Goal: Information Seeking & Learning: Learn about a topic

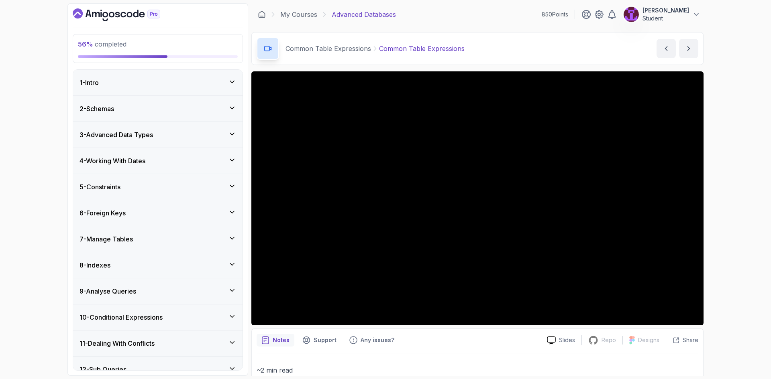
scroll to position [241, 0]
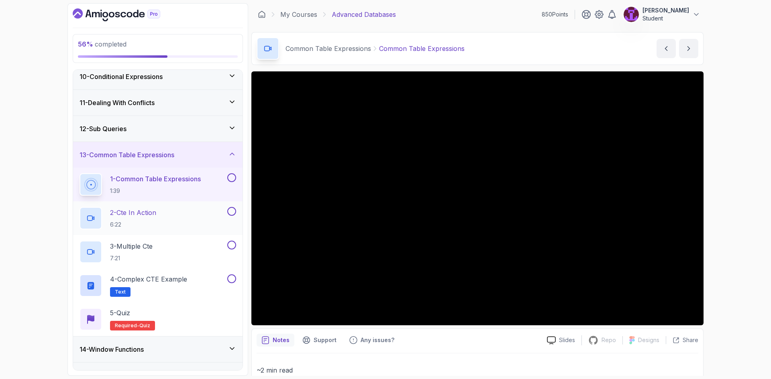
click at [161, 221] on div "2 - Cte In Action 6:22" at bounding box center [152, 218] width 146 height 22
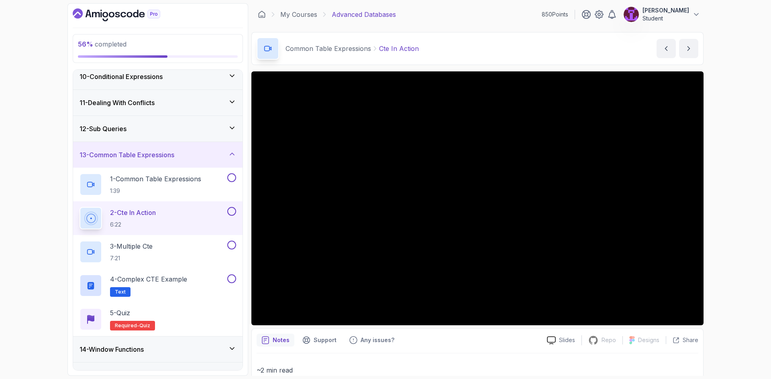
click at [232, 208] on button at bounding box center [231, 211] width 9 height 9
click at [230, 168] on div "13 - Common Table Expressions" at bounding box center [157, 155] width 169 height 26
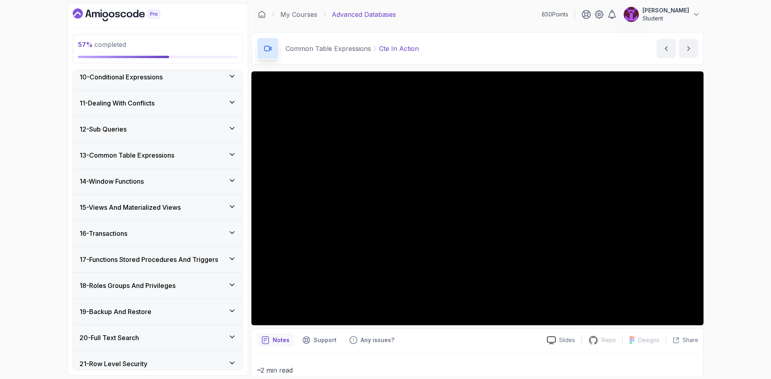
click at [229, 184] on icon at bounding box center [232, 181] width 8 height 8
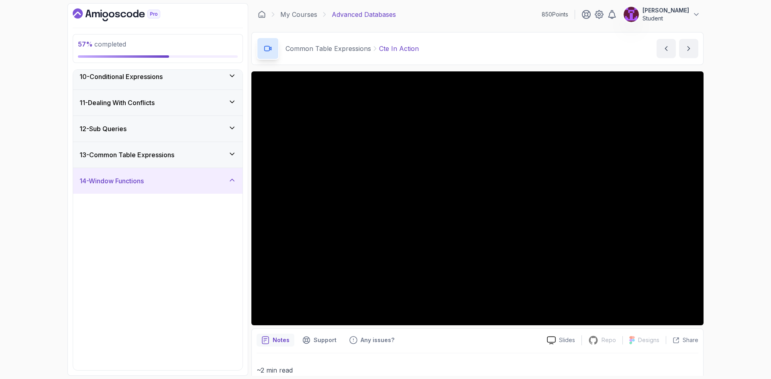
click at [229, 185] on div "14 - Window Functions" at bounding box center [157, 181] width 157 height 10
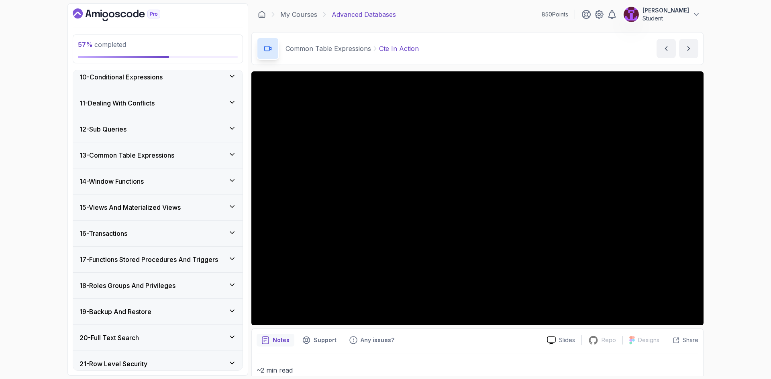
click at [226, 154] on div "13 - Common Table Expressions" at bounding box center [157, 156] width 157 height 10
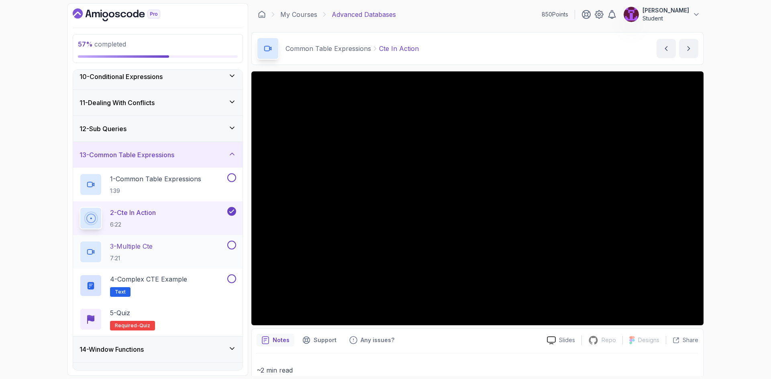
click at [228, 246] on button at bounding box center [231, 245] width 9 height 9
click at [229, 176] on button at bounding box center [231, 177] width 9 height 9
click at [231, 279] on button at bounding box center [231, 279] width 9 height 9
click at [208, 330] on div "5 - Quiz Required- quiz" at bounding box center [157, 319] width 157 height 22
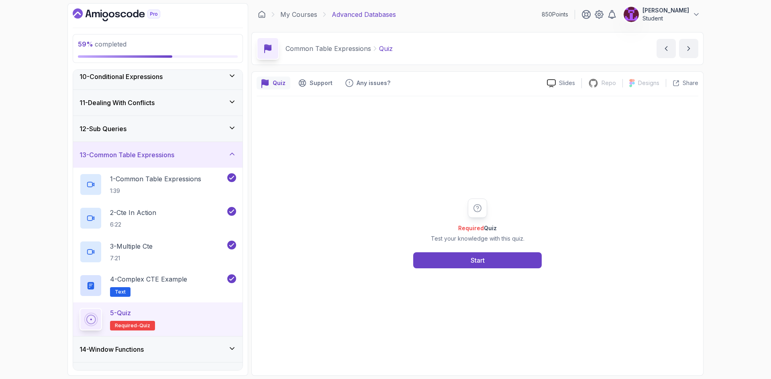
click at [460, 251] on div "Required Quiz Test your knowledge with this quiz. Start" at bounding box center [477, 234] width 154 height 70
click at [460, 253] on button "Start" at bounding box center [477, 260] width 128 height 16
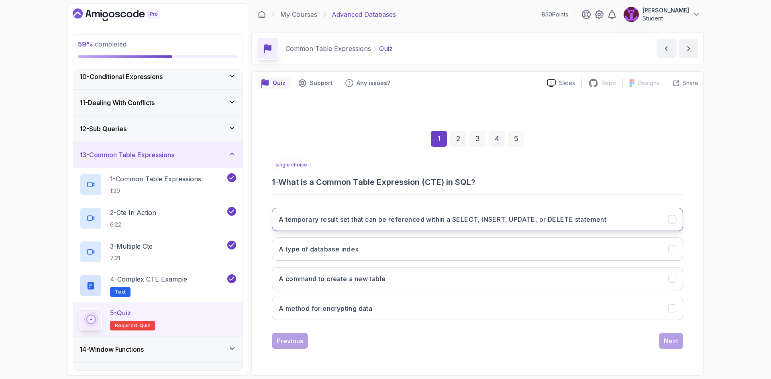
click at [422, 226] on button "A temporary result set that can be referenced within a SELECT, INSERT, UPDATE, …" at bounding box center [477, 219] width 411 height 23
drag, startPoint x: 670, startPoint y: 340, endPoint x: 645, endPoint y: 329, distance: 28.2
click at [671, 340] on div "Next" at bounding box center [670, 341] width 14 height 10
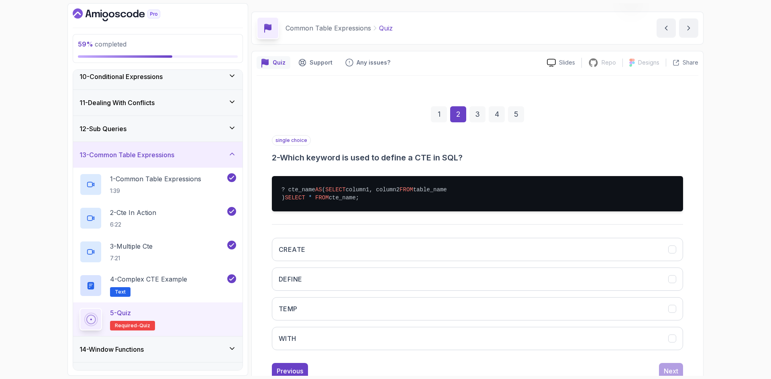
scroll to position [63, 0]
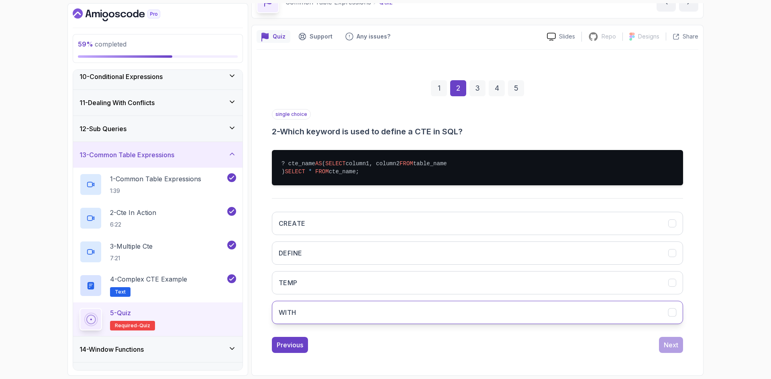
click at [316, 307] on button "WITH" at bounding box center [477, 312] width 411 height 23
click at [667, 344] on div "Next" at bounding box center [670, 345] width 14 height 10
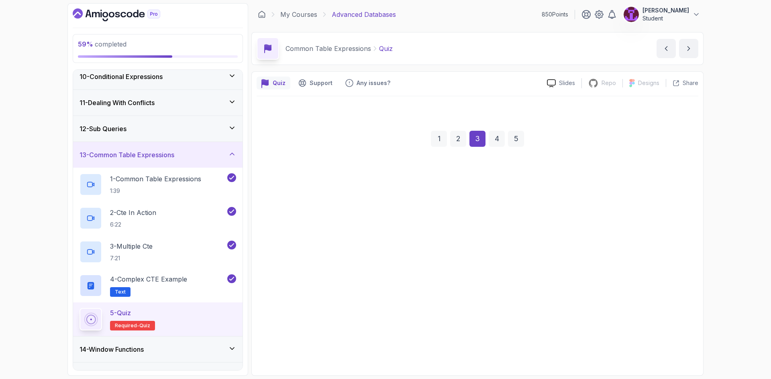
scroll to position [0, 0]
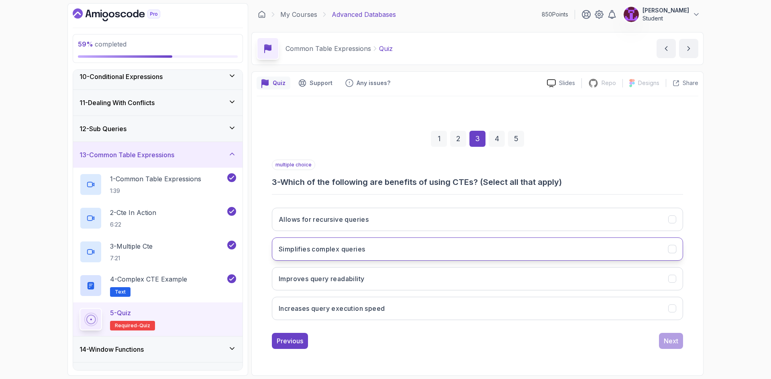
click at [371, 248] on button "Simplifies complex queries" at bounding box center [477, 249] width 411 height 23
click at [404, 285] on button "Improves query readability" at bounding box center [477, 278] width 411 height 23
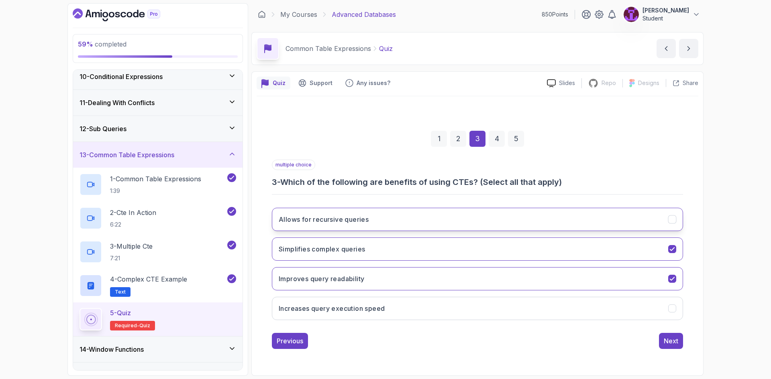
click at [405, 220] on button "Allows for recursive queries" at bounding box center [477, 219] width 411 height 23
click at [674, 342] on div "Next" at bounding box center [670, 341] width 14 height 10
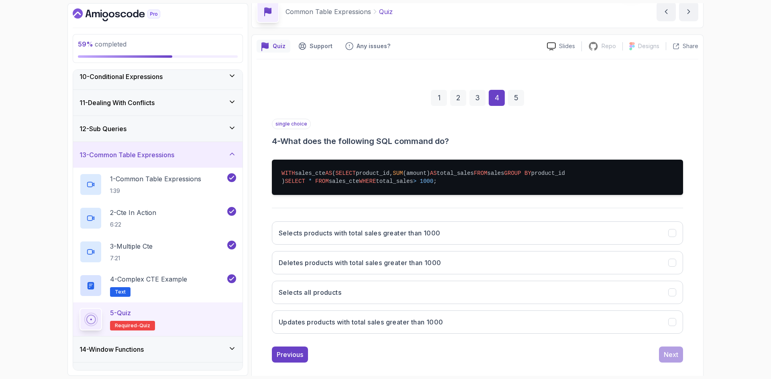
scroll to position [40, 0]
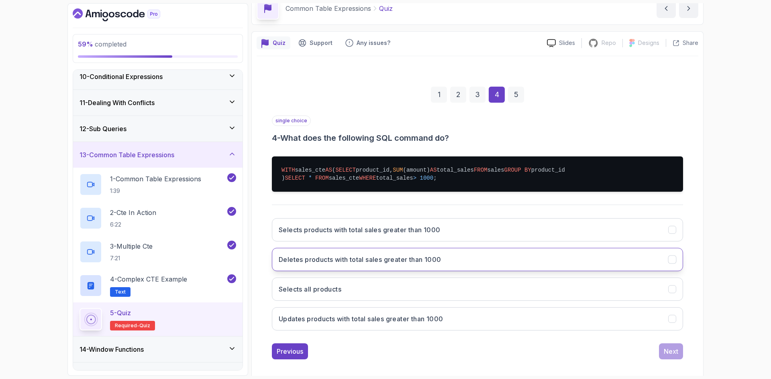
click at [447, 271] on button "Deletes products with total sales greater than 1000" at bounding box center [477, 259] width 411 height 23
click at [677, 356] on div "Next" at bounding box center [670, 352] width 14 height 10
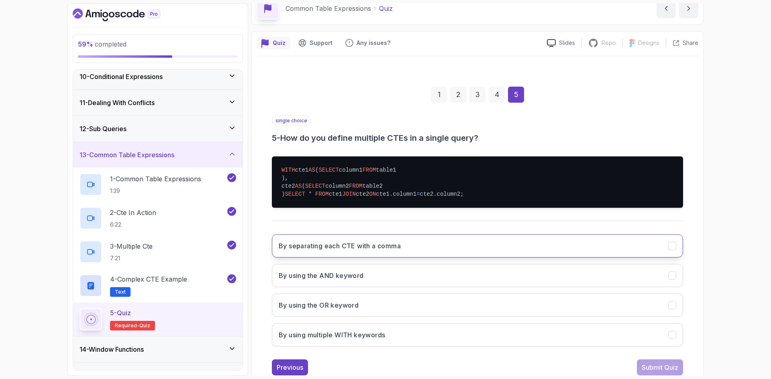
click at [368, 251] on h3 "By separating each CTE with a comma" at bounding box center [340, 246] width 122 height 10
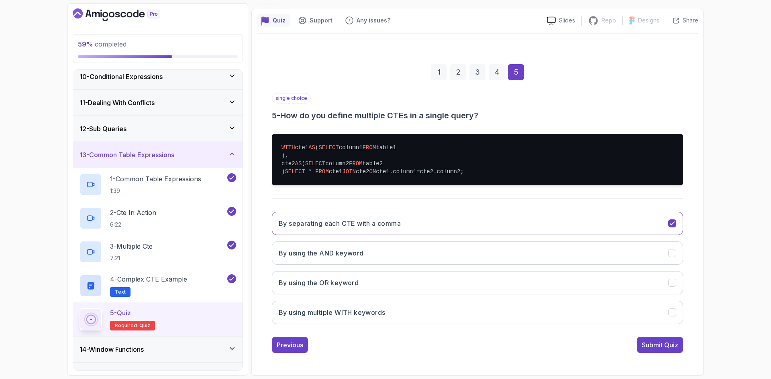
scroll to position [87, 0]
click at [384, 252] on button "By using the AND keyword" at bounding box center [477, 253] width 411 height 23
click at [401, 222] on h3 "By separating each CTE with a comma" at bounding box center [340, 224] width 122 height 10
click at [662, 352] on button "Submit Quiz" at bounding box center [660, 345] width 46 height 16
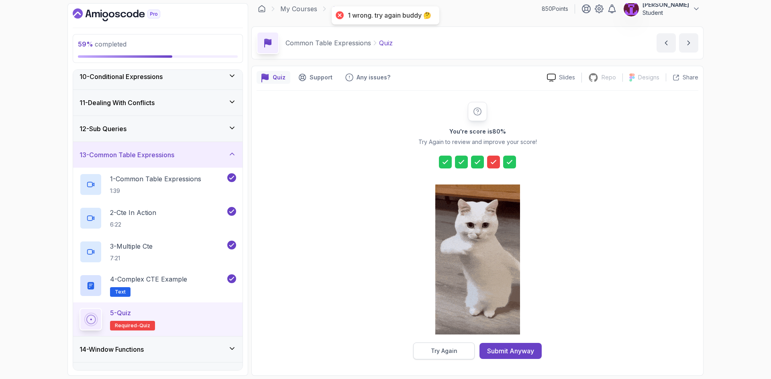
click at [441, 349] on div "Try Again" at bounding box center [444, 351] width 26 height 8
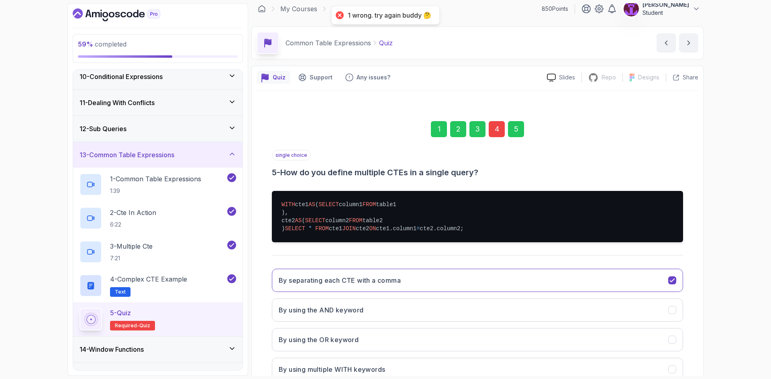
click at [500, 127] on div "4" at bounding box center [496, 129] width 16 height 16
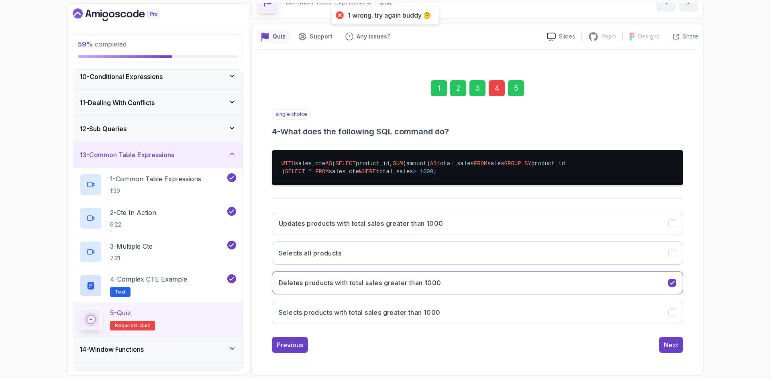
scroll to position [63, 0]
click at [327, 305] on button "Selects products with total sales greater than 1000" at bounding box center [477, 312] width 411 height 23
click at [668, 346] on div "Next" at bounding box center [670, 345] width 14 height 10
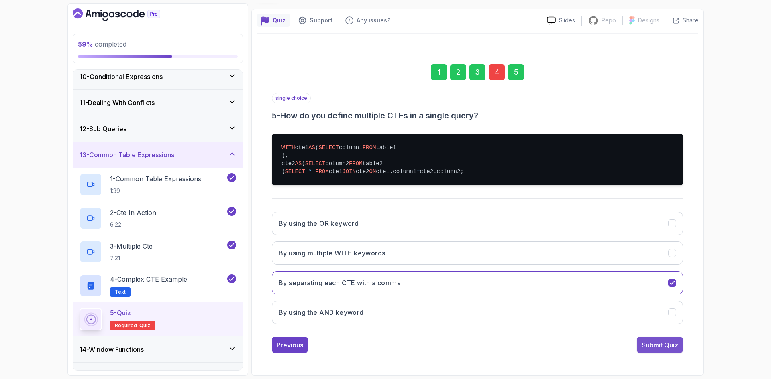
click at [666, 350] on div "Submit Quiz" at bounding box center [659, 345] width 37 height 10
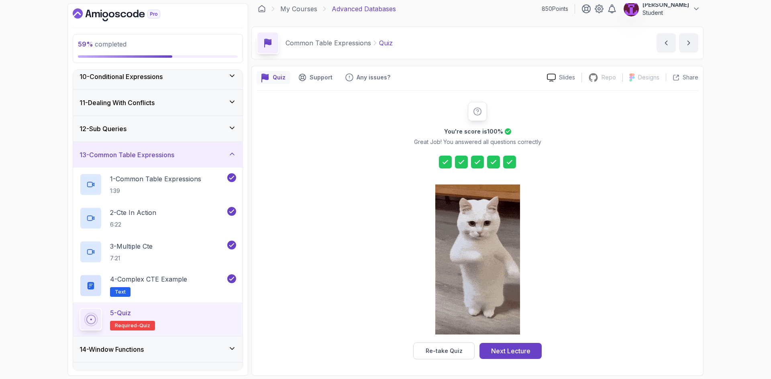
click at [495, 349] on div "Next Lecture" at bounding box center [510, 351] width 39 height 10
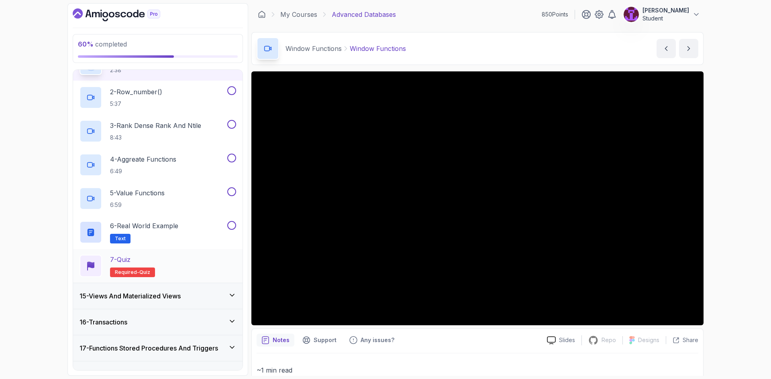
scroll to position [401, 0]
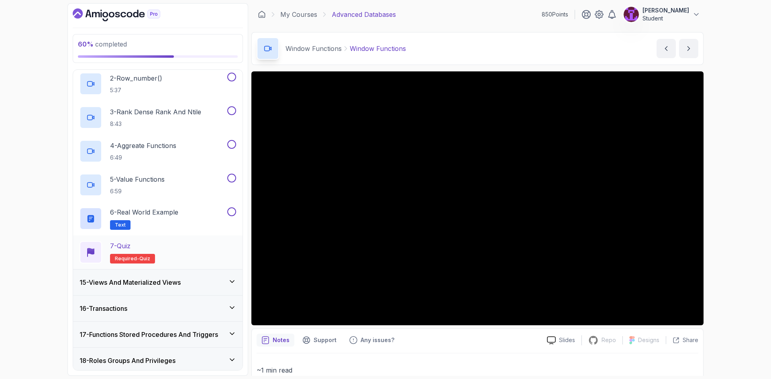
click at [217, 244] on div "7 - Quiz Required- quiz" at bounding box center [157, 252] width 157 height 22
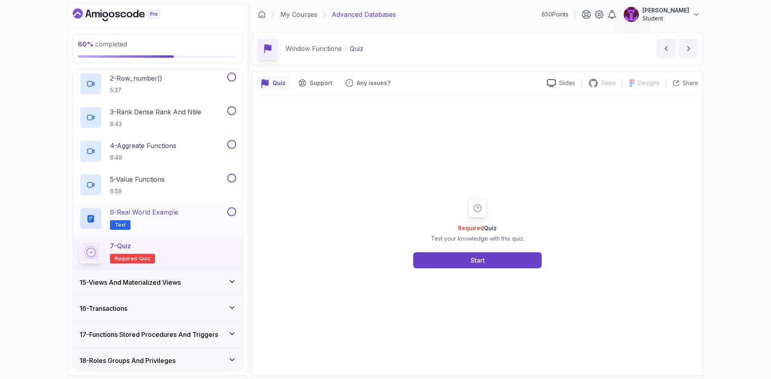
click at [194, 212] on div "6 - Real World Example Text" at bounding box center [152, 219] width 146 height 22
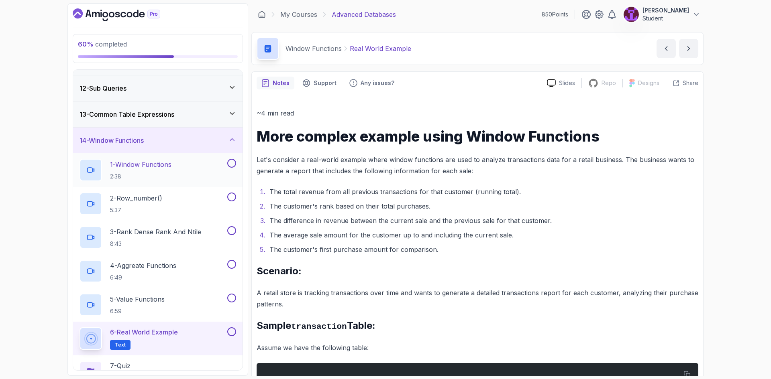
scroll to position [281, 0]
click at [183, 168] on div "1 - Window Functions 2:38" at bounding box center [152, 170] width 146 height 22
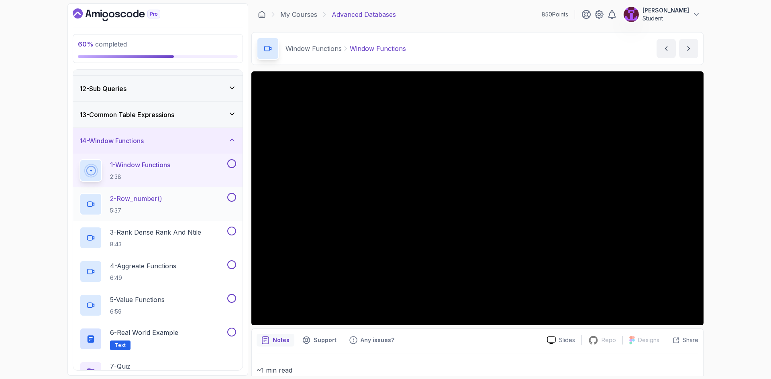
click at [204, 204] on div "2 - Row_number() 5:37" at bounding box center [152, 204] width 146 height 22
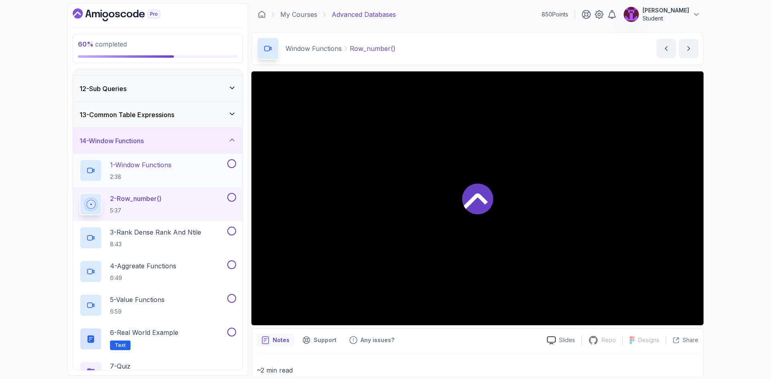
click at [233, 165] on button at bounding box center [231, 163] width 9 height 9
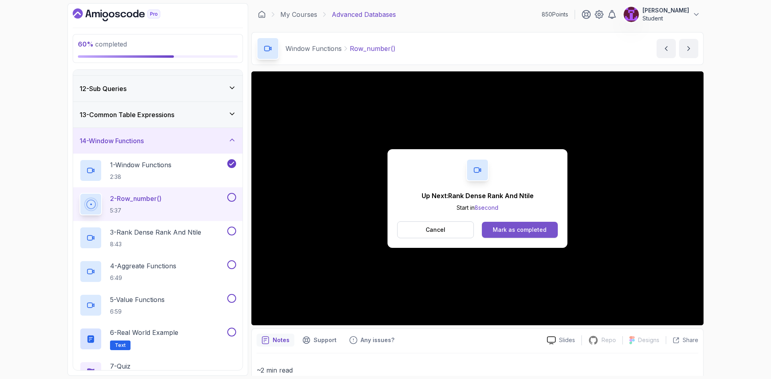
click at [519, 226] on div "Mark as completed" at bounding box center [520, 230] width 54 height 8
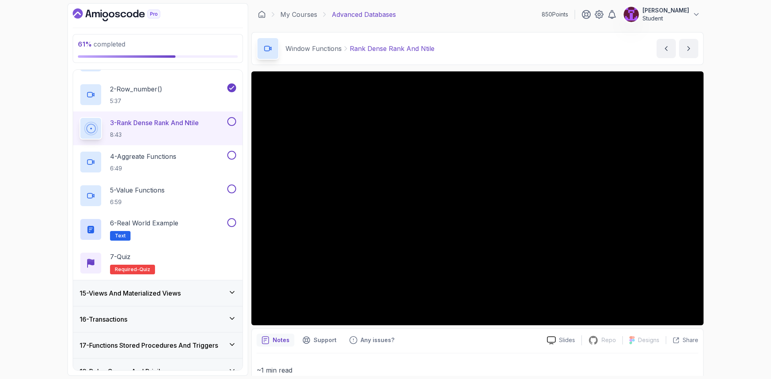
scroll to position [401, 0]
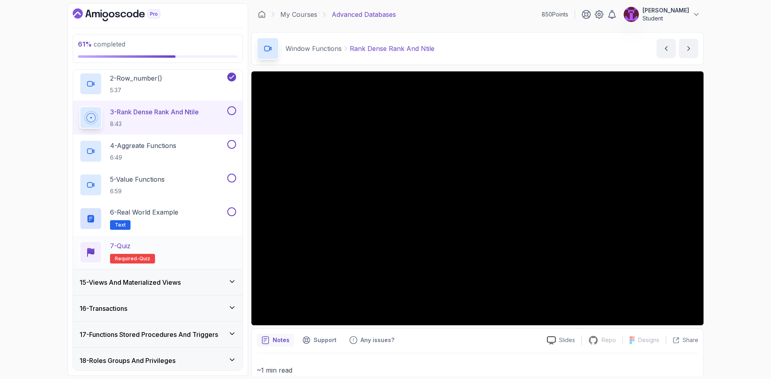
click at [189, 260] on div "7 - Quiz Required- quiz" at bounding box center [157, 252] width 157 height 22
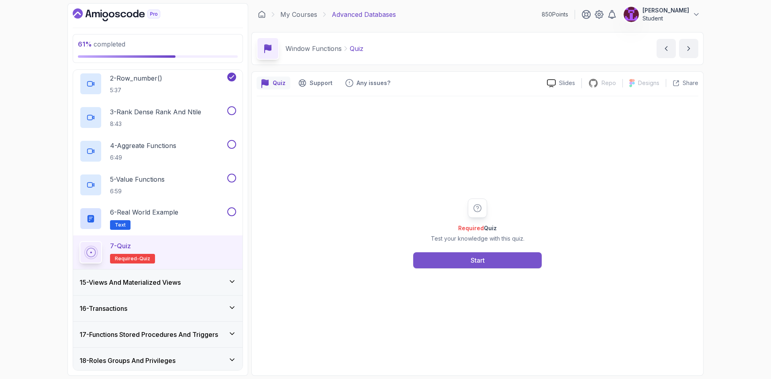
click at [476, 263] on div "Start" at bounding box center [477, 261] width 14 height 10
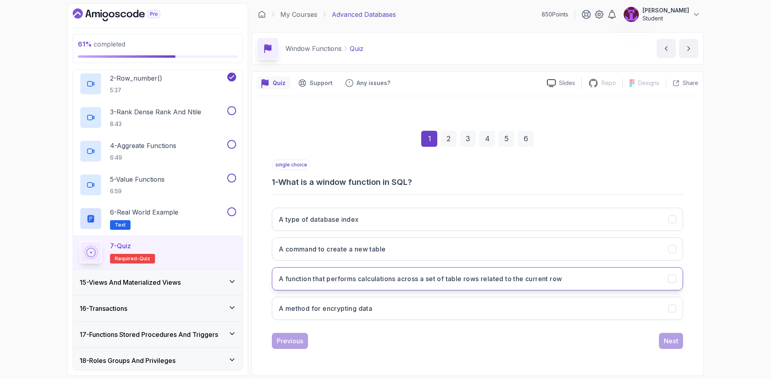
click at [353, 282] on h3 "A function that performs calculations across a set of table rows related to the…" at bounding box center [420, 279] width 283 height 10
click at [670, 342] on div "Next" at bounding box center [670, 341] width 14 height 10
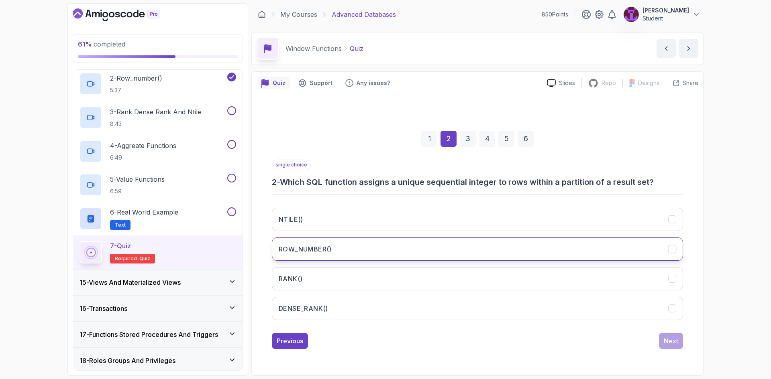
click at [403, 257] on button "ROW_NUMBER()" at bounding box center [477, 249] width 411 height 23
click at [671, 348] on button "Next" at bounding box center [671, 341] width 24 height 16
click at [389, 258] on button "DENSE_RANK()" at bounding box center [477, 249] width 411 height 23
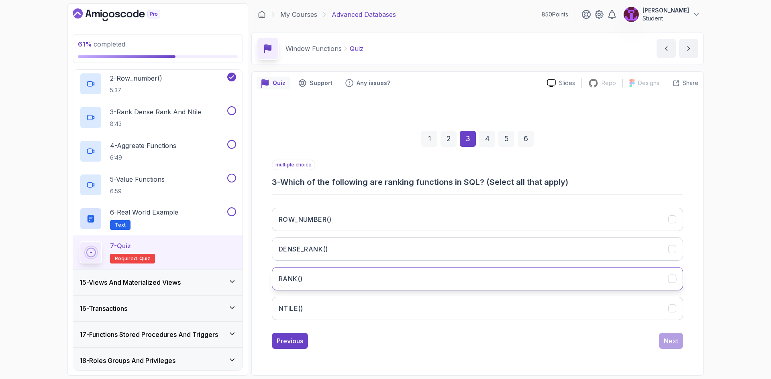
click at [391, 277] on button "RANK()" at bounding box center [477, 278] width 411 height 23
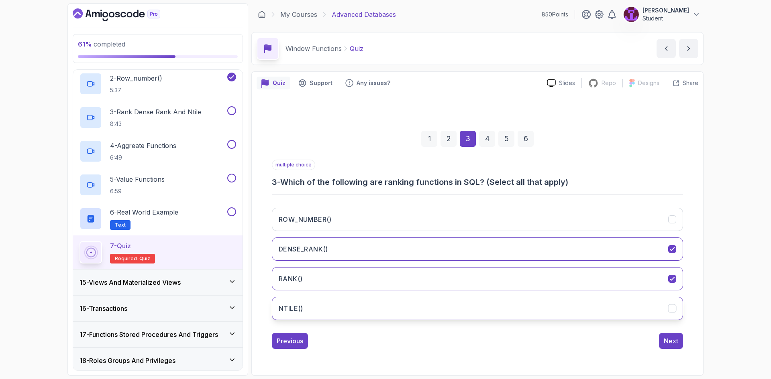
click at [405, 315] on button "NTILE()" at bounding box center [477, 308] width 411 height 23
click at [680, 348] on button "Next" at bounding box center [671, 341] width 24 height 16
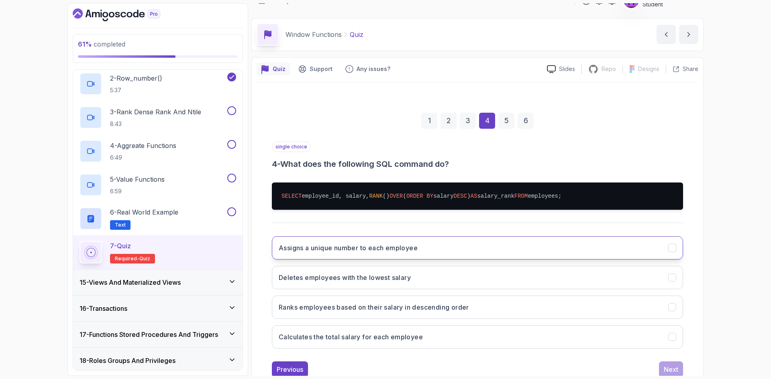
scroll to position [39, 0]
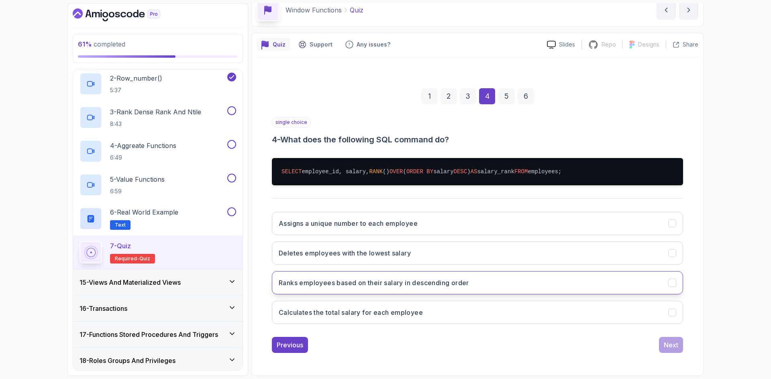
click at [428, 289] on button "Ranks employees based on their salary in descending order" at bounding box center [477, 282] width 411 height 23
click at [672, 344] on div "Next" at bounding box center [670, 345] width 14 height 10
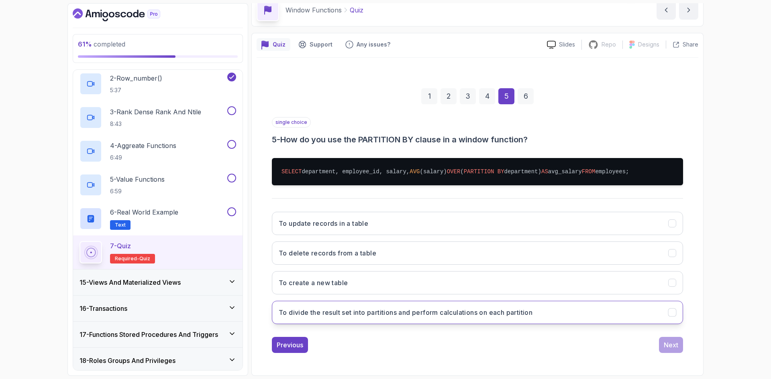
click at [435, 319] on button "To divide the result set into partitions and perform calculations on each parti…" at bounding box center [477, 312] width 411 height 23
click at [671, 345] on div "Next" at bounding box center [670, 345] width 14 height 10
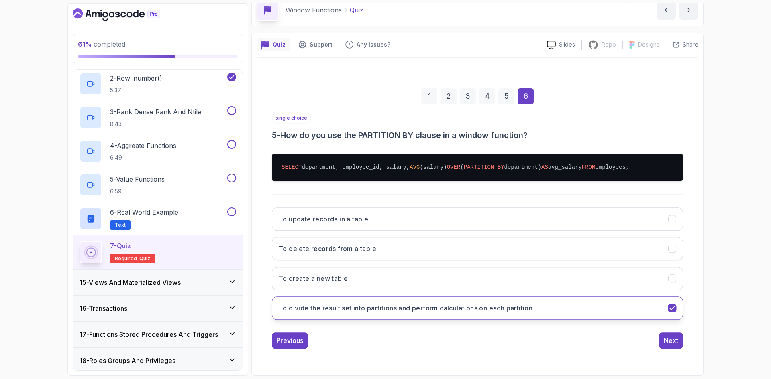
scroll to position [0, 0]
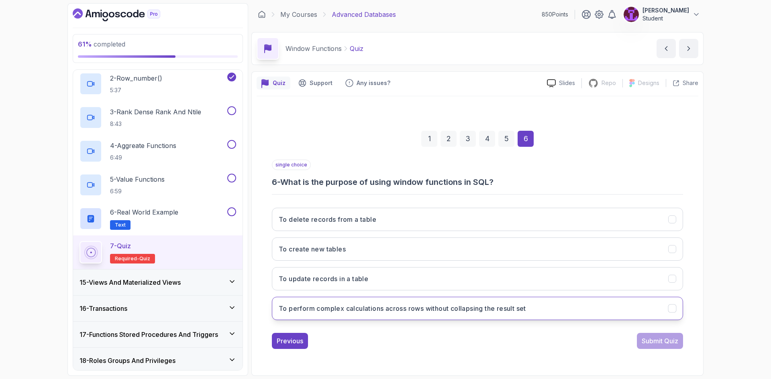
click at [478, 315] on button "To perform complex calculations across rows without collapsing the result set" at bounding box center [477, 308] width 411 height 23
click at [655, 343] on div "Submit Quiz" at bounding box center [659, 341] width 37 height 10
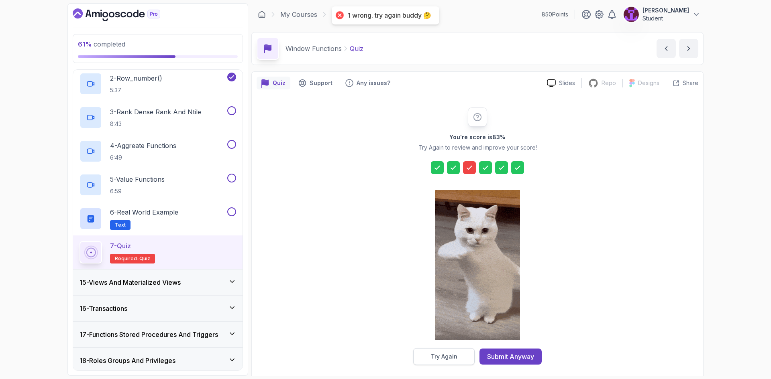
click at [440, 353] on button "Try Again" at bounding box center [443, 356] width 61 height 17
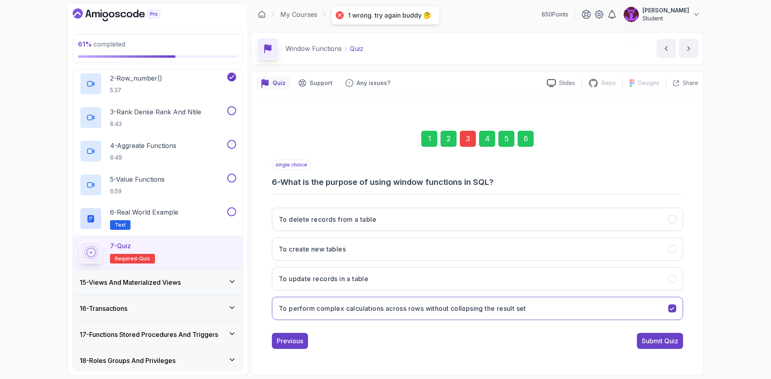
click at [462, 139] on div "3" at bounding box center [468, 139] width 16 height 16
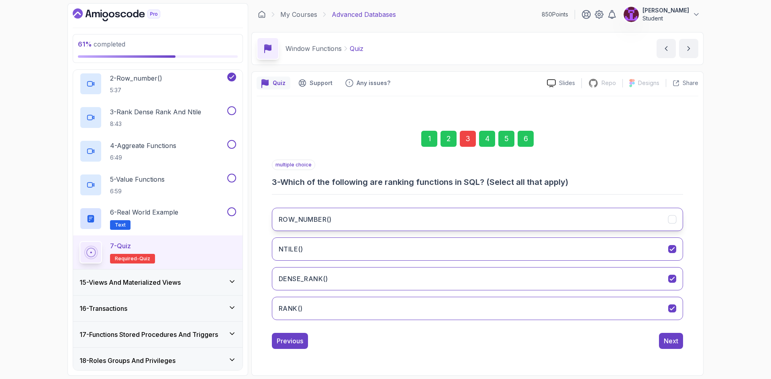
click at [359, 214] on button "ROW_NUMBER()" at bounding box center [477, 219] width 411 height 23
click at [669, 338] on div "Next" at bounding box center [670, 341] width 14 height 10
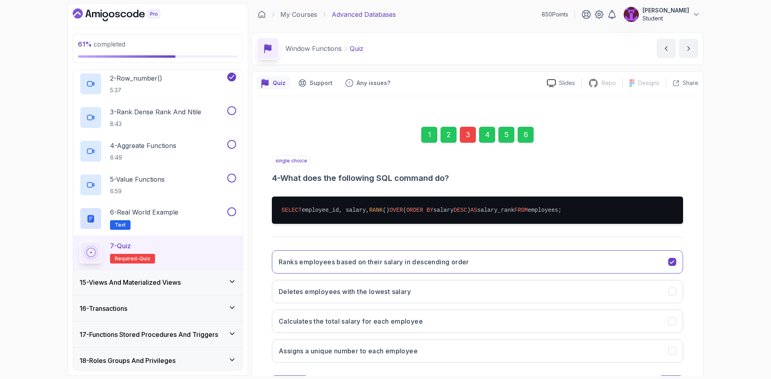
click at [531, 135] on div "6" at bounding box center [525, 135] width 16 height 16
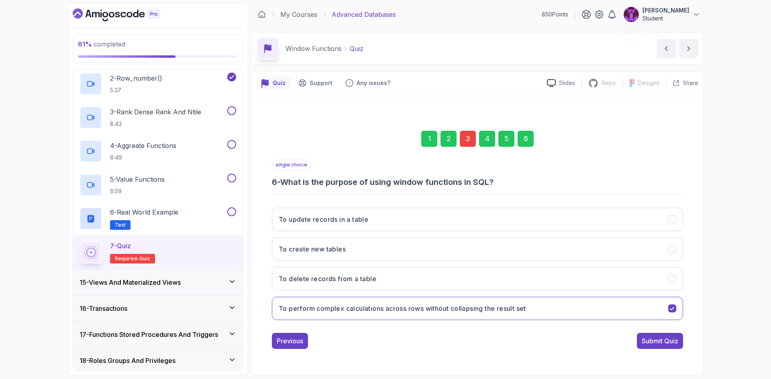
drag, startPoint x: 650, startPoint y: 340, endPoint x: 609, endPoint y: 344, distance: 40.7
click at [650, 340] on div "Submit Quiz" at bounding box center [659, 341] width 37 height 10
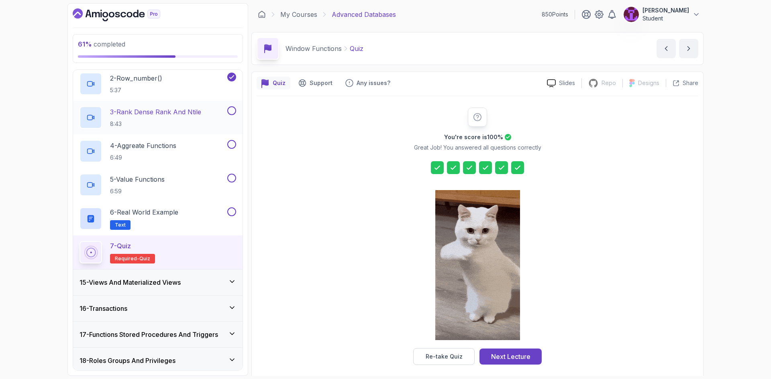
click at [229, 111] on button at bounding box center [231, 110] width 9 height 9
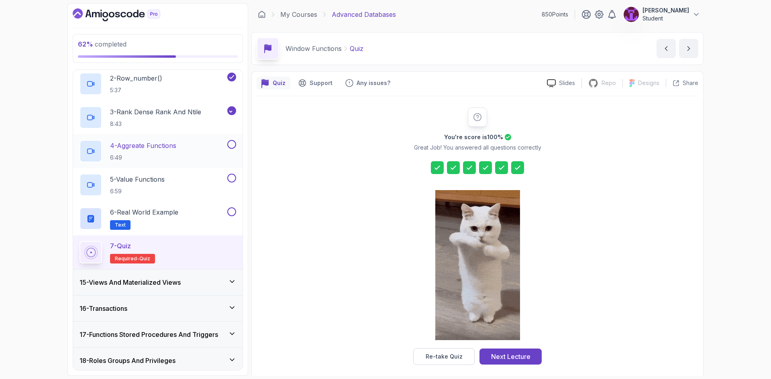
click at [235, 146] on button at bounding box center [231, 144] width 9 height 9
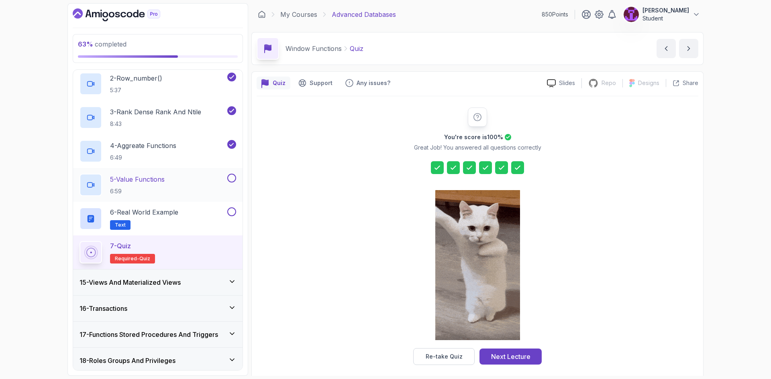
click at [232, 180] on button at bounding box center [231, 178] width 9 height 9
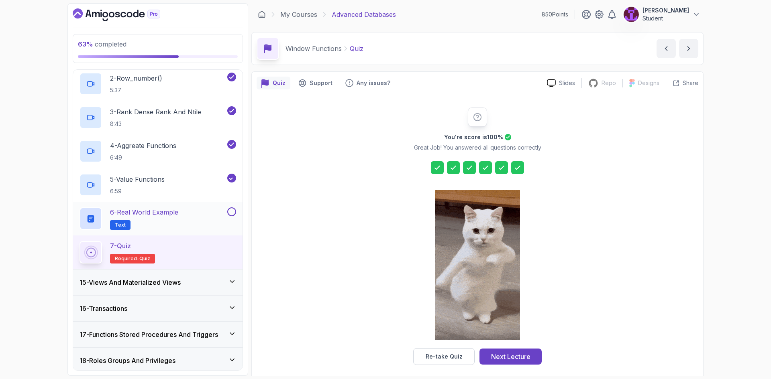
click at [234, 211] on button at bounding box center [231, 212] width 9 height 9
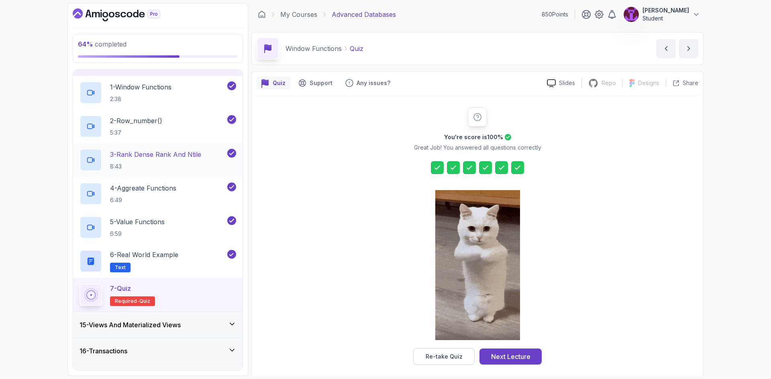
scroll to position [321, 0]
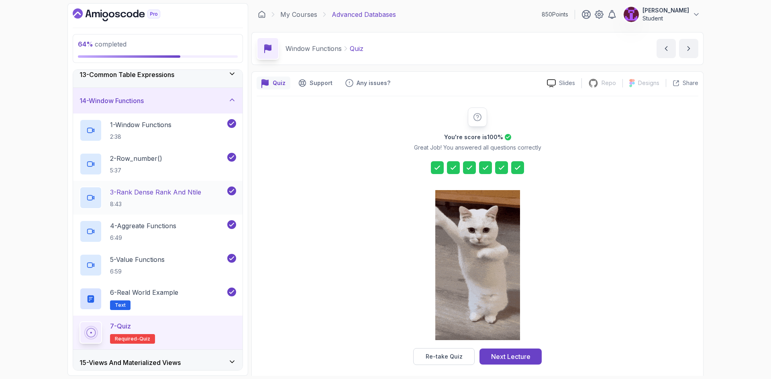
click at [190, 197] on p "3 - Rank Dense Rank And Ntile" at bounding box center [155, 192] width 91 height 10
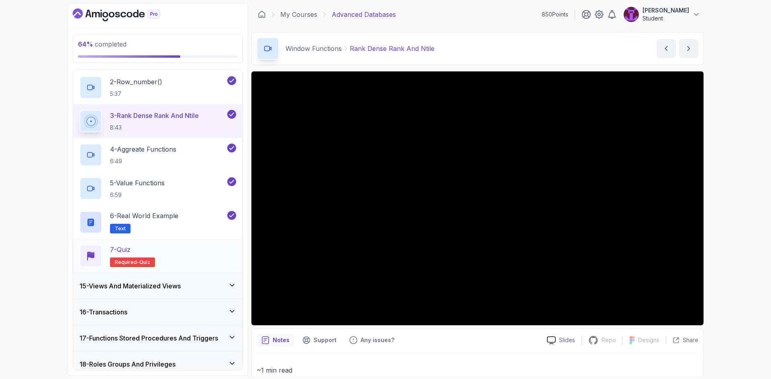
scroll to position [401, 0]
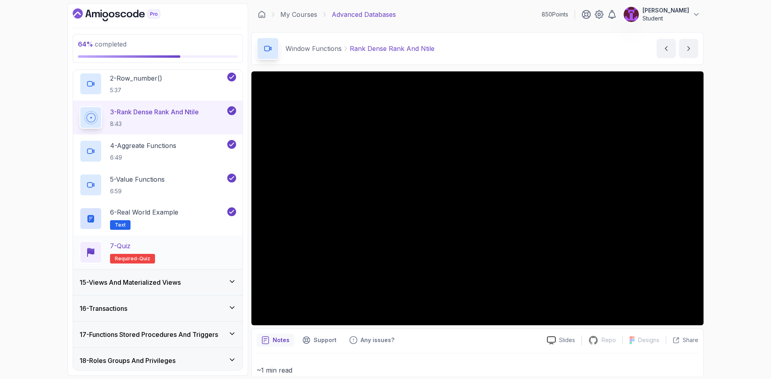
click at [199, 260] on div "7 - Quiz Required- quiz" at bounding box center [157, 252] width 157 height 22
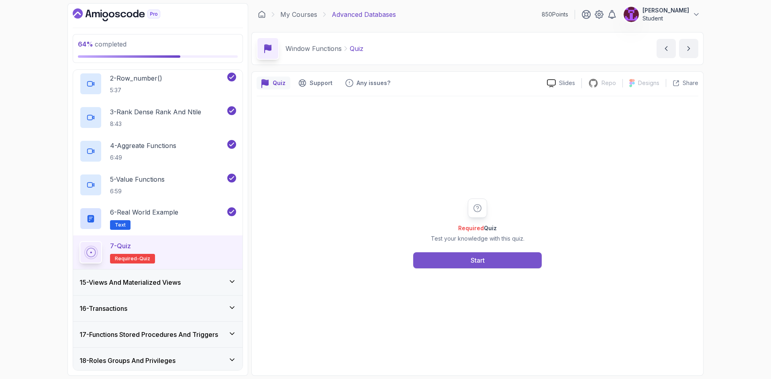
click at [457, 258] on button "Start" at bounding box center [477, 260] width 128 height 16
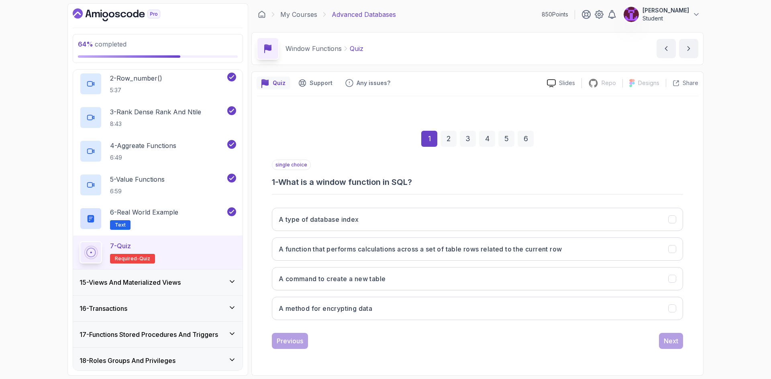
click at [497, 258] on button "A function that performs calculations across a set of table rows related to the…" at bounding box center [477, 249] width 411 height 23
click at [679, 342] on button "Next" at bounding box center [671, 341] width 24 height 16
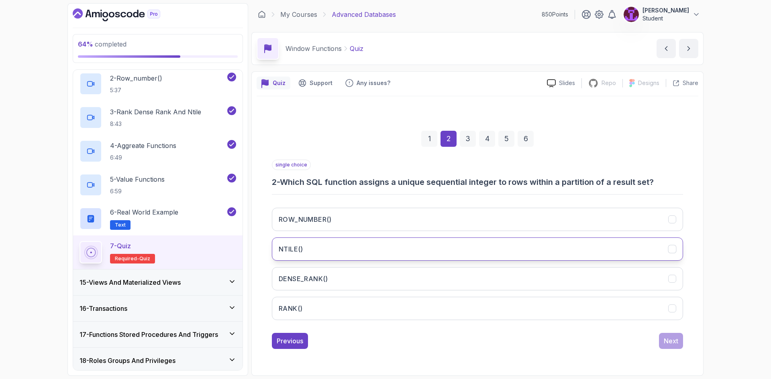
drag, startPoint x: 381, startPoint y: 222, endPoint x: 383, endPoint y: 248, distance: 25.8
click at [381, 222] on button "ROW_NUMBER()" at bounding box center [477, 219] width 411 height 23
click at [383, 248] on button "NTILE()" at bounding box center [477, 249] width 411 height 23
drag, startPoint x: 385, startPoint y: 284, endPoint x: 383, endPoint y: 297, distance: 12.9
click at [385, 285] on button "DENSE_RANK()" at bounding box center [477, 278] width 411 height 23
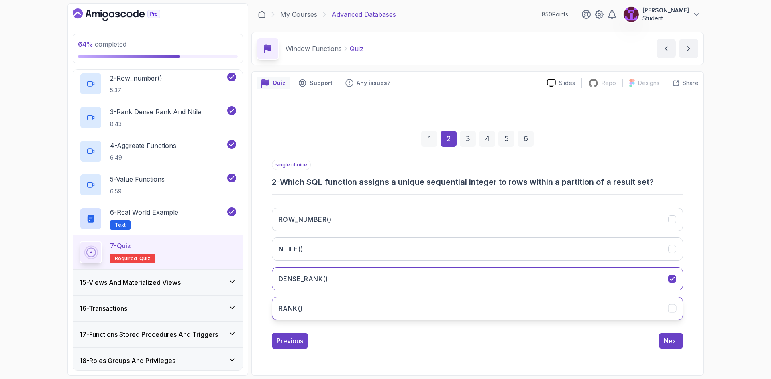
drag, startPoint x: 388, startPoint y: 308, endPoint x: 612, endPoint y: 319, distance: 224.2
click at [605, 316] on button "RANK()" at bounding box center [477, 308] width 411 height 23
click at [670, 255] on button "NTILE()" at bounding box center [477, 249] width 411 height 23
click at [655, 206] on div "ROW_NUMBER() NTILE() DENSE_RANK() RANK()" at bounding box center [477, 263] width 411 height 125
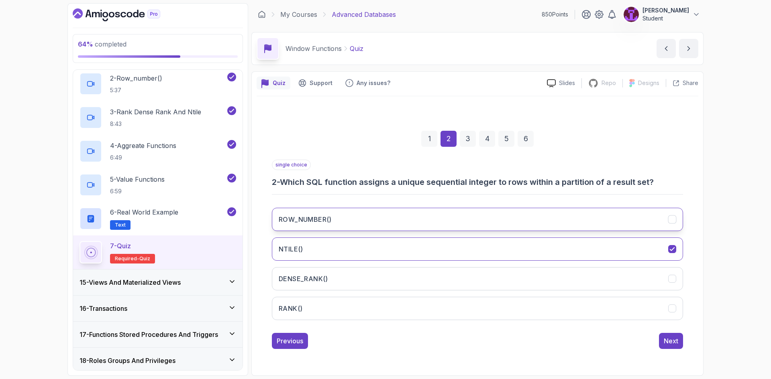
click at [642, 216] on button "ROW_NUMBER()" at bounding box center [477, 219] width 411 height 23
click at [555, 245] on button "NTILE()" at bounding box center [477, 249] width 411 height 23
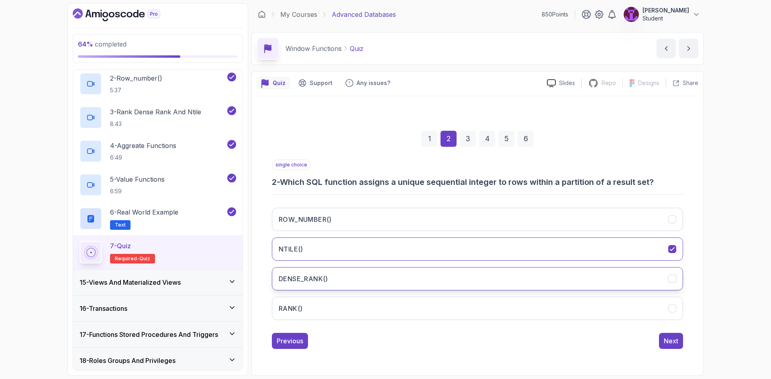
click at [539, 277] on button "DENSE_RANK()" at bounding box center [477, 278] width 411 height 23
click at [544, 213] on button "ROW_NUMBER()" at bounding box center [477, 219] width 411 height 23
click at [682, 353] on div "1 2 3 4 5 6 single choice 2 - Which SQL function assigns a unique sequential in…" at bounding box center [477, 234] width 442 height 244
click at [674, 342] on div "Next" at bounding box center [670, 341] width 14 height 10
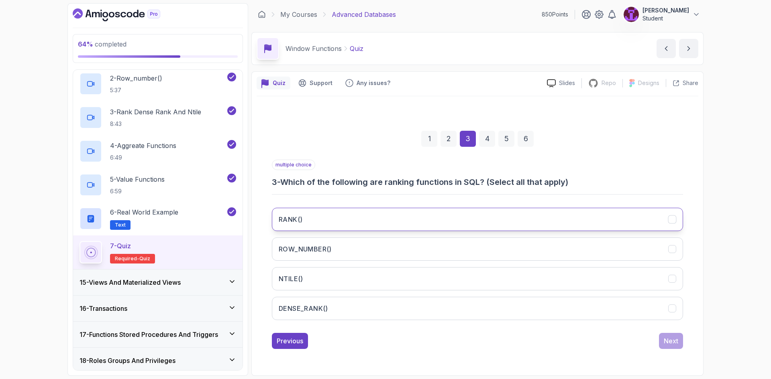
click at [389, 217] on button "RANK()" at bounding box center [477, 219] width 411 height 23
click at [403, 245] on button "ROW_NUMBER()" at bounding box center [477, 249] width 411 height 23
click at [410, 281] on button "NTILE()" at bounding box center [477, 278] width 411 height 23
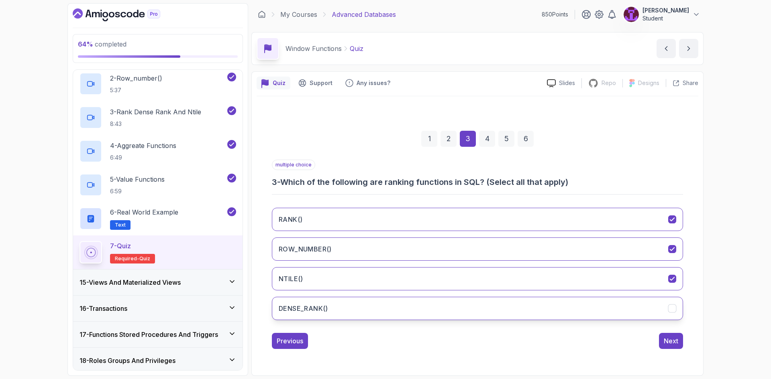
click at [429, 306] on button "DENSE_RANK()" at bounding box center [477, 308] width 411 height 23
click at [668, 336] on div "Next" at bounding box center [670, 341] width 14 height 10
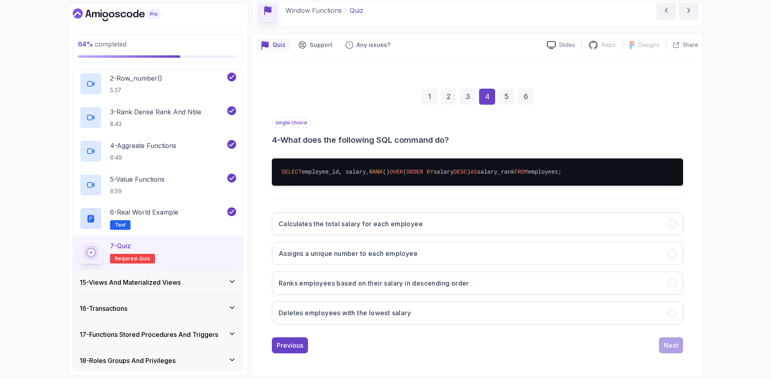
scroll to position [39, 0]
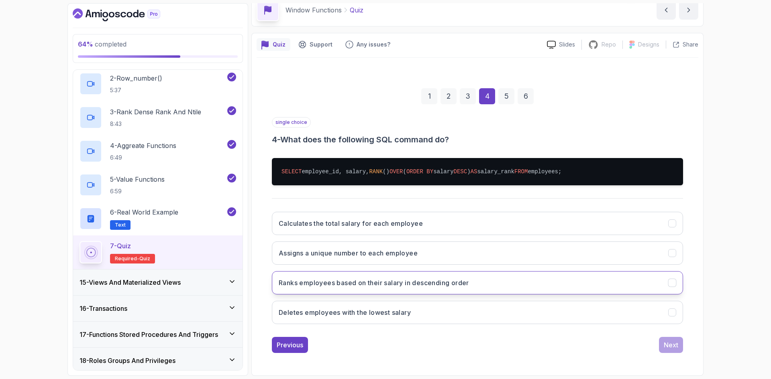
click at [359, 289] on button "Ranks employees based on their salary in descending order" at bounding box center [477, 282] width 411 height 23
click at [667, 346] on div "Next" at bounding box center [670, 345] width 14 height 10
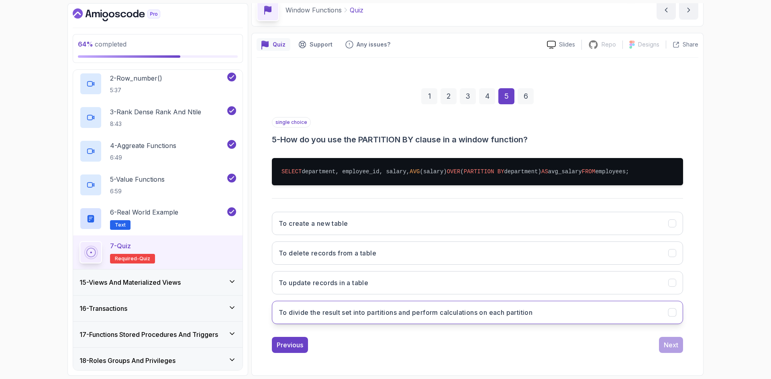
click at [376, 313] on h3 "To divide the result set into partitions and perform calculations on each parti…" at bounding box center [406, 313] width 254 height 10
click at [685, 347] on div "1 2 3 4 5 6 single choice 5 - How do you use the PARTITION BY clause in a windo…" at bounding box center [477, 214] width 442 height 291
click at [680, 346] on button "Next" at bounding box center [671, 345] width 24 height 16
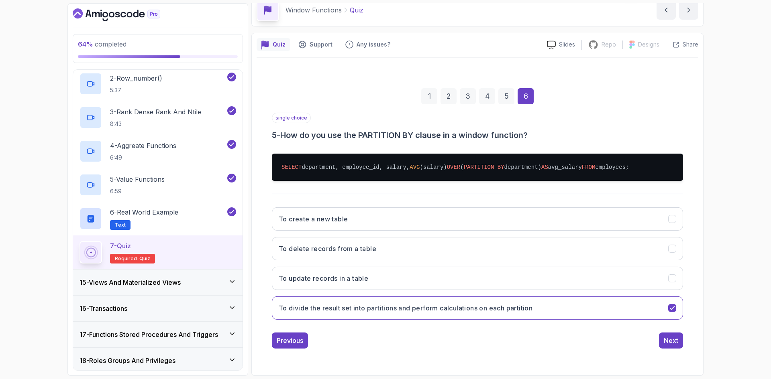
scroll to position [0, 0]
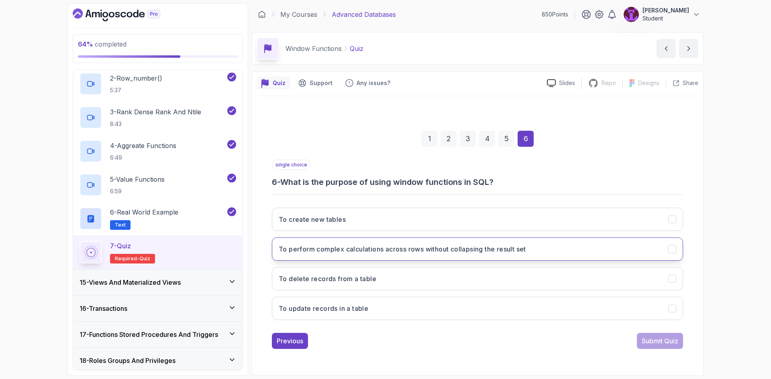
click at [383, 250] on h3 "To perform complex calculations across rows without collapsing the result set" at bounding box center [402, 249] width 247 height 10
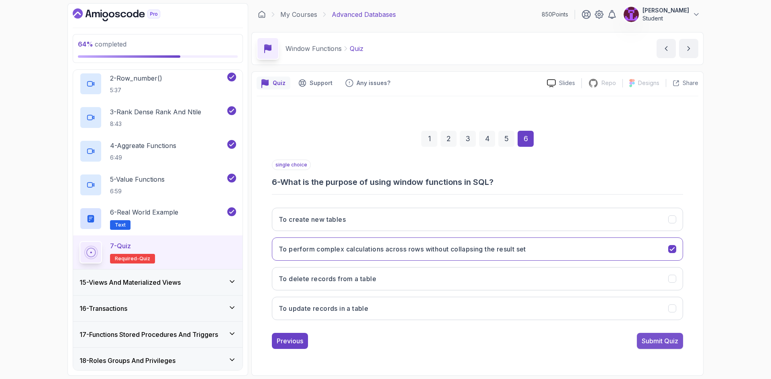
click at [662, 344] on div "Submit Quiz" at bounding box center [659, 341] width 37 height 10
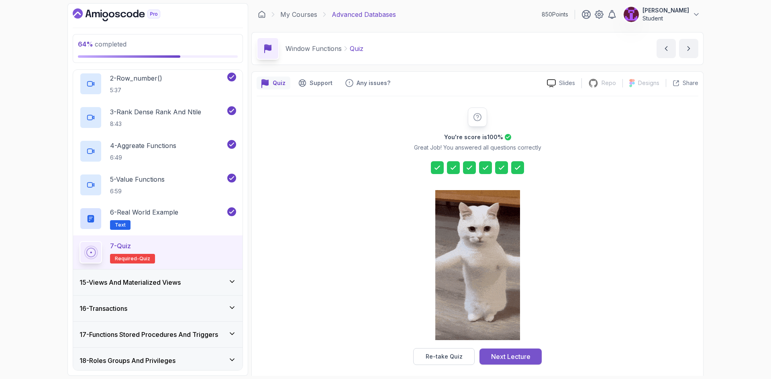
drag, startPoint x: 511, startPoint y: 352, endPoint x: 503, endPoint y: 349, distance: 9.0
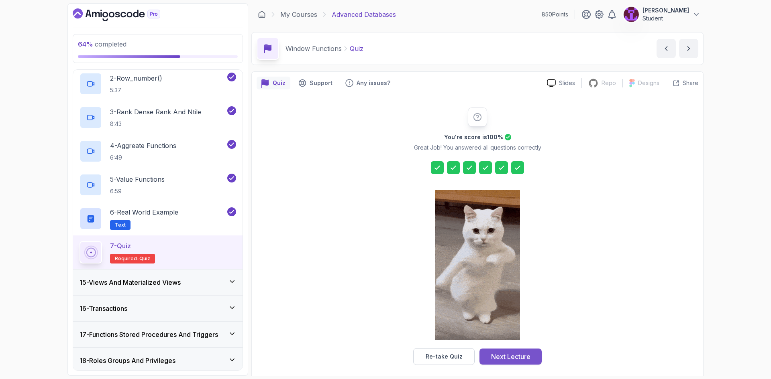
click at [511, 352] on button "Next Lecture" at bounding box center [510, 357] width 62 height 16
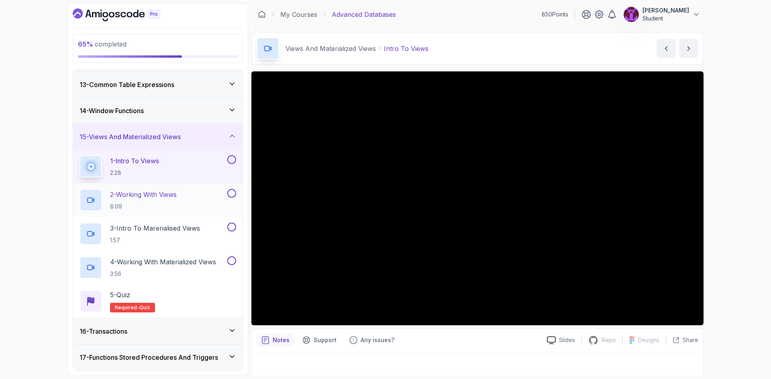
scroll to position [313, 0]
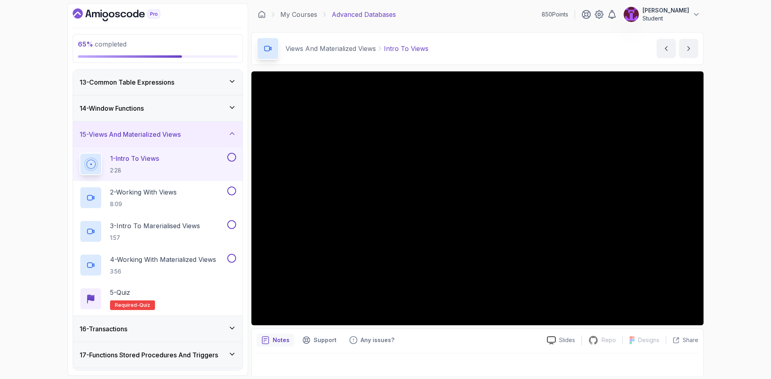
click at [232, 160] on button at bounding box center [231, 157] width 9 height 9
click at [232, 184] on div "2 - Working With Views 8:09" at bounding box center [157, 198] width 169 height 34
drag, startPoint x: 234, startPoint y: 190, endPoint x: 233, endPoint y: 200, distance: 10.0
click at [233, 190] on button at bounding box center [231, 191] width 9 height 9
click at [230, 225] on button at bounding box center [231, 224] width 9 height 9
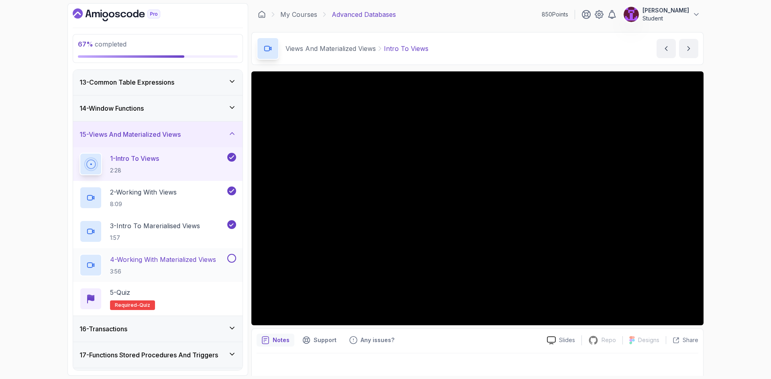
click at [230, 258] on button at bounding box center [231, 258] width 9 height 9
click at [200, 297] on div "5 - Quiz Required- quiz" at bounding box center [157, 299] width 157 height 22
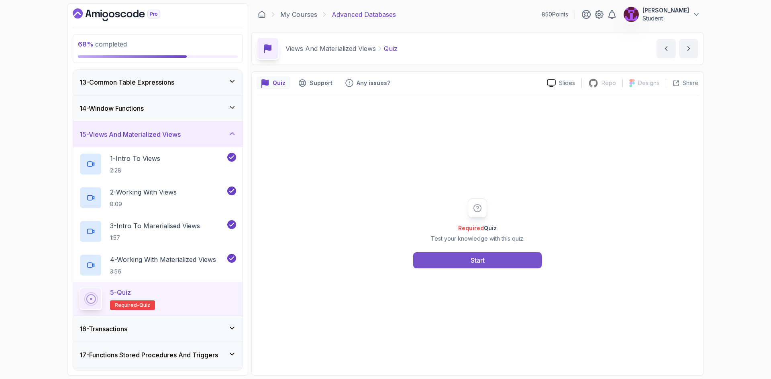
click at [454, 263] on button "Start" at bounding box center [477, 260] width 128 height 16
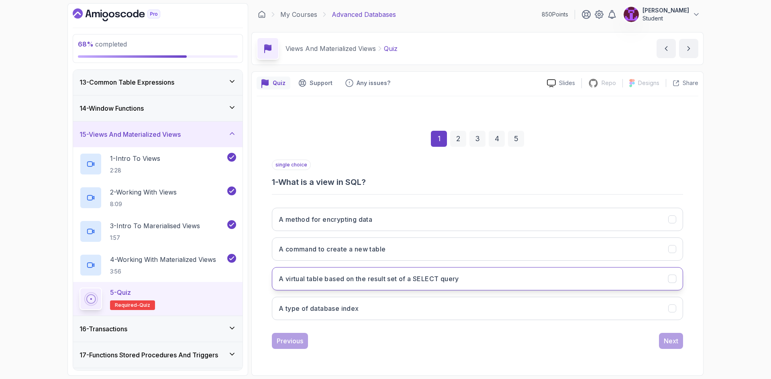
click at [403, 286] on button "A virtual table based on the result set of a SELECT query" at bounding box center [477, 278] width 411 height 23
click at [679, 337] on button "Next" at bounding box center [671, 341] width 24 height 16
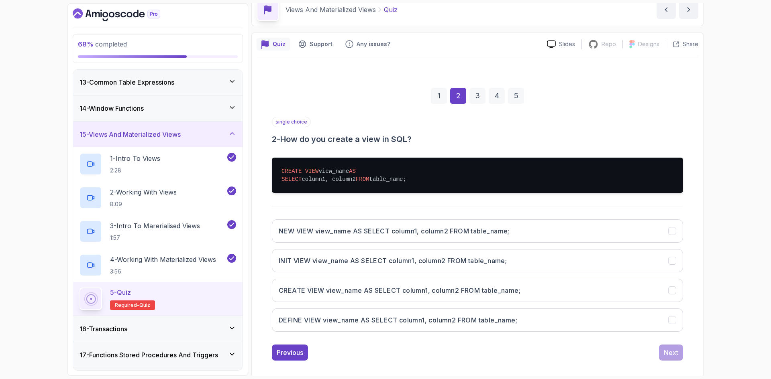
scroll to position [40, 0]
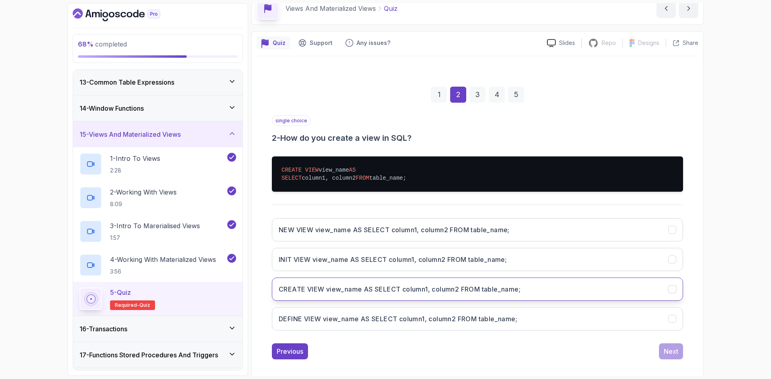
click at [355, 287] on h3 "CREATE VIEW view_name AS SELECT column1, column2 FROM table_name;" at bounding box center [400, 290] width 242 height 10
click at [671, 358] on button "Next" at bounding box center [671, 352] width 24 height 16
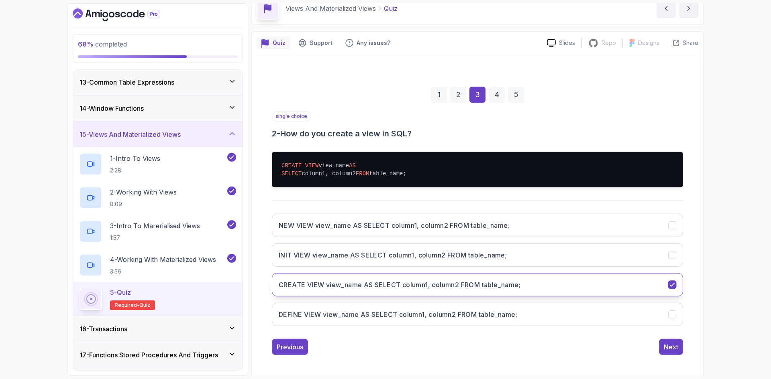
scroll to position [0, 0]
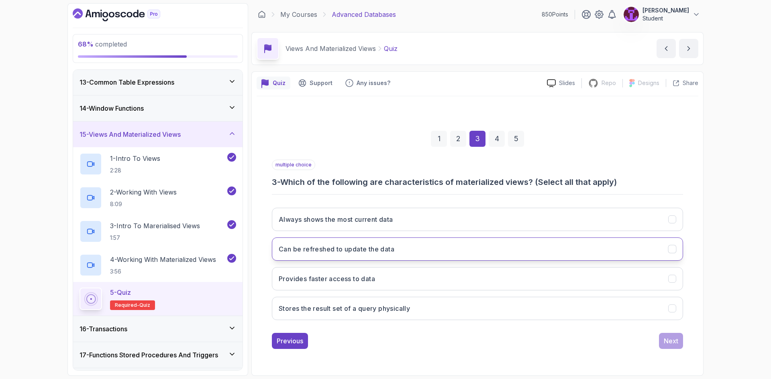
click at [436, 256] on button "Can be refreshed to update the data" at bounding box center [477, 249] width 411 height 23
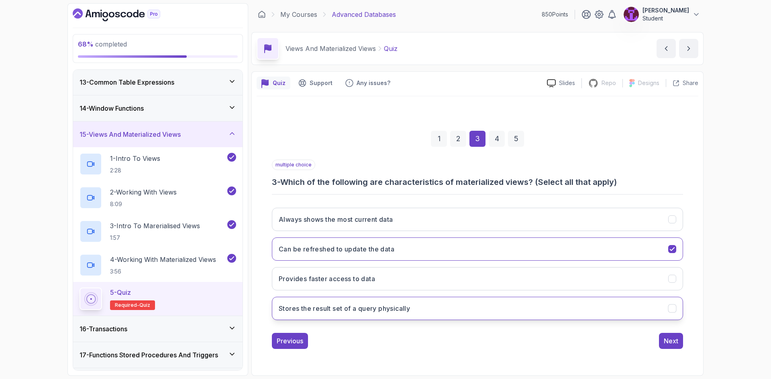
click at [572, 311] on button "Stores the result set of a query physically" at bounding box center [477, 308] width 411 height 23
click at [563, 228] on button "Always shows the most current data" at bounding box center [477, 219] width 411 height 23
click at [677, 338] on div "Next" at bounding box center [670, 341] width 14 height 10
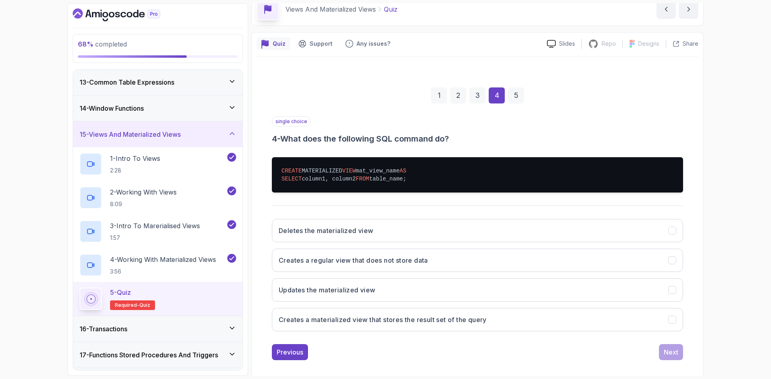
scroll to position [40, 0]
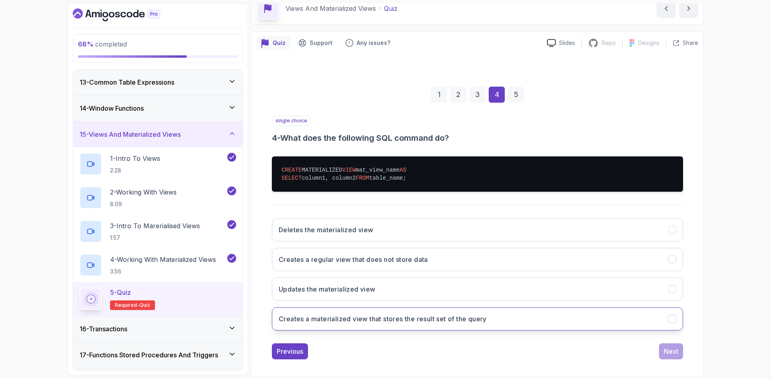
click at [428, 322] on h3 "Creates a materialized view that stores the result set of the query" at bounding box center [383, 319] width 208 height 10
click at [668, 350] on div "Next" at bounding box center [670, 352] width 14 height 10
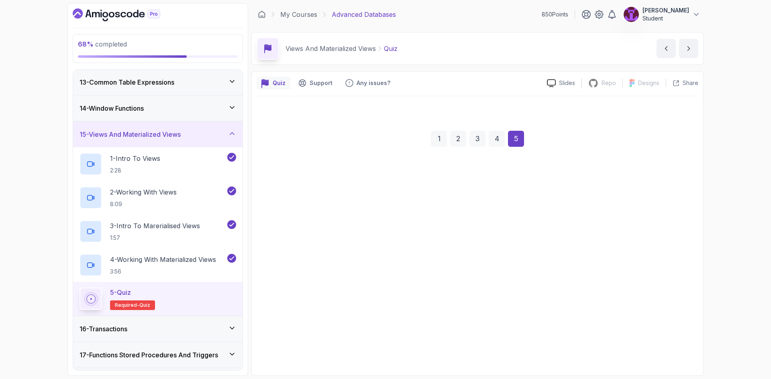
scroll to position [0, 0]
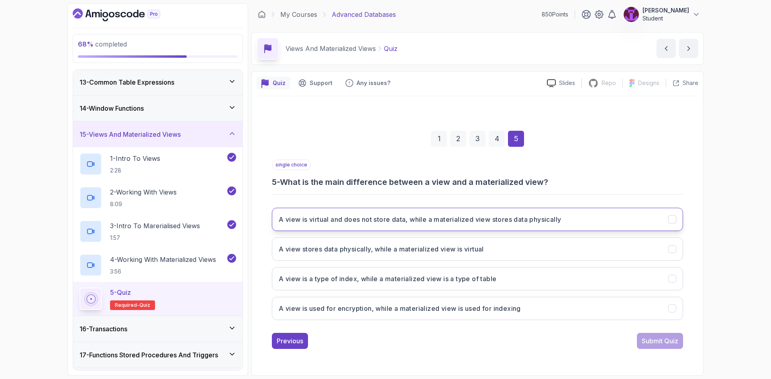
click at [411, 224] on h3 "A view is virtual and does not store data, while a materialized view stores dat…" at bounding box center [420, 220] width 282 height 10
click at [668, 338] on div "Submit Quiz" at bounding box center [659, 341] width 37 height 10
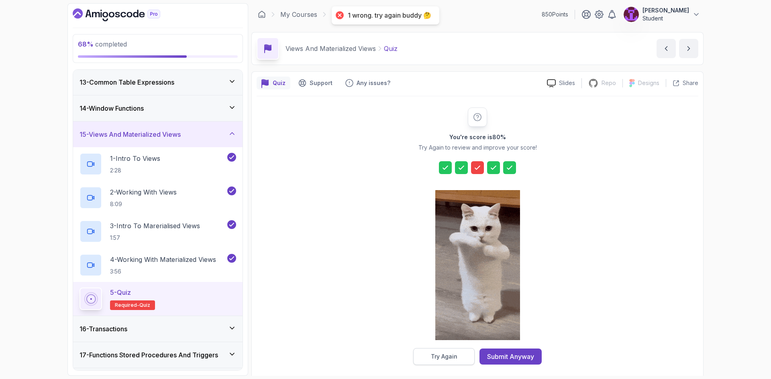
click at [468, 355] on button "Try Again" at bounding box center [443, 356] width 61 height 17
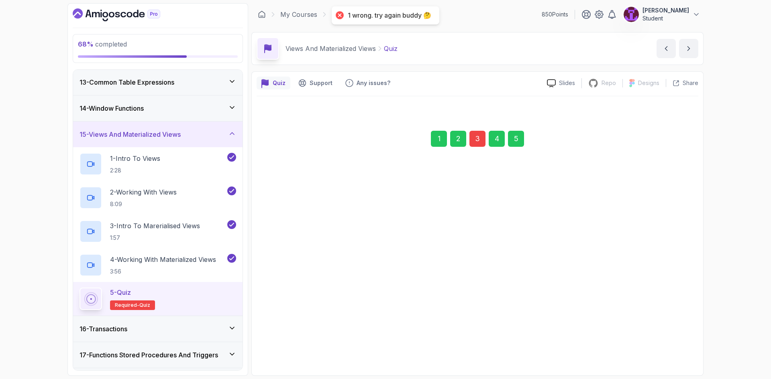
click at [476, 138] on div "3" at bounding box center [477, 139] width 16 height 16
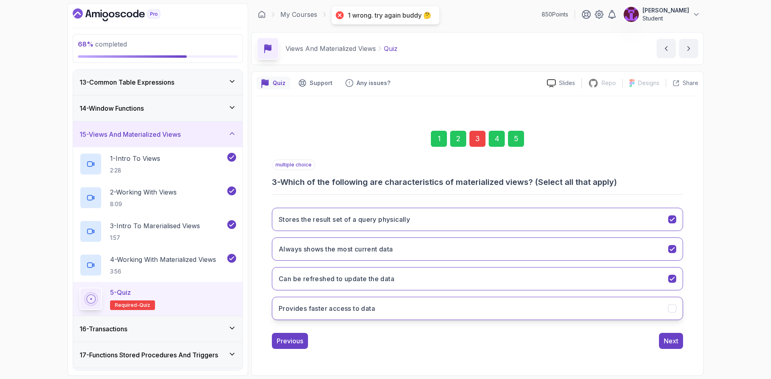
click at [405, 305] on button "Provides faster access to data" at bounding box center [477, 308] width 411 height 23
click at [517, 139] on div "5" at bounding box center [516, 139] width 16 height 16
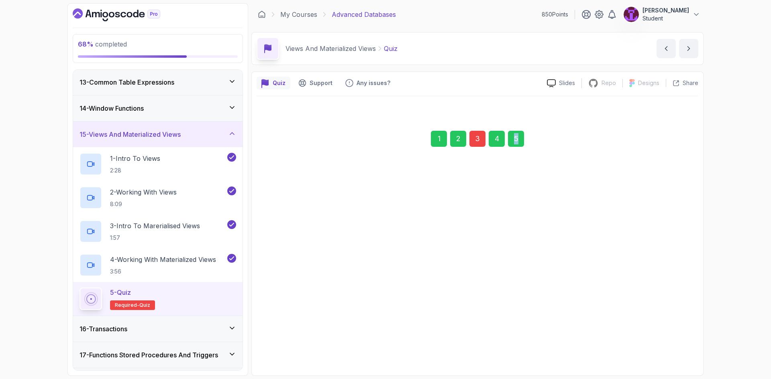
click at [647, 338] on div "Submit Quiz" at bounding box center [659, 341] width 37 height 10
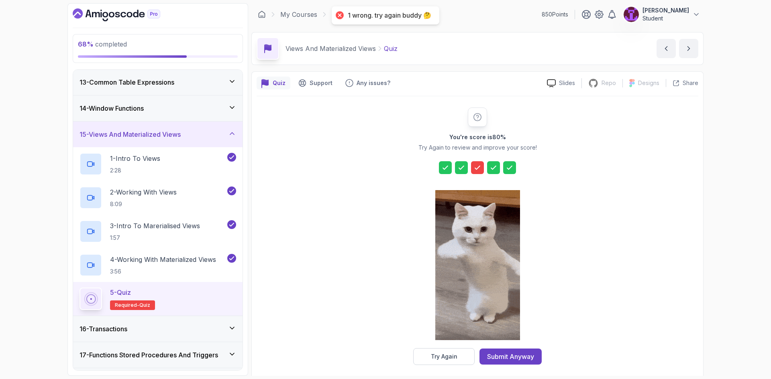
click at [504, 357] on div "Submit Anyway" at bounding box center [510, 357] width 47 height 10
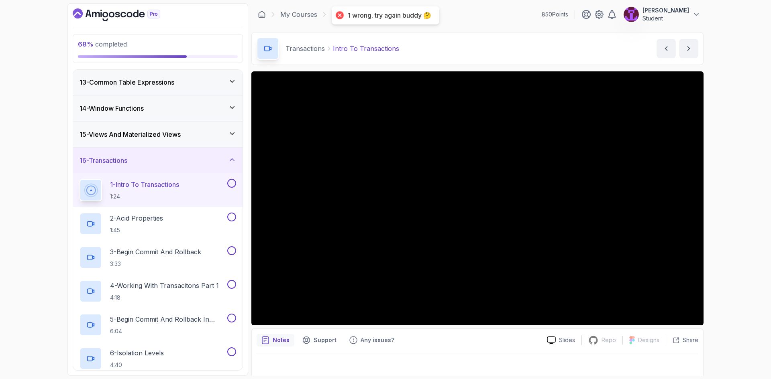
click at [224, 136] on div "15 - Views And Materialized Views" at bounding box center [157, 135] width 157 height 10
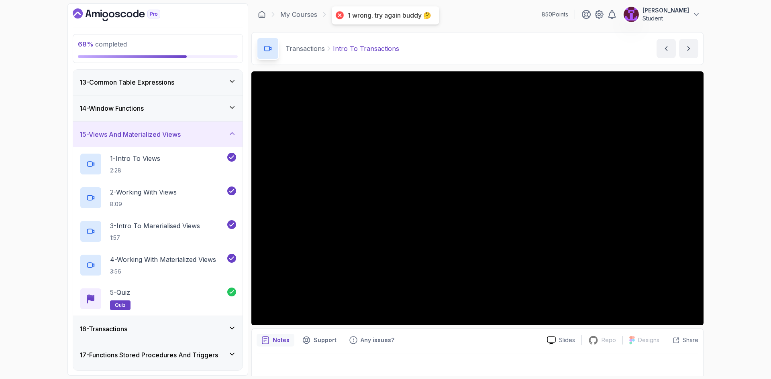
click at [227, 131] on div "15 - Views And Materialized Views" at bounding box center [157, 135] width 157 height 10
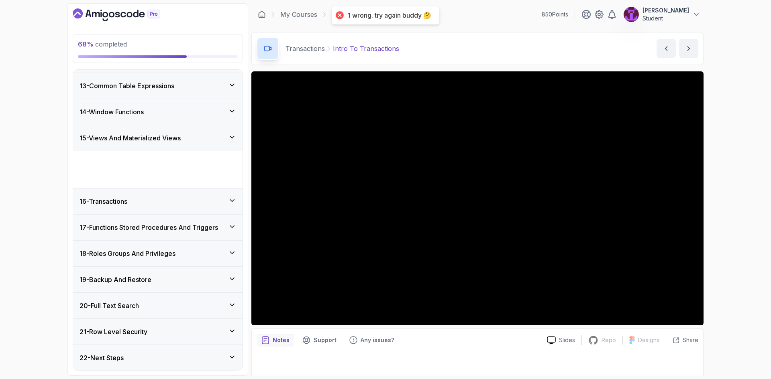
scroll to position [273, 0]
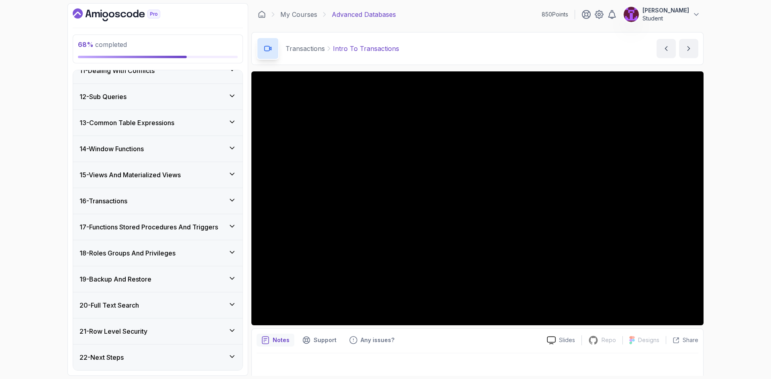
click at [218, 190] on div "16 - Transactions" at bounding box center [157, 201] width 169 height 26
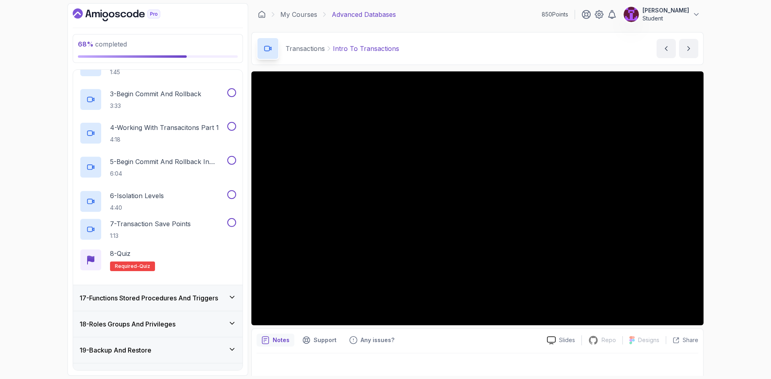
scroll to position [543, 0]
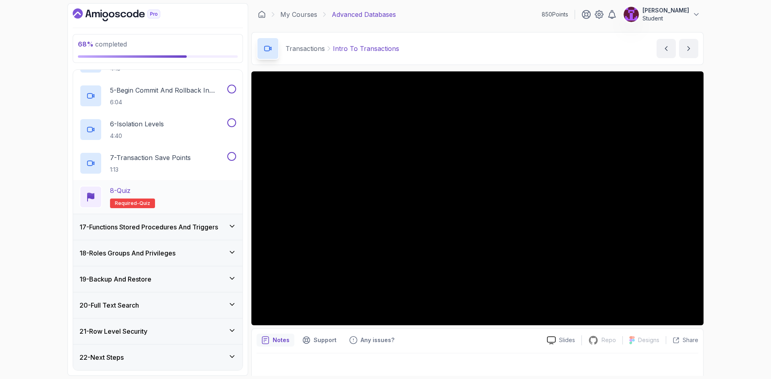
click at [204, 201] on div "8 - Quiz Required- quiz" at bounding box center [157, 197] width 157 height 22
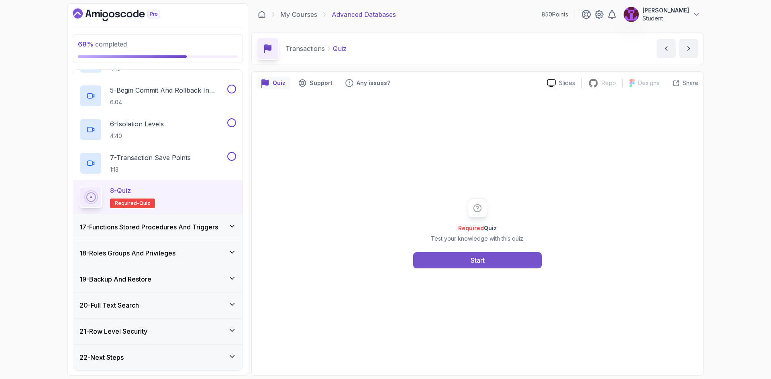
click at [424, 258] on button "Start" at bounding box center [477, 260] width 128 height 16
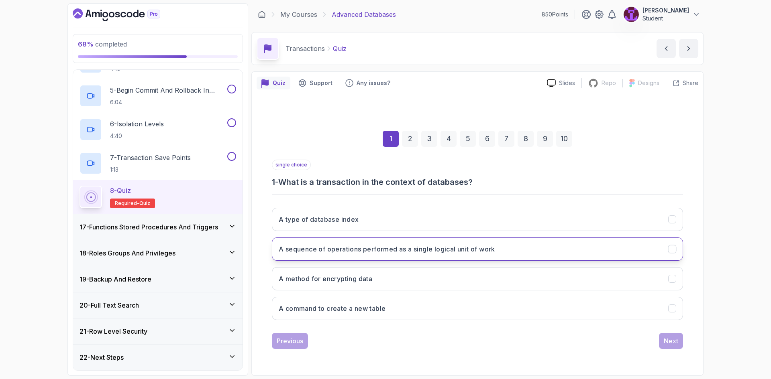
drag, startPoint x: 397, startPoint y: 250, endPoint x: 418, endPoint y: 267, distance: 26.6
click at [397, 251] on h3 "A sequence of operations performed as a single logical unit of work" at bounding box center [387, 249] width 216 height 10
click at [672, 347] on button "Next" at bounding box center [671, 341] width 24 height 16
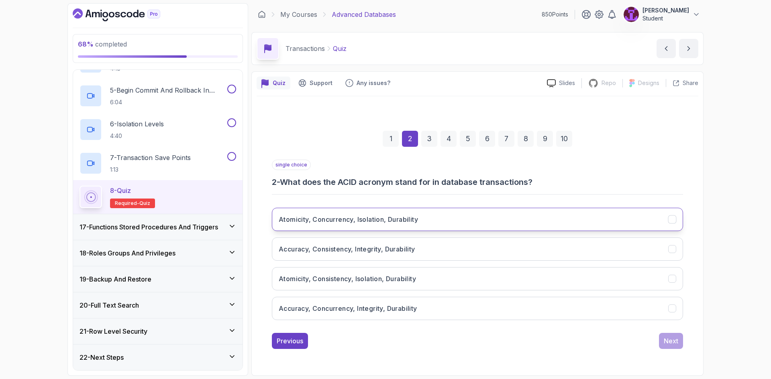
click at [400, 213] on button "Atomicity, Concurrency, Isolation, Durability" at bounding box center [477, 219] width 411 height 23
click at [468, 277] on button "Atomicity, Consistency, Isolation, Durability" at bounding box center [477, 278] width 411 height 23
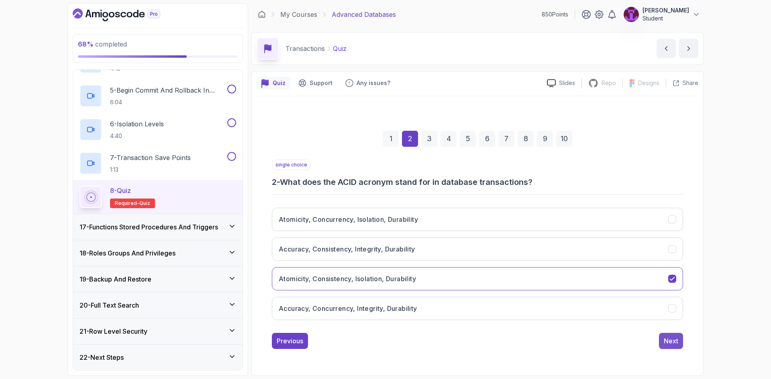
click at [674, 338] on div "Next" at bounding box center [670, 341] width 14 height 10
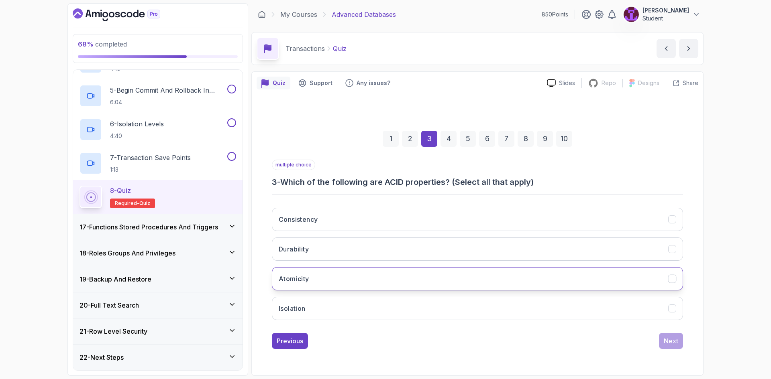
click at [364, 281] on button "Atomicity" at bounding box center [477, 278] width 411 height 23
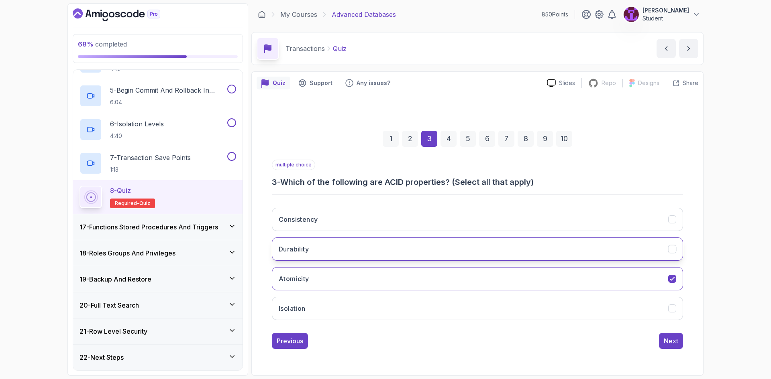
click at [345, 249] on button "Durability" at bounding box center [477, 249] width 411 height 23
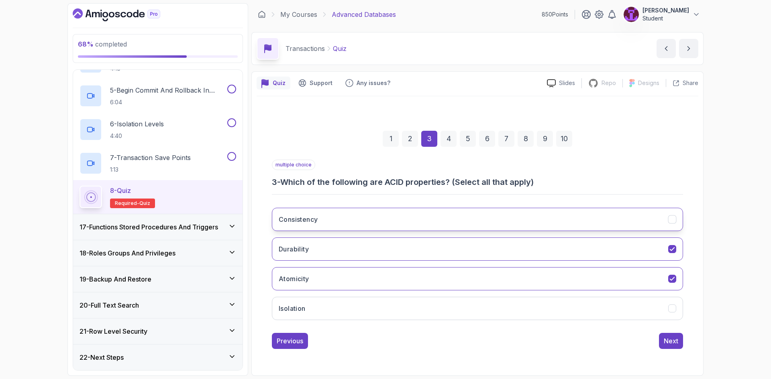
click at [340, 222] on button "Consistency" at bounding box center [477, 219] width 411 height 23
click at [421, 301] on button "Isolation" at bounding box center [477, 308] width 411 height 23
click at [409, 136] on div "2" at bounding box center [410, 139] width 16 height 16
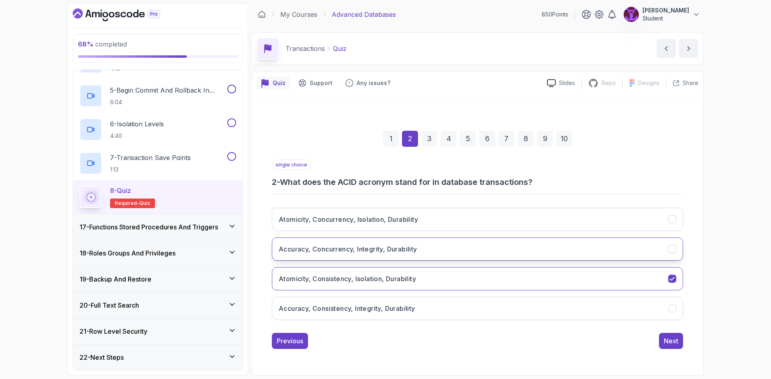
click at [447, 256] on button "Accuracy, Concurrency, Integrity, Durability" at bounding box center [477, 249] width 411 height 23
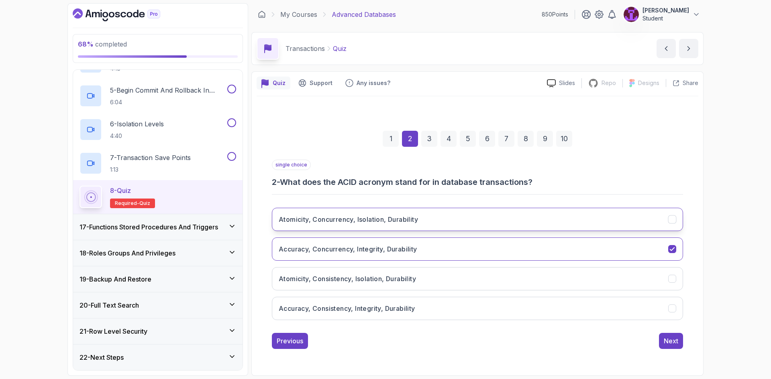
click at [435, 220] on button "Atomicity, Concurrency, Isolation, Durability" at bounding box center [477, 219] width 411 height 23
click at [446, 143] on div "4" at bounding box center [448, 139] width 16 height 16
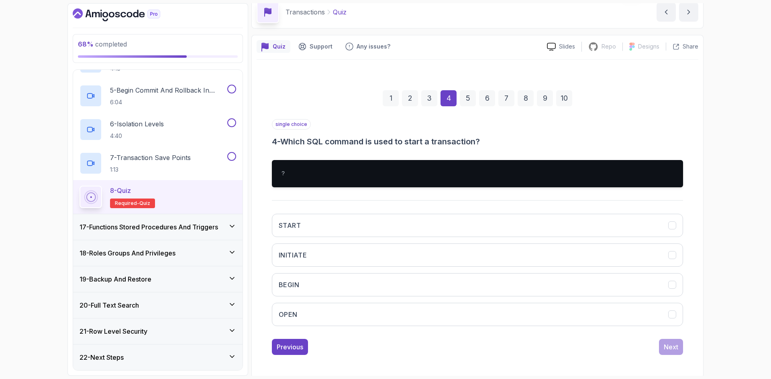
scroll to position [39, 0]
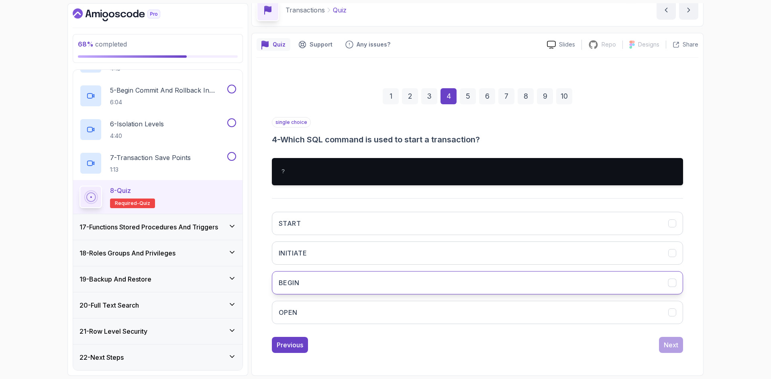
click at [390, 277] on button "BEGIN" at bounding box center [477, 282] width 411 height 23
click at [675, 340] on button "Next" at bounding box center [671, 345] width 24 height 16
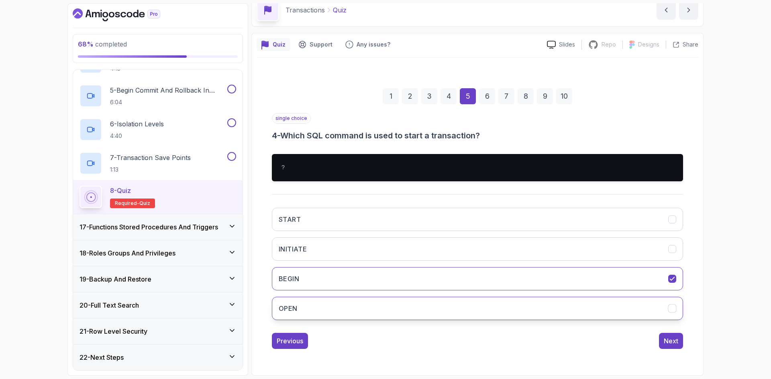
scroll to position [0, 0]
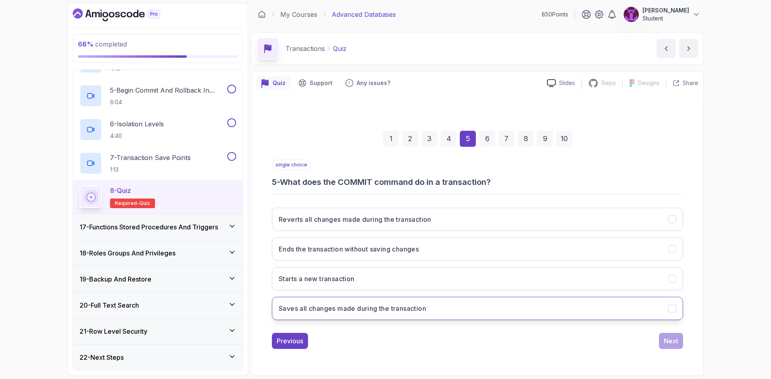
click at [466, 315] on button "Saves all changes made during the transaction" at bounding box center [477, 308] width 411 height 23
click at [672, 342] on div "Next" at bounding box center [670, 341] width 14 height 10
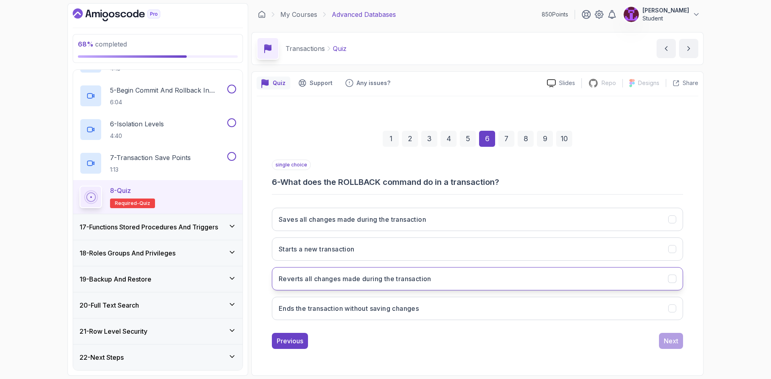
click at [478, 280] on button "Reverts all changes made during the transaction" at bounding box center [477, 278] width 411 height 23
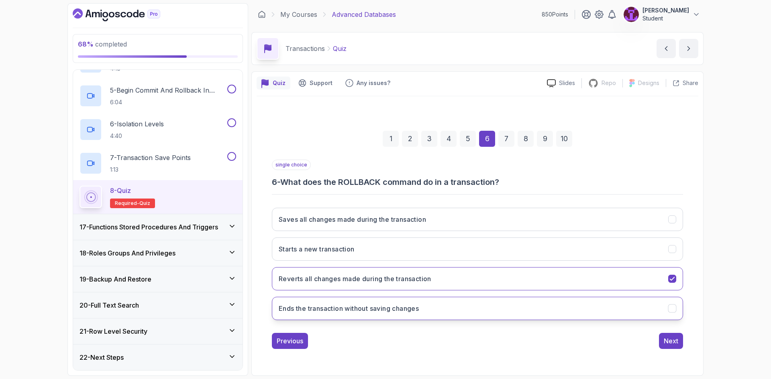
click at [652, 303] on button "Ends the transaction without saving changes" at bounding box center [477, 308] width 411 height 23
click at [654, 276] on button "Reverts all changes made during the transaction" at bounding box center [477, 278] width 411 height 23
click at [664, 336] on button "Next" at bounding box center [671, 341] width 24 height 16
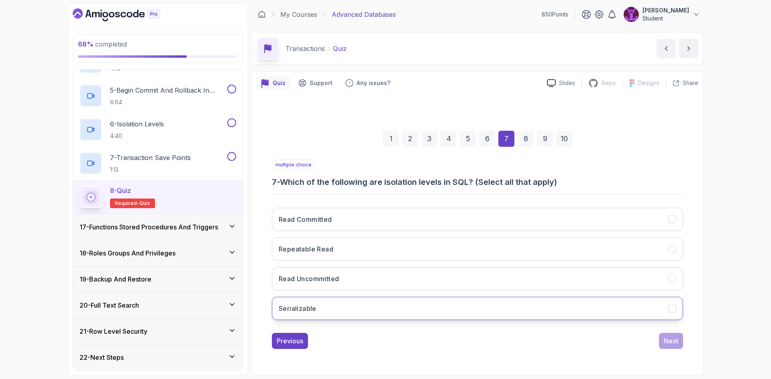
click at [647, 311] on button "Serializable" at bounding box center [477, 308] width 411 height 23
click at [647, 287] on button "Read Uncommitted" at bounding box center [477, 278] width 411 height 23
click at [649, 317] on button "Serializable" at bounding box center [477, 308] width 411 height 23
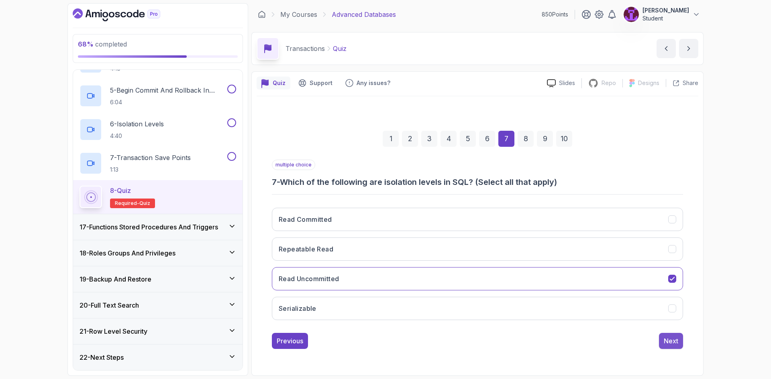
click at [674, 343] on div "Next" at bounding box center [670, 341] width 14 height 10
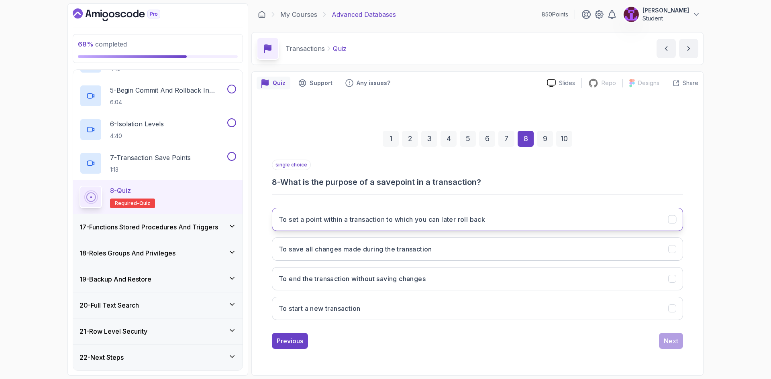
click at [485, 222] on h3 "To set a point within a transaction to which you can later roll back" at bounding box center [382, 220] width 206 height 10
click at [665, 340] on div "Next" at bounding box center [670, 341] width 14 height 10
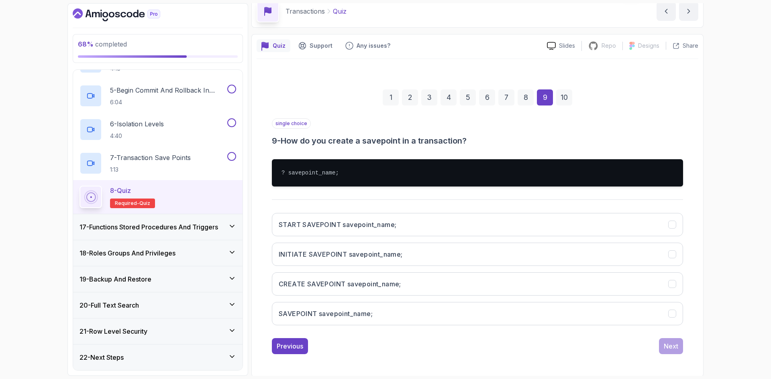
scroll to position [39, 0]
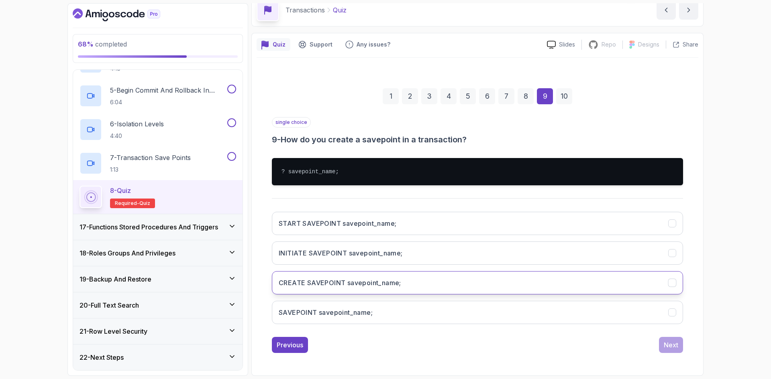
click at [451, 291] on button "CREATE SAVEPOINT savepoint_name;" at bounding box center [477, 282] width 411 height 23
click at [674, 347] on div "Next" at bounding box center [670, 345] width 14 height 10
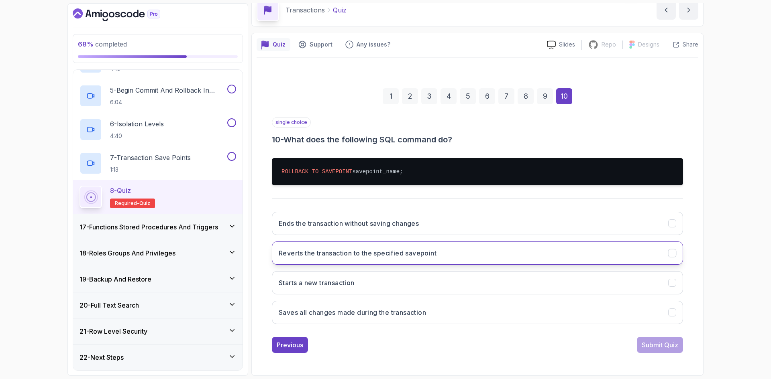
click at [345, 255] on h3 "Reverts the transaction to the specified savepoint" at bounding box center [358, 253] width 158 height 10
click at [651, 348] on div "Submit Quiz" at bounding box center [659, 345] width 37 height 10
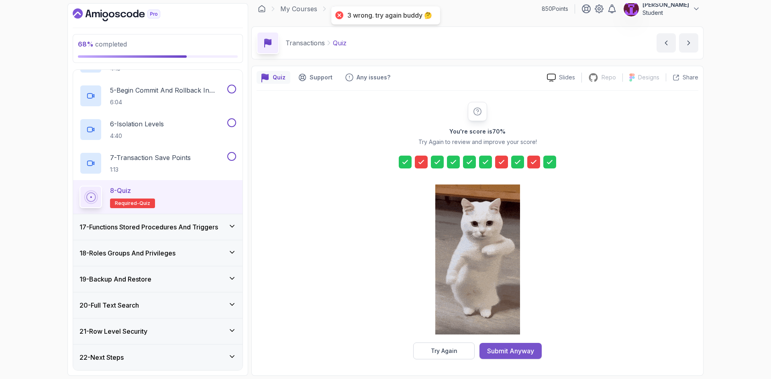
click at [511, 350] on div "Submit Anyway" at bounding box center [510, 351] width 47 height 10
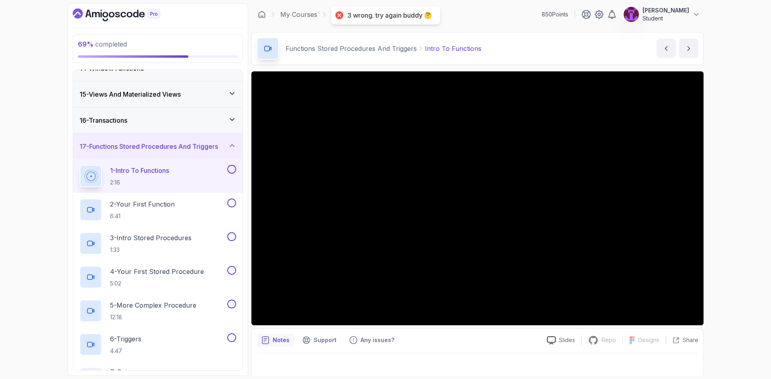
scroll to position [509, 0]
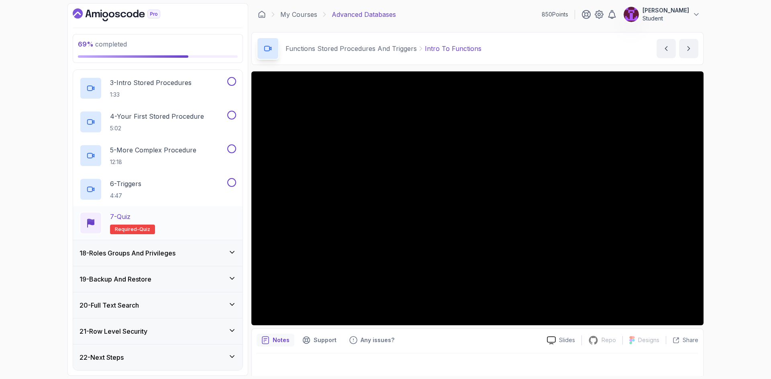
click at [193, 224] on div "7 - Quiz Required- quiz" at bounding box center [157, 223] width 157 height 22
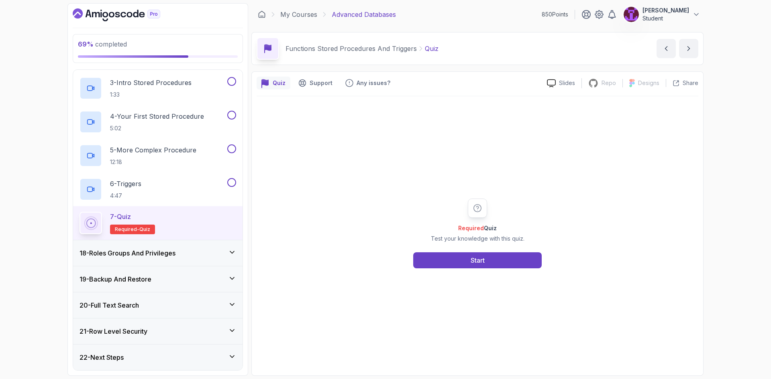
click at [469, 270] on div "Required Quiz Test your knowledge with this quiz. Start" at bounding box center [477, 233] width 442 height 275
click at [471, 265] on button "Start" at bounding box center [477, 260] width 128 height 16
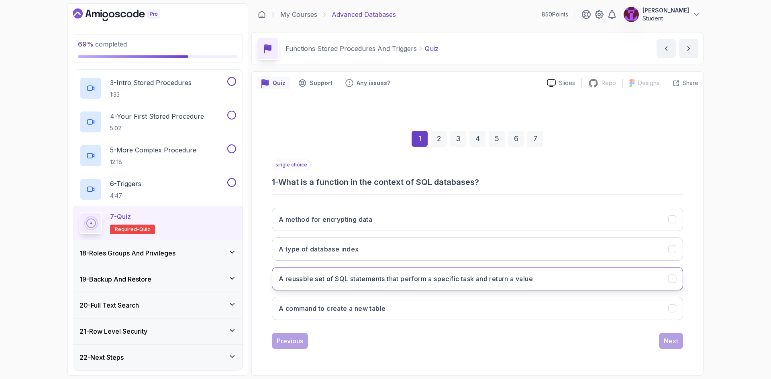
click at [403, 281] on h3 "A reusable set of SQL statements that perform a specific task and return a value" at bounding box center [406, 279] width 254 height 10
click at [669, 338] on div "Next" at bounding box center [670, 341] width 14 height 10
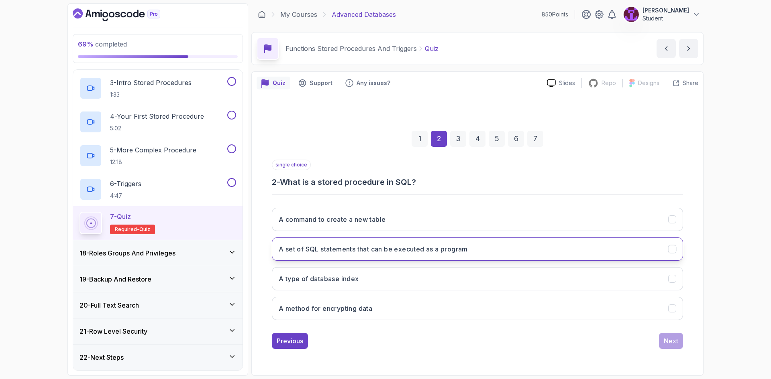
click at [361, 242] on button "A set of SQL statements that can be executed as a program" at bounding box center [477, 249] width 411 height 23
click at [668, 341] on div "Next" at bounding box center [670, 341] width 14 height 10
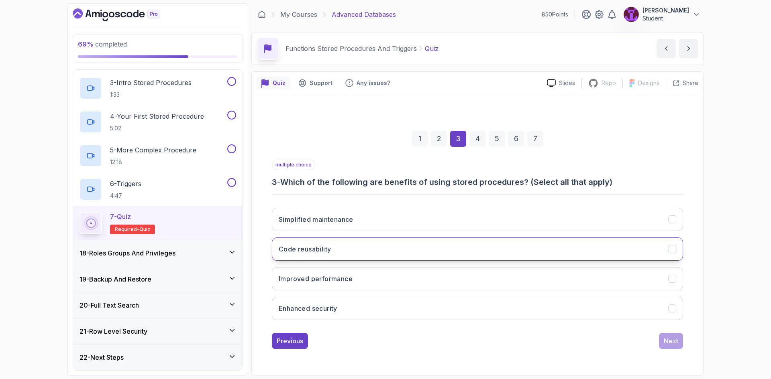
click at [400, 250] on button "Code reusability" at bounding box center [477, 249] width 411 height 23
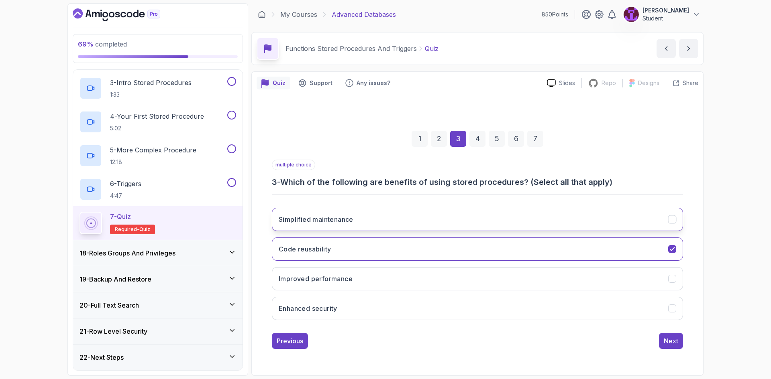
click at [367, 223] on button "Simplified maintenance" at bounding box center [477, 219] width 411 height 23
click at [670, 339] on div "Next" at bounding box center [670, 341] width 14 height 10
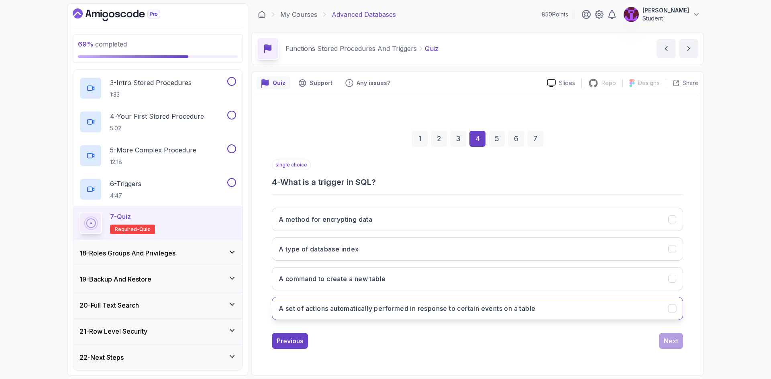
click at [442, 313] on h3 "A set of actions automatically performed in response to certain events on a tab…" at bounding box center [407, 309] width 256 height 10
click at [672, 345] on div "Next" at bounding box center [670, 341] width 14 height 10
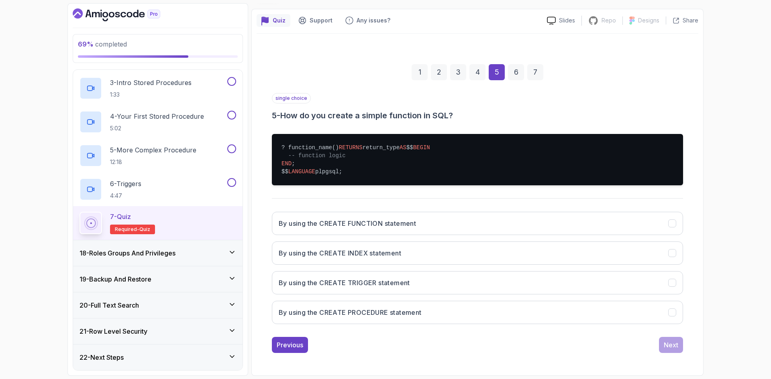
scroll to position [79, 0]
click at [385, 215] on button "By using the CREATE FUNCTION statement" at bounding box center [477, 223] width 411 height 23
click at [666, 348] on div "Next" at bounding box center [670, 345] width 14 height 10
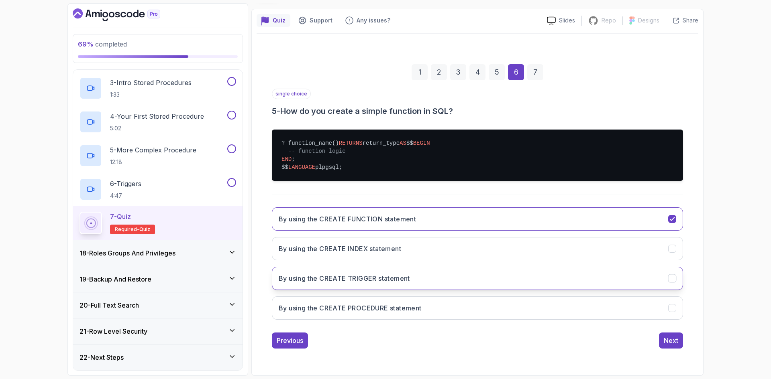
scroll to position [0, 0]
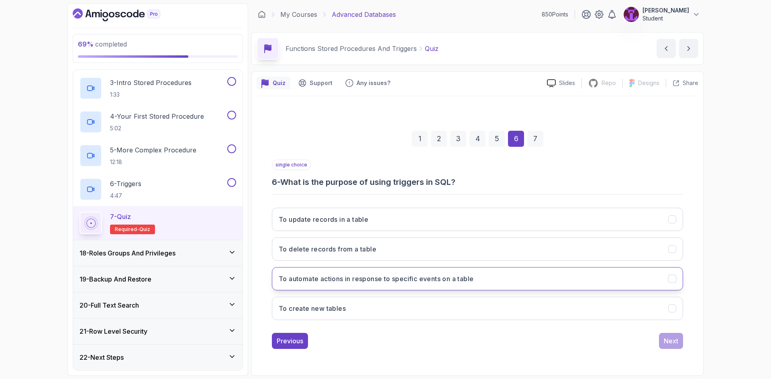
click at [397, 283] on h3 "To automate actions in response to specific events on a table" at bounding box center [376, 279] width 195 height 10
click at [661, 337] on button "Next" at bounding box center [671, 341] width 24 height 16
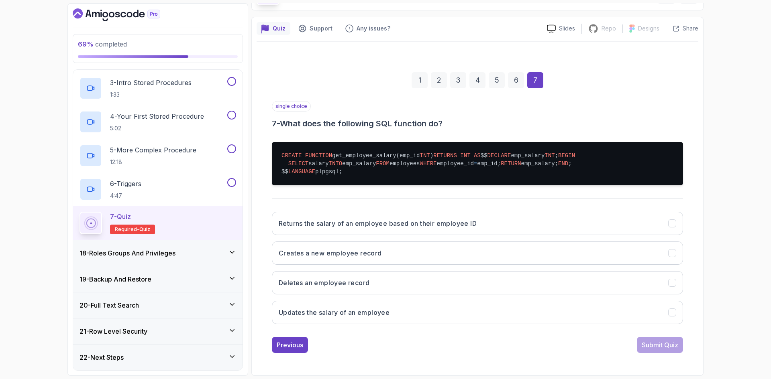
scroll to position [80, 0]
click at [398, 228] on h3 "Returns the salary of an employee based on their employee ID" at bounding box center [378, 224] width 198 height 10
click at [666, 353] on button "Submit Quiz" at bounding box center [660, 345] width 46 height 16
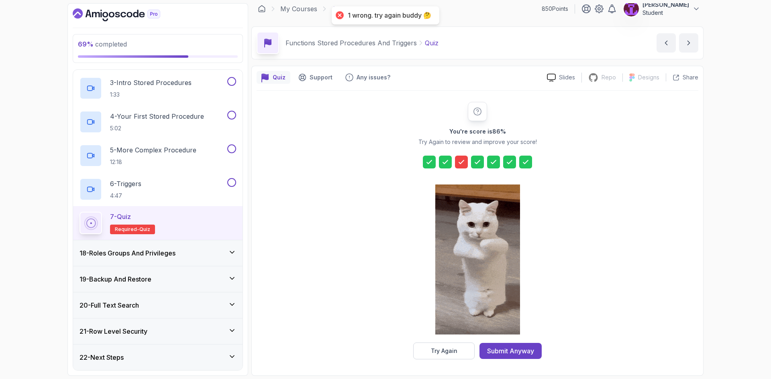
drag, startPoint x: 517, startPoint y: 347, endPoint x: 510, endPoint y: 344, distance: 7.2
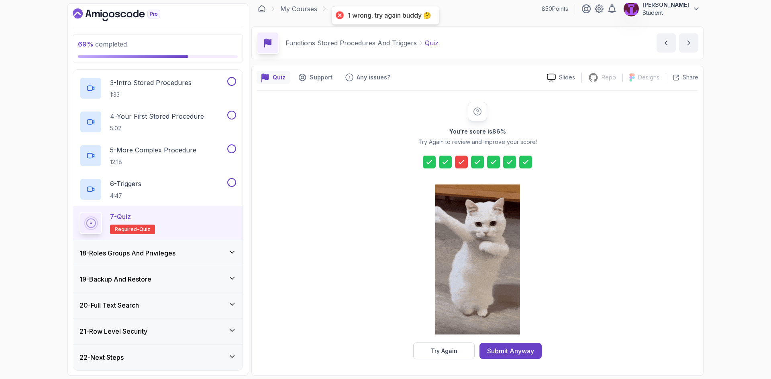
click at [517, 347] on div "Submit Anyway" at bounding box center [510, 351] width 47 height 10
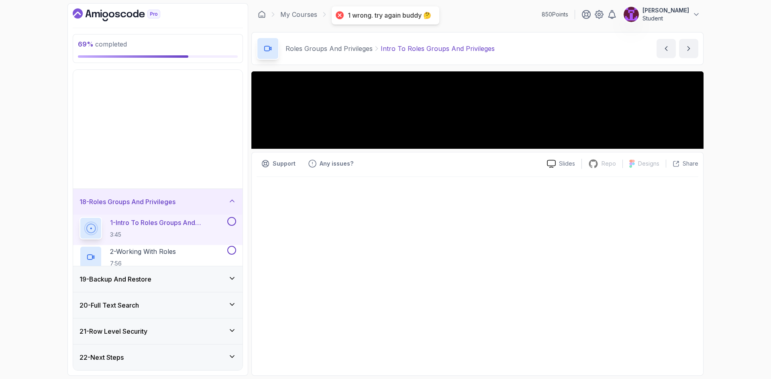
scroll to position [273, 0]
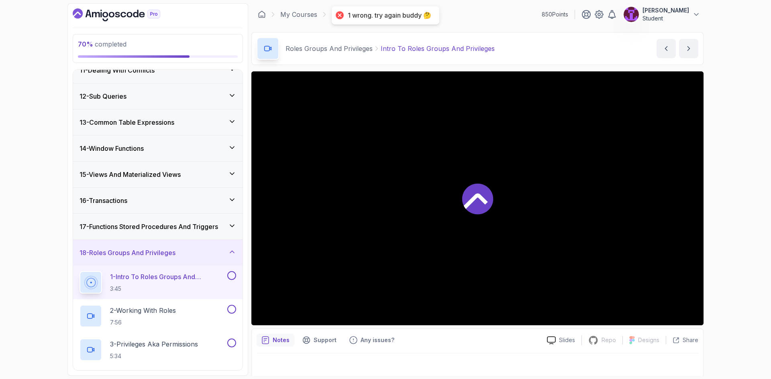
click at [236, 230] on div "17 - Functions Stored Procedures And Triggers" at bounding box center [157, 227] width 169 height 26
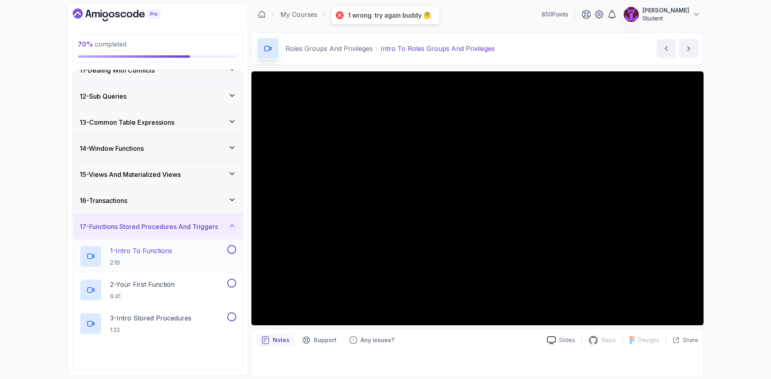
click at [230, 245] on button at bounding box center [231, 249] width 9 height 9
click at [233, 286] on button at bounding box center [231, 283] width 9 height 9
drag, startPoint x: 232, startPoint y: 317, endPoint x: 234, endPoint y: 326, distance: 9.6
click at [231, 317] on button at bounding box center [231, 317] width 9 height 9
click at [237, 355] on div "4 - Your First Stored Procedure 5:02" at bounding box center [157, 358] width 169 height 34
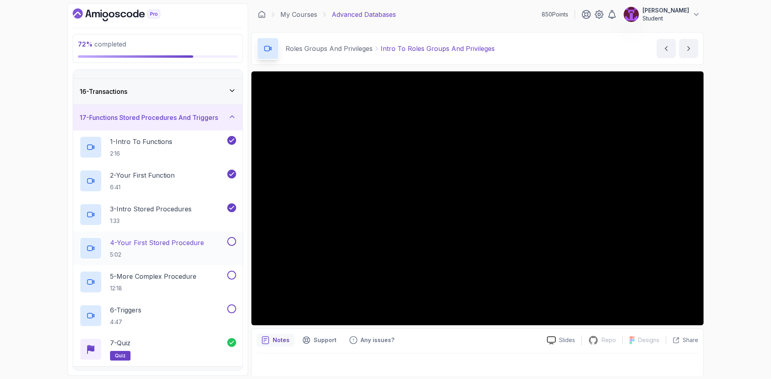
scroll to position [394, 0]
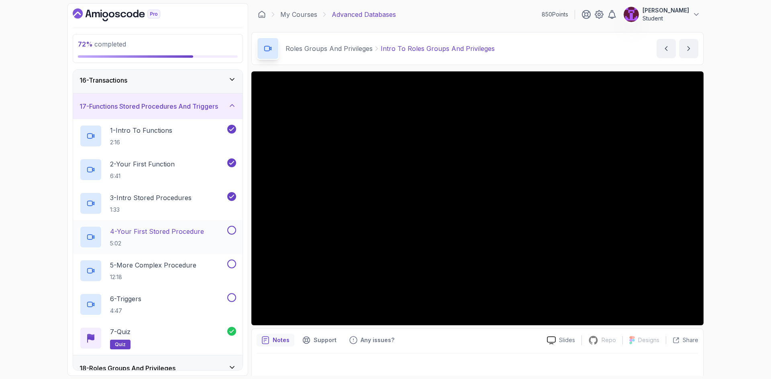
click at [234, 228] on button at bounding box center [231, 230] width 9 height 9
drag, startPoint x: 230, startPoint y: 263, endPoint x: 237, endPoint y: 282, distance: 20.3
click at [230, 265] on button at bounding box center [231, 264] width 9 height 9
click at [233, 295] on button at bounding box center [231, 297] width 9 height 9
click at [228, 109] on icon at bounding box center [232, 106] width 8 height 8
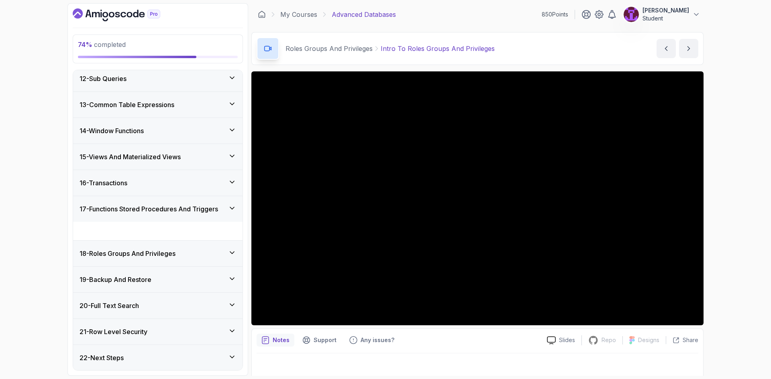
scroll to position [273, 0]
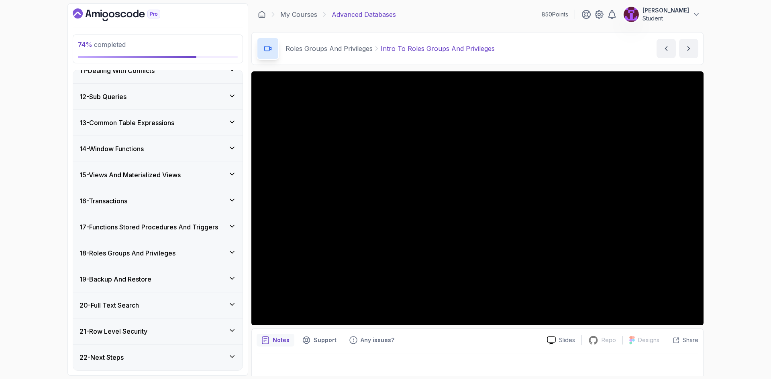
click at [197, 262] on div "18 - Roles Groups And Privileges" at bounding box center [157, 253] width 169 height 26
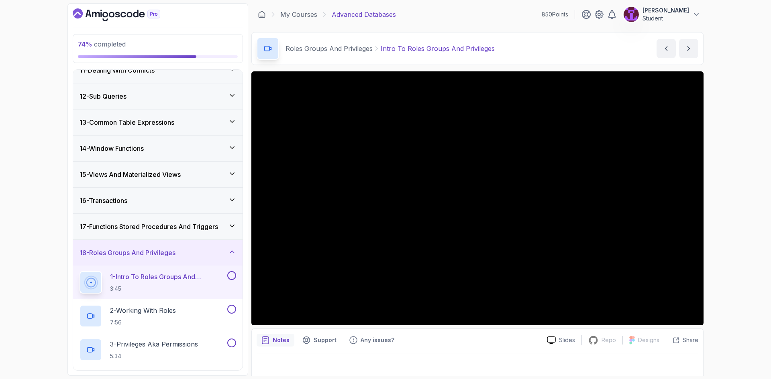
scroll to position [442, 0]
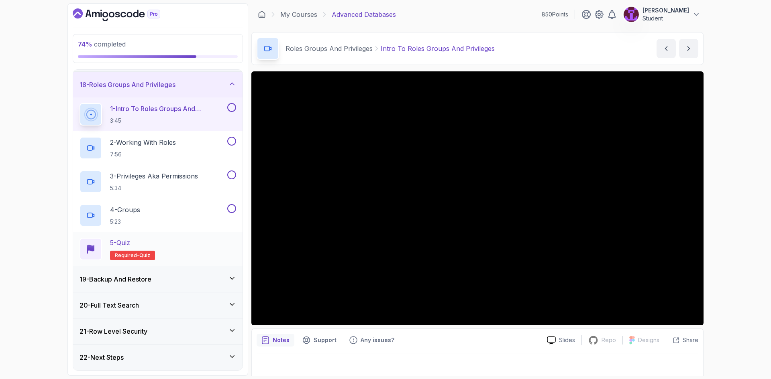
click at [203, 238] on div "5 - Quiz Required- quiz" at bounding box center [157, 249] width 157 height 22
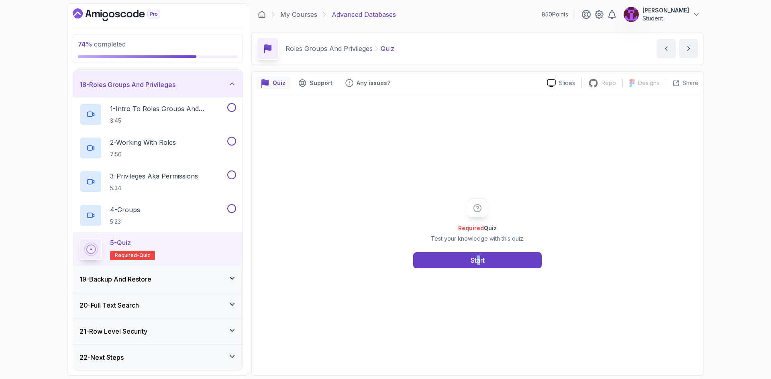
click at [480, 269] on div "Required Quiz Test your knowledge with this quiz. Start" at bounding box center [477, 233] width 442 height 275
click at [484, 264] on button "Start" at bounding box center [477, 260] width 128 height 16
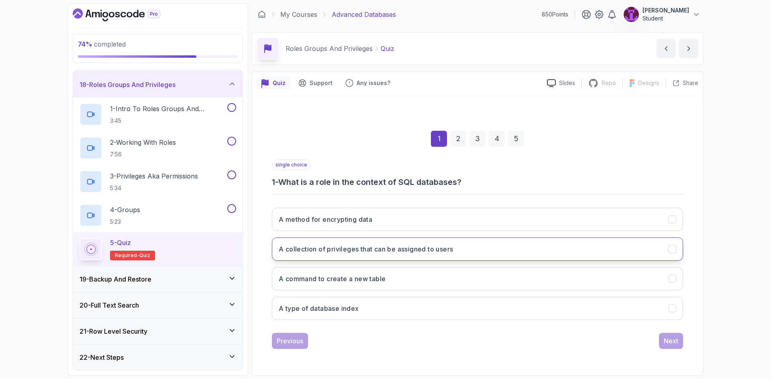
click at [386, 257] on button "A collection of privileges that can be assigned to users" at bounding box center [477, 249] width 411 height 23
click at [674, 346] on button "Next" at bounding box center [671, 341] width 24 height 16
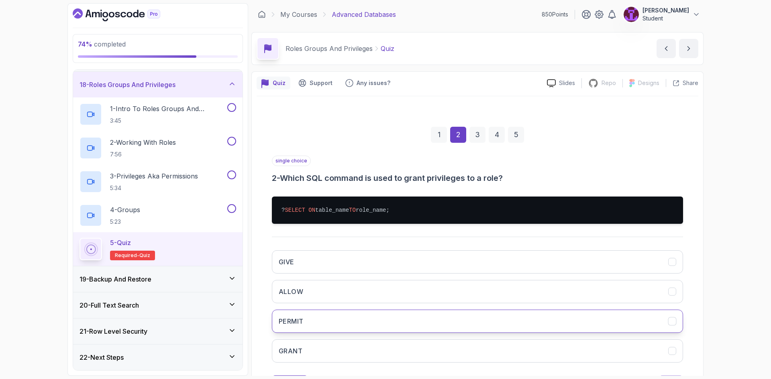
click at [327, 333] on button "PERMIT" at bounding box center [477, 321] width 411 height 23
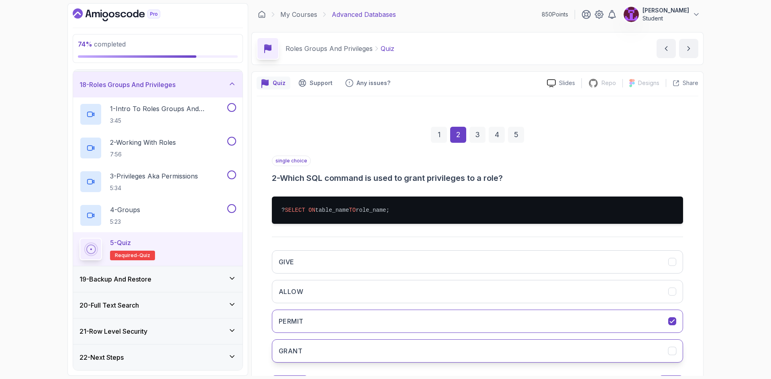
click at [333, 352] on button "GRANT" at bounding box center [477, 351] width 411 height 23
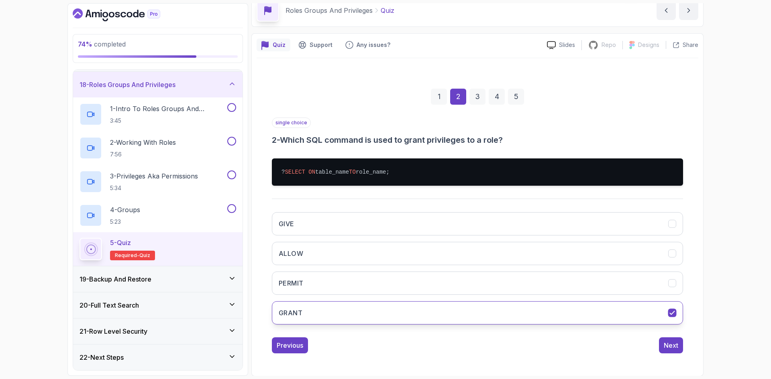
scroll to position [39, 0]
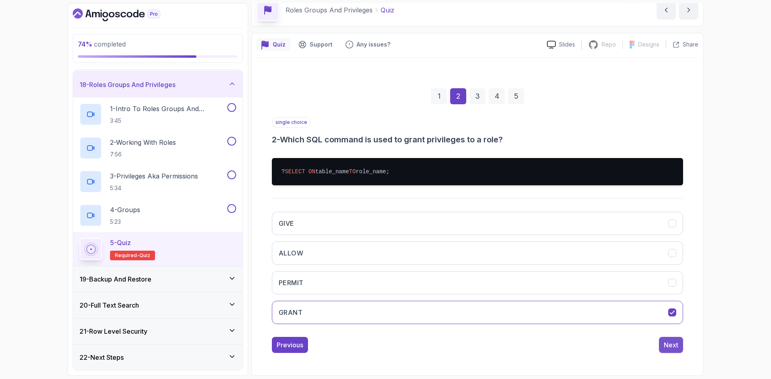
click at [663, 350] on button "Next" at bounding box center [671, 345] width 24 height 16
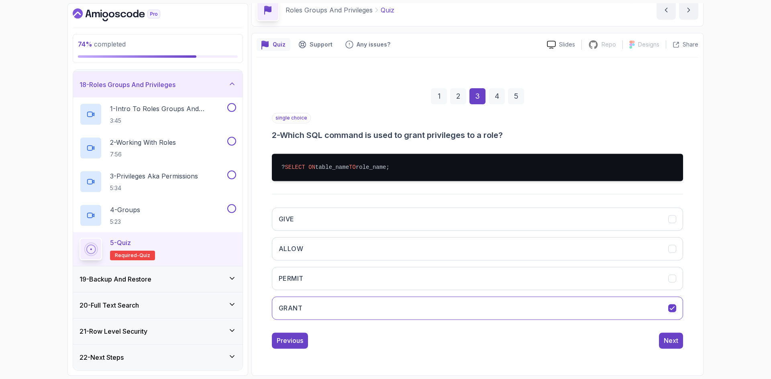
scroll to position [0, 0]
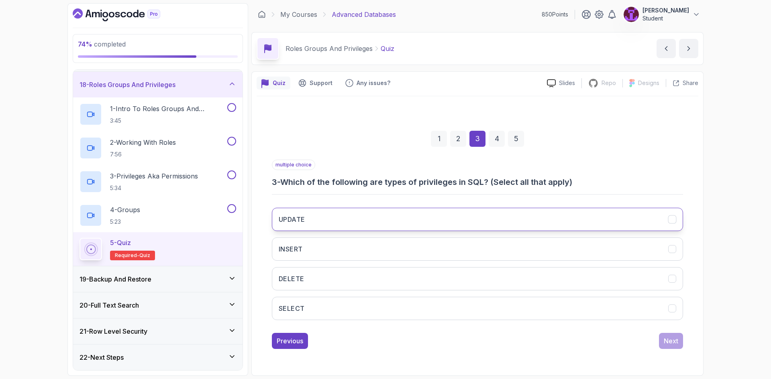
click at [369, 221] on button "UPDATE" at bounding box center [477, 219] width 411 height 23
click at [369, 247] on button "INSERT" at bounding box center [477, 249] width 411 height 23
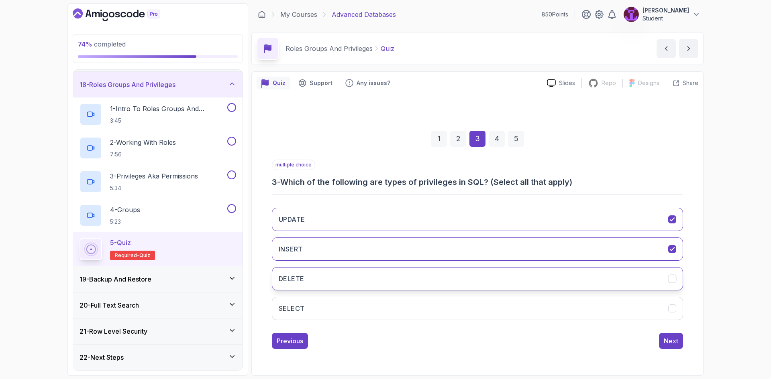
click at [370, 285] on button "DELETE" at bounding box center [477, 278] width 411 height 23
click at [380, 317] on button "SELECT" at bounding box center [477, 308] width 411 height 23
click at [682, 335] on button "Next" at bounding box center [671, 341] width 24 height 16
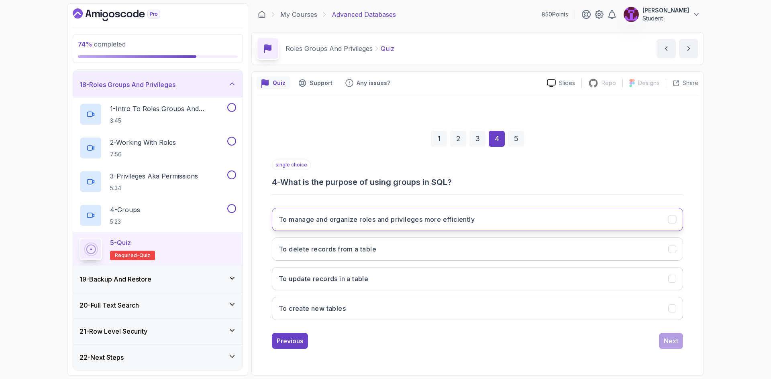
click at [349, 218] on h3 "To manage and organize roles and privileges more efficiently" at bounding box center [377, 220] width 196 height 10
click at [686, 360] on div "1 2 3 4 5 single choice 4 - What is the purpose of using groups in SQL? To mana…" at bounding box center [477, 233] width 442 height 275
drag, startPoint x: 671, startPoint y: 345, endPoint x: 666, endPoint y: 347, distance: 5.7
click at [671, 344] on div "Next" at bounding box center [670, 341] width 14 height 10
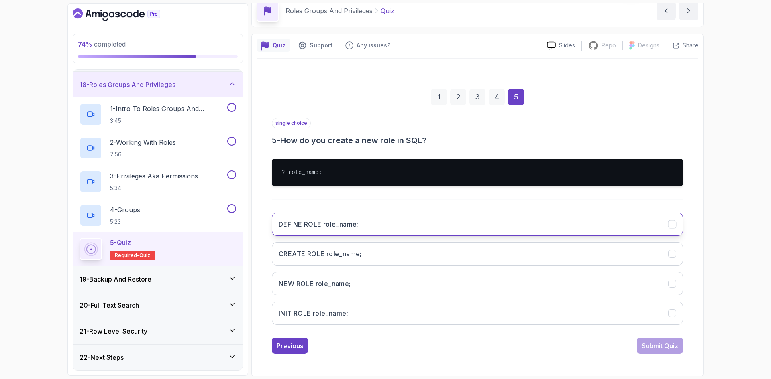
scroll to position [39, 0]
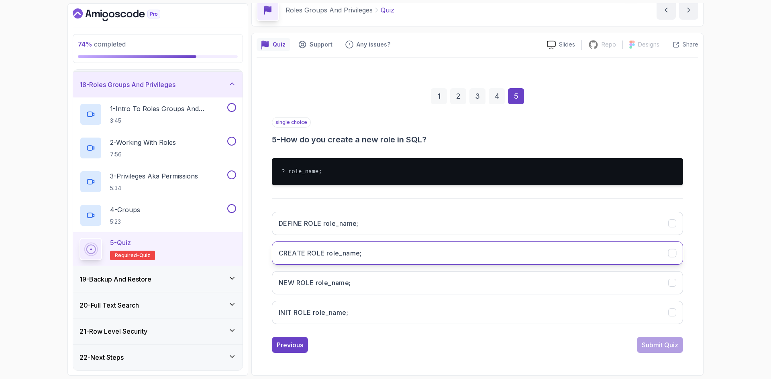
click at [355, 256] on h3 "CREATE ROLE role_name;" at bounding box center [320, 253] width 83 height 10
click at [663, 339] on button "Submit Quiz" at bounding box center [660, 345] width 46 height 16
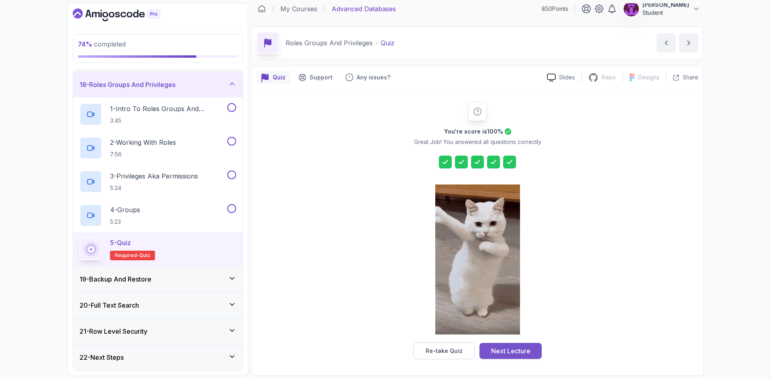
click at [504, 343] on div "Re-take Quiz Next Lecture" at bounding box center [477, 351] width 128 height 17
click at [525, 352] on div "Next Lecture" at bounding box center [510, 351] width 39 height 10
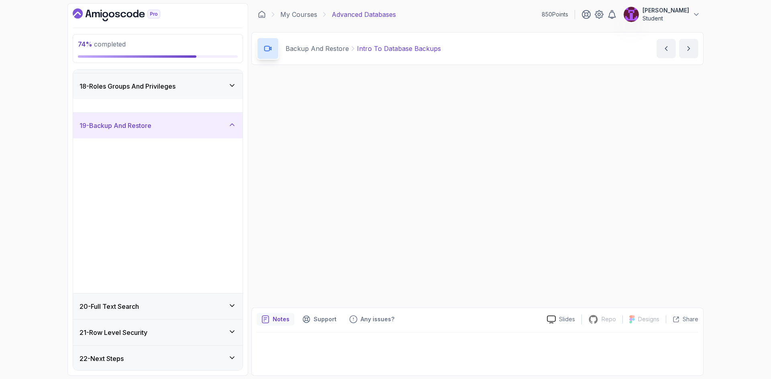
scroll to position [442, 0]
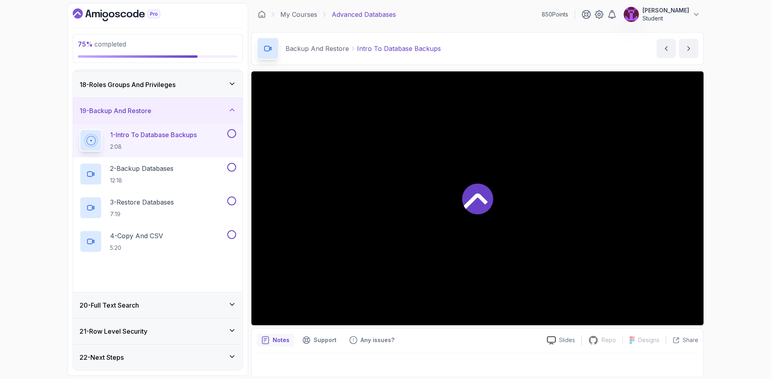
click at [231, 91] on div "18 - Roles Groups And Privileges" at bounding box center [157, 85] width 169 height 26
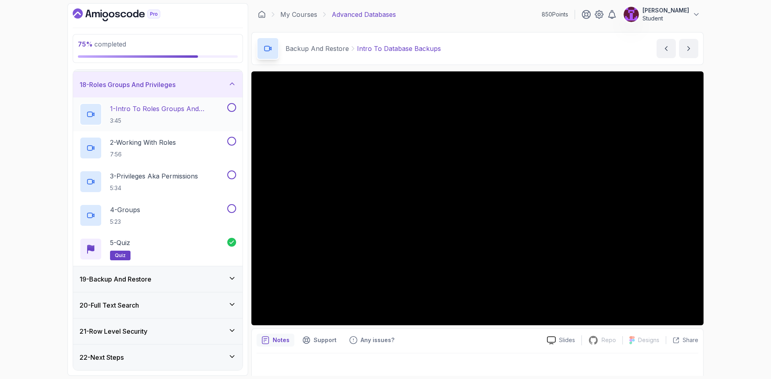
click at [232, 110] on button at bounding box center [231, 107] width 9 height 9
click at [234, 142] on button at bounding box center [231, 141] width 9 height 9
click at [232, 176] on button at bounding box center [231, 175] width 9 height 9
click at [231, 209] on button at bounding box center [231, 208] width 9 height 9
click at [224, 94] on div "18 - Roles Groups And Privileges" at bounding box center [157, 85] width 169 height 26
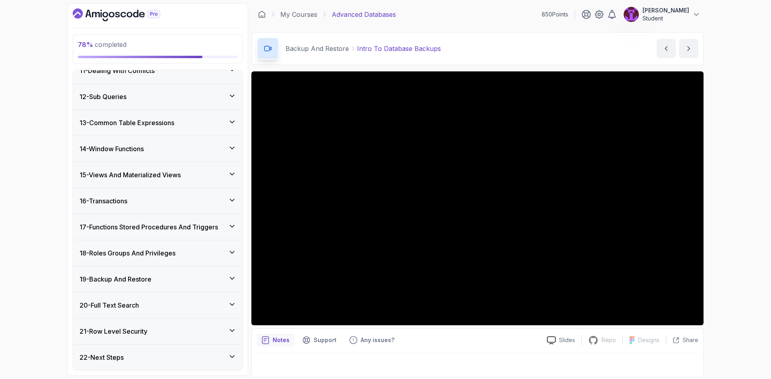
scroll to position [273, 0]
click at [218, 273] on div "19 - Backup And Restore" at bounding box center [157, 280] width 169 height 26
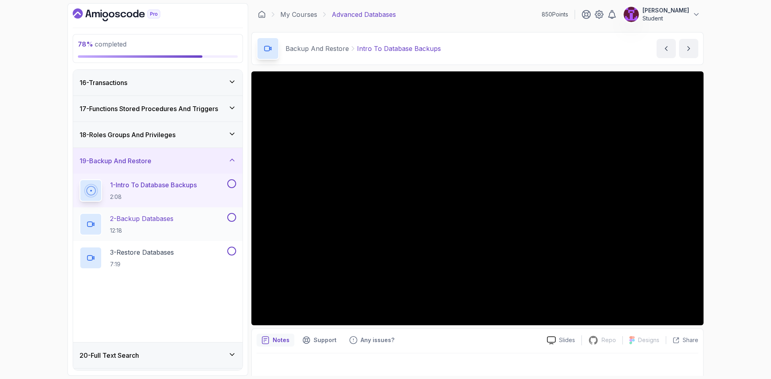
scroll to position [394, 0]
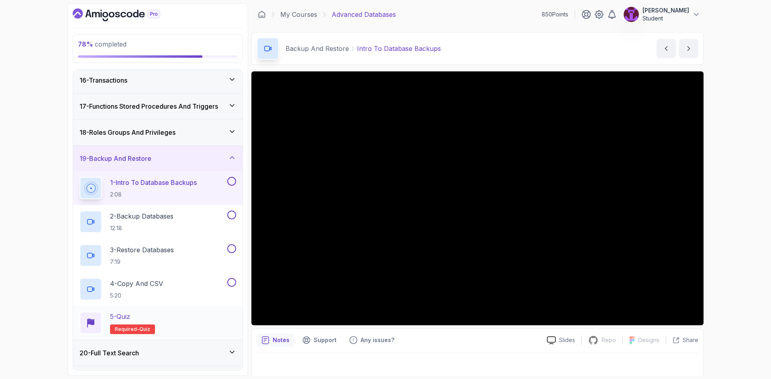
click at [190, 317] on div "5 - Quiz Required- quiz" at bounding box center [157, 323] width 157 height 22
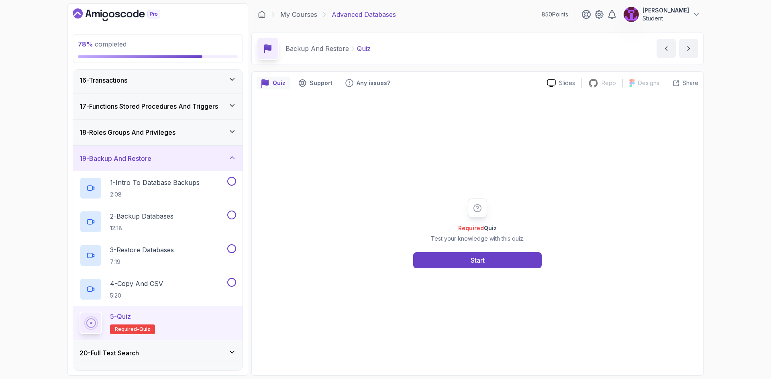
click at [467, 252] on div "Required Quiz Test your knowledge with this quiz. Start" at bounding box center [477, 234] width 154 height 70
click at [472, 262] on div "Start" at bounding box center [477, 261] width 14 height 10
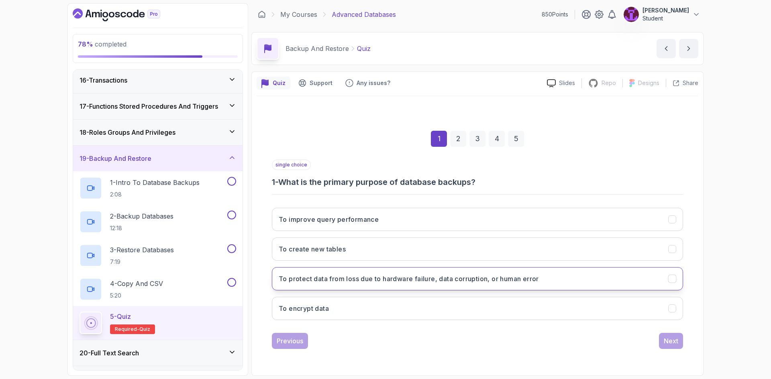
click at [416, 274] on button "To protect data from loss due to hardware failure, data corruption, or human er…" at bounding box center [477, 278] width 411 height 23
click at [429, 285] on button "To protect data from loss due to hardware failure, data corruption, or human er…" at bounding box center [477, 278] width 411 height 23
click at [667, 341] on div "Next" at bounding box center [670, 341] width 14 height 10
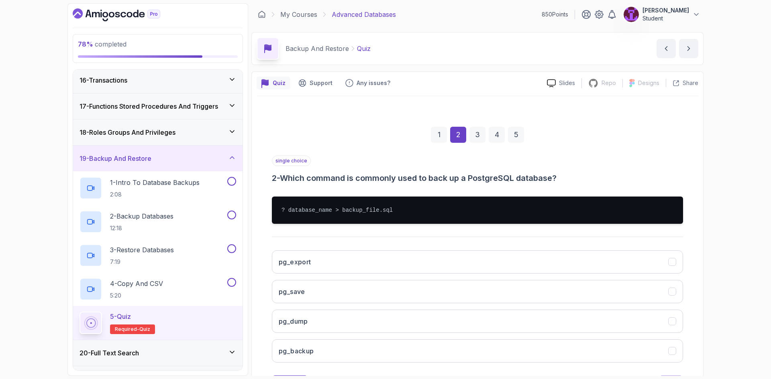
scroll to position [39, 0]
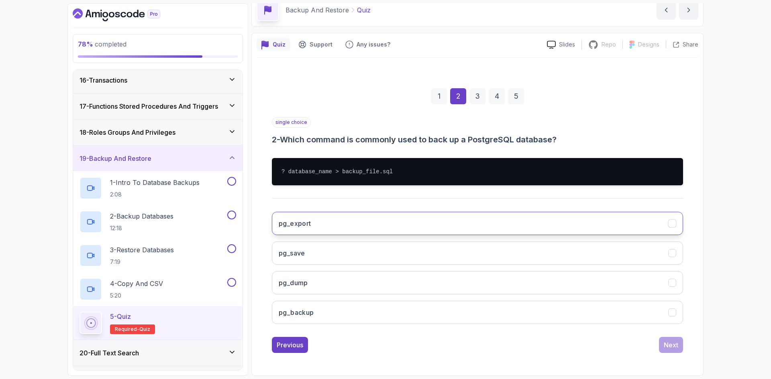
click at [337, 232] on button "pg_export" at bounding box center [477, 223] width 411 height 23
drag, startPoint x: 668, startPoint y: 334, endPoint x: 673, endPoint y: 348, distance: 15.6
click at [668, 334] on div "single choice 2 - Which command is commonly used to back up a PostgreSQL databa…" at bounding box center [477, 235] width 411 height 236
click at [674, 350] on div "Next" at bounding box center [670, 345] width 14 height 10
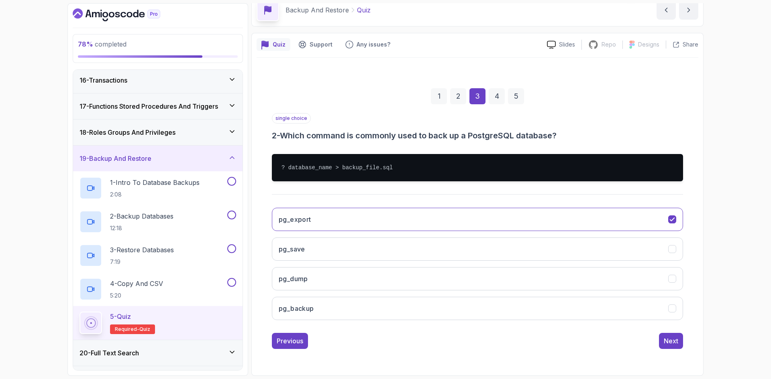
scroll to position [0, 0]
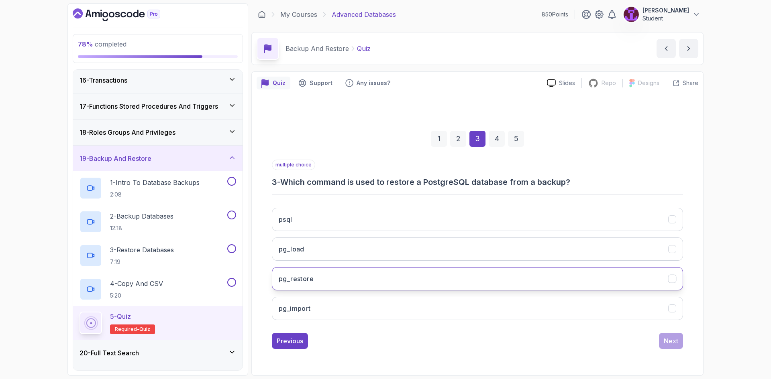
drag, startPoint x: 357, startPoint y: 283, endPoint x: 364, endPoint y: 284, distance: 7.2
click at [357, 284] on button "pg_restore" at bounding box center [477, 278] width 411 height 23
click at [688, 339] on div "1 2 3 4 5 multiple choice 3 - Which command is used to restore a PostgreSQL dat…" at bounding box center [477, 234] width 442 height 244
click at [680, 342] on button "Next" at bounding box center [671, 341] width 24 height 16
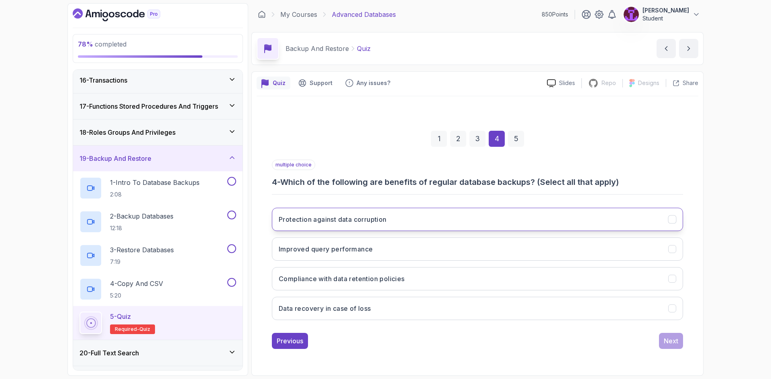
click at [415, 228] on button "Protection against data corruption" at bounding box center [477, 219] width 411 height 23
click at [481, 283] on button "Compliance with data retention policies" at bounding box center [477, 278] width 411 height 23
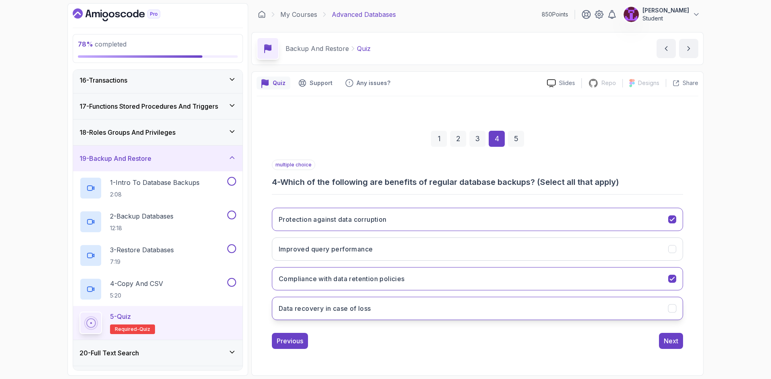
click at [615, 307] on button "Data recovery in case of loss" at bounding box center [477, 308] width 411 height 23
click at [680, 342] on button "Next" at bounding box center [671, 341] width 24 height 16
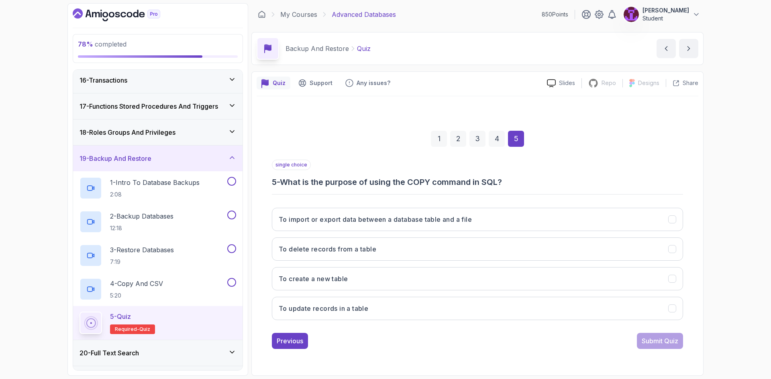
click at [360, 201] on div "single choice 5 - What is the purpose of using the COPY command in SQL? To impo…" at bounding box center [477, 243] width 411 height 167
click at [389, 217] on h3 "To import or export data between a database table and a file" at bounding box center [375, 220] width 193 height 10
drag, startPoint x: 664, startPoint y: 342, endPoint x: 633, endPoint y: 339, distance: 30.6
click at [663, 342] on div "Submit Quiz" at bounding box center [659, 341] width 37 height 10
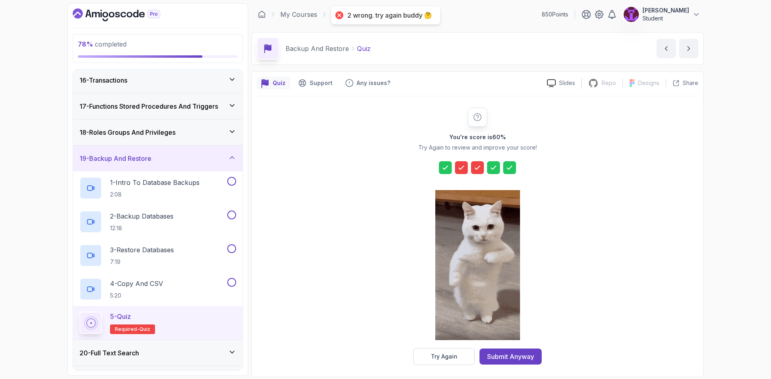
drag, startPoint x: 444, startPoint y: 365, endPoint x: 446, endPoint y: 357, distance: 8.2
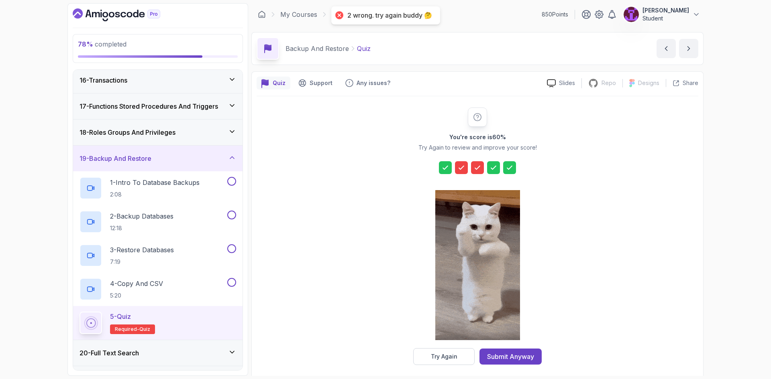
click at [444, 363] on button "Try Again" at bounding box center [443, 356] width 61 height 17
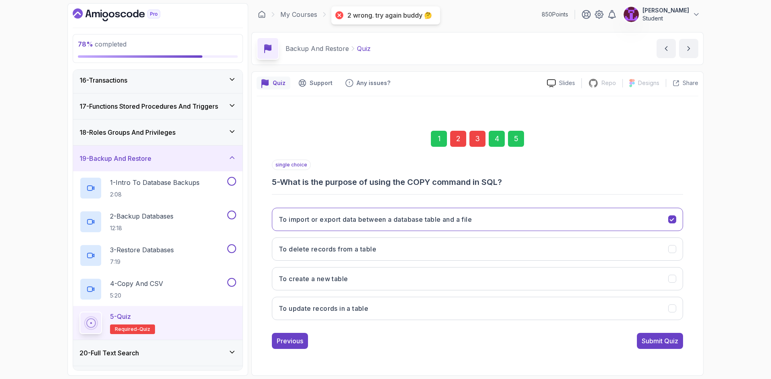
click at [458, 141] on div "2" at bounding box center [458, 139] width 16 height 16
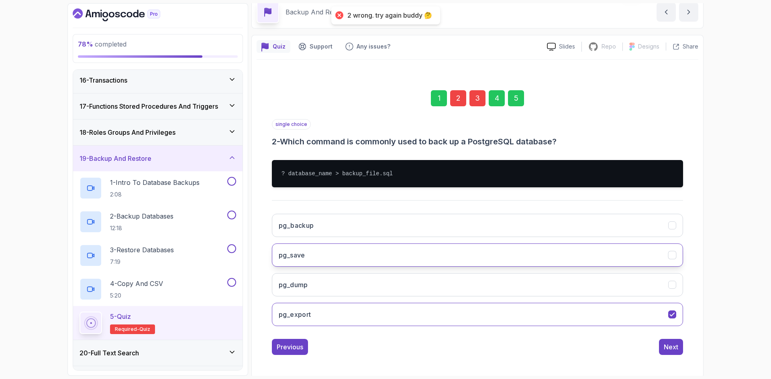
scroll to position [39, 0]
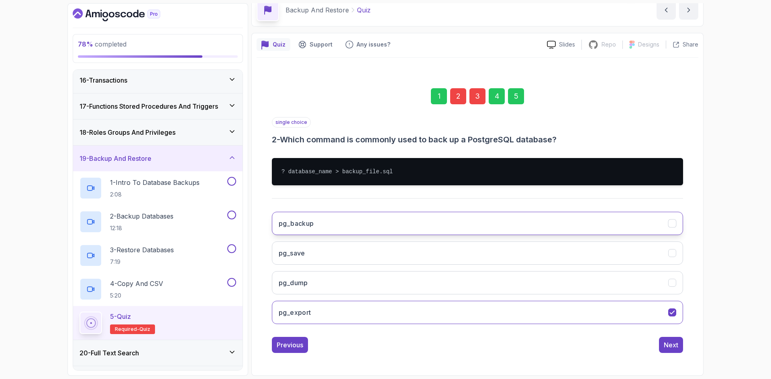
click at [336, 223] on button "pg_backup" at bounding box center [477, 223] width 411 height 23
click at [518, 96] on div "5" at bounding box center [516, 96] width 16 height 16
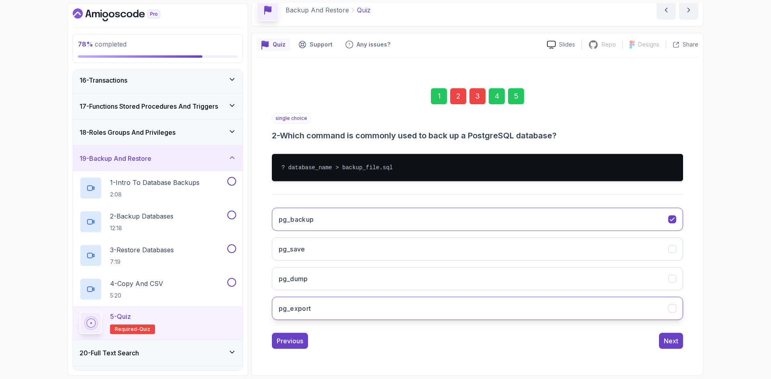
scroll to position [0, 0]
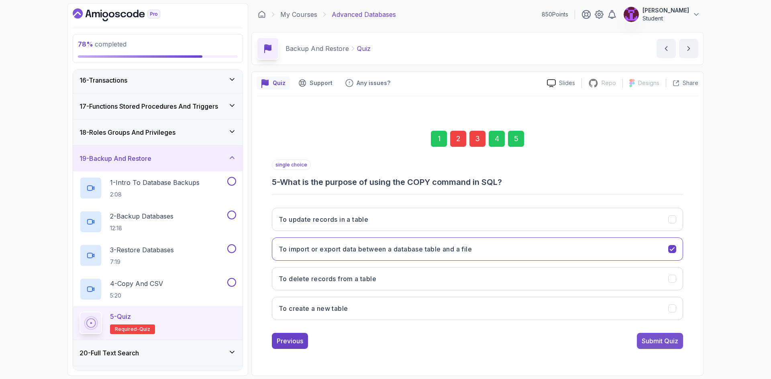
click at [660, 342] on div "Submit Quiz" at bounding box center [659, 341] width 37 height 10
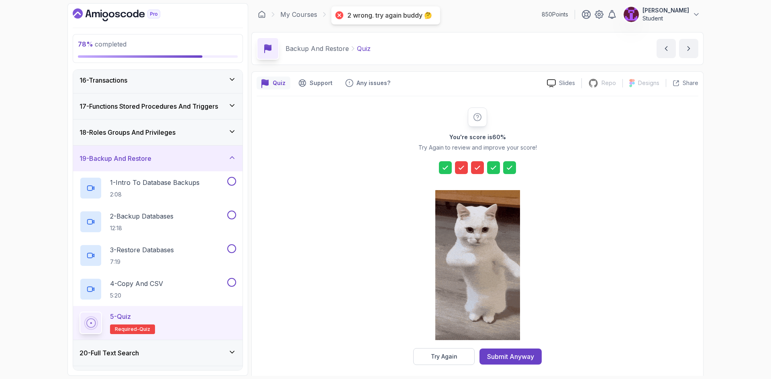
click at [457, 358] on button "Try Again" at bounding box center [443, 356] width 61 height 17
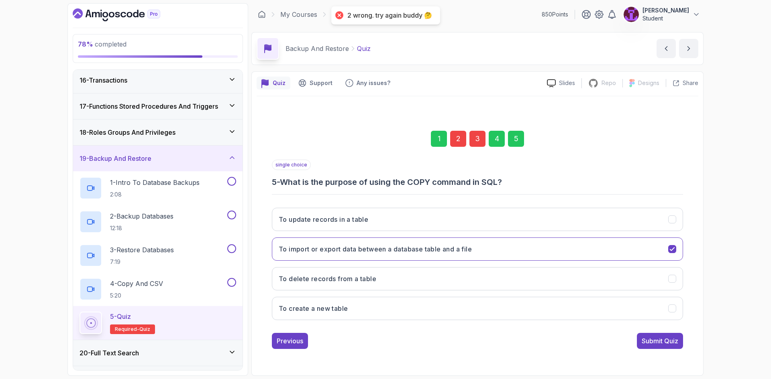
click at [463, 138] on div "2" at bounding box center [458, 139] width 16 height 16
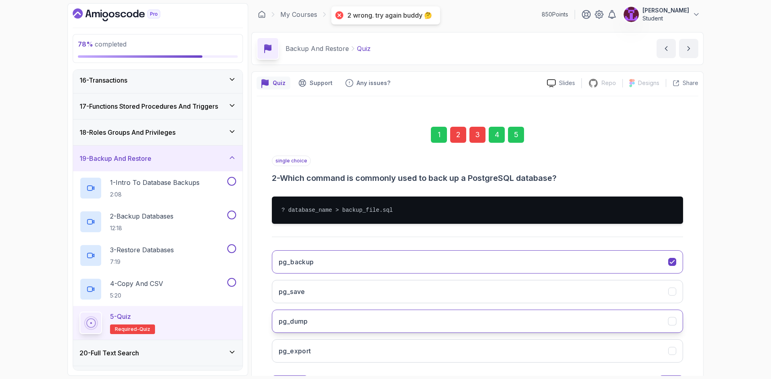
click at [340, 333] on button "pg_dump" at bounding box center [477, 321] width 411 height 23
click at [509, 129] on div "5" at bounding box center [516, 135] width 16 height 16
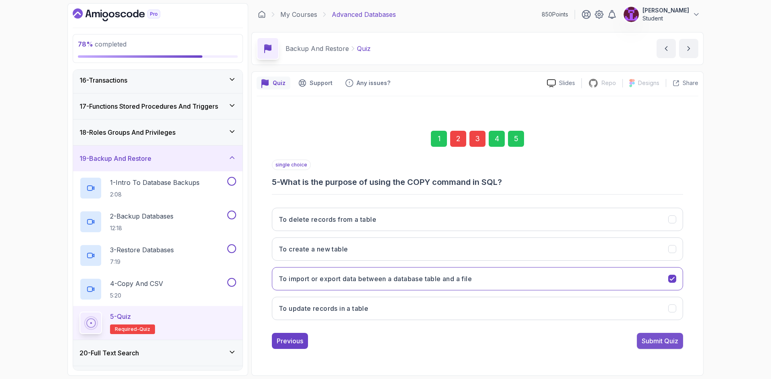
click at [654, 336] on button "Submit Quiz" at bounding box center [660, 341] width 46 height 16
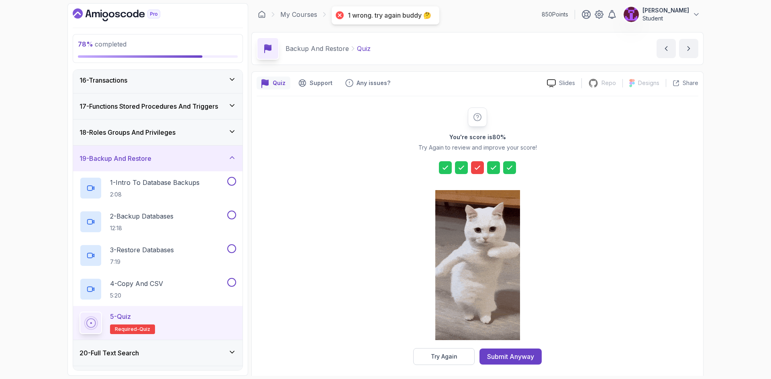
click at [431, 360] on div "Try Again" at bounding box center [444, 357] width 26 height 8
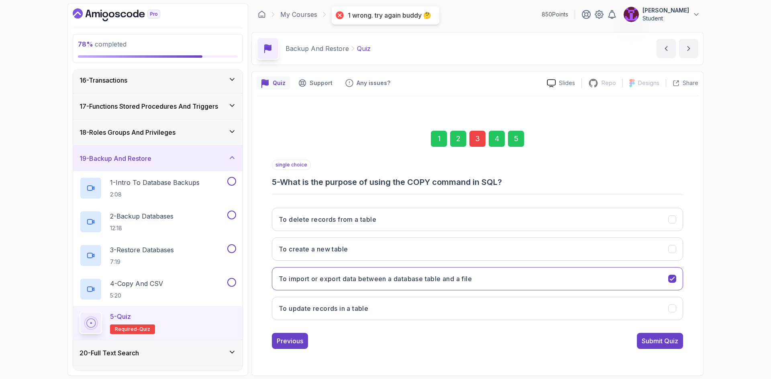
click at [478, 136] on div "3" at bounding box center [477, 139] width 16 height 16
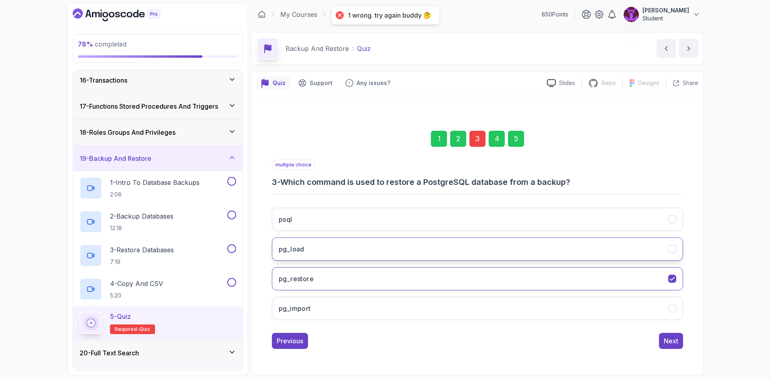
click at [362, 249] on button "pg_load" at bounding box center [477, 249] width 411 height 23
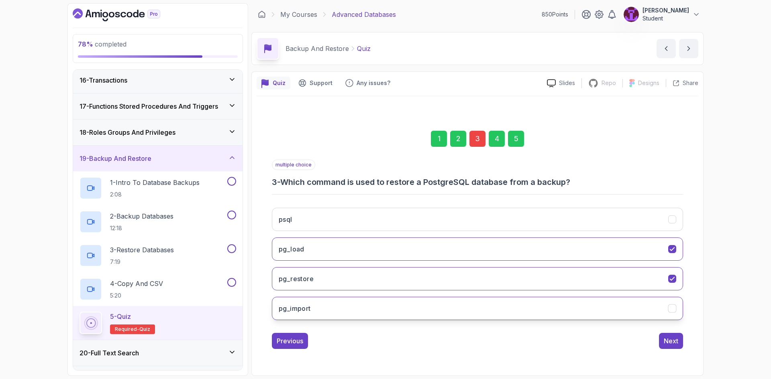
click at [503, 313] on button "pg_import" at bounding box center [477, 308] width 411 height 23
click at [606, 279] on button "pg_restore" at bounding box center [477, 278] width 411 height 23
click at [584, 259] on button "pg_load" at bounding box center [477, 249] width 411 height 23
click at [513, 142] on div "5" at bounding box center [516, 139] width 16 height 16
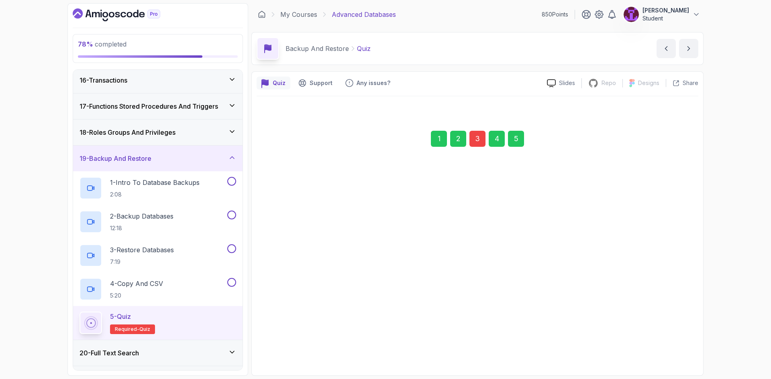
click at [658, 342] on div "Submit Quiz" at bounding box center [659, 341] width 37 height 10
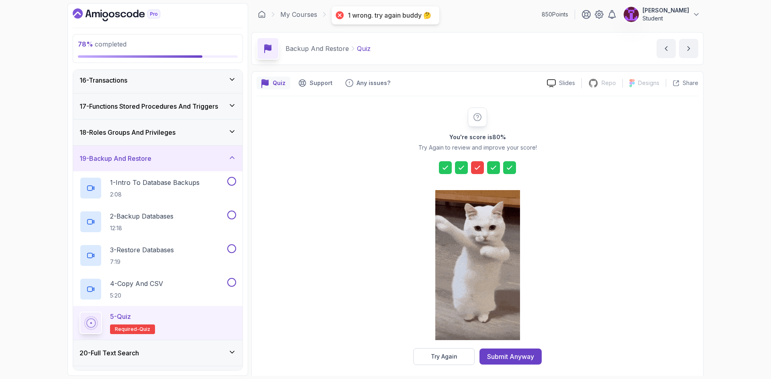
click at [477, 170] on icon at bounding box center [477, 168] width 8 height 8
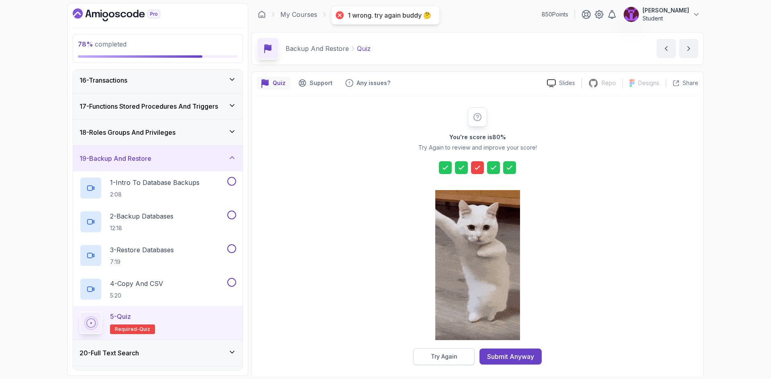
click at [461, 351] on button "Try Again" at bounding box center [443, 356] width 61 height 17
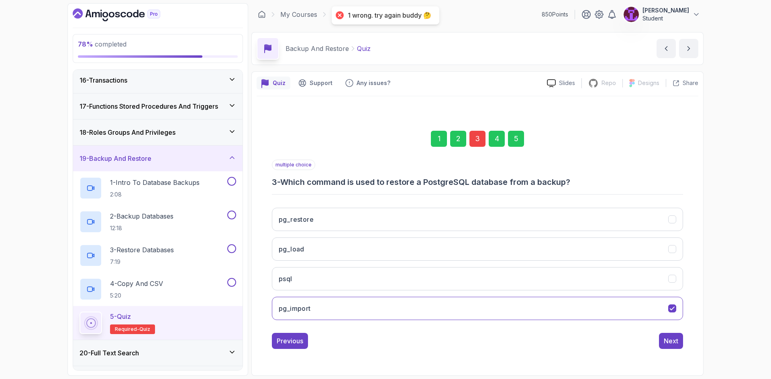
click at [482, 146] on div "3" at bounding box center [477, 139] width 16 height 16
click at [483, 144] on div "3" at bounding box center [477, 139] width 16 height 16
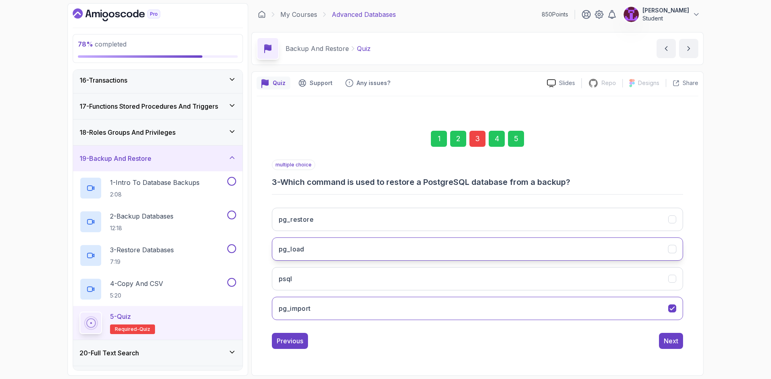
click at [372, 256] on button "pg_load" at bounding box center [477, 249] width 411 height 23
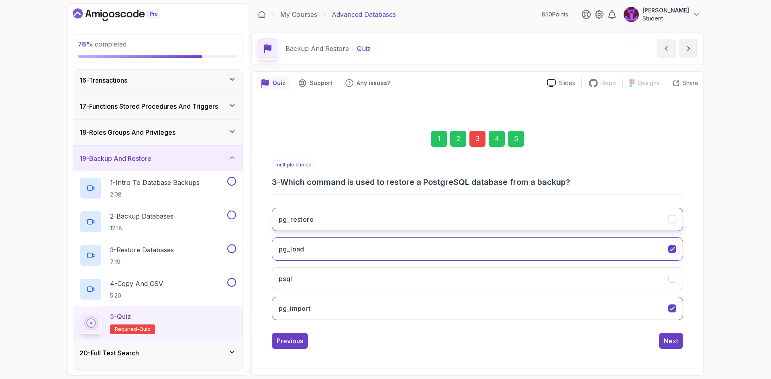
click at [397, 220] on button "pg_restore" at bounding box center [477, 219] width 411 height 23
click at [398, 317] on button "pg_import" at bounding box center [477, 308] width 411 height 23
click at [520, 140] on div "5" at bounding box center [516, 139] width 16 height 16
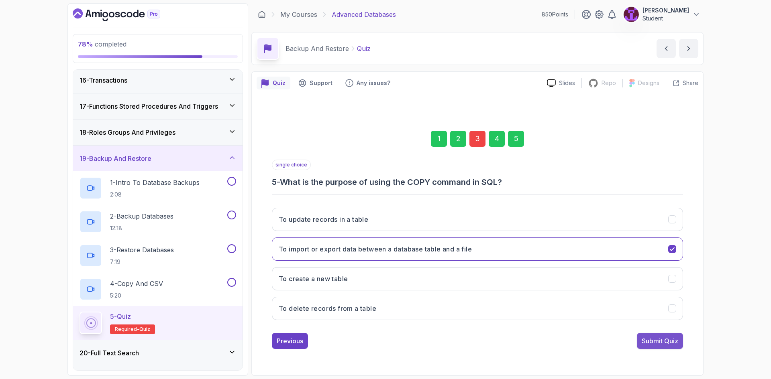
click at [657, 345] on div "Submit Quiz" at bounding box center [659, 341] width 37 height 10
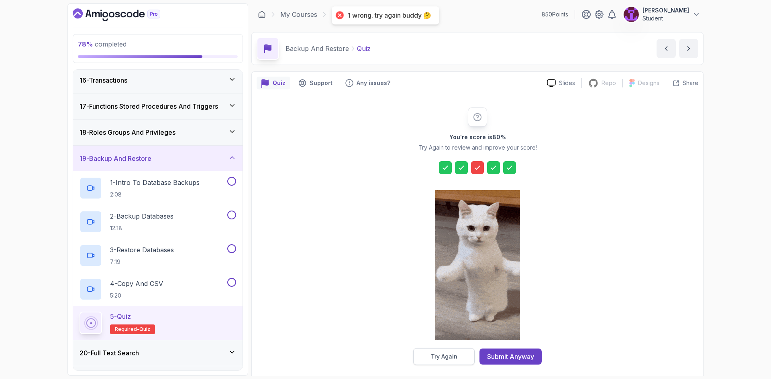
click at [452, 356] on div "Try Again" at bounding box center [444, 357] width 26 height 8
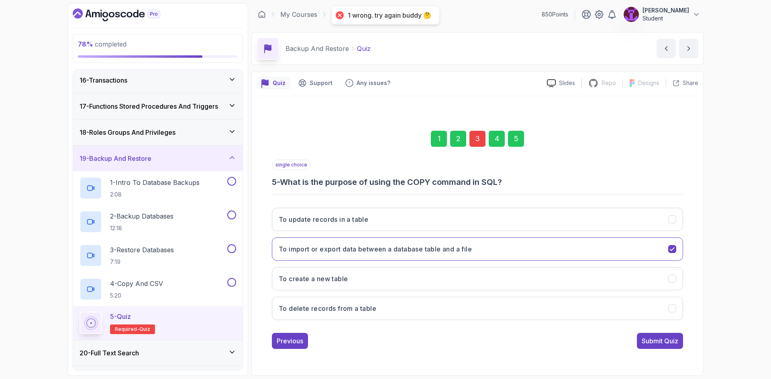
click at [482, 137] on div "3" at bounding box center [477, 139] width 16 height 16
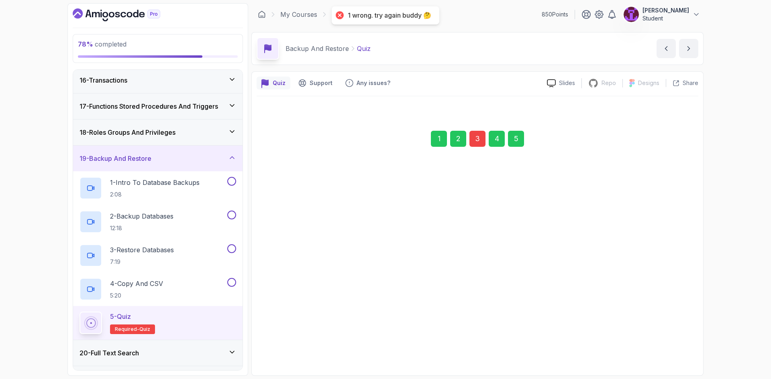
click at [391, 310] on button "psql" at bounding box center [477, 308] width 411 height 23
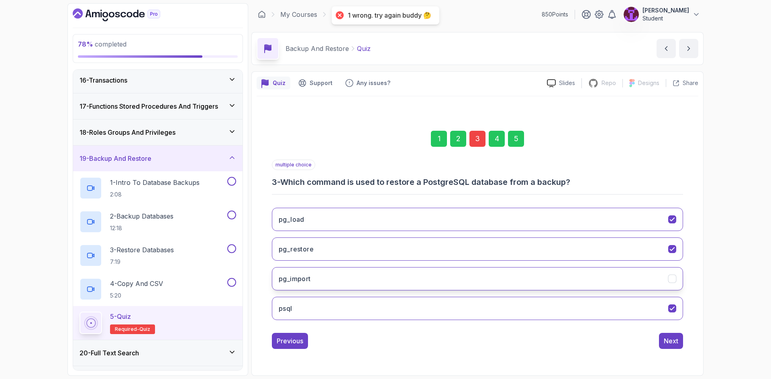
click at [435, 278] on button "pg_import" at bounding box center [477, 278] width 411 height 23
click at [432, 313] on button "psql" at bounding box center [477, 308] width 411 height 23
click at [515, 138] on div "5" at bounding box center [516, 139] width 16 height 16
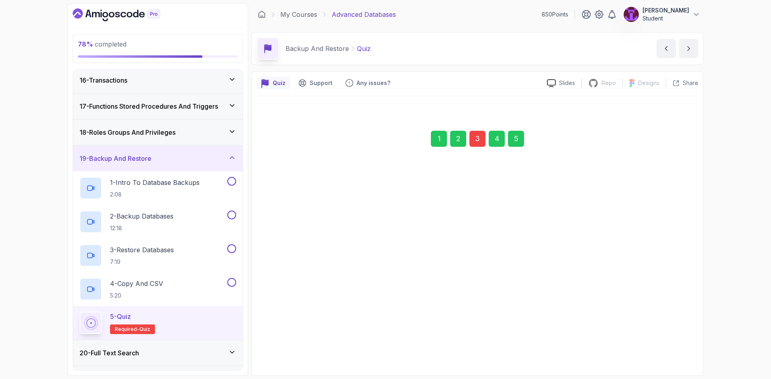
click at [659, 336] on div "Submit Quiz" at bounding box center [659, 341] width 37 height 10
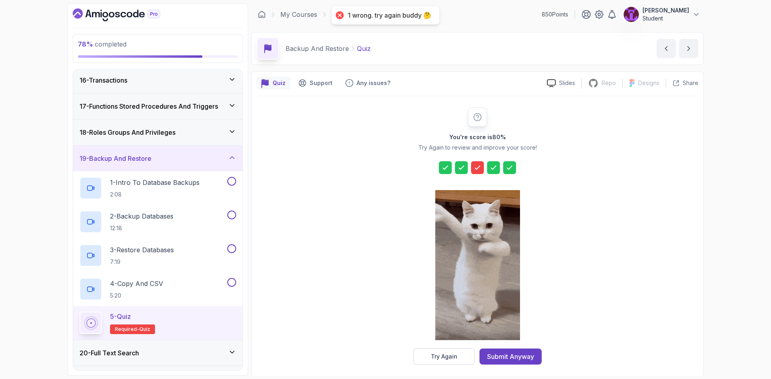
click at [501, 356] on div "Submit Anyway" at bounding box center [510, 357] width 47 height 10
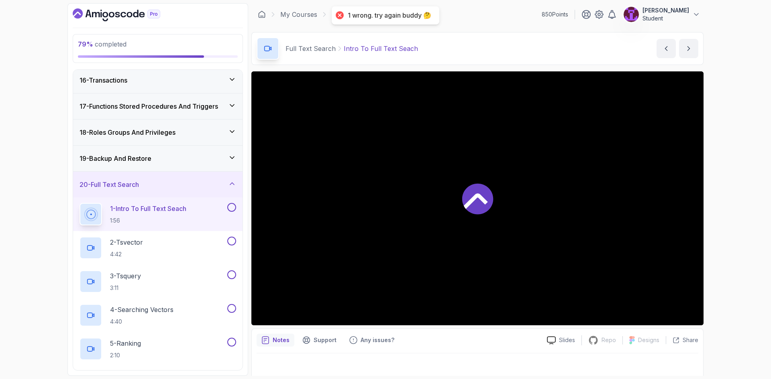
click at [232, 157] on icon at bounding box center [232, 158] width 8 height 8
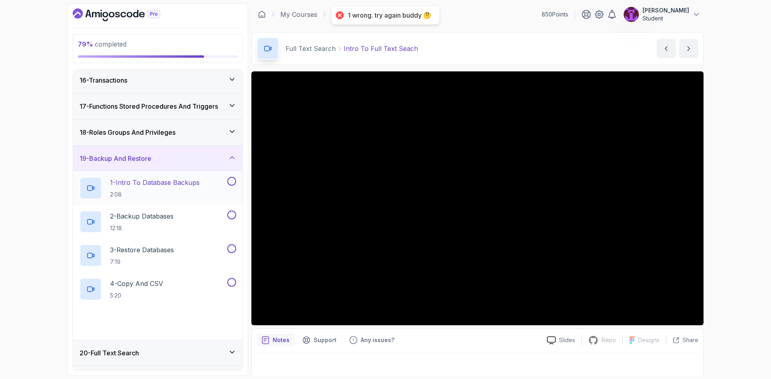
click at [232, 181] on button at bounding box center [231, 181] width 9 height 9
click at [229, 216] on button at bounding box center [231, 215] width 9 height 9
click at [232, 251] on button at bounding box center [231, 248] width 9 height 9
click at [232, 281] on button at bounding box center [231, 282] width 9 height 9
click at [234, 167] on div "19 - Backup And Restore" at bounding box center [157, 159] width 169 height 26
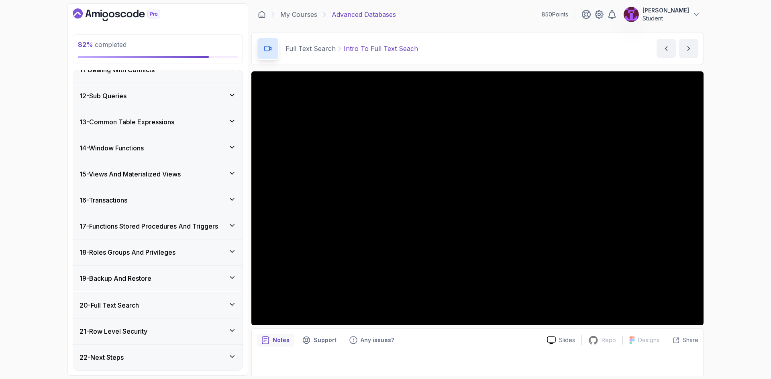
scroll to position [273, 0]
click at [229, 278] on icon at bounding box center [232, 279] width 8 height 8
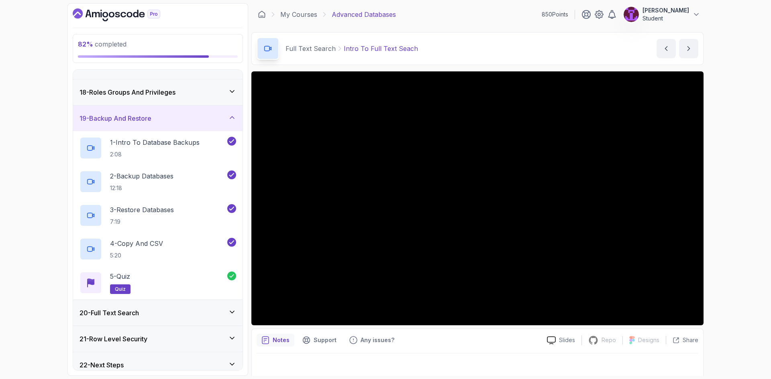
click at [228, 128] on div "19 - Backup And Restore" at bounding box center [157, 119] width 169 height 26
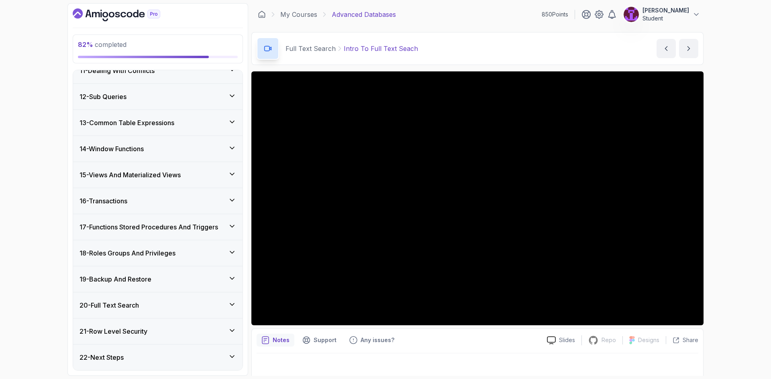
click at [204, 305] on div "20 - Full Text Search" at bounding box center [157, 306] width 157 height 10
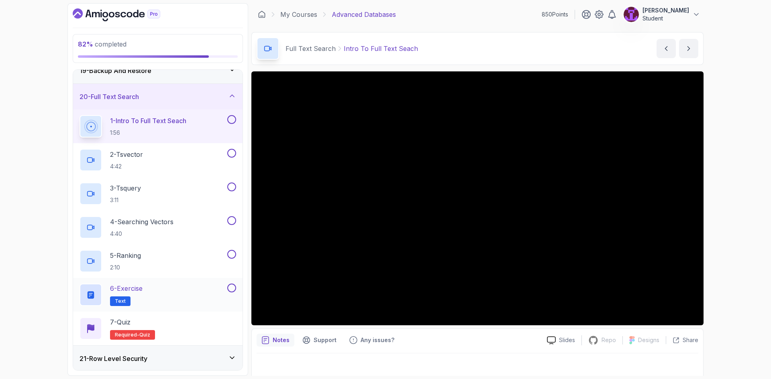
scroll to position [509, 0]
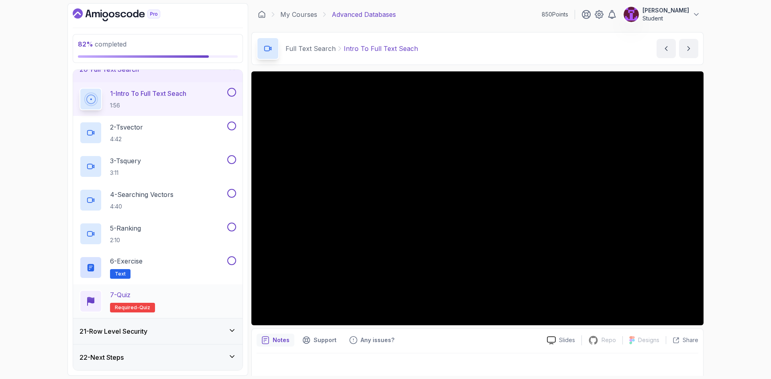
click at [189, 305] on div "7 - Quiz Required- quiz" at bounding box center [157, 301] width 157 height 22
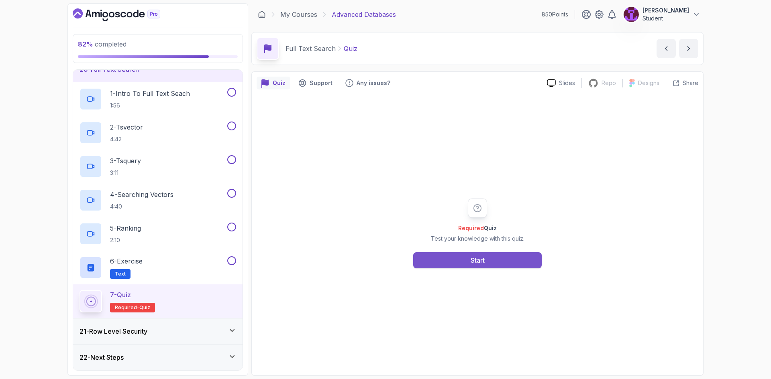
click at [467, 257] on button "Start" at bounding box center [477, 260] width 128 height 16
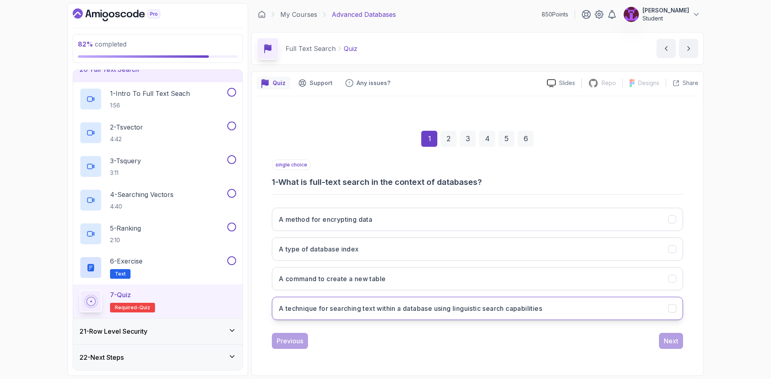
click at [399, 305] on h3 "A technique for searching text within a database using linguistic search capabi…" at bounding box center [410, 309] width 263 height 10
click at [672, 339] on div "Next" at bounding box center [670, 341] width 14 height 10
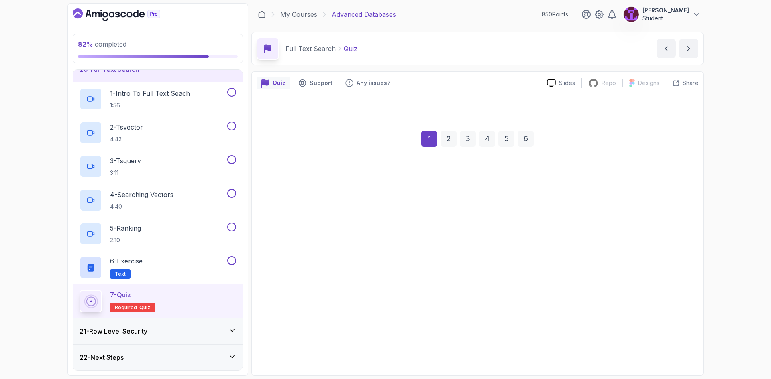
click at [672, 339] on div "Next" at bounding box center [670, 341] width 14 height 10
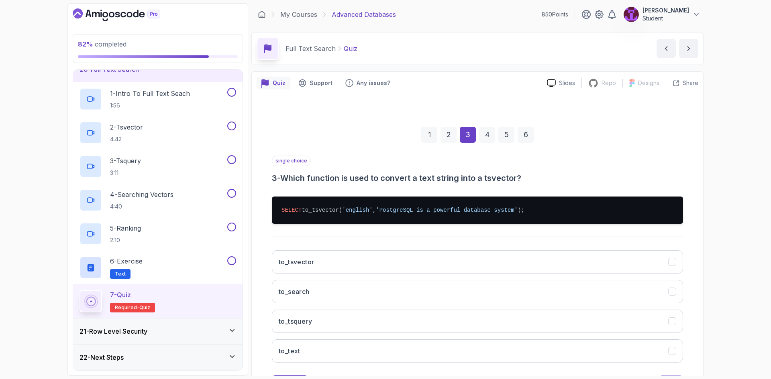
click at [448, 136] on div "2" at bounding box center [448, 135] width 16 height 16
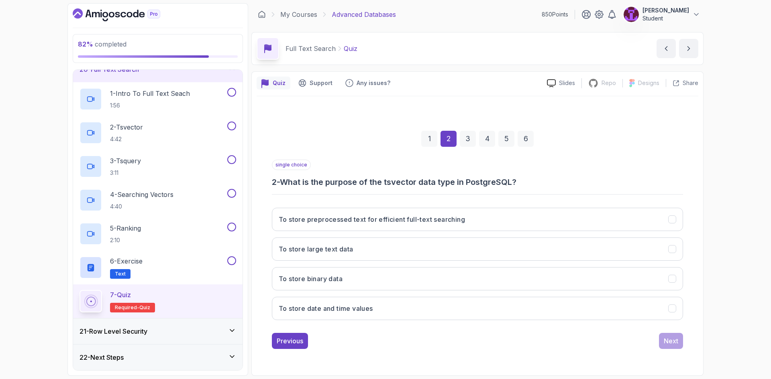
drag, startPoint x: 507, startPoint y: 224, endPoint x: 578, endPoint y: 263, distance: 81.6
click at [507, 223] on button "To store preprocessed text for efficient full-text searching" at bounding box center [477, 219] width 411 height 23
click at [672, 342] on div "Next" at bounding box center [670, 341] width 14 height 10
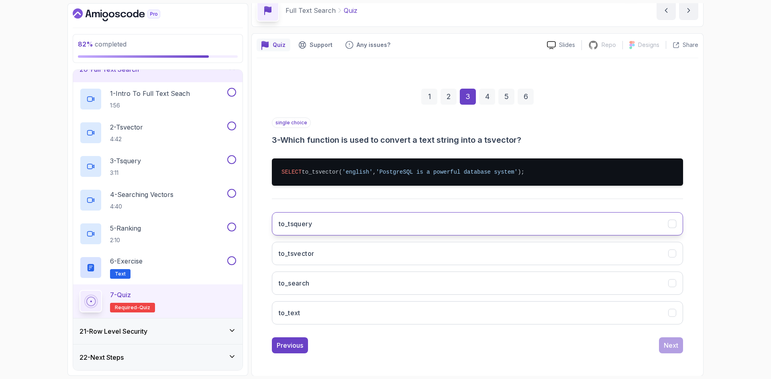
scroll to position [39, 0]
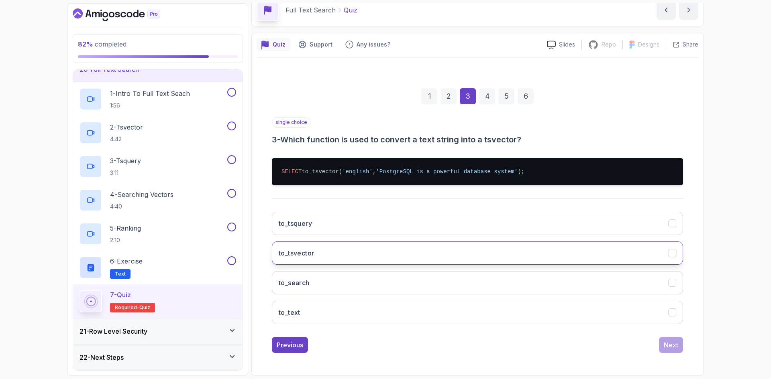
click at [409, 258] on button "to_tsvector" at bounding box center [477, 253] width 411 height 23
click at [670, 340] on button "Next" at bounding box center [671, 345] width 24 height 16
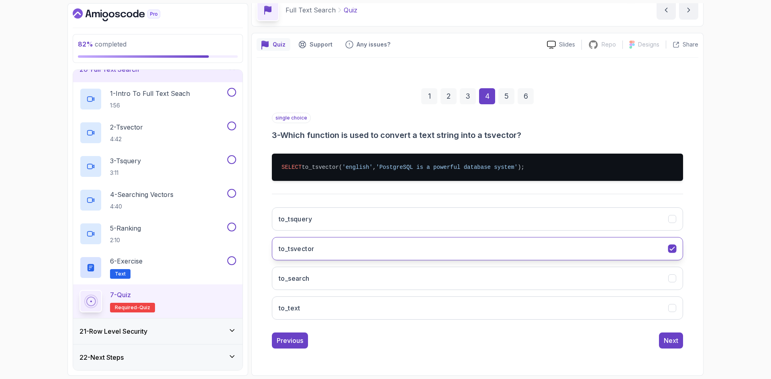
scroll to position [0, 0]
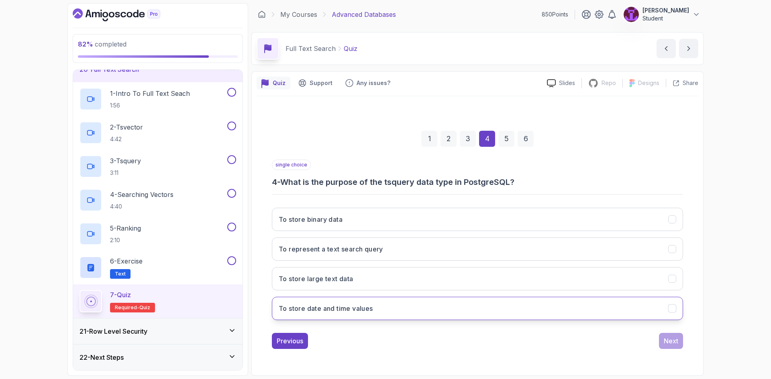
click at [417, 314] on button "To store date and time values" at bounding box center [477, 308] width 411 height 23
click at [369, 219] on button "To store binary data" at bounding box center [477, 219] width 411 height 23
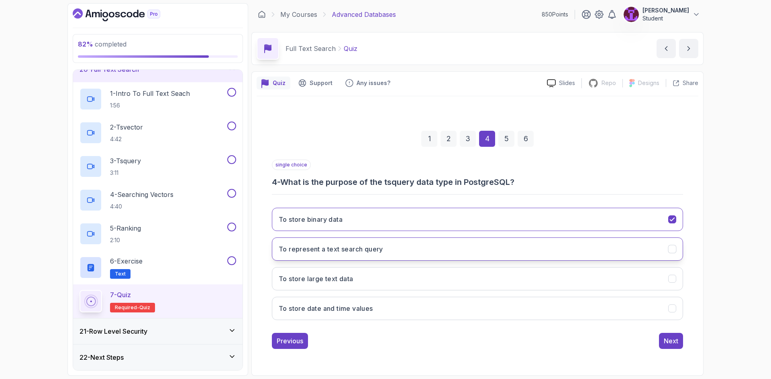
click at [387, 246] on button "To represent a text search query" at bounding box center [477, 249] width 411 height 23
click at [670, 343] on div "Next" at bounding box center [670, 341] width 14 height 10
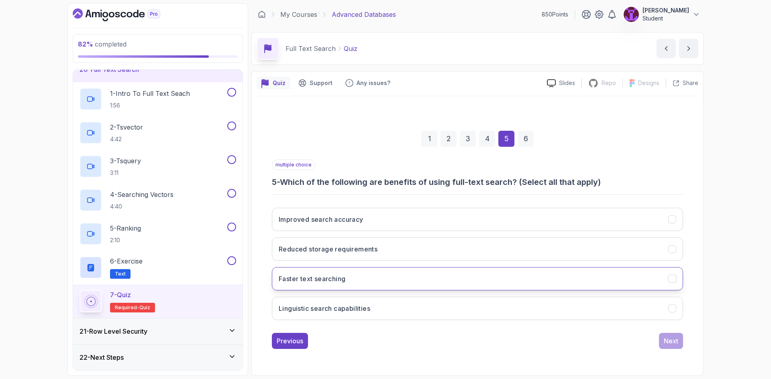
click at [435, 284] on button "Faster text searching" at bounding box center [477, 278] width 411 height 23
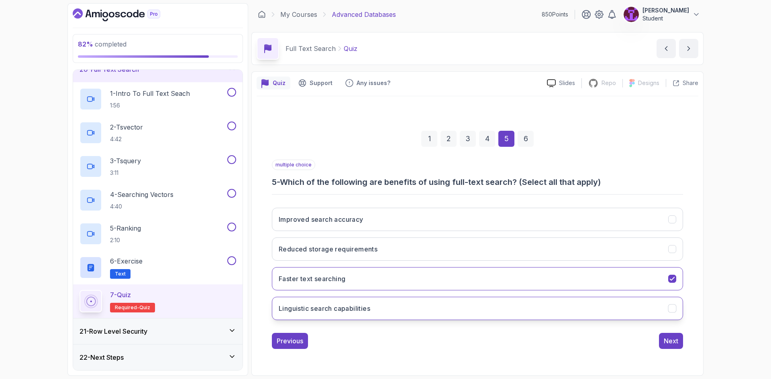
click at [432, 306] on button "Linguistic search capabilities" at bounding box center [477, 308] width 411 height 23
click at [425, 222] on button "Improved search accuracy" at bounding box center [477, 219] width 411 height 23
click at [668, 345] on div "Next" at bounding box center [670, 341] width 14 height 10
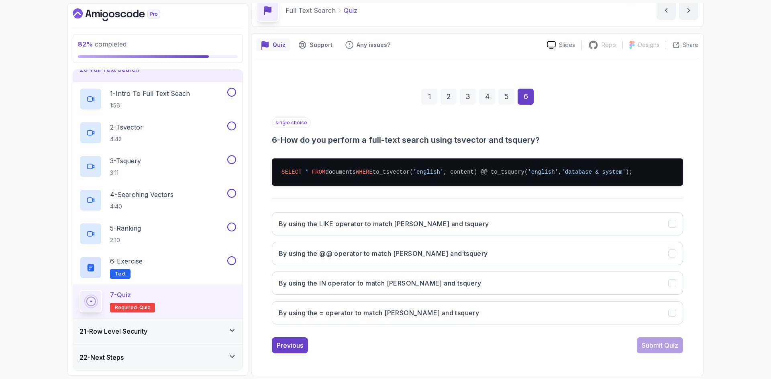
scroll to position [39, 0]
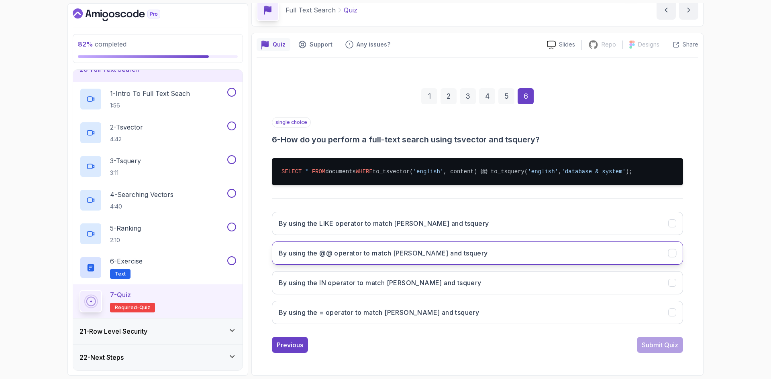
click at [413, 250] on h3 "By using the @@ operator to match tsvector and tsquery" at bounding box center [383, 253] width 209 height 10
click at [660, 350] on div "Submit Quiz" at bounding box center [659, 345] width 37 height 10
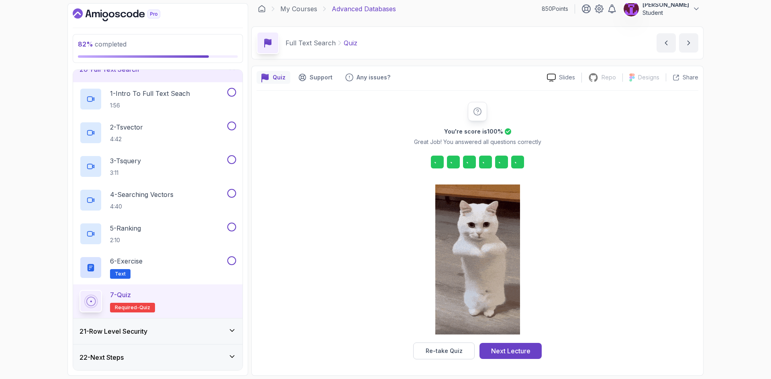
scroll to position [6, 0]
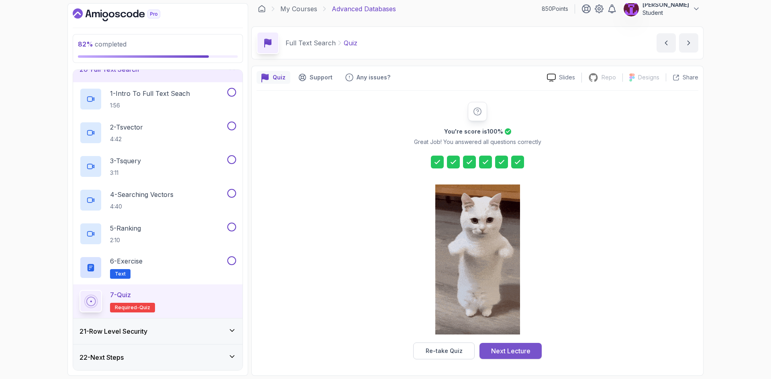
click at [510, 356] on button "Next Lecture" at bounding box center [510, 351] width 62 height 16
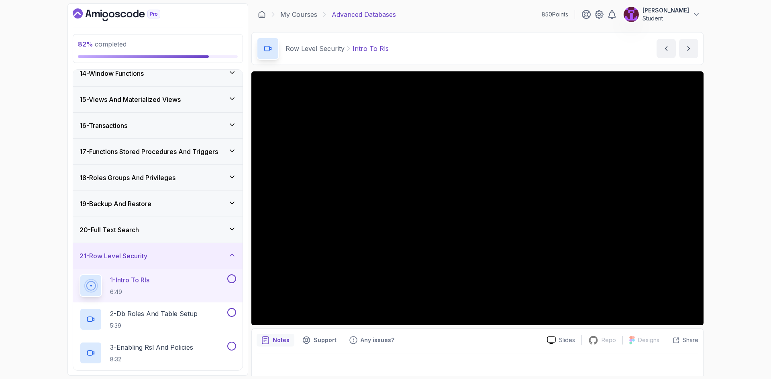
click at [191, 230] on div "20 - Full Text Search" at bounding box center [157, 230] width 157 height 10
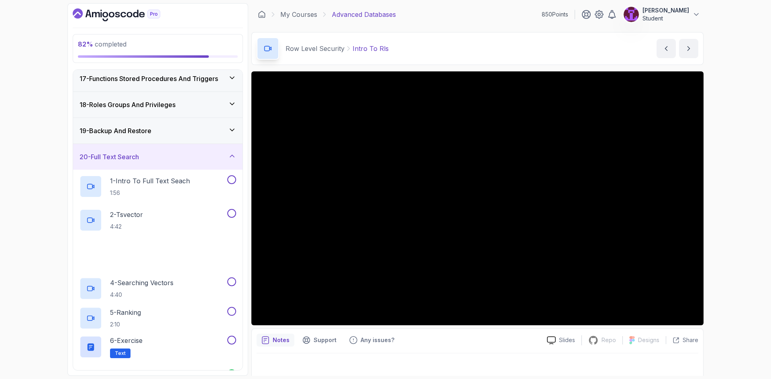
scroll to position [509, 0]
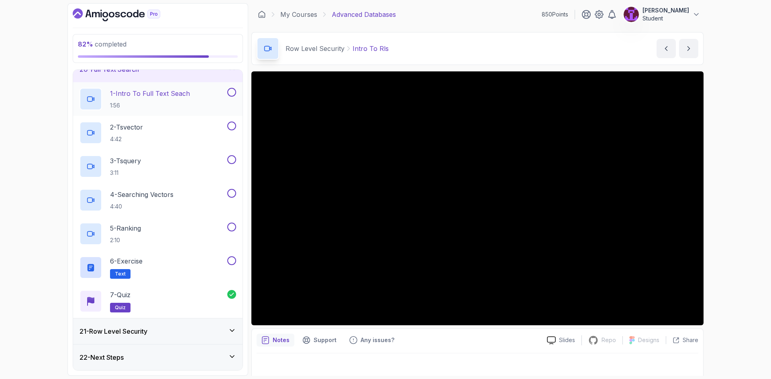
click at [233, 95] on button at bounding box center [231, 92] width 9 height 9
click at [232, 128] on button at bounding box center [231, 126] width 9 height 9
click at [234, 159] on button at bounding box center [231, 159] width 9 height 9
click at [228, 192] on button at bounding box center [231, 193] width 9 height 9
click at [229, 226] on button at bounding box center [231, 227] width 9 height 9
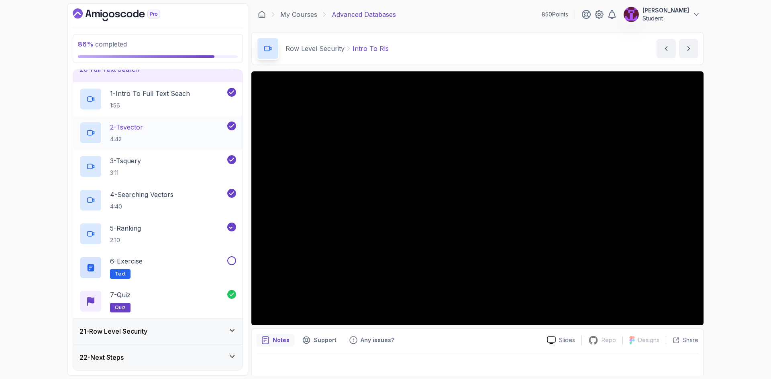
drag, startPoint x: 231, startPoint y: 261, endPoint x: 226, endPoint y: 147, distance: 113.7
click at [231, 259] on button at bounding box center [231, 260] width 9 height 9
click at [215, 78] on div "20 - Full Text Search" at bounding box center [157, 70] width 169 height 26
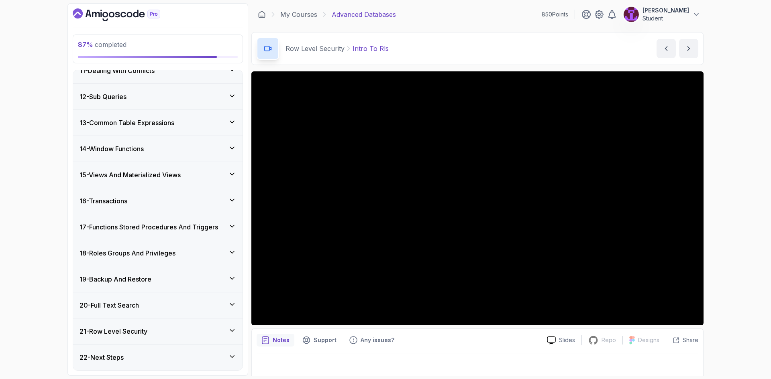
scroll to position [273, 0]
click at [188, 330] on div "21 - Row Level Security" at bounding box center [157, 332] width 157 height 10
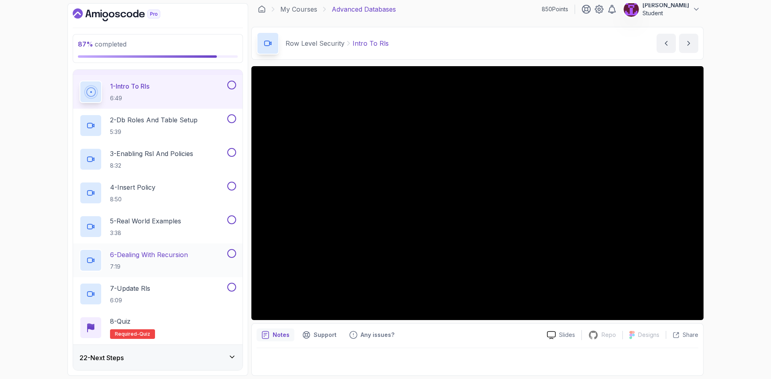
scroll to position [543, 0]
click at [191, 323] on div "8 - Quiz Required- quiz" at bounding box center [157, 327] width 157 height 22
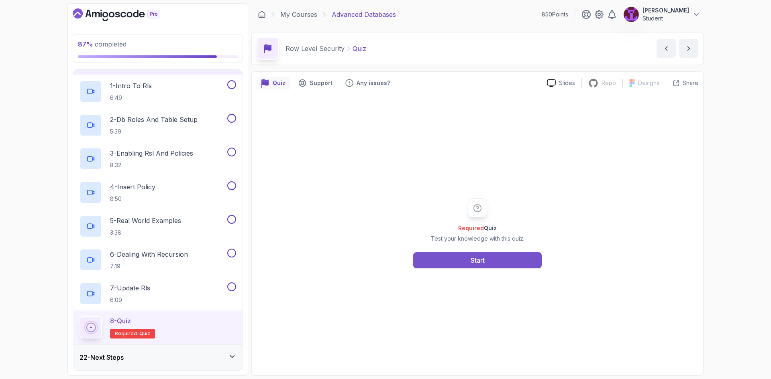
click at [451, 254] on button "Start" at bounding box center [477, 260] width 128 height 16
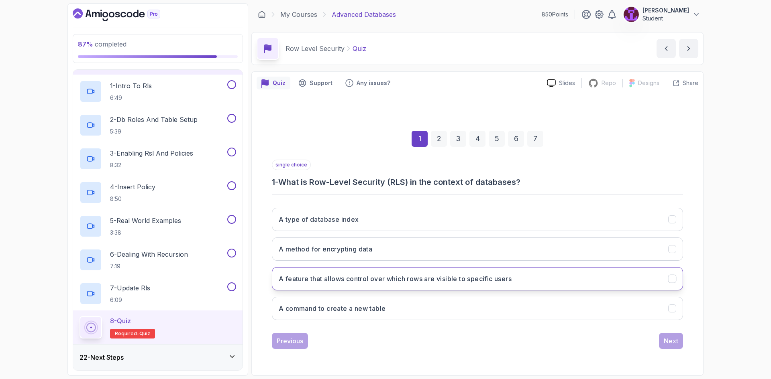
click at [407, 287] on button "A feature that allows control over which rows are visible to specific users" at bounding box center [477, 278] width 411 height 23
click at [668, 345] on div "Next" at bounding box center [670, 341] width 14 height 10
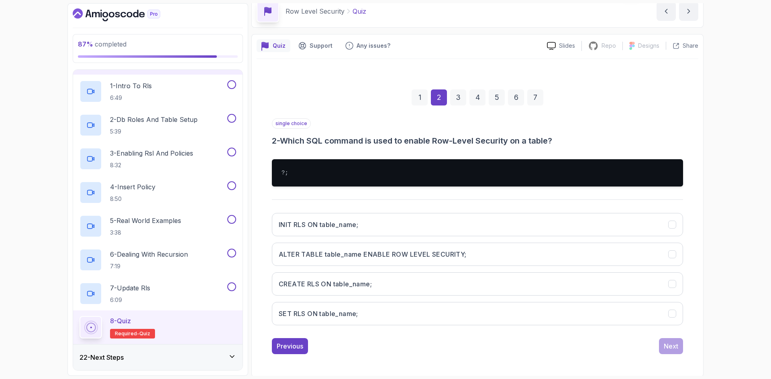
scroll to position [39, 0]
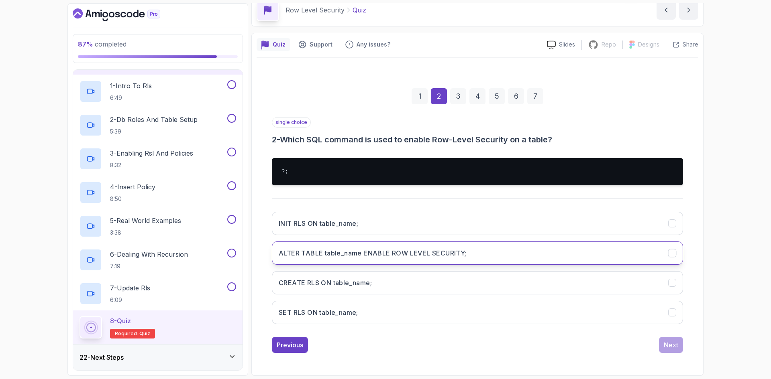
click at [445, 255] on h3 "ALTER TABLE table_name ENABLE ROW LEVEL SECURITY;" at bounding box center [373, 253] width 188 height 10
click at [670, 350] on div "Next" at bounding box center [670, 345] width 14 height 10
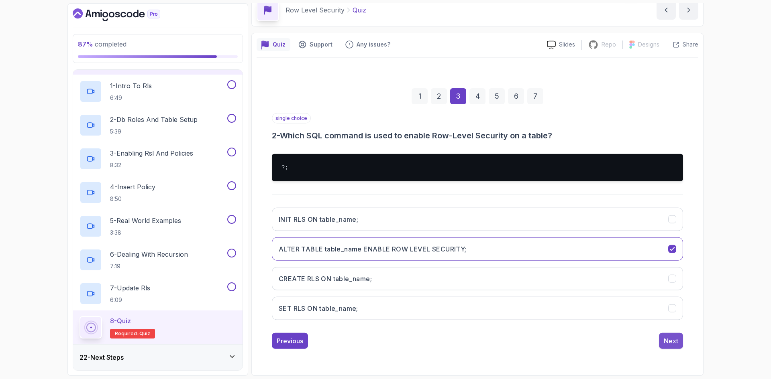
scroll to position [0, 0]
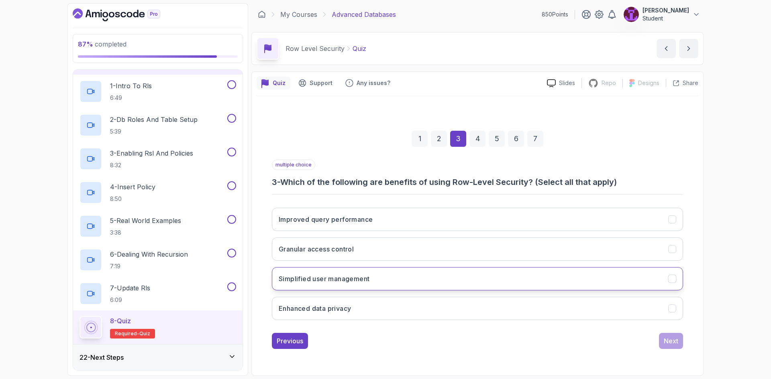
click at [406, 286] on button "Simplified user management" at bounding box center [477, 278] width 411 height 23
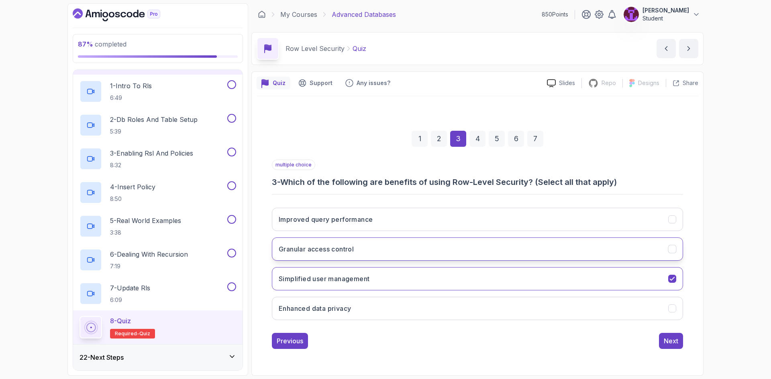
click at [421, 253] on button "Granular access control" at bounding box center [477, 249] width 411 height 23
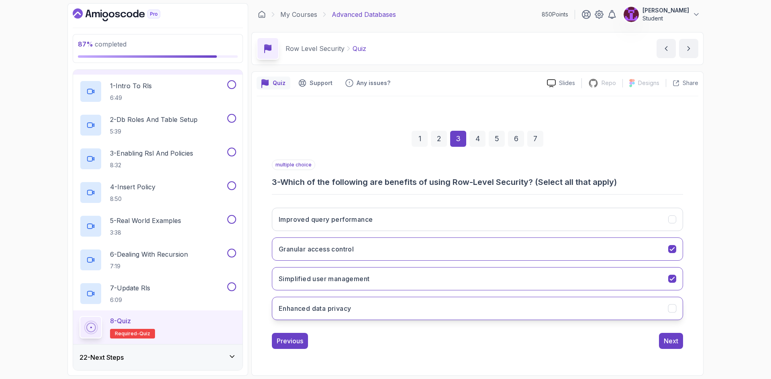
click at [443, 304] on button "Enhanced data privacy" at bounding box center [477, 308] width 411 height 23
click at [448, 285] on button "Simplified user management" at bounding box center [477, 278] width 411 height 23
click at [674, 343] on div "Next" at bounding box center [670, 341] width 14 height 10
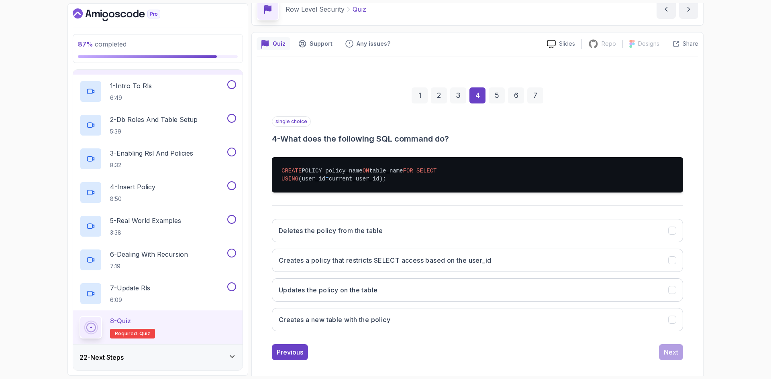
scroll to position [40, 0]
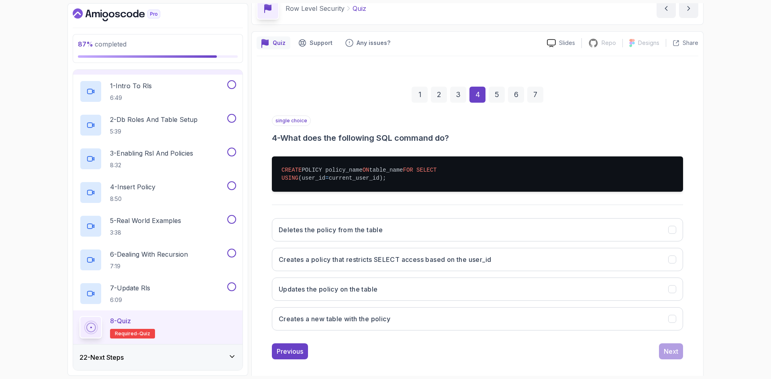
click at [413, 284] on div "Deletes the policy from the table Creates a policy that restricts SELECT access…" at bounding box center [477, 274] width 411 height 125
click at [420, 271] on button "Creates a policy that restricts SELECT access based on the user_id" at bounding box center [477, 259] width 411 height 23
click at [668, 356] on div "Next" at bounding box center [670, 352] width 14 height 10
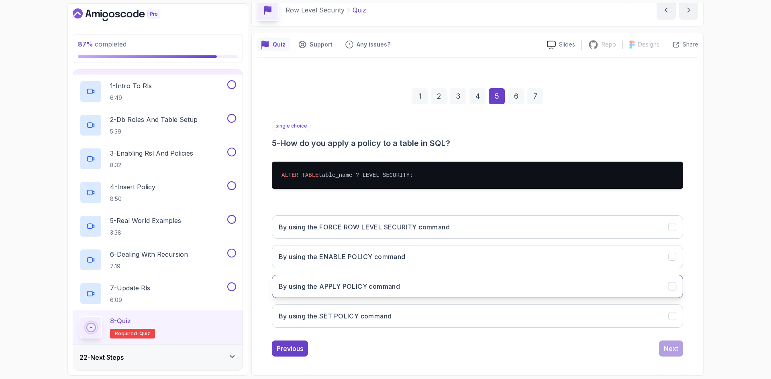
scroll to position [39, 0]
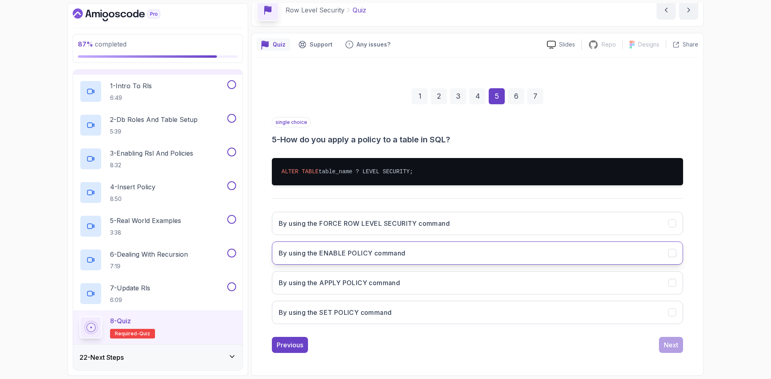
click at [416, 258] on button "By using the ENABLE POLICY command" at bounding box center [477, 253] width 411 height 23
click at [392, 232] on button "By using the FORCE ROW LEVEL SECURITY command" at bounding box center [477, 223] width 411 height 23
click at [664, 350] on button "Next" at bounding box center [671, 345] width 24 height 16
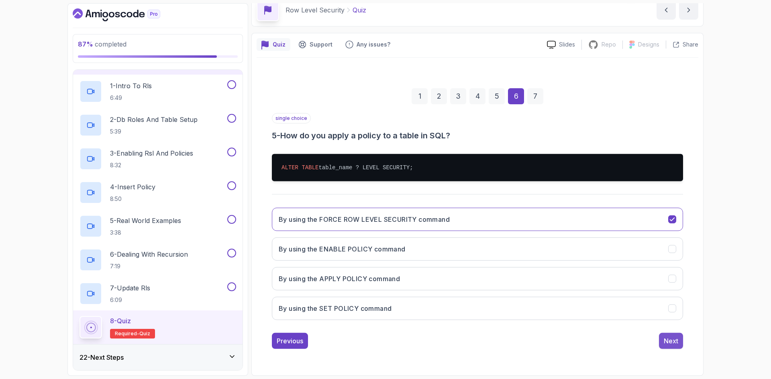
scroll to position [0, 0]
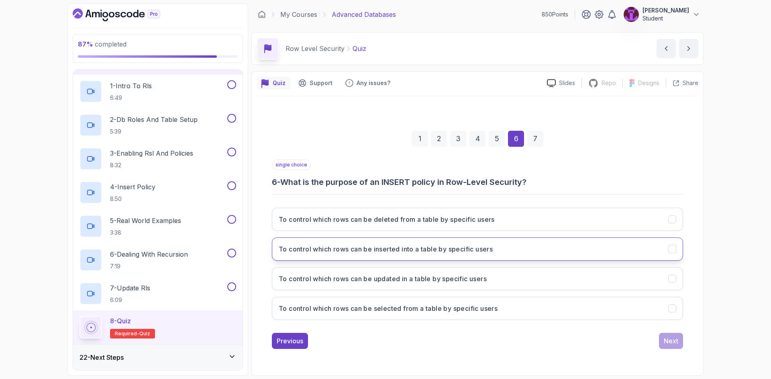
click at [372, 257] on button "To control which rows can be inserted into a table by specific users" at bounding box center [477, 249] width 411 height 23
click at [673, 341] on div "Next" at bounding box center [670, 341] width 14 height 10
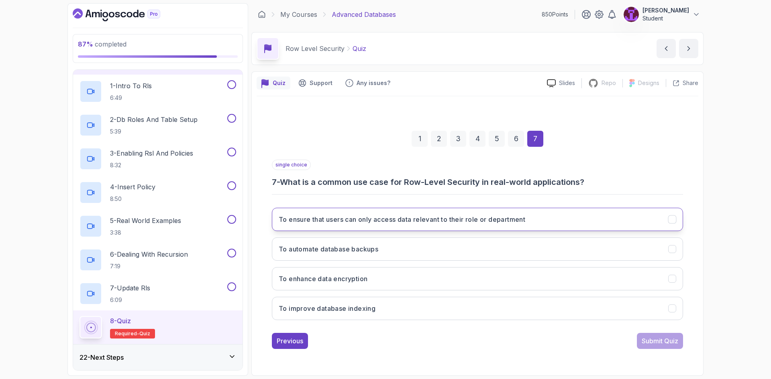
click at [440, 222] on h3 "To ensure that users can only access data relevant to their role or department" at bounding box center [402, 220] width 246 height 10
click at [661, 343] on div "Submit Quiz" at bounding box center [659, 341] width 37 height 10
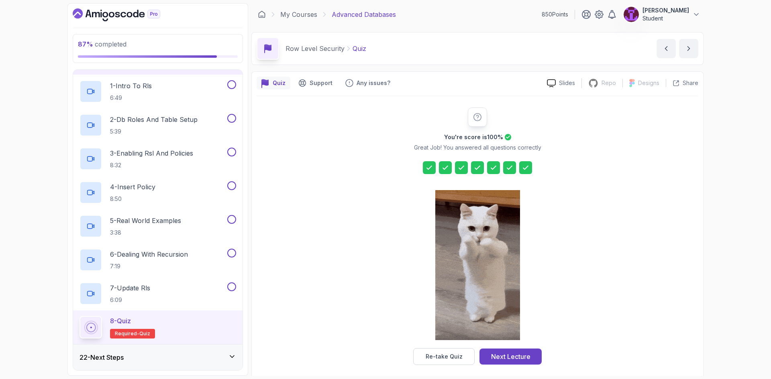
drag, startPoint x: 531, startPoint y: 356, endPoint x: 446, endPoint y: 327, distance: 90.2
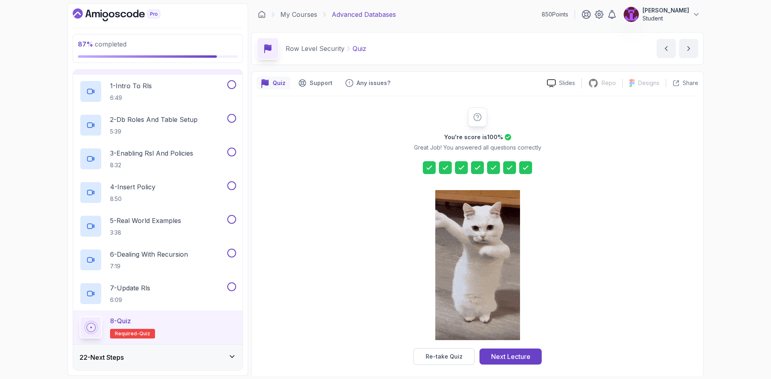
click at [531, 356] on button "Next Lecture" at bounding box center [510, 357] width 62 height 16
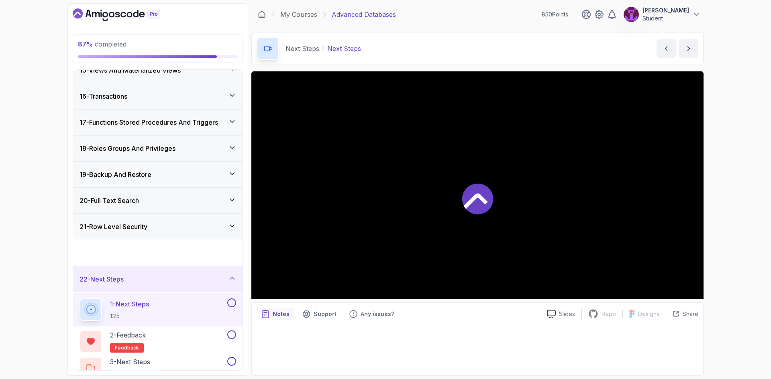
scroll to position [374, 0]
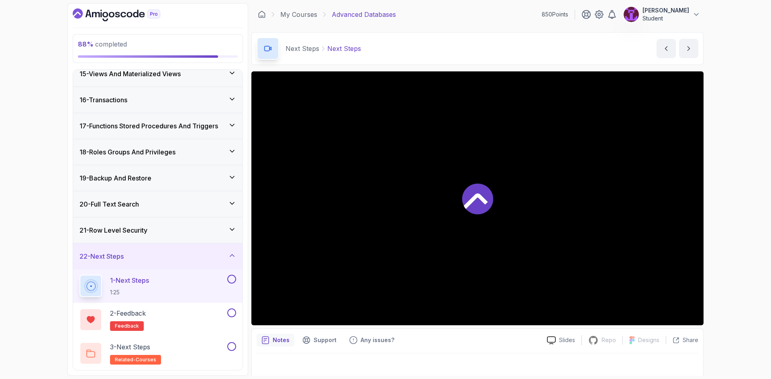
click at [206, 232] on div "21 - Row Level Security" at bounding box center [157, 231] width 157 height 10
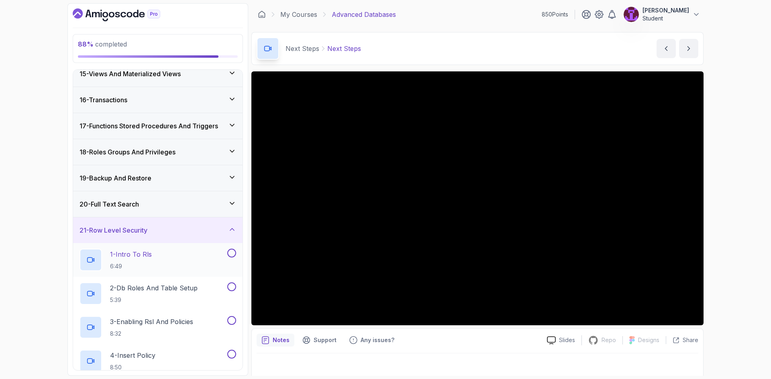
click at [233, 256] on button at bounding box center [231, 253] width 9 height 9
click at [230, 287] on button at bounding box center [231, 287] width 9 height 9
drag, startPoint x: 230, startPoint y: 320, endPoint x: 234, endPoint y: 342, distance: 21.9
click at [230, 321] on button at bounding box center [231, 320] width 9 height 9
click at [231, 352] on button at bounding box center [231, 354] width 9 height 9
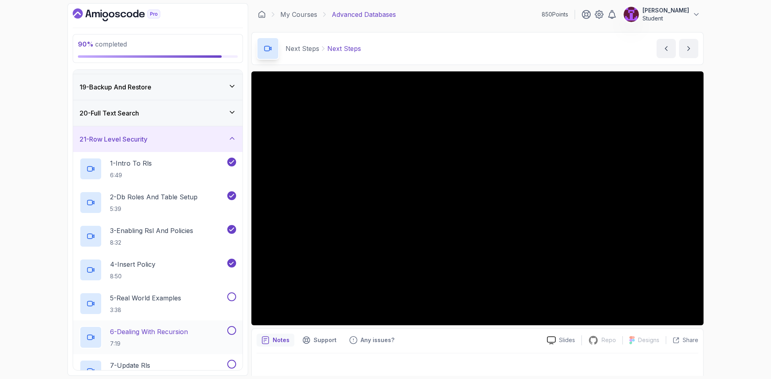
scroll to position [543, 0]
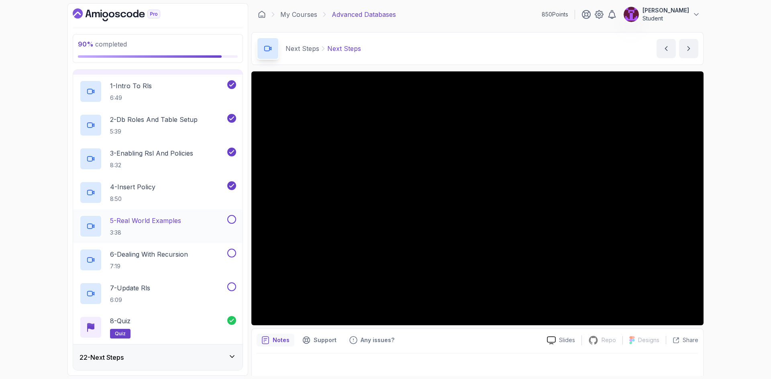
click at [234, 220] on button at bounding box center [231, 219] width 9 height 9
click at [234, 254] on button at bounding box center [231, 253] width 9 height 9
click at [236, 288] on div "7 - Update Rls 6:09" at bounding box center [157, 294] width 169 height 34
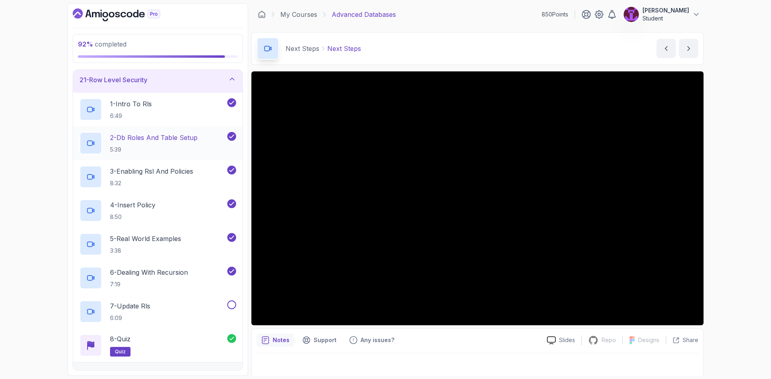
scroll to position [503, 0]
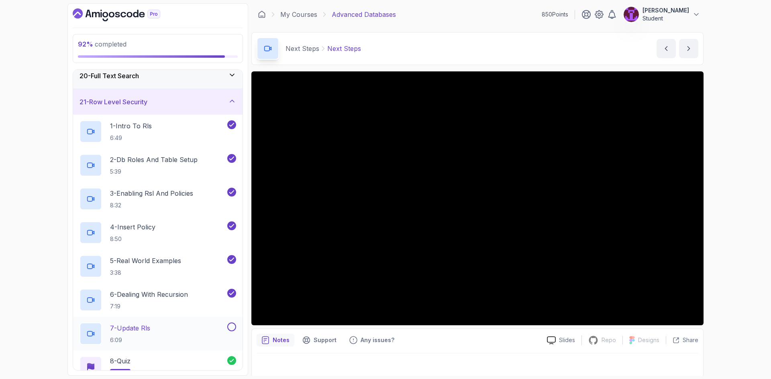
click at [232, 328] on button at bounding box center [231, 327] width 9 height 9
click at [210, 111] on div "21 - Row Level Security" at bounding box center [157, 102] width 169 height 26
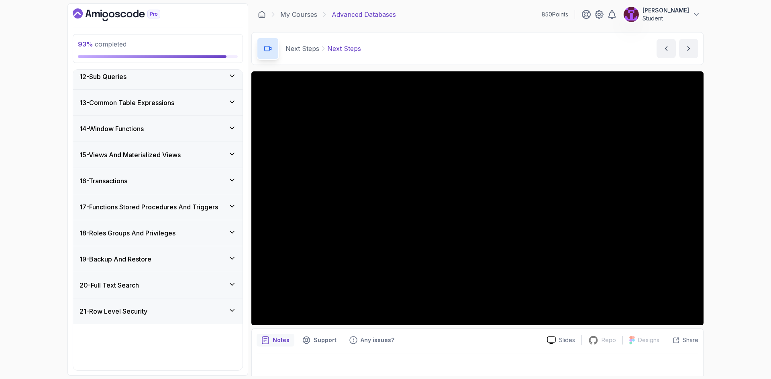
scroll to position [273, 0]
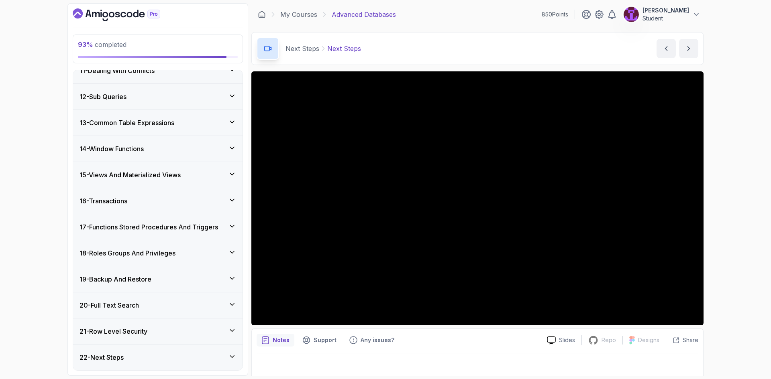
click at [179, 356] on div "22 - Next Steps" at bounding box center [157, 358] width 157 height 10
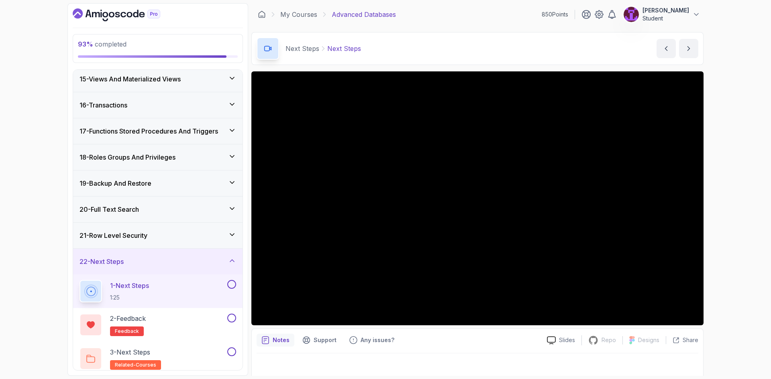
scroll to position [374, 0]
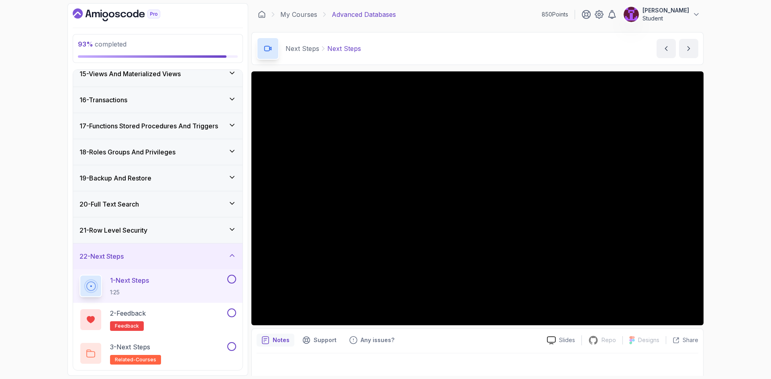
drag, startPoint x: 232, startPoint y: 282, endPoint x: 234, endPoint y: 303, distance: 21.0
click at [232, 281] on button at bounding box center [231, 279] width 9 height 9
drag, startPoint x: 232, startPoint y: 315, endPoint x: 232, endPoint y: 328, distance: 12.9
click at [232, 314] on button at bounding box center [231, 313] width 9 height 9
click at [231, 348] on button at bounding box center [231, 346] width 9 height 9
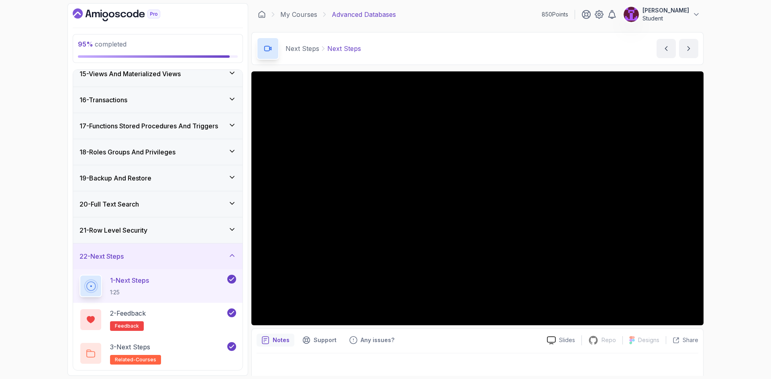
click at [232, 259] on icon at bounding box center [232, 256] width 8 height 8
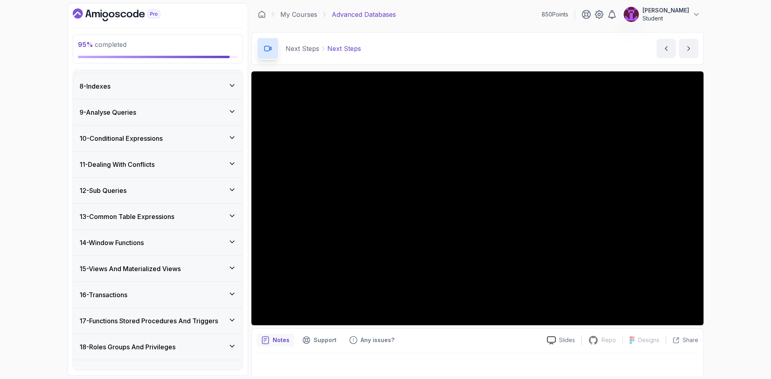
scroll to position [0, 0]
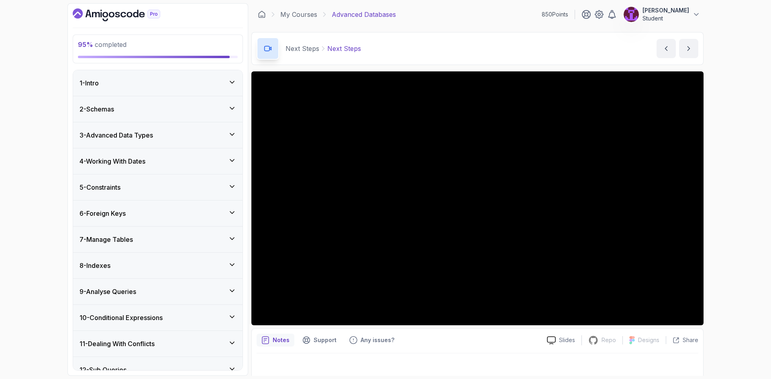
click at [228, 81] on icon at bounding box center [232, 82] width 8 height 8
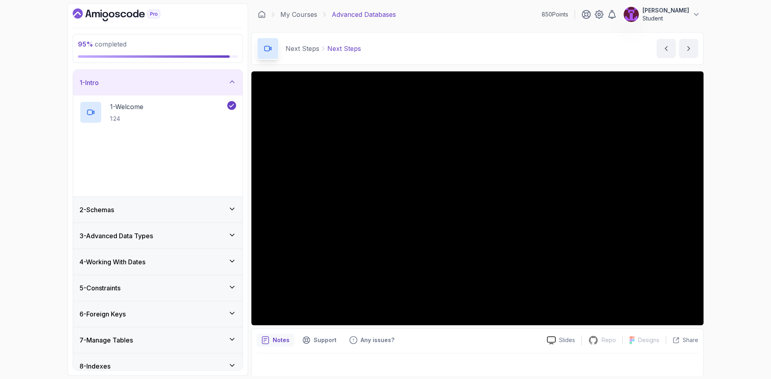
click at [228, 83] on icon at bounding box center [232, 82] width 8 height 8
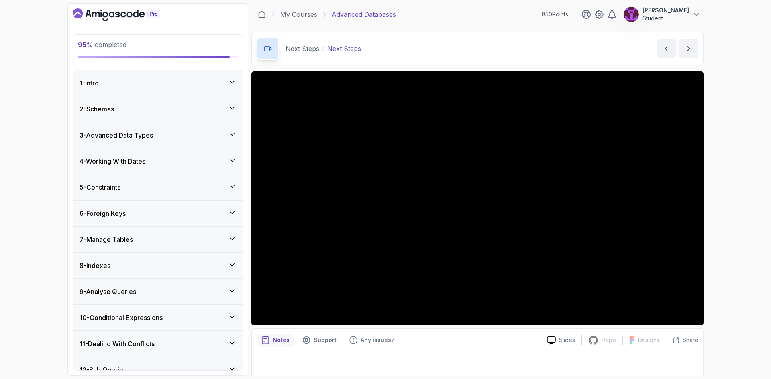
click at [229, 100] on div "2 - Schemas" at bounding box center [157, 109] width 169 height 26
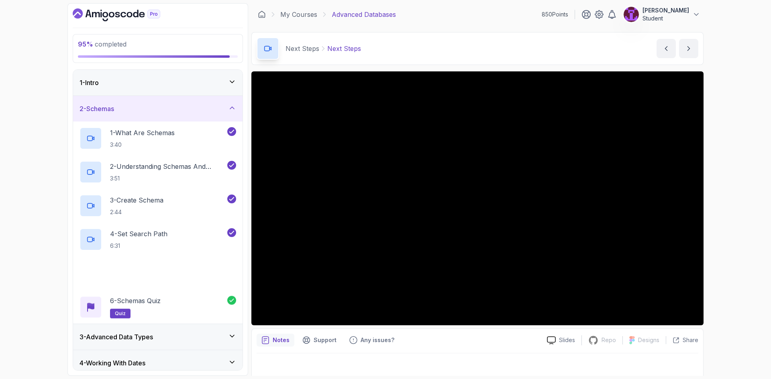
click at [229, 106] on icon at bounding box center [232, 108] width 8 height 8
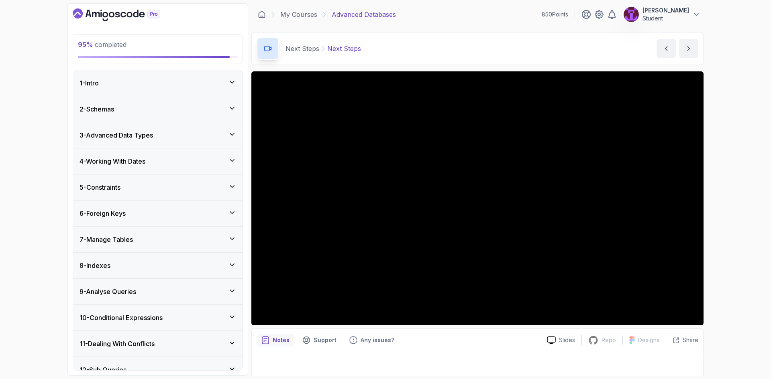
click at [225, 136] on div "3 - Advanced Data Types" at bounding box center [157, 135] width 157 height 10
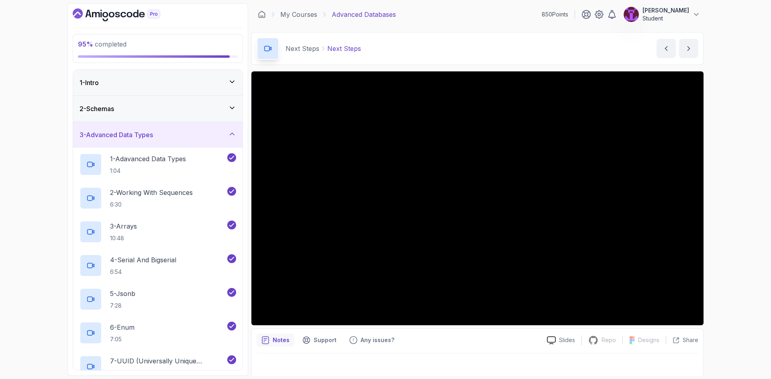
click at [228, 130] on icon at bounding box center [232, 134] width 8 height 8
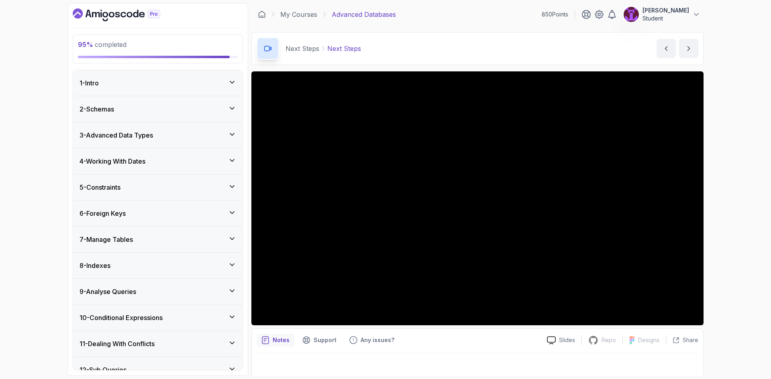
click at [229, 154] on div "4 - Working With Dates" at bounding box center [157, 162] width 169 height 26
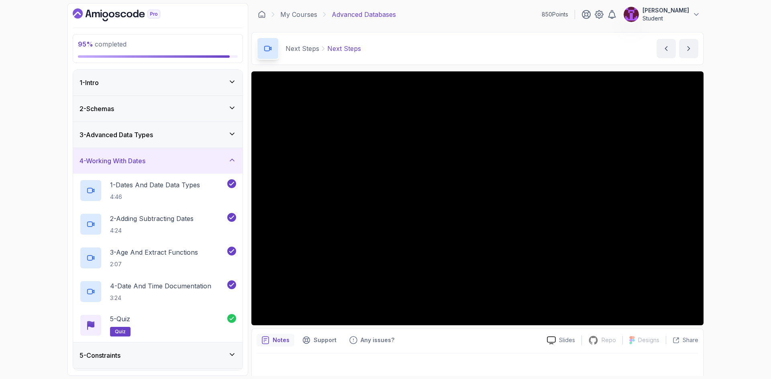
click at [228, 166] on div "4 - Working With Dates" at bounding box center [157, 161] width 157 height 10
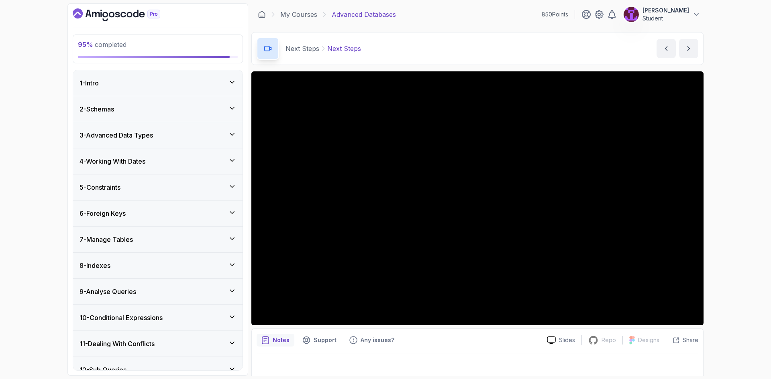
click at [231, 185] on icon at bounding box center [232, 187] width 8 height 8
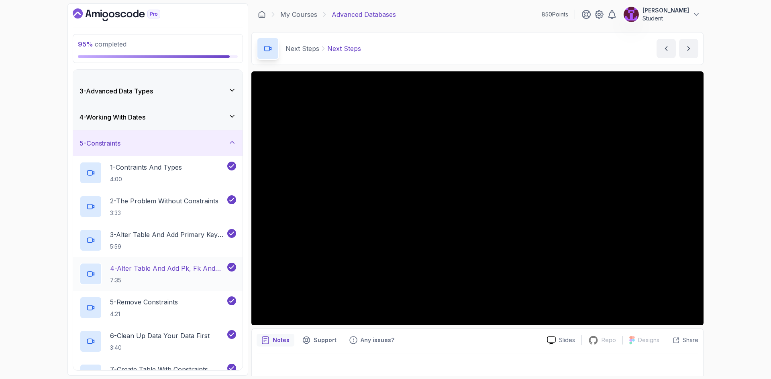
scroll to position [40, 0]
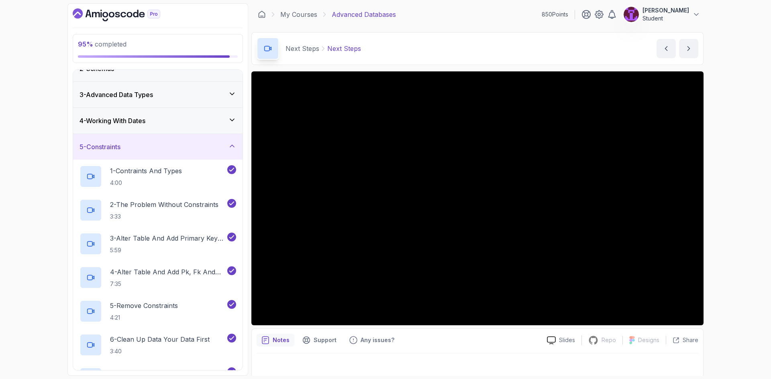
click at [233, 157] on div "5 - Constraints" at bounding box center [157, 147] width 169 height 26
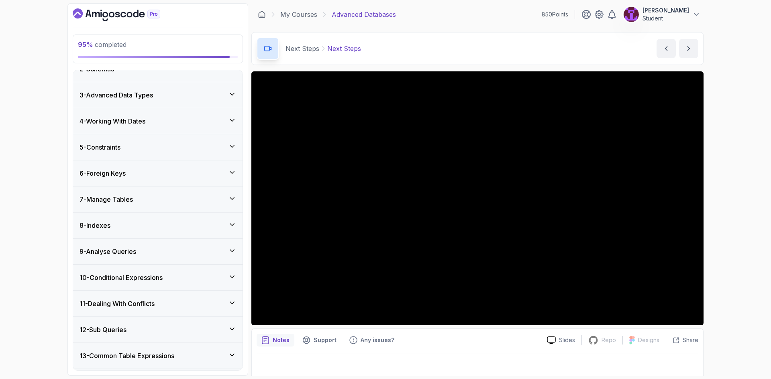
click at [228, 172] on icon at bounding box center [232, 173] width 8 height 8
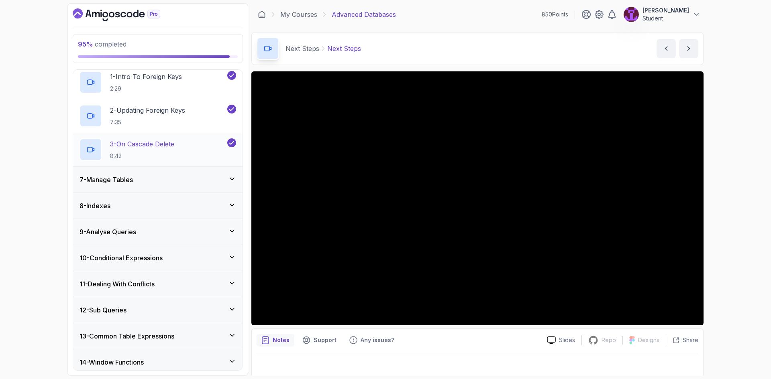
scroll to position [120, 0]
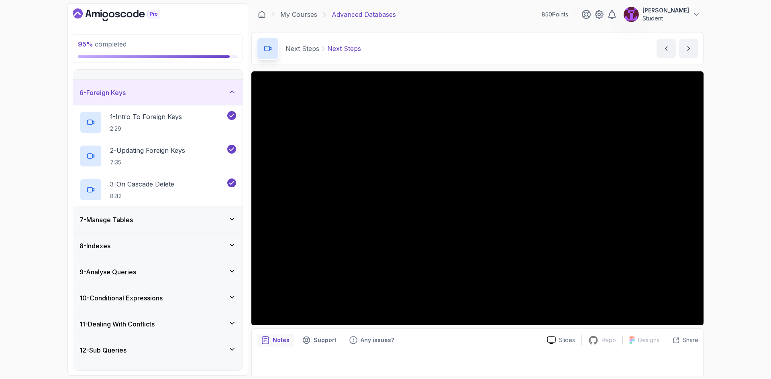
click at [226, 98] on div "6 - Foreign Keys" at bounding box center [157, 93] width 157 height 10
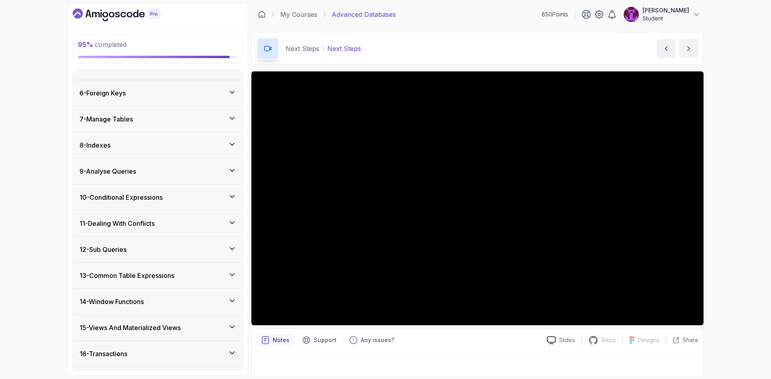
click at [226, 112] on div "7 - Manage Tables" at bounding box center [157, 119] width 169 height 26
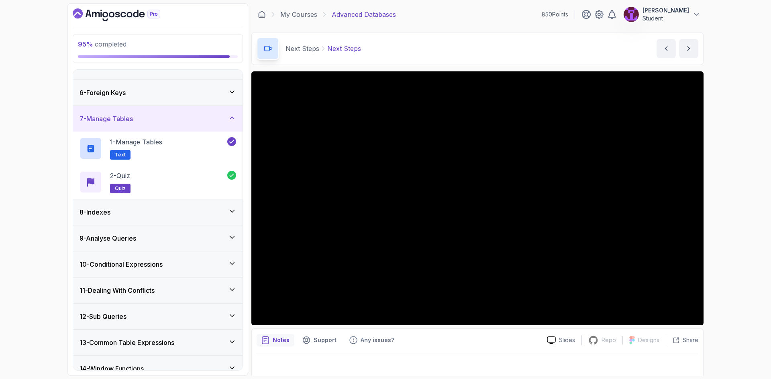
click at [229, 116] on icon at bounding box center [232, 118] width 8 height 8
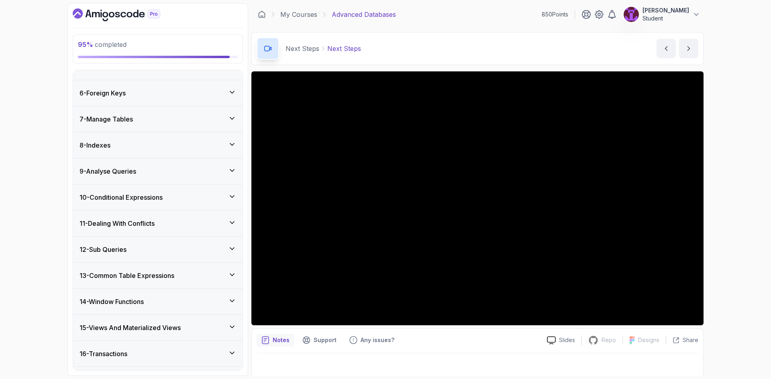
click at [229, 135] on div "8 - Indexes" at bounding box center [157, 145] width 169 height 26
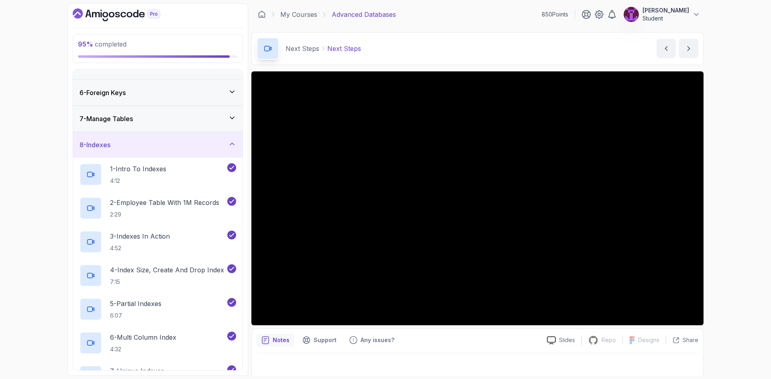
click at [232, 139] on div "8 - Indexes" at bounding box center [157, 145] width 169 height 26
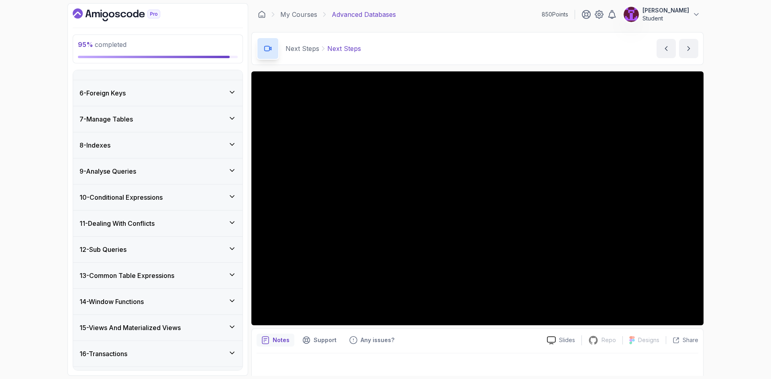
click at [233, 170] on icon at bounding box center [232, 171] width 8 height 8
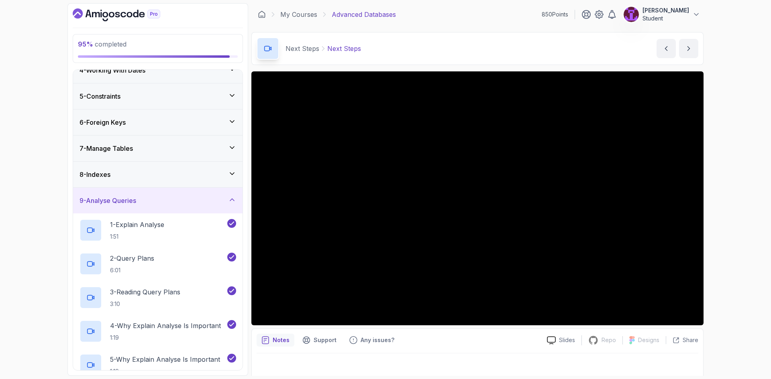
scroll to position [80, 0]
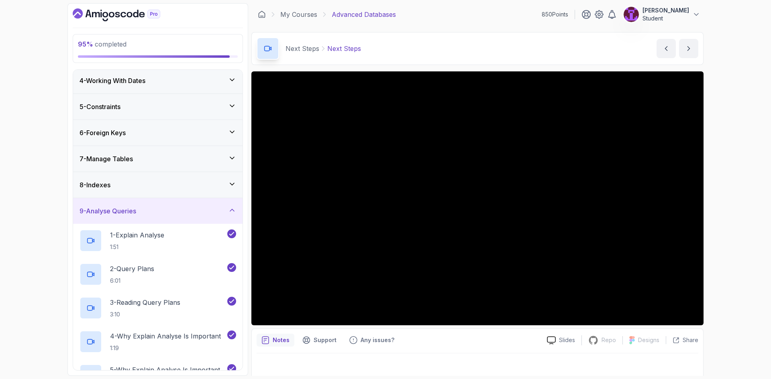
click at [230, 206] on div "9 - Analyse Queries" at bounding box center [157, 211] width 169 height 26
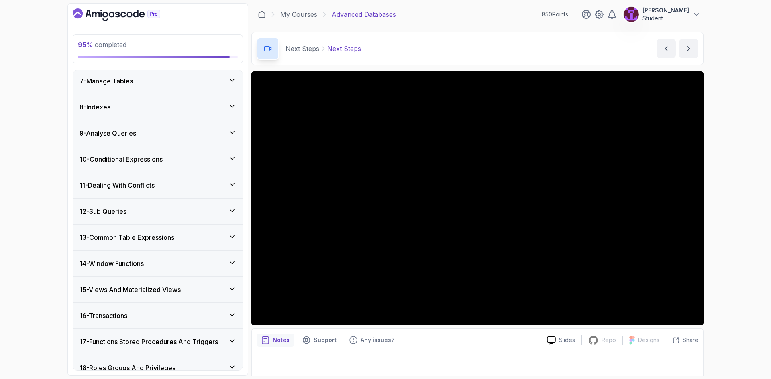
scroll to position [161, 0]
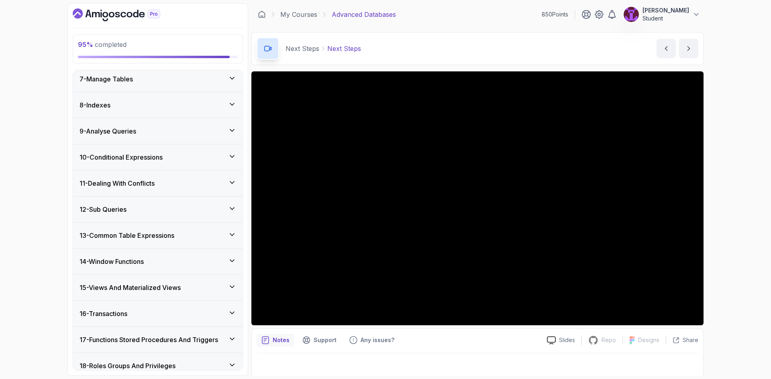
click at [233, 155] on icon at bounding box center [232, 157] width 8 height 8
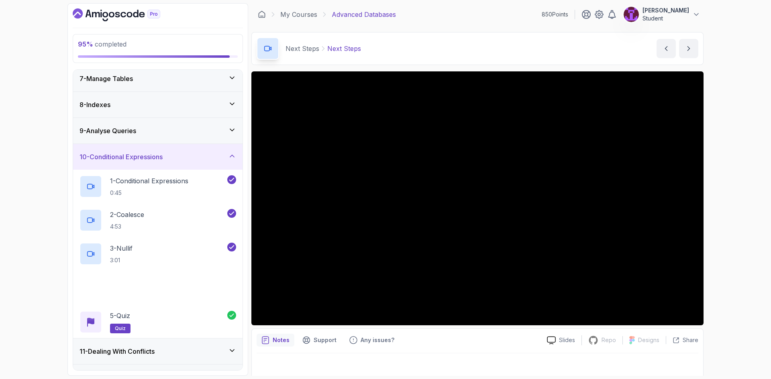
click at [233, 155] on icon at bounding box center [232, 156] width 8 height 8
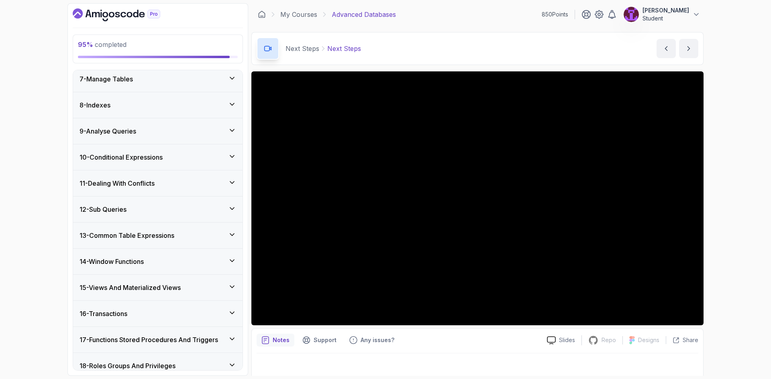
click at [232, 137] on div "9 - Analyse Queries" at bounding box center [157, 131] width 169 height 26
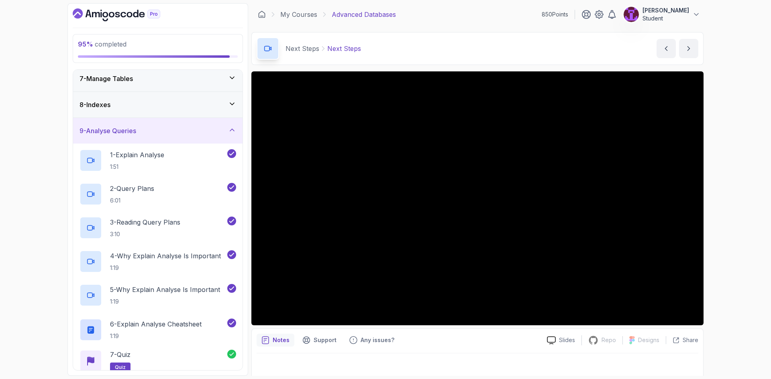
click at [232, 136] on div "9 - Analyse Queries" at bounding box center [157, 131] width 169 height 26
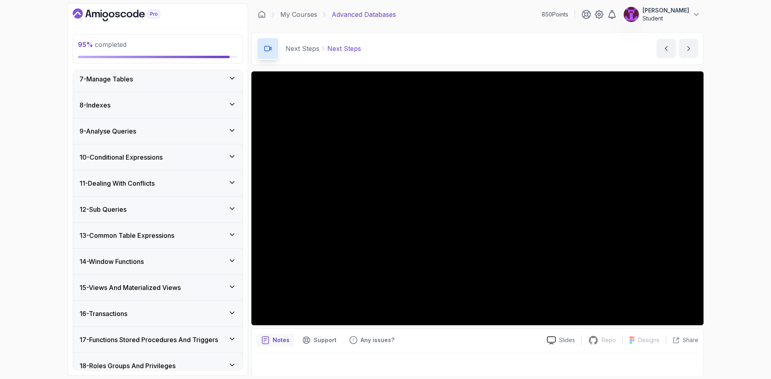
click at [232, 195] on div "11 - Dealing With Conflicts" at bounding box center [157, 184] width 169 height 26
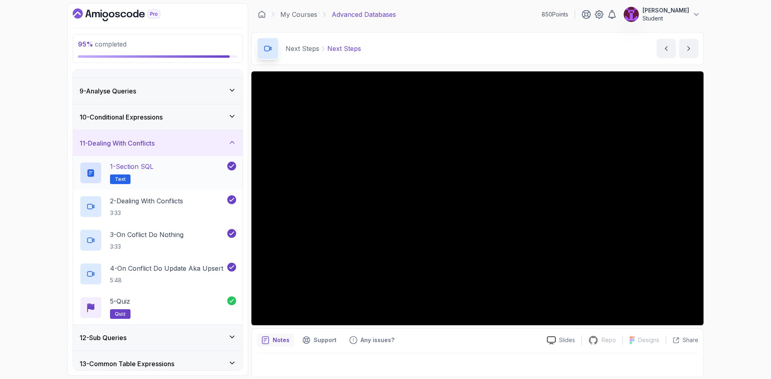
scroll to position [201, 0]
click at [233, 148] on div "11 - Dealing With Conflicts" at bounding box center [157, 143] width 169 height 26
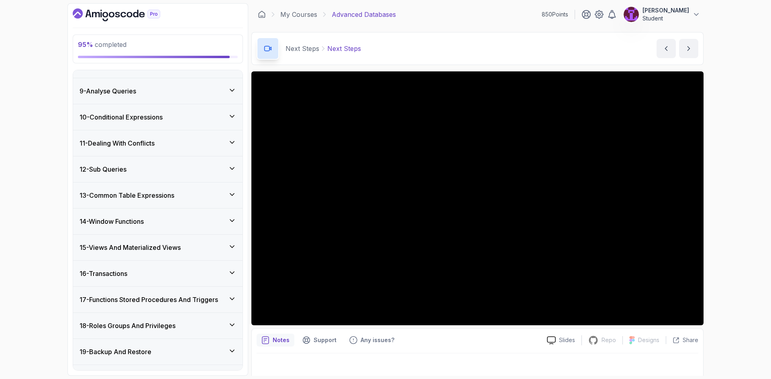
click at [229, 161] on div "12 - Sub Queries" at bounding box center [157, 170] width 169 height 26
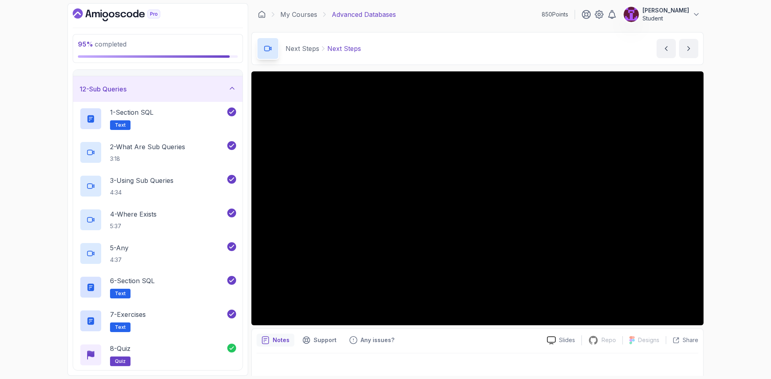
scroll to position [281, 0]
click at [229, 105] on div "1 - Section SQL Text" at bounding box center [157, 119] width 169 height 34
click at [228, 97] on div "12 - Sub Queries" at bounding box center [157, 89] width 169 height 26
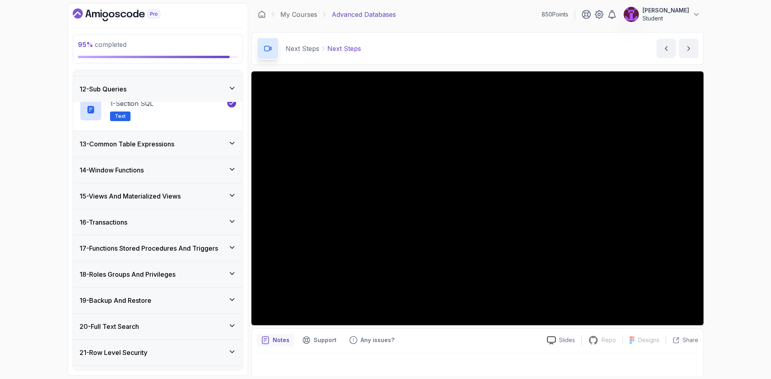
scroll to position [273, 0]
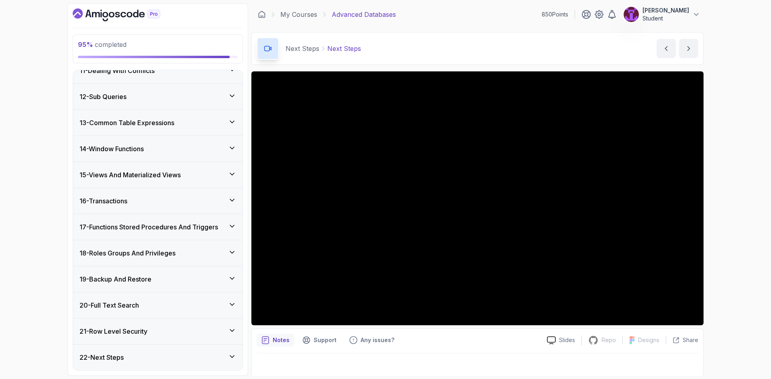
click at [227, 120] on div "13 - Common Table Expressions" at bounding box center [157, 123] width 157 height 10
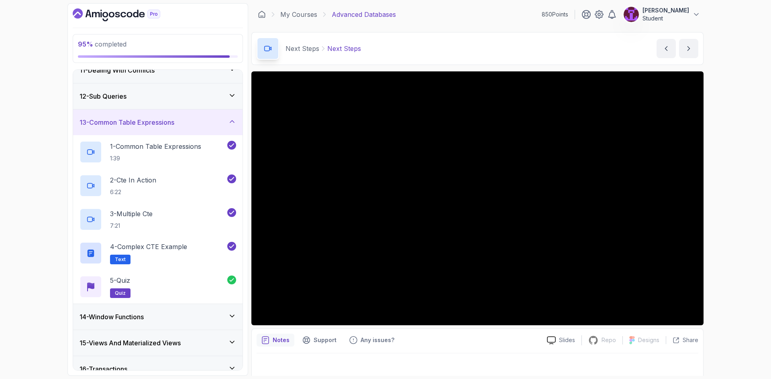
click at [227, 124] on div "13 - Common Table Expressions" at bounding box center [157, 123] width 157 height 10
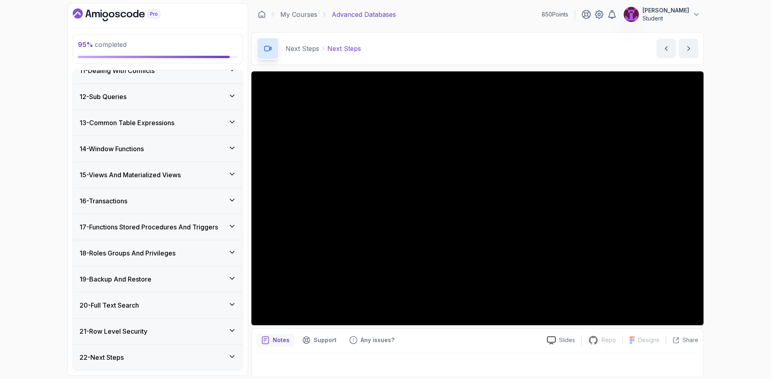
click at [226, 149] on div "14 - Window Functions" at bounding box center [157, 149] width 157 height 10
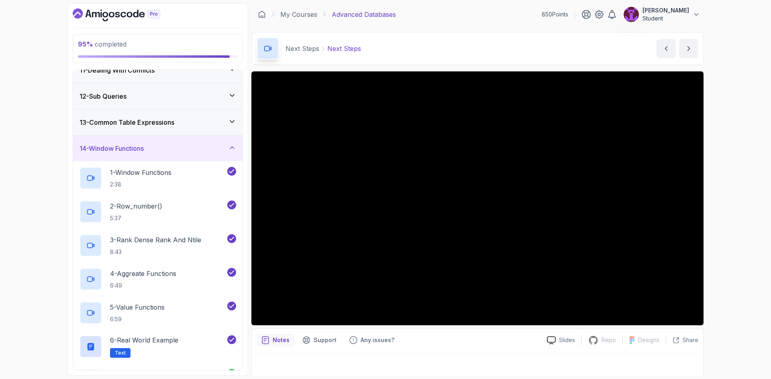
click at [229, 151] on icon at bounding box center [232, 148] width 8 height 8
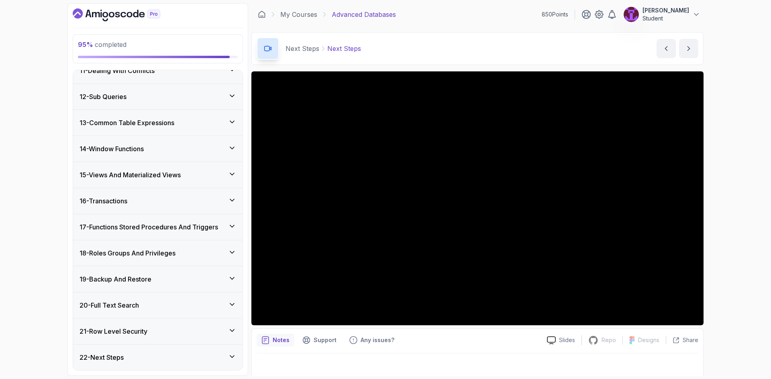
click at [229, 173] on icon at bounding box center [232, 174] width 8 height 8
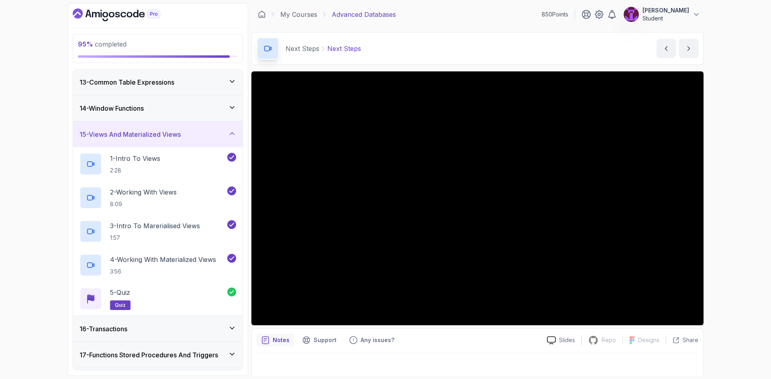
click at [228, 139] on div "15 - Views And Materialized Views" at bounding box center [157, 135] width 157 height 10
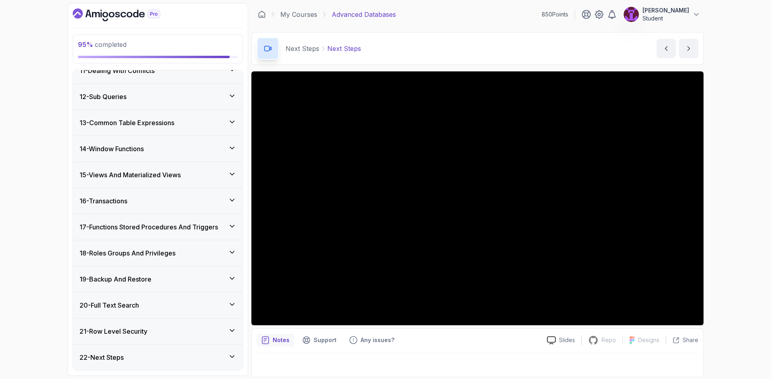
click at [232, 228] on icon at bounding box center [232, 226] width 8 height 8
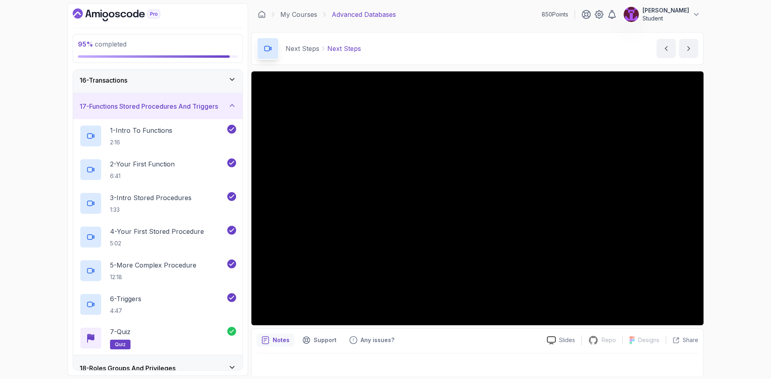
click at [228, 116] on div "17 - Functions Stored Procedures And Triggers" at bounding box center [157, 107] width 169 height 26
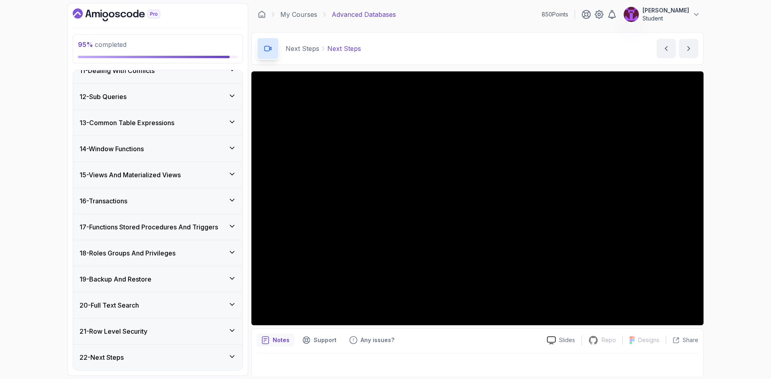
click at [228, 257] on div "18 - Roles Groups And Privileges" at bounding box center [157, 253] width 157 height 10
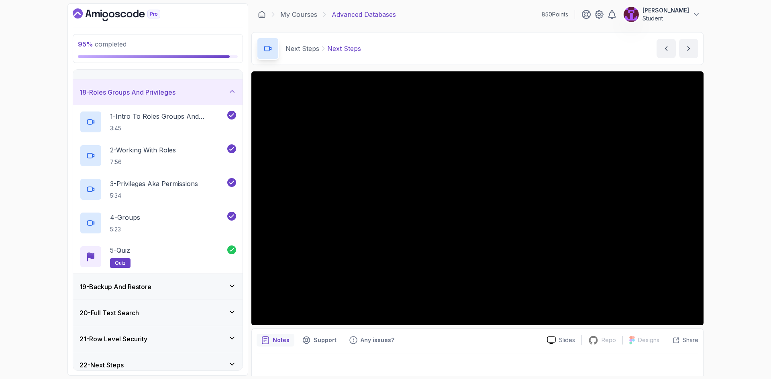
click at [227, 96] on div "18 - Roles Groups And Privileges" at bounding box center [157, 93] width 157 height 10
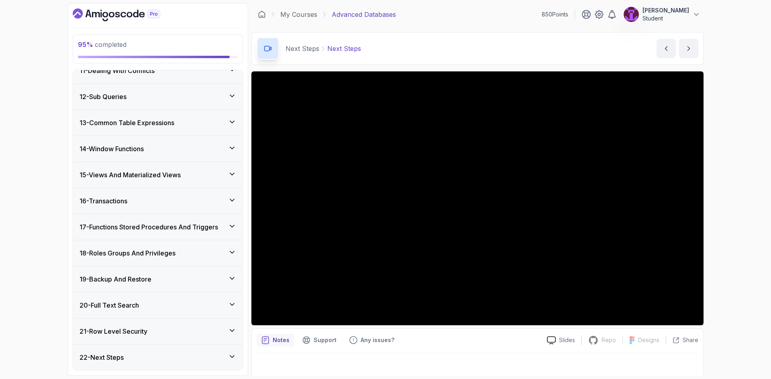
click at [230, 280] on icon at bounding box center [232, 279] width 8 height 8
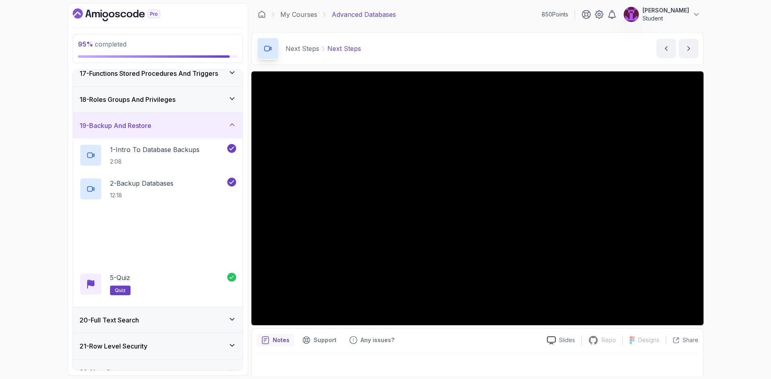
scroll to position [442, 0]
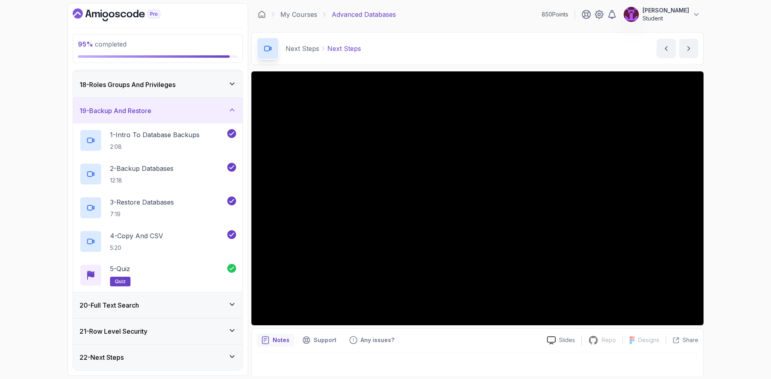
click at [232, 304] on icon at bounding box center [232, 305] width 8 height 8
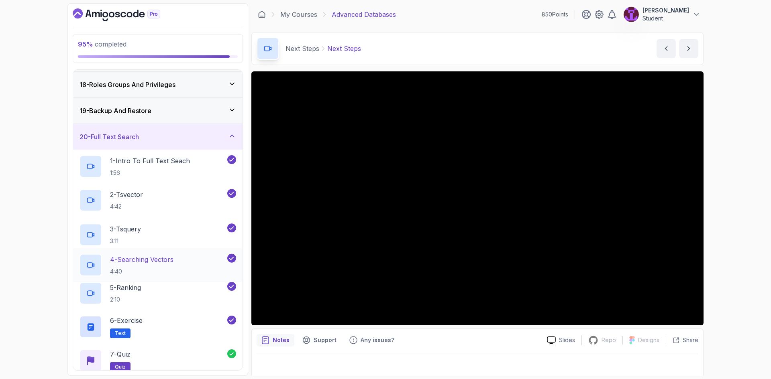
scroll to position [509, 0]
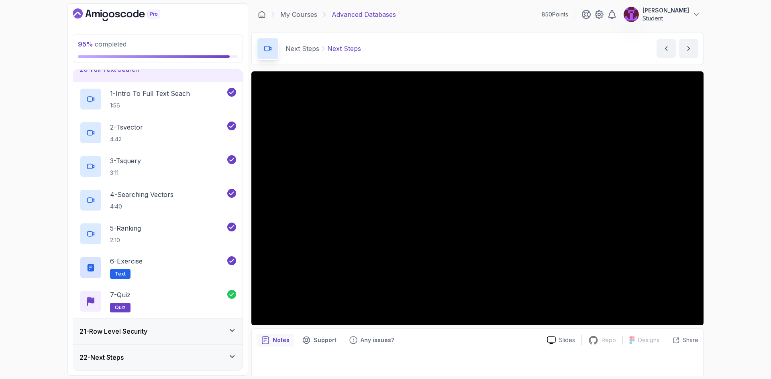
click at [228, 334] on icon at bounding box center [232, 331] width 8 height 8
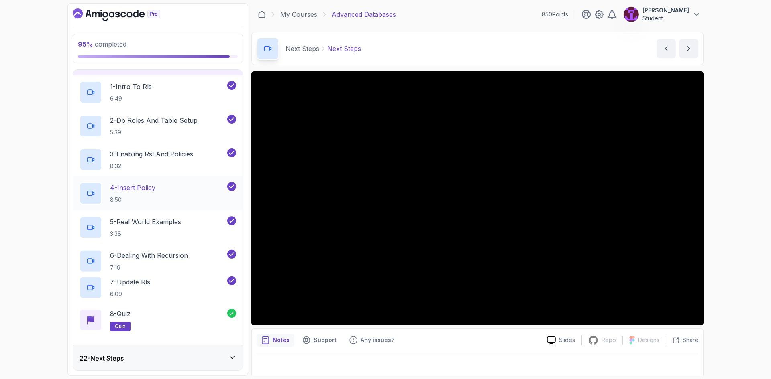
scroll to position [543, 0]
click at [224, 352] on div "22 - Next Steps" at bounding box center [157, 358] width 169 height 26
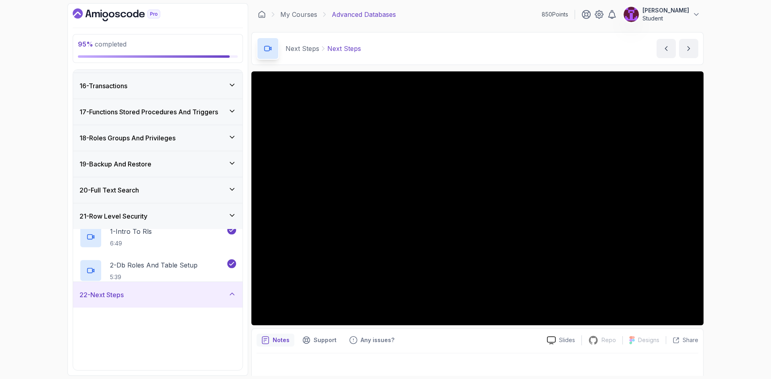
scroll to position [374, 0]
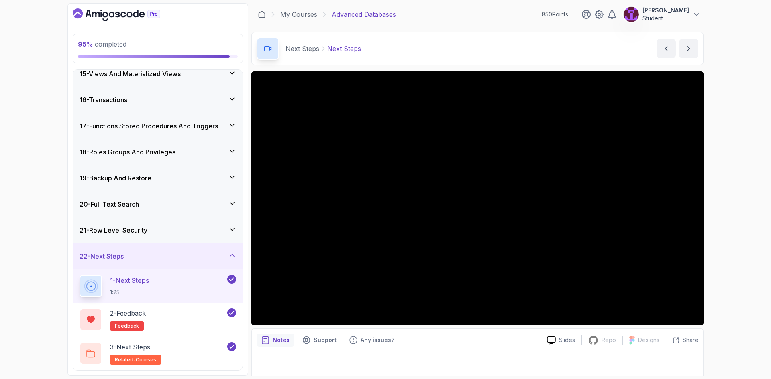
click at [224, 230] on div "21 - Row Level Security" at bounding box center [157, 231] width 157 height 10
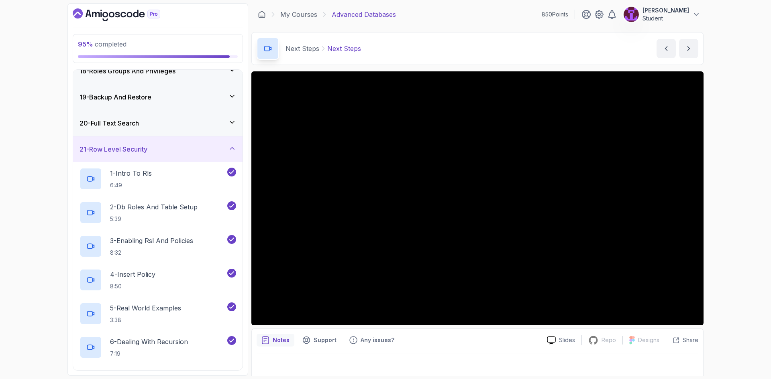
scroll to position [342, 0]
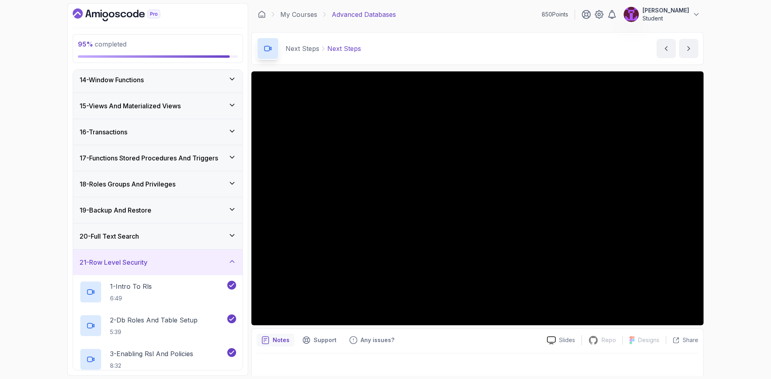
click at [224, 236] on div "20 - Full Text Search" at bounding box center [157, 237] width 157 height 10
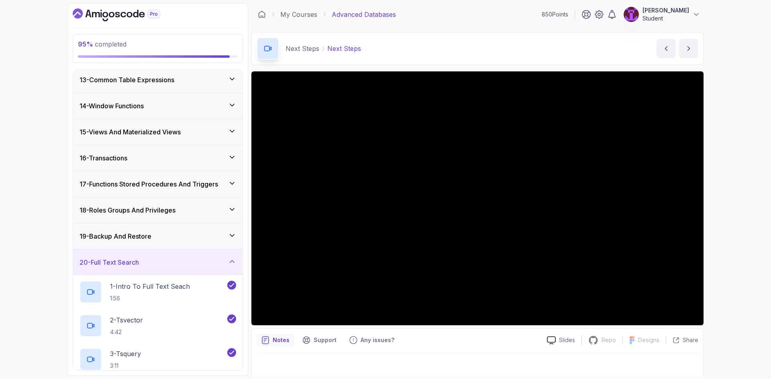
scroll to position [308, 0]
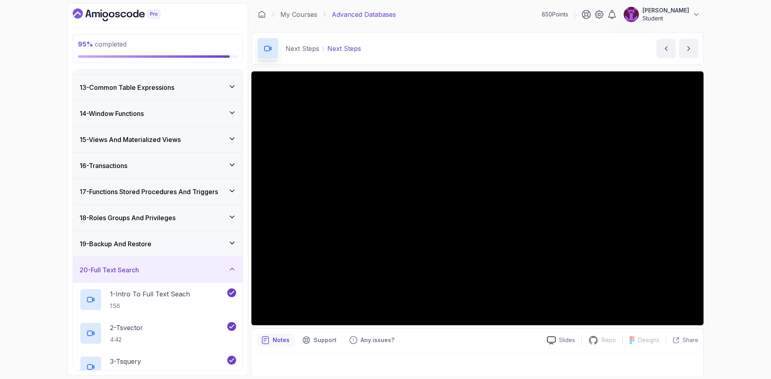
click at [234, 250] on div "19 - Backup And Restore" at bounding box center [157, 244] width 169 height 26
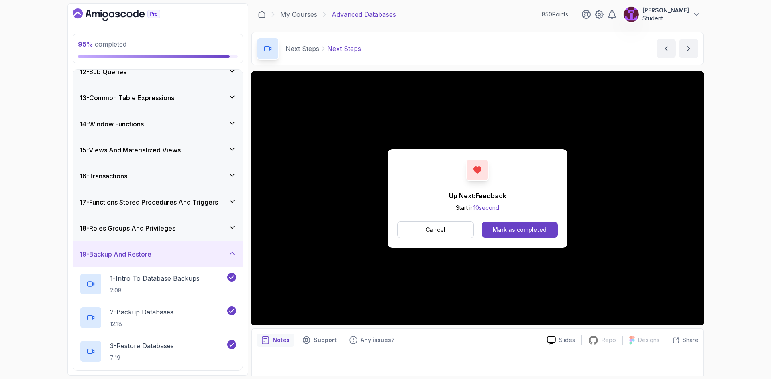
scroll to position [281, 0]
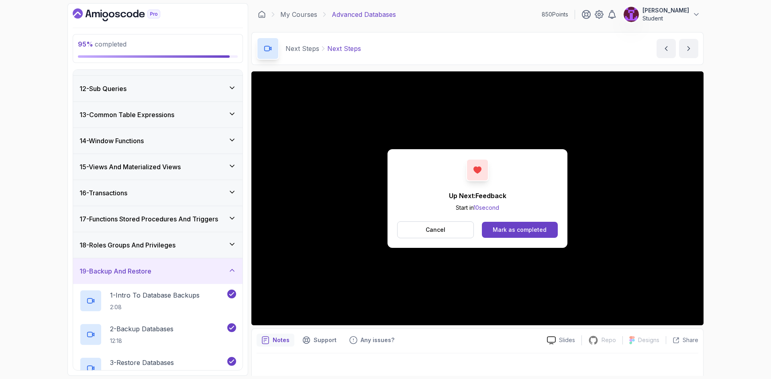
click at [225, 241] on div "18 - Roles Groups And Privileges" at bounding box center [157, 245] width 157 height 10
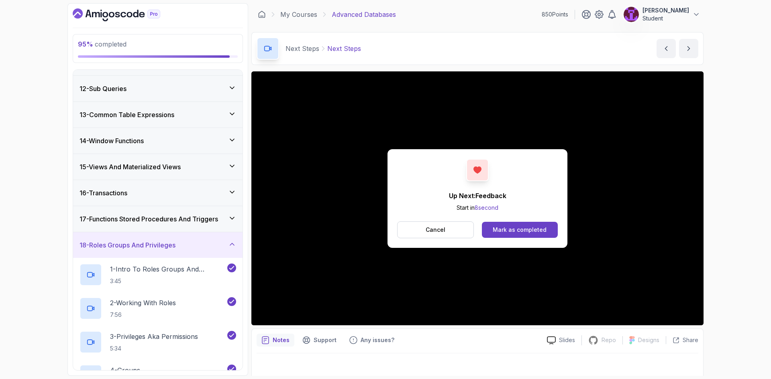
click at [233, 221] on icon at bounding box center [232, 218] width 8 height 8
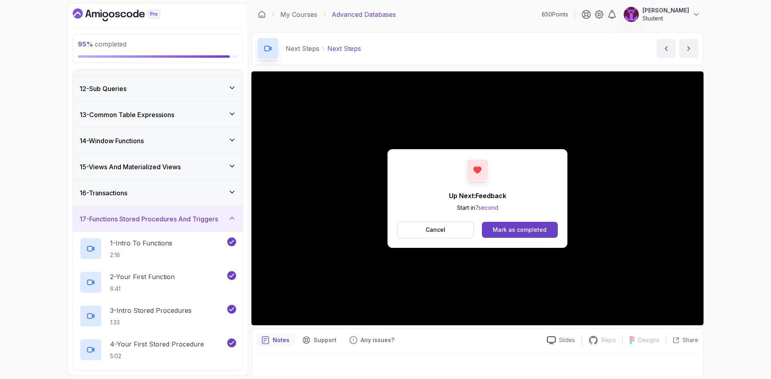
click at [236, 201] on div "16 - Transactions" at bounding box center [157, 193] width 169 height 26
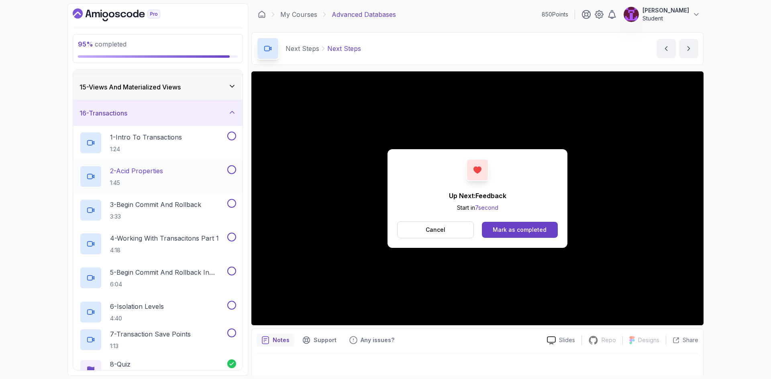
scroll to position [361, 0]
click at [232, 136] on button at bounding box center [231, 135] width 9 height 9
click at [230, 167] on button at bounding box center [231, 169] width 9 height 9
click at [230, 203] on button at bounding box center [231, 203] width 9 height 9
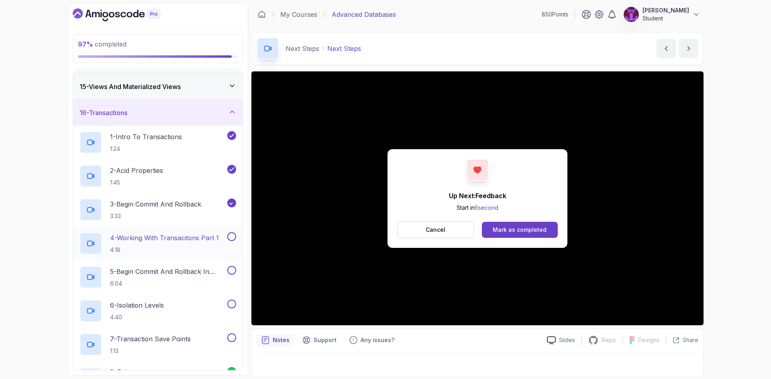
click at [232, 238] on button at bounding box center [231, 236] width 9 height 9
click at [230, 269] on button at bounding box center [231, 270] width 9 height 9
click at [233, 303] on button at bounding box center [231, 304] width 9 height 9
click at [234, 335] on button at bounding box center [231, 338] width 9 height 9
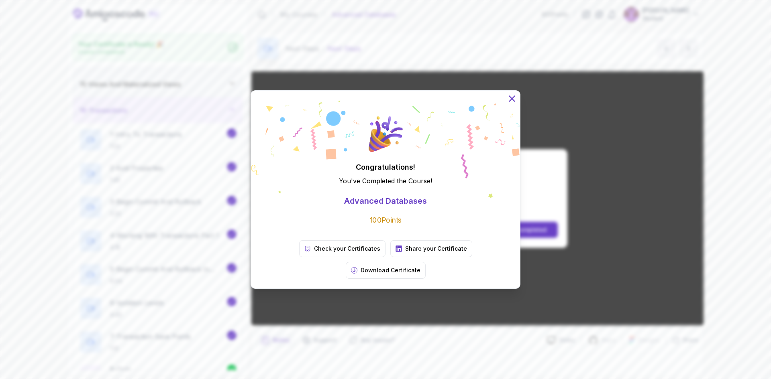
click at [516, 104] on icon at bounding box center [512, 99] width 10 height 10
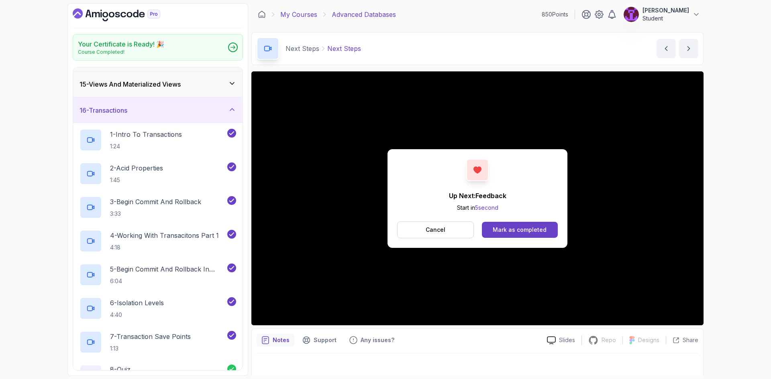
click at [317, 14] on link "My Courses" at bounding box center [298, 15] width 37 height 10
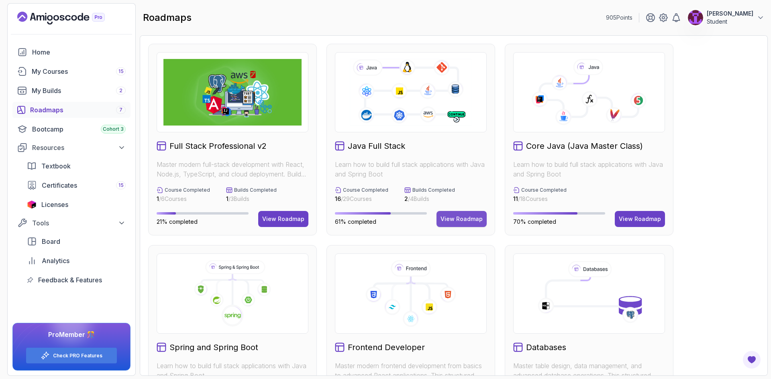
click at [466, 217] on div "View Roadmap" at bounding box center [461, 219] width 42 height 8
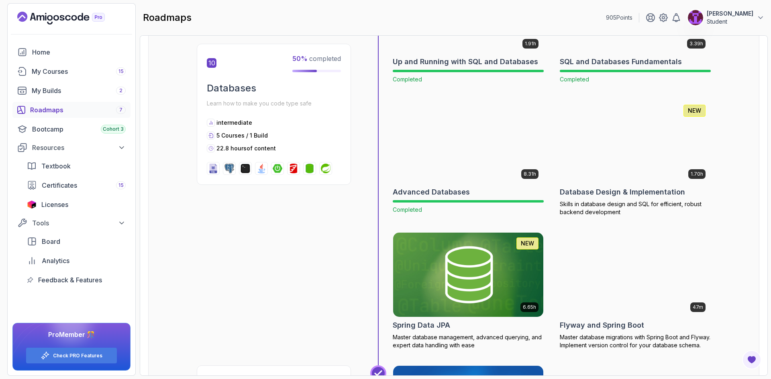
scroll to position [1887, 0]
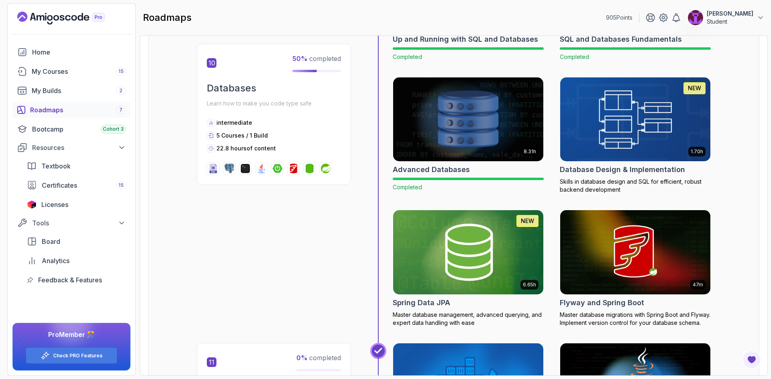
click at [623, 110] on img at bounding box center [635, 119] width 158 height 88
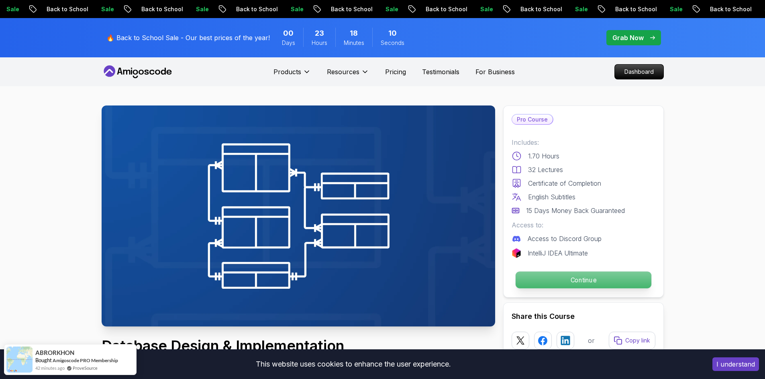
click at [607, 283] on p "Continue" at bounding box center [583, 280] width 136 height 17
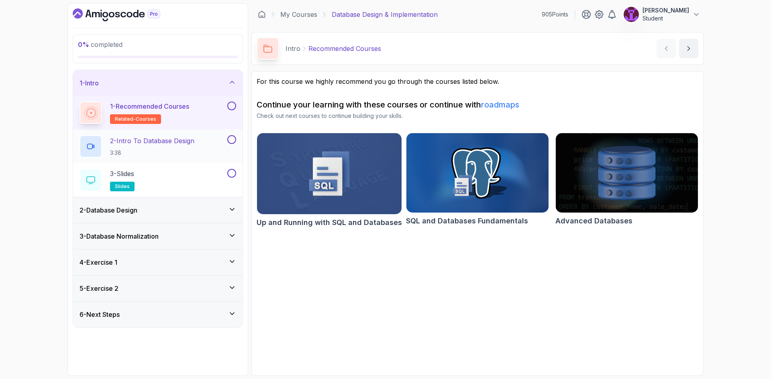
click at [229, 140] on button at bounding box center [231, 139] width 9 height 9
click at [232, 106] on button at bounding box center [231, 106] width 9 height 9
click at [232, 173] on button at bounding box center [231, 173] width 9 height 9
click at [230, 205] on div "2 - Database Design" at bounding box center [157, 210] width 169 height 26
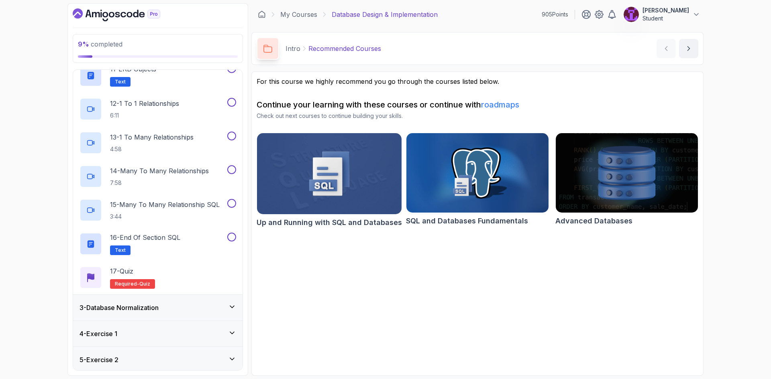
scroll to position [401, 0]
click at [179, 273] on div "17 - Quiz Required- quiz" at bounding box center [157, 276] width 157 height 22
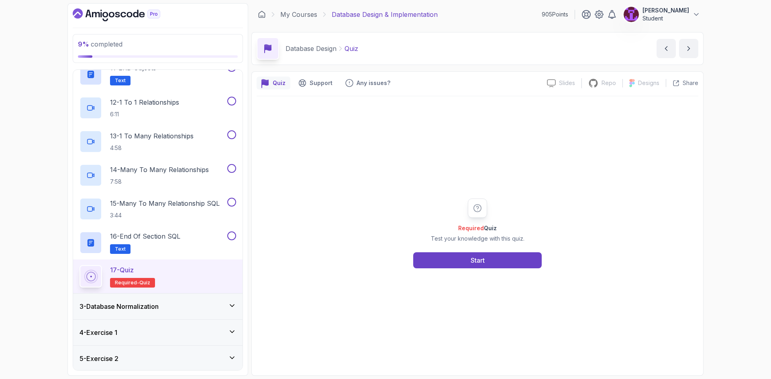
click at [458, 244] on div "Required Quiz Test your knowledge with this quiz. Start" at bounding box center [477, 234] width 154 height 70
click at [466, 258] on button "Start" at bounding box center [477, 260] width 128 height 16
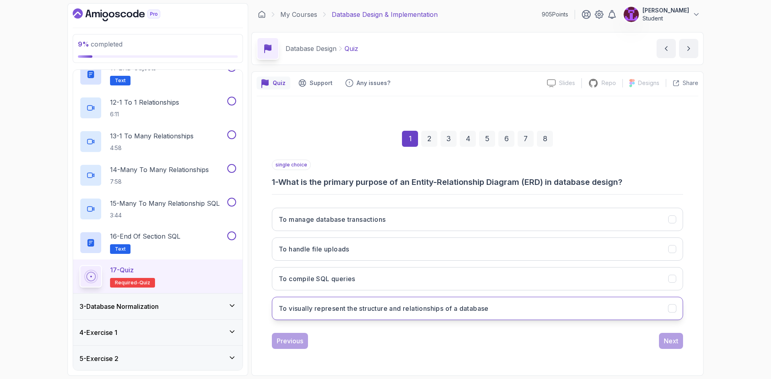
click at [374, 307] on h3 "To visually represent the structure and relationships of a database" at bounding box center [384, 309] width 210 height 10
click at [665, 340] on div "Next" at bounding box center [670, 341] width 14 height 10
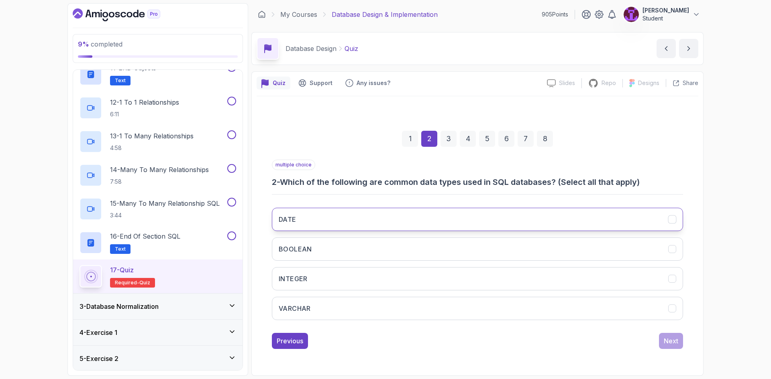
click at [373, 222] on button "DATE" at bounding box center [477, 219] width 411 height 23
click at [372, 259] on button "BOOLEAN" at bounding box center [477, 249] width 411 height 23
click at [380, 293] on div "DATE BOOLEAN INTEGER VARCHAR" at bounding box center [477, 263] width 411 height 125
click at [391, 323] on div "DATE BOOLEAN INTEGER VARCHAR" at bounding box center [477, 263] width 411 height 125
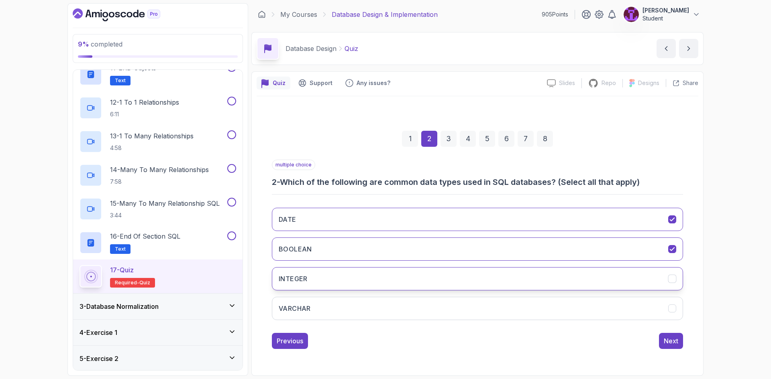
click at [568, 281] on button "INTEGER" at bounding box center [477, 278] width 411 height 23
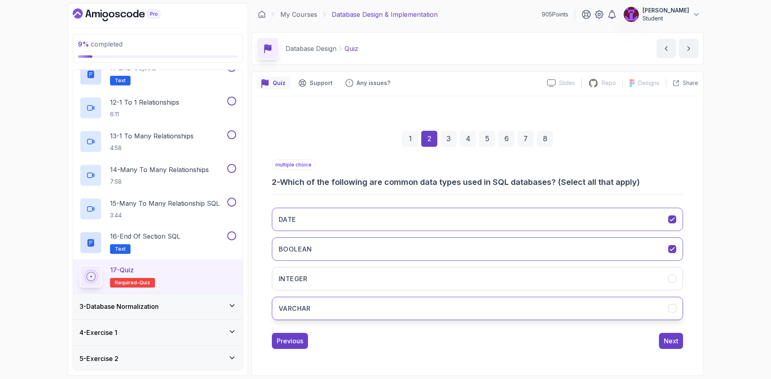
click at [561, 315] on button "VARCHAR" at bounding box center [477, 308] width 411 height 23
click at [682, 338] on button "Next" at bounding box center [671, 341] width 24 height 16
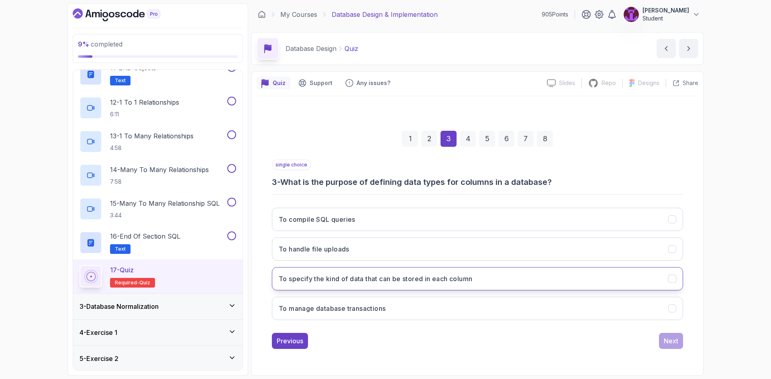
click at [461, 284] on button "To specify the kind of data that can be stored in each column" at bounding box center [477, 278] width 411 height 23
click at [672, 346] on div "Next" at bounding box center [670, 341] width 14 height 10
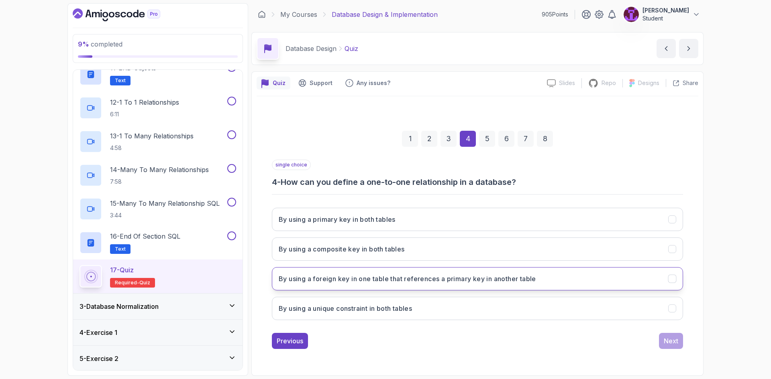
click at [393, 284] on button "By using a foreign key in one table that references a primary key in another ta…" at bounding box center [477, 278] width 411 height 23
click at [677, 344] on div "Next" at bounding box center [670, 341] width 14 height 10
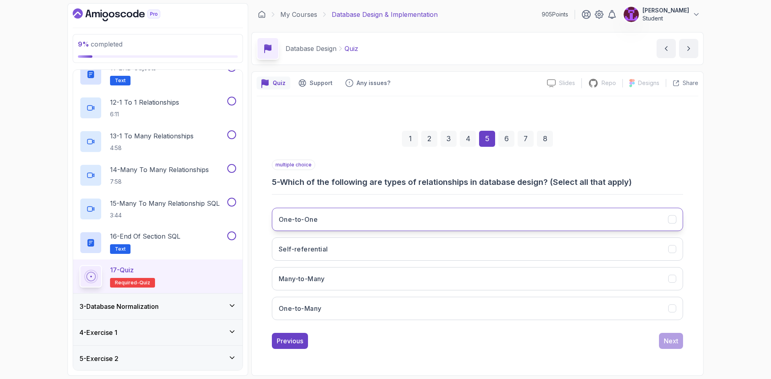
click at [460, 221] on button "One-to-One" at bounding box center [477, 219] width 411 height 23
click at [416, 281] on button "Many-to-Many" at bounding box center [477, 278] width 411 height 23
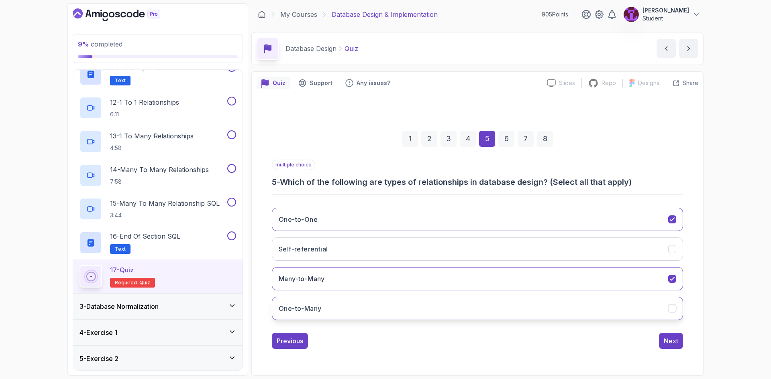
click at [418, 312] on button "One-to-Many" at bounding box center [477, 308] width 411 height 23
click at [671, 347] on button "Next" at bounding box center [671, 341] width 24 height 16
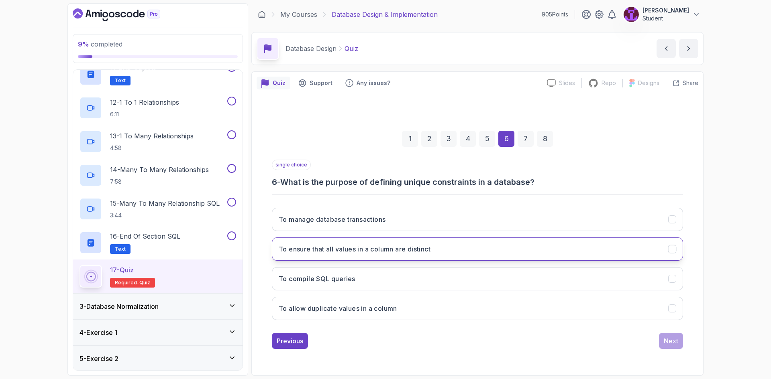
click at [458, 251] on button "To ensure that all values in a column are distinct" at bounding box center [477, 249] width 411 height 23
click at [672, 345] on div "Next" at bounding box center [670, 341] width 14 height 10
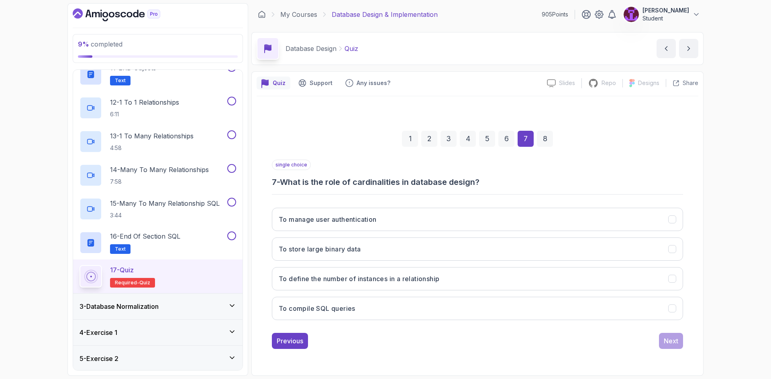
drag, startPoint x: 672, startPoint y: 345, endPoint x: 490, endPoint y: 109, distance: 298.3
click at [490, 109] on div "1 2 3 4 5 6 7 8 single choice 7 - What is the role of cardinalities in database…" at bounding box center [477, 233] width 442 height 275
click at [380, 289] on button "To define the number of instances in a relationship" at bounding box center [477, 278] width 411 height 23
click at [653, 338] on div "Previous Next" at bounding box center [477, 341] width 411 height 16
click at [672, 346] on button "Next" at bounding box center [671, 341] width 24 height 16
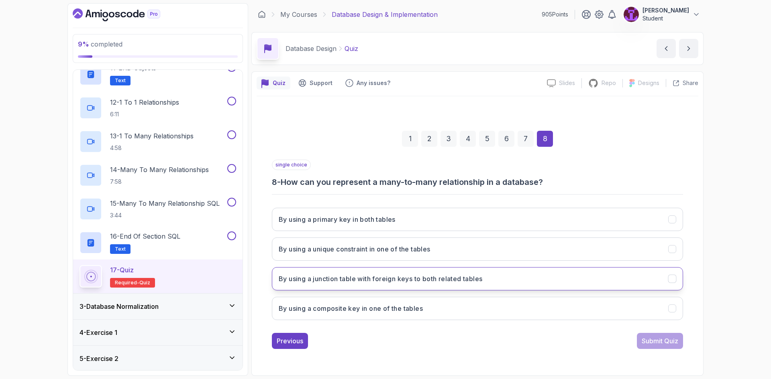
click at [417, 283] on h3 "By using a junction table with foreign keys to both related tables" at bounding box center [381, 279] width 204 height 10
click at [668, 344] on div "Submit Quiz" at bounding box center [659, 341] width 37 height 10
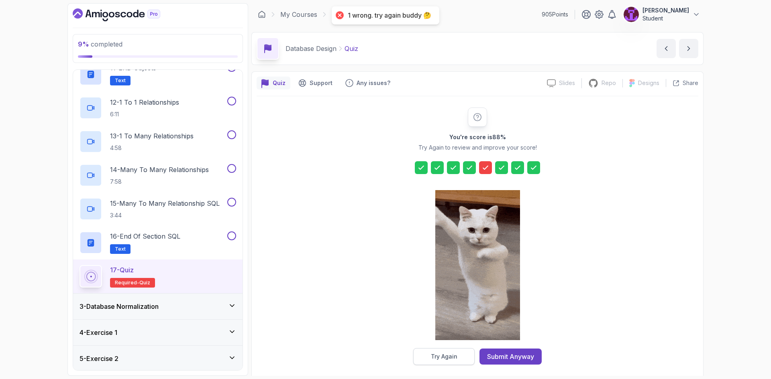
click at [457, 354] on button "Try Again" at bounding box center [443, 356] width 61 height 17
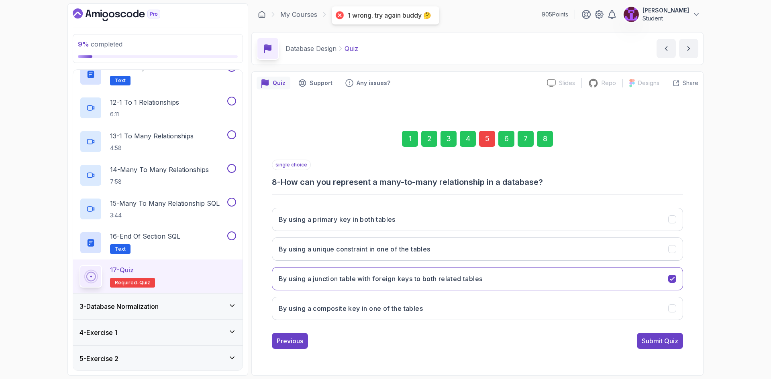
click at [494, 140] on div "5" at bounding box center [487, 139] width 16 height 16
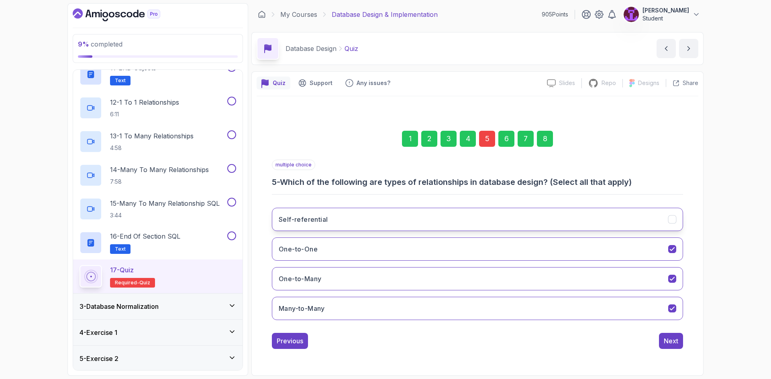
click at [481, 218] on button "Self-referential" at bounding box center [477, 219] width 411 height 23
click at [664, 336] on button "Next" at bounding box center [671, 341] width 24 height 16
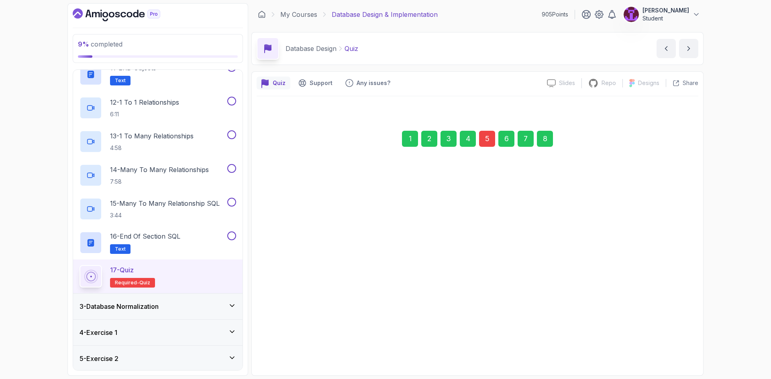
click at [543, 132] on div "8" at bounding box center [545, 139] width 16 height 16
click at [659, 345] on div "Submit Quiz" at bounding box center [659, 341] width 37 height 10
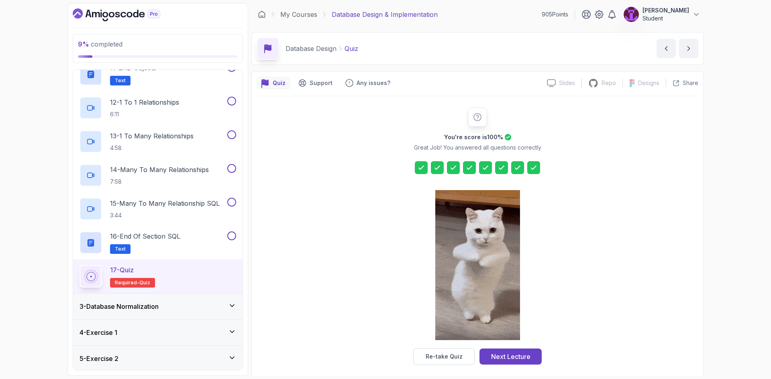
drag, startPoint x: 519, startPoint y: 362, endPoint x: 511, endPoint y: 355, distance: 10.8
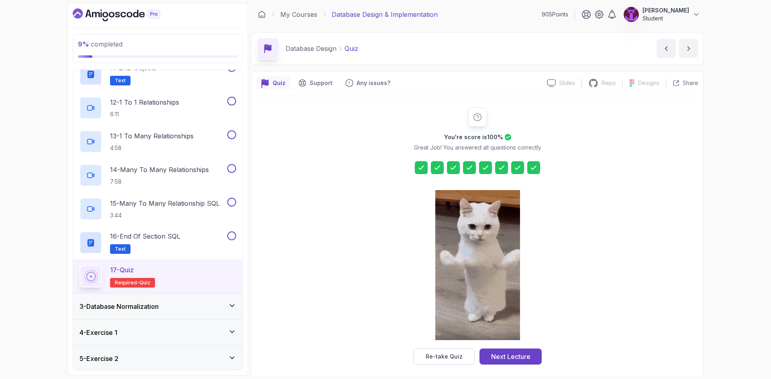
click at [519, 362] on button "Next Lecture" at bounding box center [510, 357] width 62 height 16
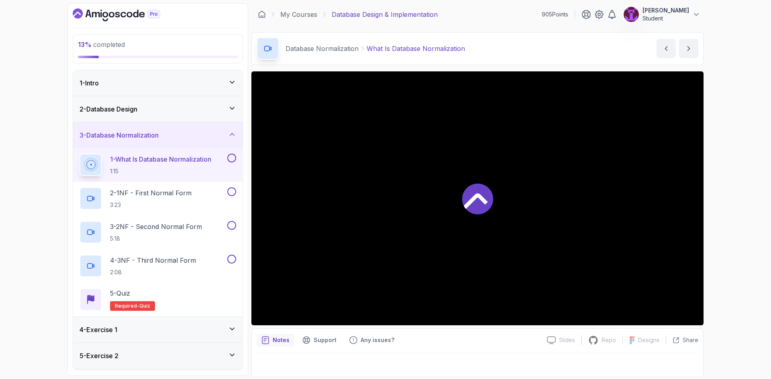
click at [218, 110] on div "2 - Database Design" at bounding box center [157, 109] width 157 height 10
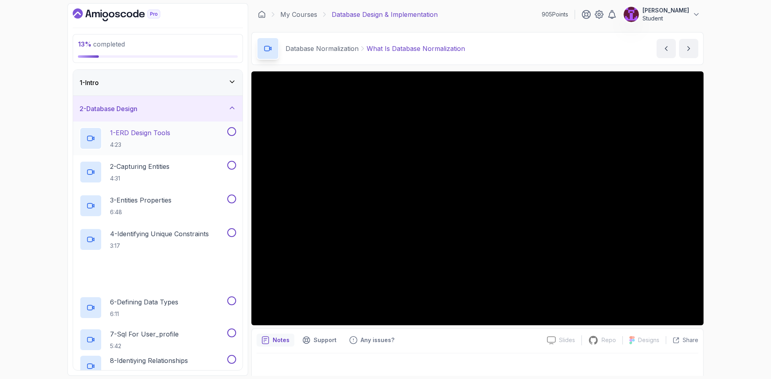
click at [228, 130] on button at bounding box center [231, 131] width 9 height 9
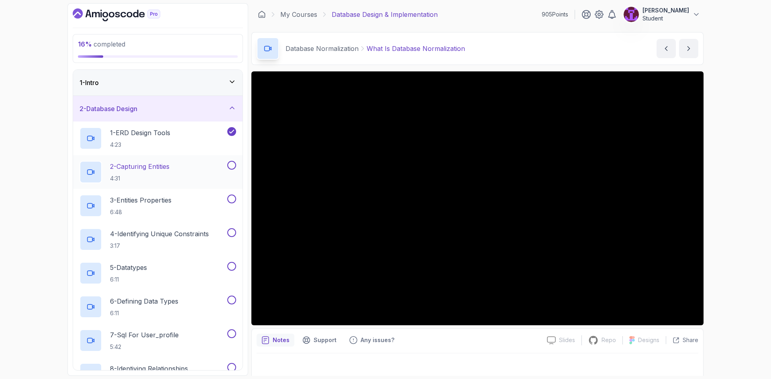
click at [232, 162] on button at bounding box center [231, 165] width 9 height 9
drag, startPoint x: 232, startPoint y: 196, endPoint x: 232, endPoint y: 200, distance: 4.0
click at [232, 196] on button at bounding box center [231, 199] width 9 height 9
drag, startPoint x: 230, startPoint y: 232, endPoint x: 233, endPoint y: 243, distance: 12.1
click at [230, 232] on button at bounding box center [231, 232] width 9 height 9
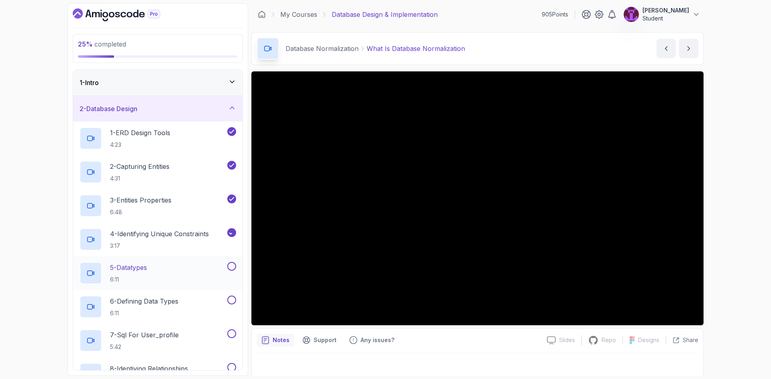
click at [233, 269] on button at bounding box center [231, 266] width 9 height 9
click at [233, 299] on button at bounding box center [231, 300] width 9 height 9
click at [231, 338] on button at bounding box center [231, 334] width 9 height 9
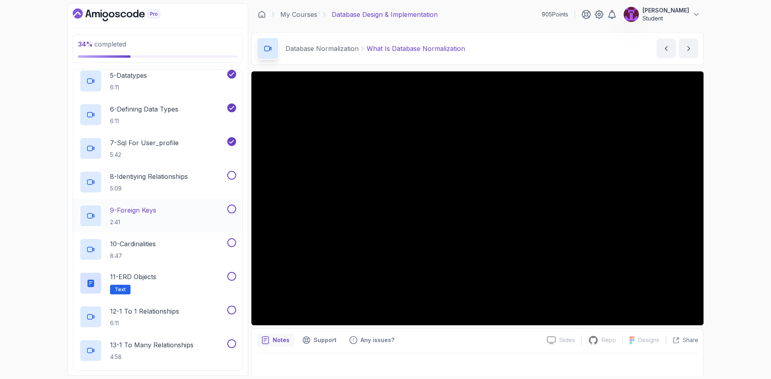
scroll to position [201, 0]
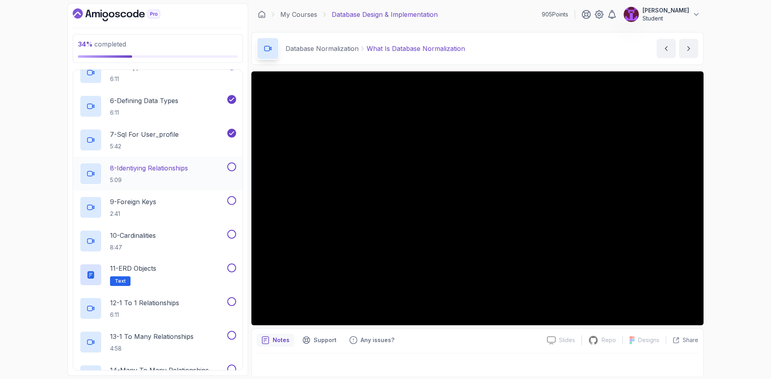
click at [232, 166] on button at bounding box center [231, 167] width 9 height 9
click at [233, 200] on button at bounding box center [231, 200] width 9 height 9
click at [230, 235] on button at bounding box center [231, 234] width 9 height 9
click at [230, 269] on button at bounding box center [231, 268] width 9 height 9
click at [234, 304] on button at bounding box center [231, 301] width 9 height 9
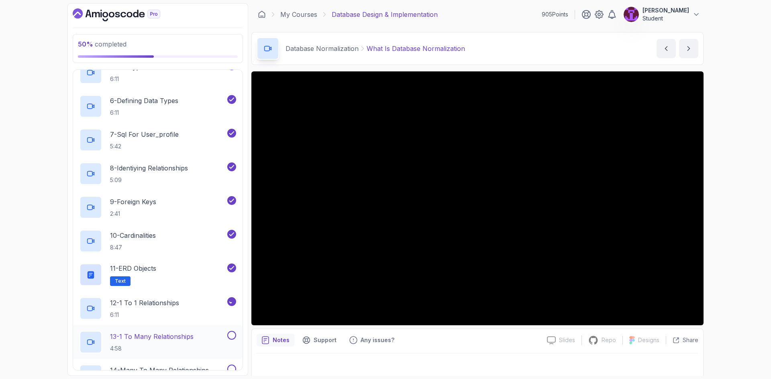
click at [235, 336] on button at bounding box center [231, 335] width 9 height 9
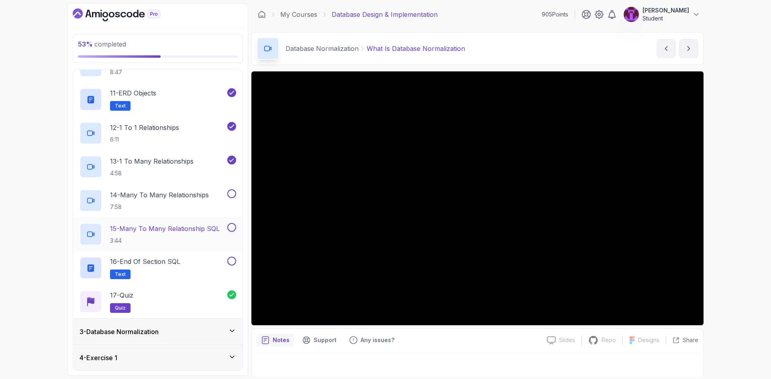
scroll to position [401, 0]
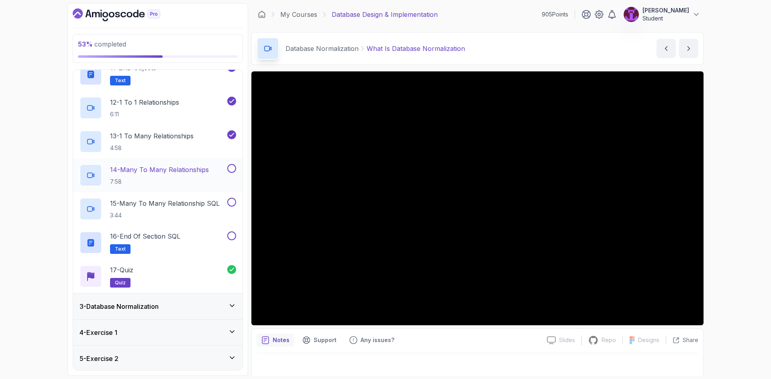
click at [233, 172] on button at bounding box center [231, 168] width 9 height 9
click at [233, 195] on div "15 - Many To Many Relationship SQL 3:44" at bounding box center [157, 209] width 169 height 34
drag, startPoint x: 233, startPoint y: 199, endPoint x: 233, endPoint y: 204, distance: 4.8
click at [233, 199] on button at bounding box center [231, 202] width 9 height 9
click at [233, 234] on button at bounding box center [231, 236] width 9 height 9
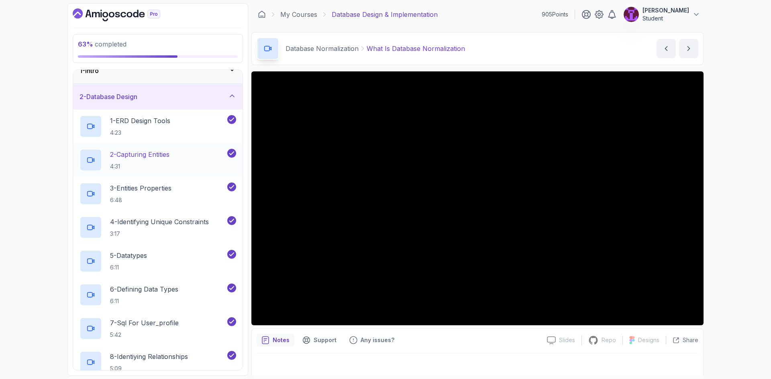
scroll to position [0, 0]
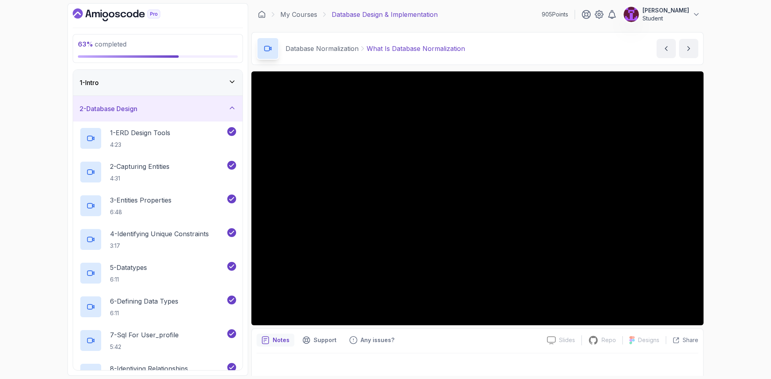
click at [212, 109] on div "2 - Database Design" at bounding box center [157, 109] width 157 height 10
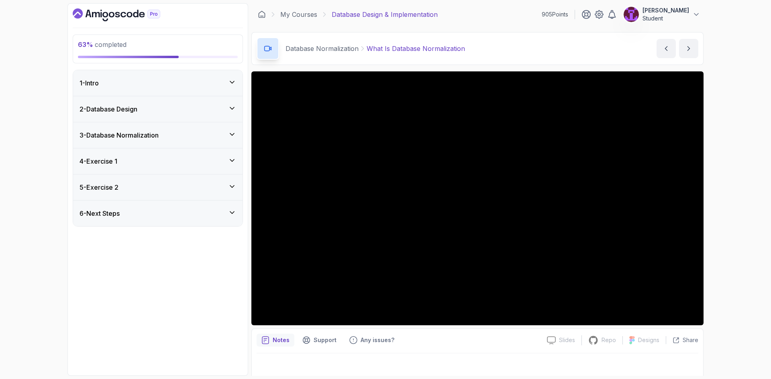
click at [199, 138] on div "3 - Database Normalization" at bounding box center [157, 135] width 157 height 10
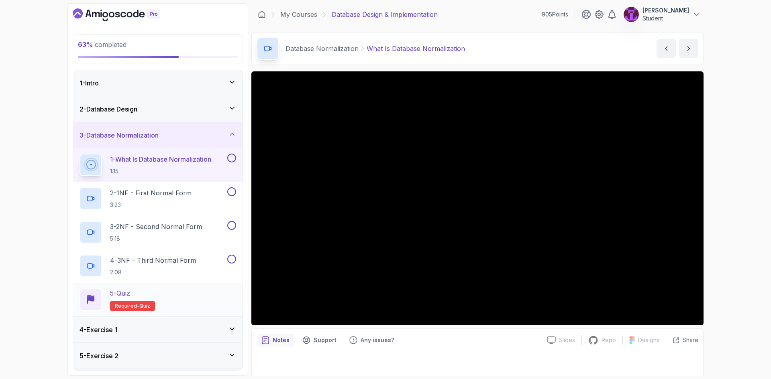
click at [180, 296] on div "5 - Quiz Required- quiz" at bounding box center [157, 300] width 157 height 22
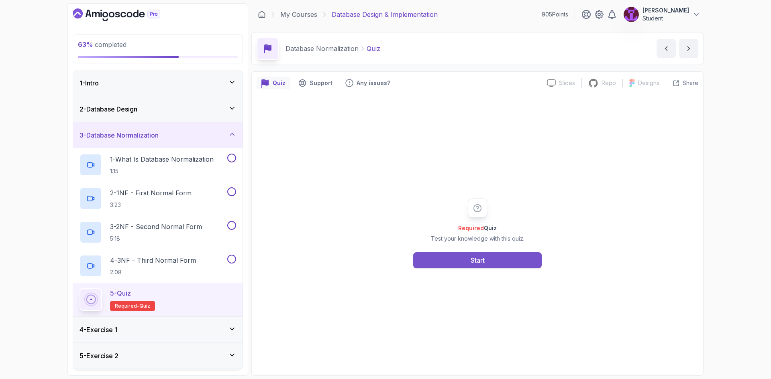
click at [463, 254] on button "Start" at bounding box center [477, 260] width 128 height 16
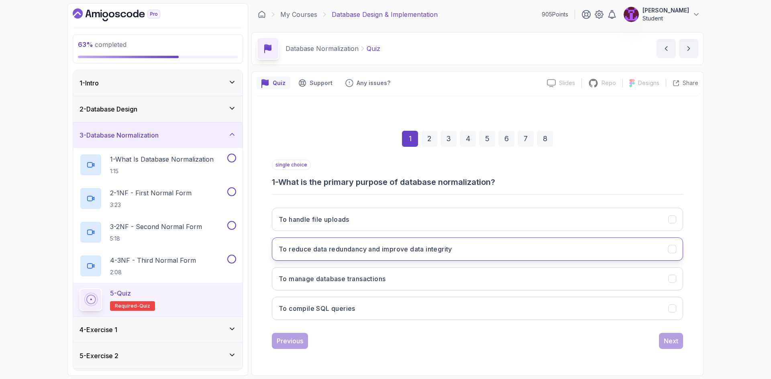
click at [402, 252] on h3 "To reduce data redundancy and improve data integrity" at bounding box center [365, 249] width 173 height 10
click at [678, 344] on div "Next" at bounding box center [670, 341] width 14 height 10
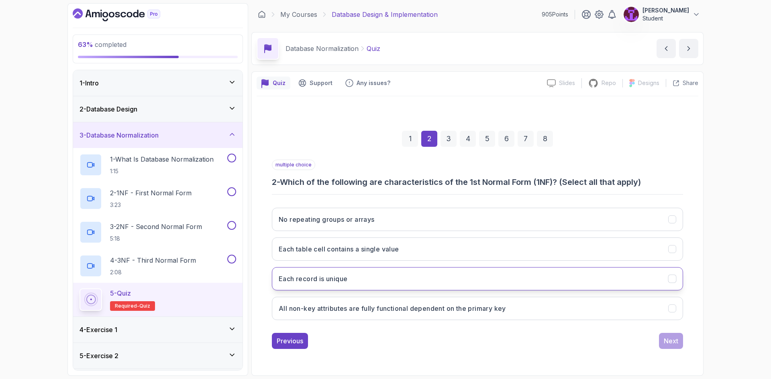
click at [488, 279] on button "Each record is unique" at bounding box center [477, 278] width 411 height 23
click at [660, 349] on button "Next" at bounding box center [671, 341] width 24 height 16
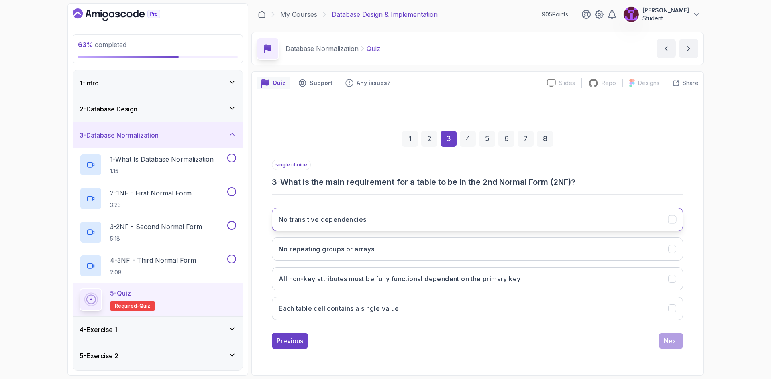
drag, startPoint x: 345, startPoint y: 227, endPoint x: 350, endPoint y: 229, distance: 6.0
click at [345, 227] on button "No transitive dependencies" at bounding box center [477, 219] width 411 height 23
click at [358, 281] on h3 "All non-key attributes must be fully functional dependent on the primary key" at bounding box center [400, 279] width 242 height 10
click at [589, 218] on button "No transitive dependencies" at bounding box center [477, 219] width 411 height 23
click at [633, 277] on button "All non-key attributes must be fully functional dependent on the primary key" at bounding box center [477, 278] width 411 height 23
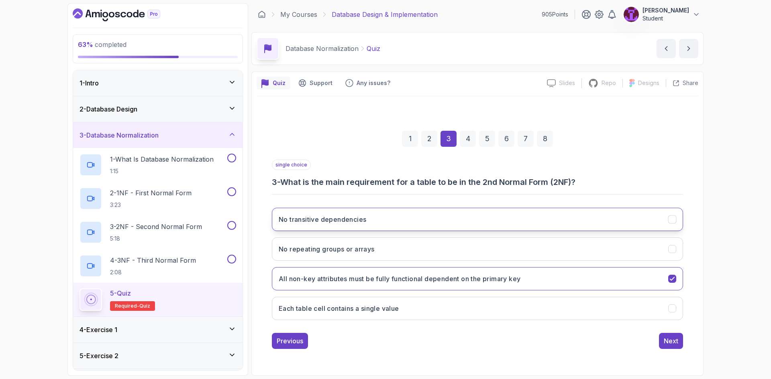
click at [651, 218] on button "No transitive dependencies" at bounding box center [477, 219] width 411 height 23
click at [675, 335] on button "Next" at bounding box center [671, 341] width 24 height 16
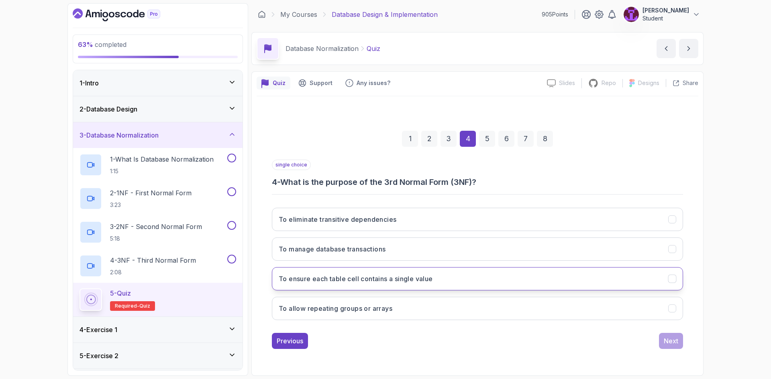
click at [436, 283] on button "To ensure each table cell contains a single value" at bounding box center [477, 278] width 411 height 23
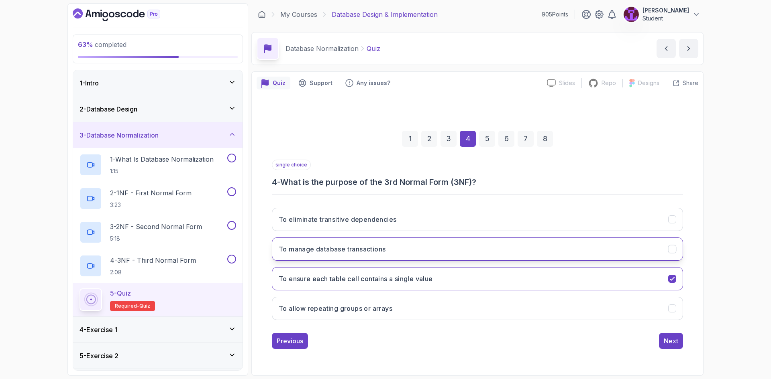
click at [548, 255] on button "To manage database transactions" at bounding box center [477, 249] width 411 height 23
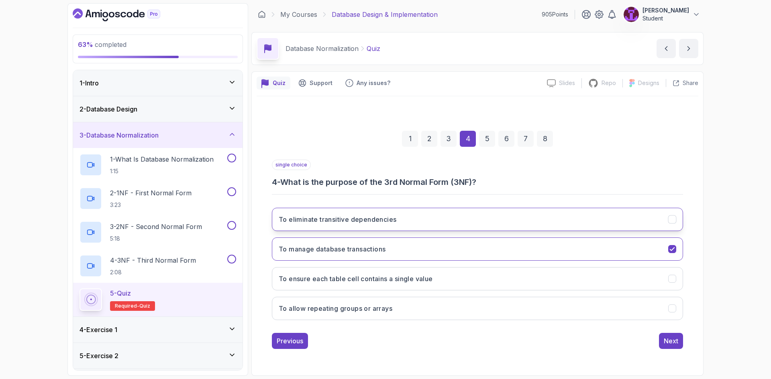
click at [540, 216] on button "To eliminate transitive dependencies" at bounding box center [477, 219] width 411 height 23
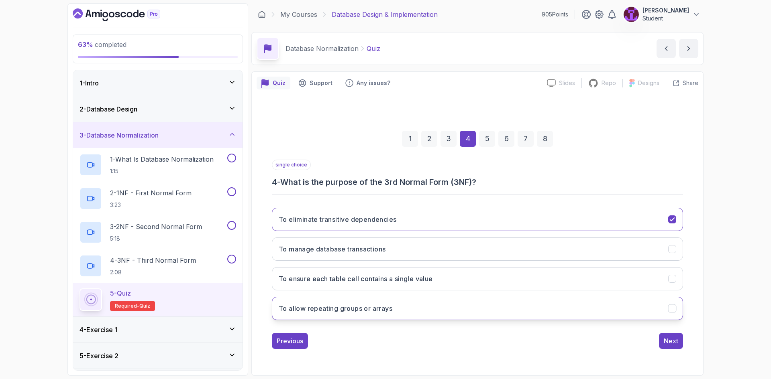
click at [567, 309] on button "To allow repeating groups or arrays" at bounding box center [477, 308] width 411 height 23
click at [575, 286] on button "To ensure each table cell contains a single value" at bounding box center [477, 278] width 411 height 23
click at [622, 220] on button "To eliminate transitive dependencies" at bounding box center [477, 219] width 411 height 23
click at [665, 342] on div "Next" at bounding box center [670, 341] width 14 height 10
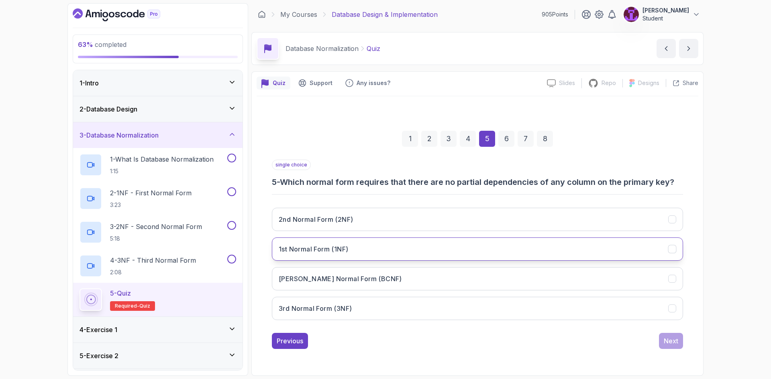
click at [367, 248] on button "1st Normal Form (1NF)" at bounding box center [477, 249] width 411 height 23
click at [658, 338] on div "Previous Next" at bounding box center [477, 341] width 411 height 16
click at [674, 345] on div "Next" at bounding box center [670, 341] width 14 height 10
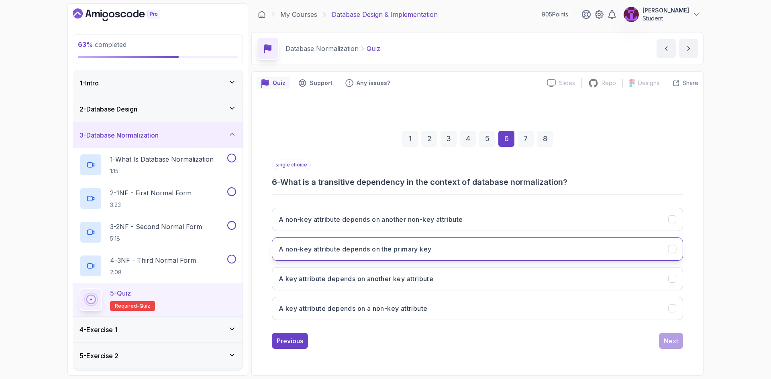
click at [387, 252] on h3 "A non-key attribute depends on the primary key" at bounding box center [355, 249] width 153 height 10
click at [663, 343] on button "Next" at bounding box center [671, 341] width 24 height 16
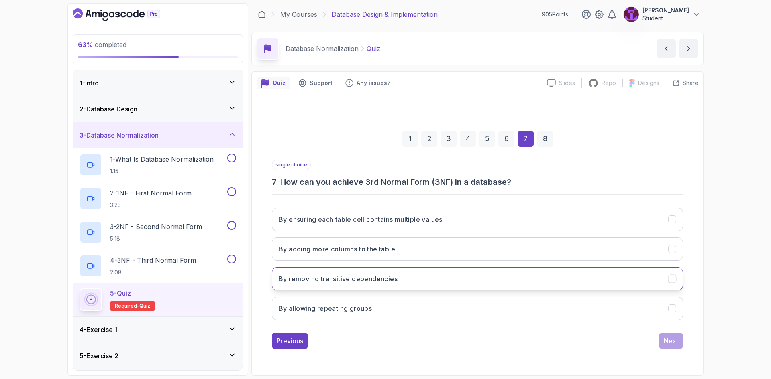
click at [423, 274] on button "By removing transitive dependencies" at bounding box center [477, 278] width 411 height 23
click at [668, 348] on button "Next" at bounding box center [671, 341] width 24 height 16
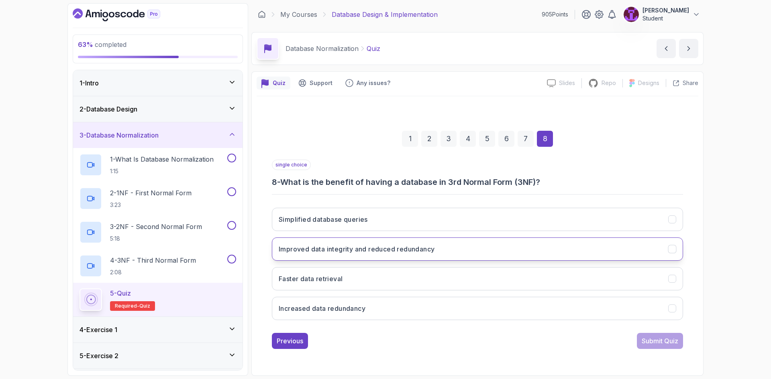
click at [454, 255] on button "Improved data integrity and reduced redundancy" at bounding box center [477, 249] width 411 height 23
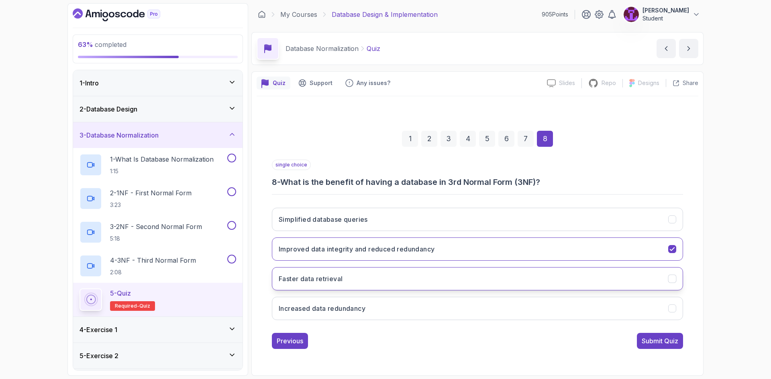
click at [541, 289] on button "Faster data retrieval" at bounding box center [477, 278] width 411 height 23
click at [509, 246] on button "Improved data integrity and reduced redundancy" at bounding box center [477, 249] width 411 height 23
click at [652, 339] on div "Submit Quiz" at bounding box center [659, 341] width 37 height 10
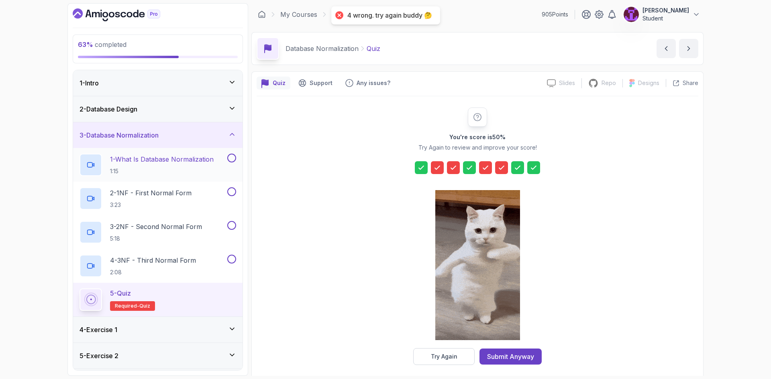
click at [231, 155] on button at bounding box center [231, 158] width 9 height 9
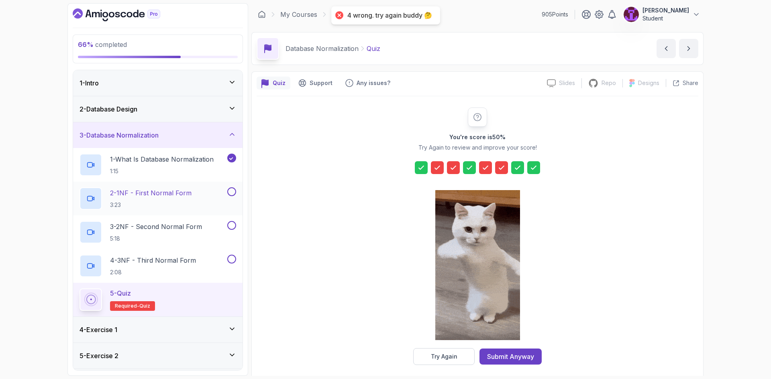
click at [230, 190] on button at bounding box center [231, 191] width 9 height 9
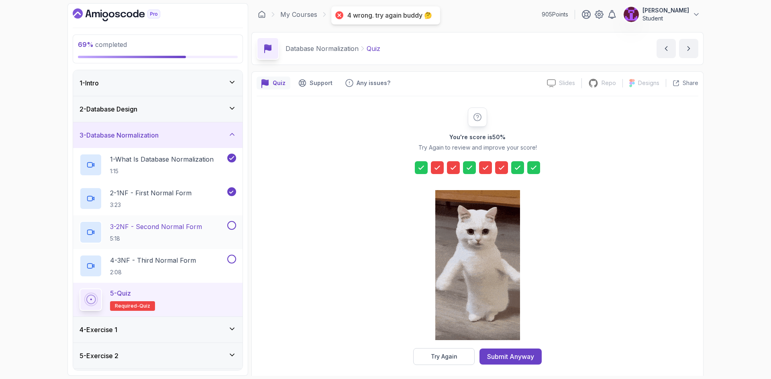
click at [233, 226] on button at bounding box center [231, 225] width 9 height 9
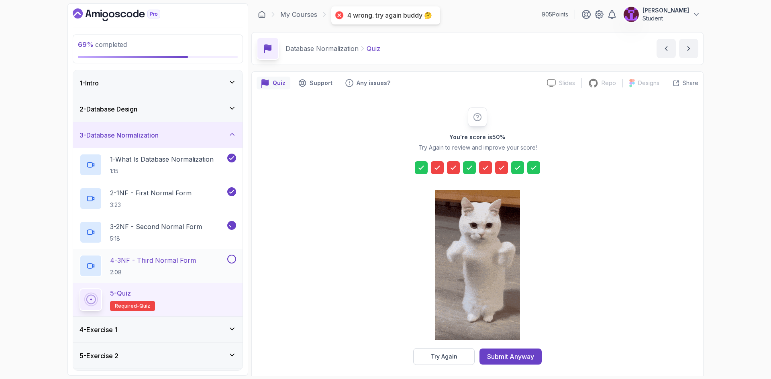
click at [235, 260] on button at bounding box center [231, 259] width 9 height 9
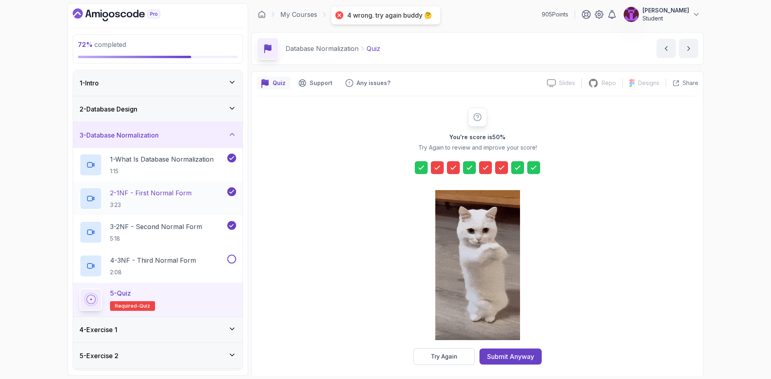
click at [187, 195] on p "2 - 1NF - First Normal Form" at bounding box center [150, 193] width 81 height 10
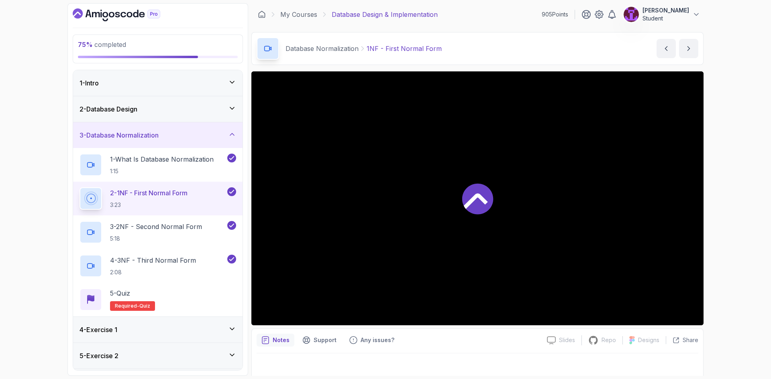
click at [505, 236] on div at bounding box center [477, 198] width 452 height 254
click at [194, 230] on p "3 - 2NF - Second Normal Form" at bounding box center [156, 227] width 92 height 10
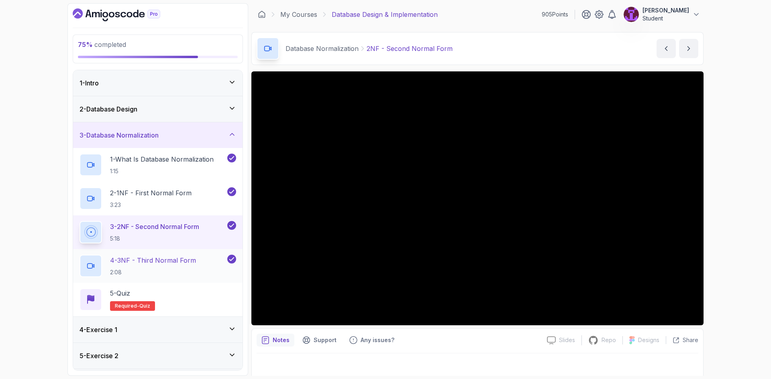
click at [151, 260] on p "4 - 3NF - Third Normal Form" at bounding box center [153, 261] width 86 height 10
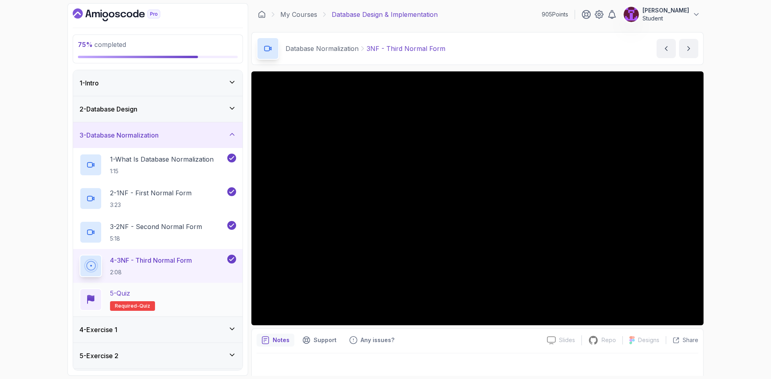
click at [189, 297] on div "5 - Quiz Required- quiz" at bounding box center [157, 300] width 157 height 22
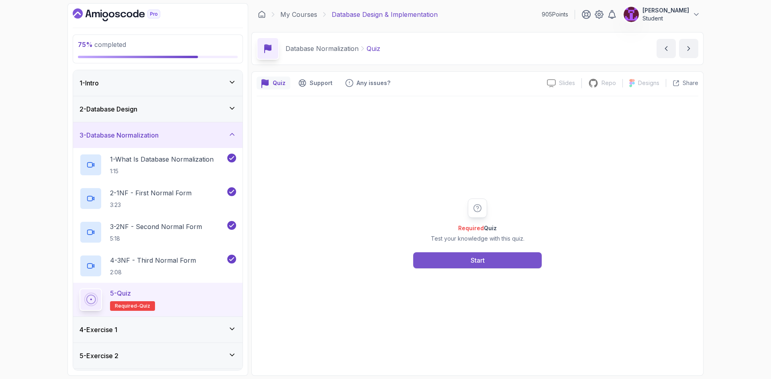
click at [470, 267] on button "Start" at bounding box center [477, 260] width 128 height 16
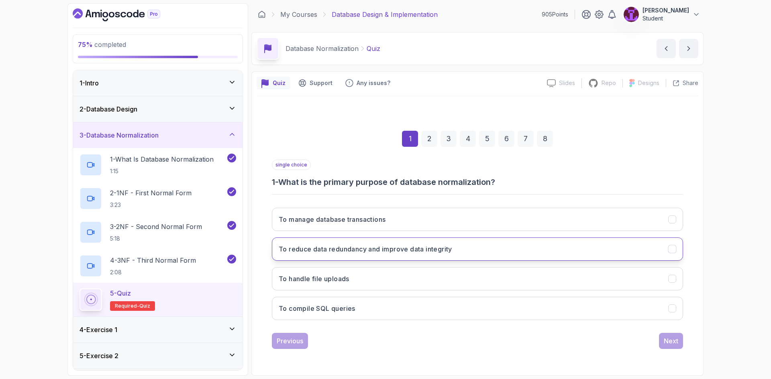
click at [446, 247] on h3 "To reduce data redundancy and improve data integrity" at bounding box center [365, 249] width 173 height 10
click at [659, 333] on div "single choice 1 - What is the primary purpose of database normalization? To man…" at bounding box center [477, 254] width 411 height 189
click at [678, 345] on div "Next" at bounding box center [670, 341] width 14 height 10
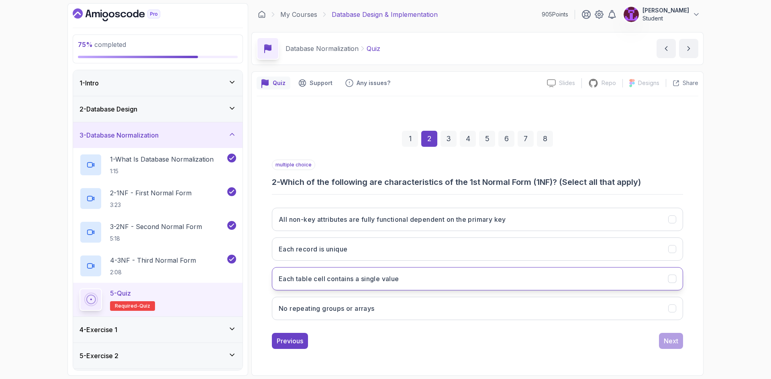
click at [402, 286] on button "Each table cell contains a single value" at bounding box center [477, 278] width 411 height 23
click at [676, 345] on div "Next" at bounding box center [670, 341] width 14 height 10
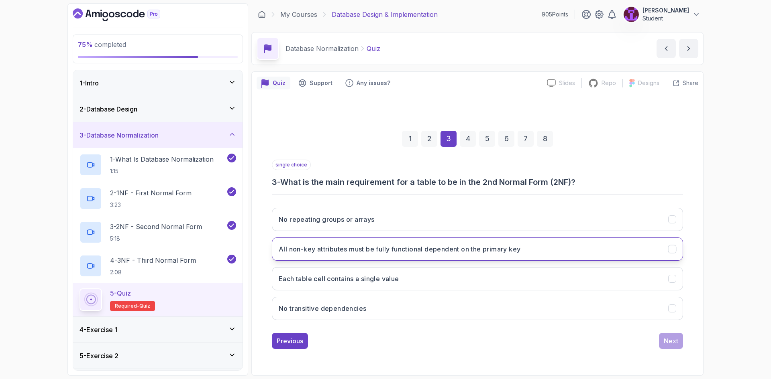
click at [459, 257] on button "All non-key attributes must be fully functional dependent on the primary key" at bounding box center [477, 249] width 411 height 23
click at [669, 345] on div "Next" at bounding box center [670, 341] width 14 height 10
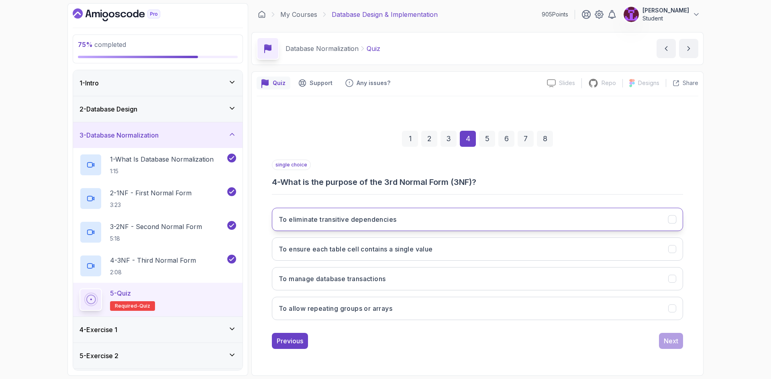
click at [368, 223] on h3 "To eliminate transitive dependencies" at bounding box center [338, 220] width 118 height 10
click at [668, 338] on div "Next" at bounding box center [670, 341] width 14 height 10
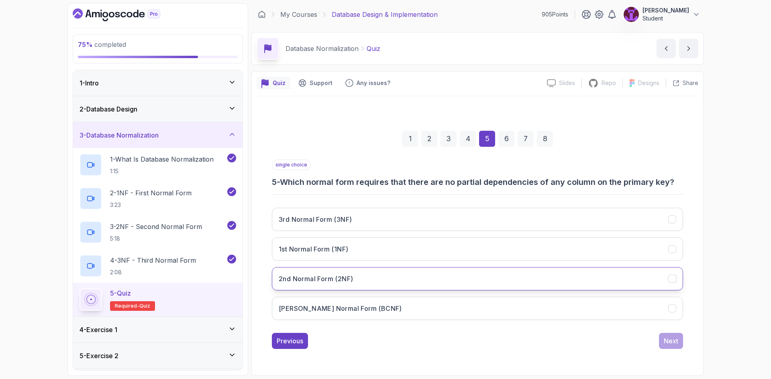
click at [428, 283] on button "2nd Normal Form (2NF)" at bounding box center [477, 278] width 411 height 23
click at [675, 344] on div "Next" at bounding box center [670, 341] width 14 height 10
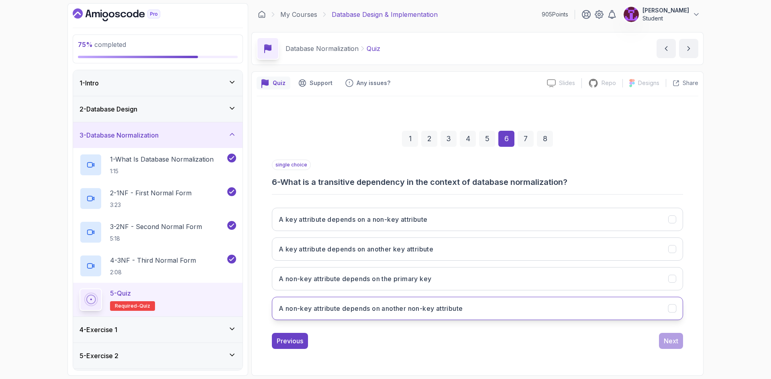
click at [421, 314] on button "A non-key attribute depends on another non-key attribute" at bounding box center [477, 308] width 411 height 23
click at [676, 348] on button "Next" at bounding box center [671, 341] width 24 height 16
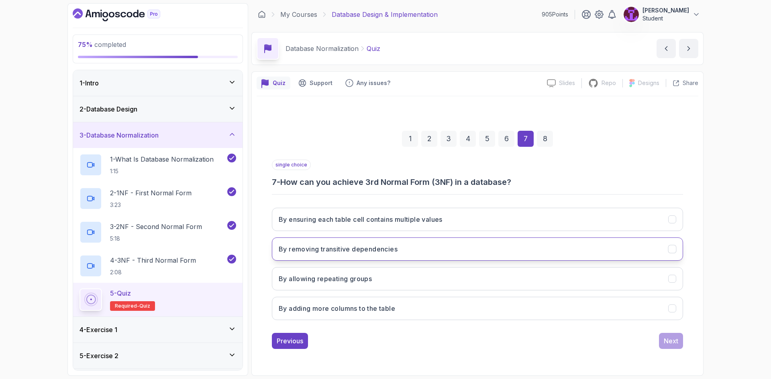
click at [379, 254] on button "By removing transitive dependencies" at bounding box center [477, 249] width 411 height 23
click at [671, 346] on button "Next" at bounding box center [671, 341] width 24 height 16
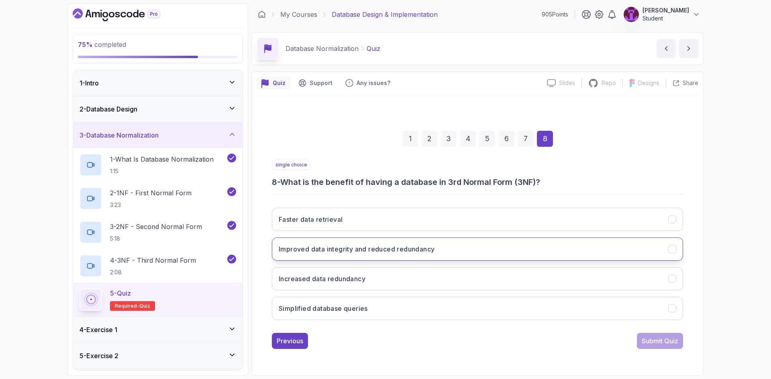
click at [361, 255] on button "Improved data integrity and reduced redundancy" at bounding box center [477, 249] width 411 height 23
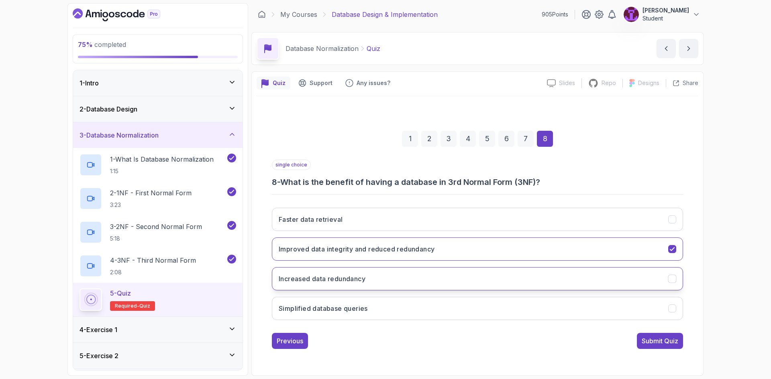
click at [436, 279] on button "Increased data redundancy" at bounding box center [477, 278] width 411 height 23
click at [452, 314] on button "Simplified database queries" at bounding box center [477, 308] width 411 height 23
click at [437, 251] on button "Improved data integrity and reduced redundancy" at bounding box center [477, 249] width 411 height 23
click at [652, 340] on div "Submit Quiz" at bounding box center [659, 341] width 37 height 10
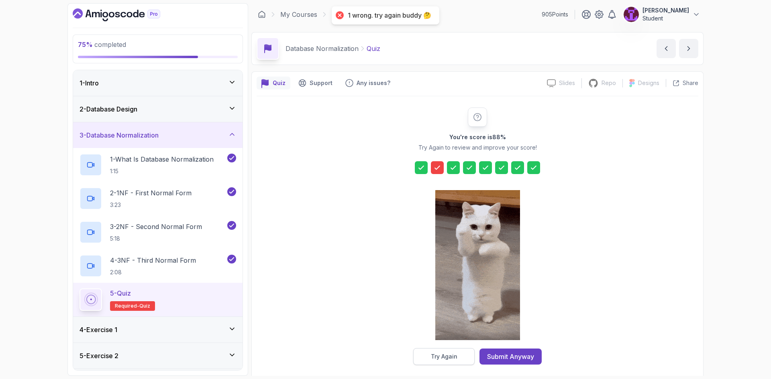
click at [460, 360] on button "Try Again" at bounding box center [443, 356] width 61 height 17
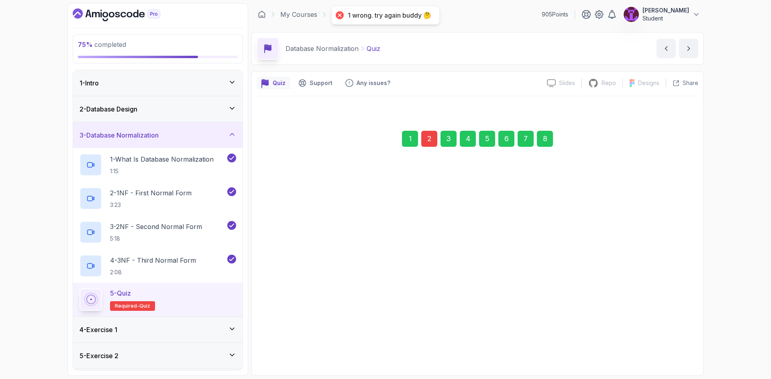
click at [429, 152] on div "1 2 3 4 5 6 7 8" at bounding box center [477, 139] width 411 height 42
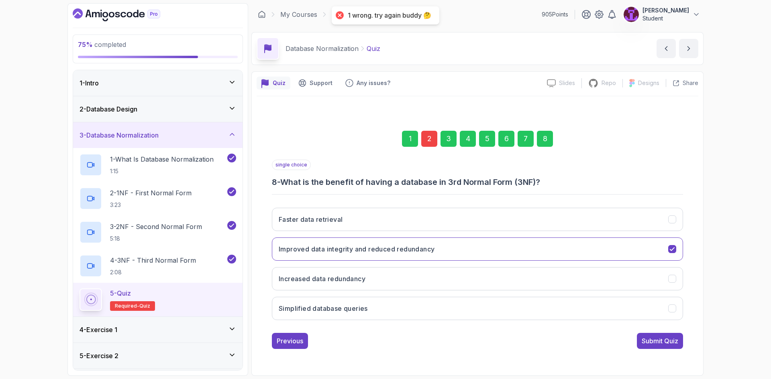
click at [429, 146] on div "1 2 3 4 5 6 7 8" at bounding box center [477, 139] width 411 height 42
click at [429, 146] on div "2" at bounding box center [429, 139] width 16 height 16
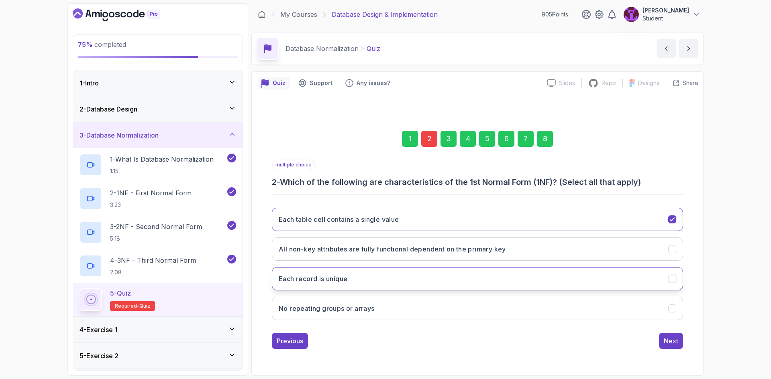
click at [371, 284] on button "Each record is unique" at bounding box center [477, 278] width 411 height 23
click at [539, 138] on div "8" at bounding box center [545, 139] width 16 height 16
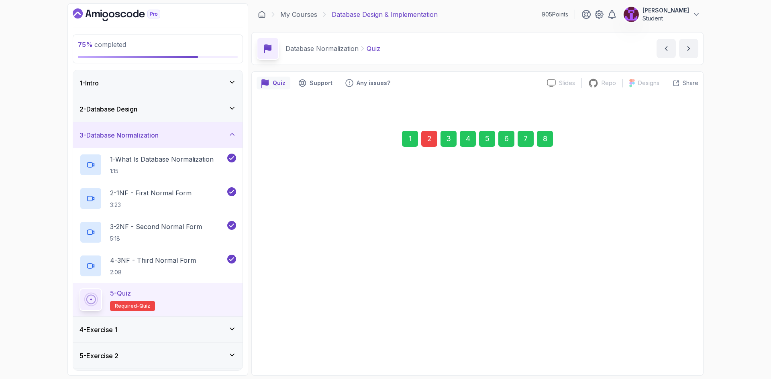
click at [663, 340] on div "Submit Quiz" at bounding box center [659, 341] width 37 height 10
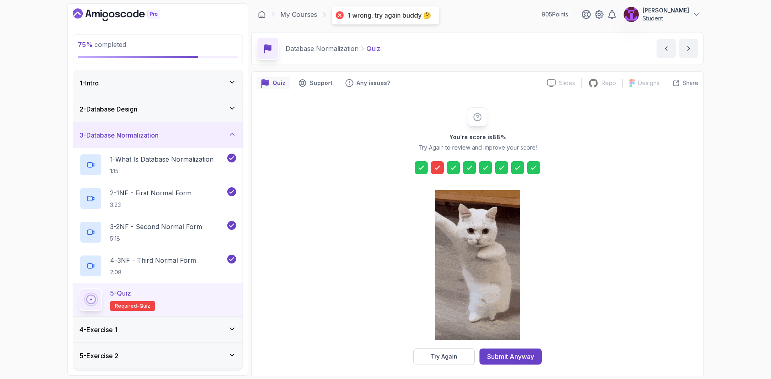
click at [455, 361] on button "Try Again" at bounding box center [443, 356] width 61 height 17
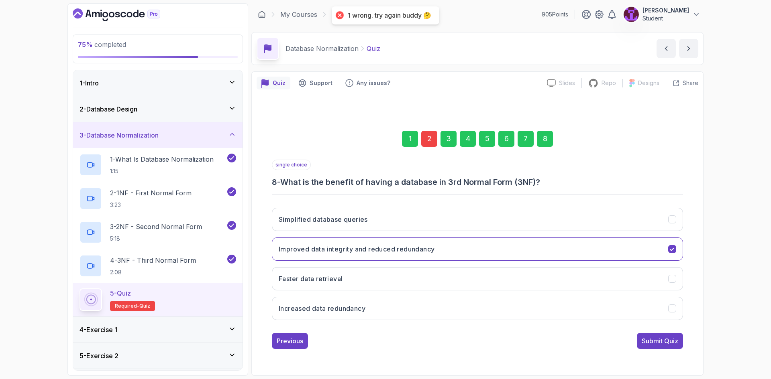
click at [427, 134] on div "2" at bounding box center [429, 139] width 16 height 16
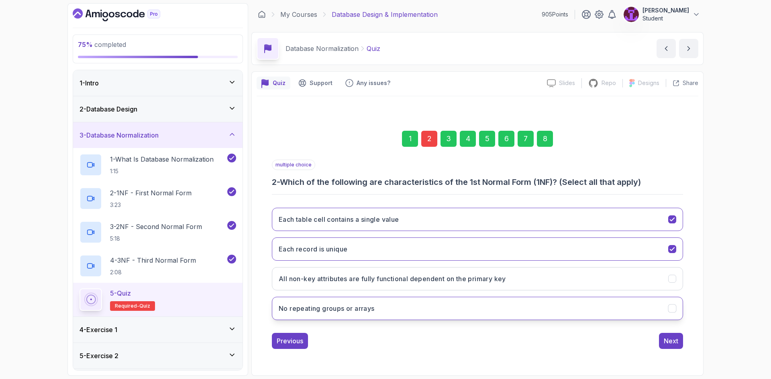
click at [407, 311] on button "No repeating groups or arrays" at bounding box center [477, 308] width 411 height 23
click at [668, 342] on div "Next" at bounding box center [670, 341] width 14 height 10
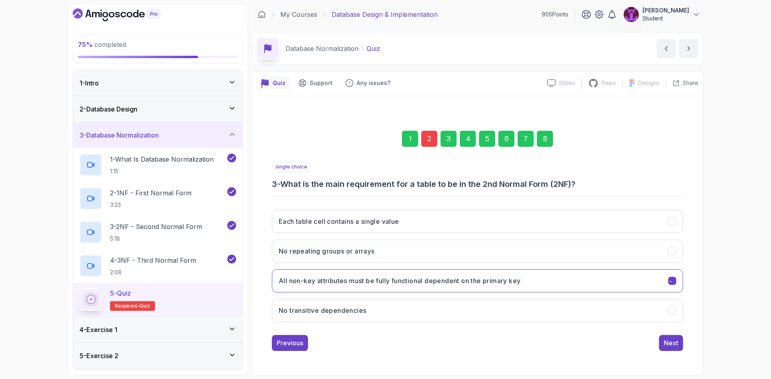
click at [538, 144] on div "8" at bounding box center [545, 139] width 16 height 16
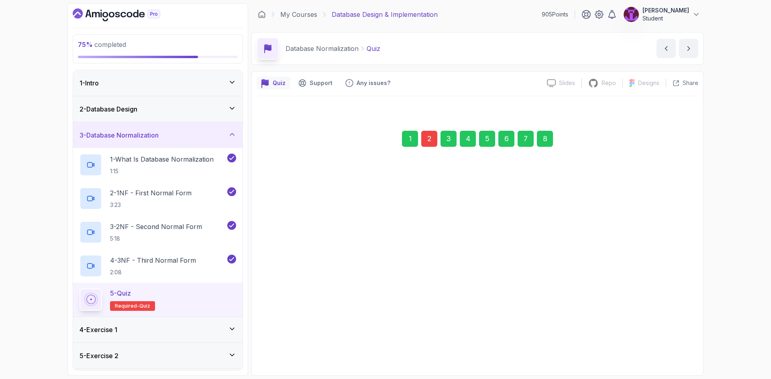
click at [663, 333] on div "single choice 8 - What is the benefit of having a database in 3rd Normal Form (…" at bounding box center [477, 253] width 411 height 189
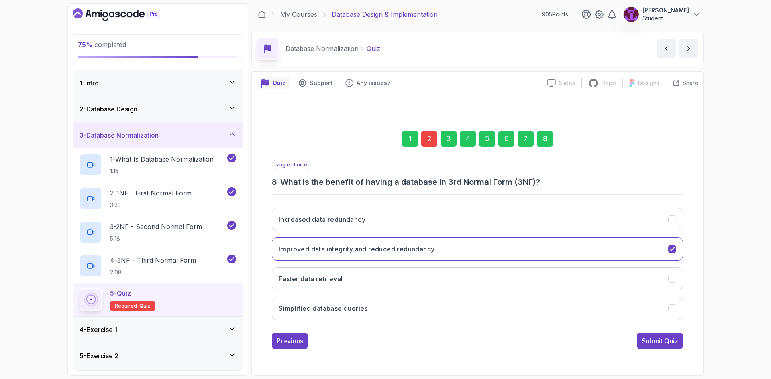
click at [634, 342] on div "Previous Submit Quiz" at bounding box center [477, 341] width 411 height 16
click at [645, 345] on div "Submit Quiz" at bounding box center [659, 341] width 37 height 10
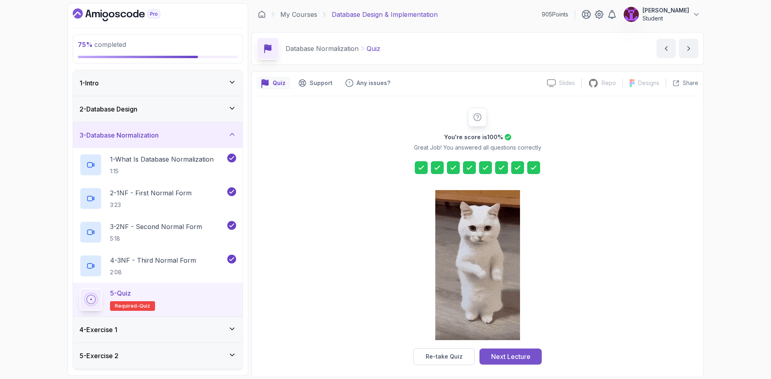
click at [499, 356] on div "Next Lecture" at bounding box center [510, 357] width 39 height 10
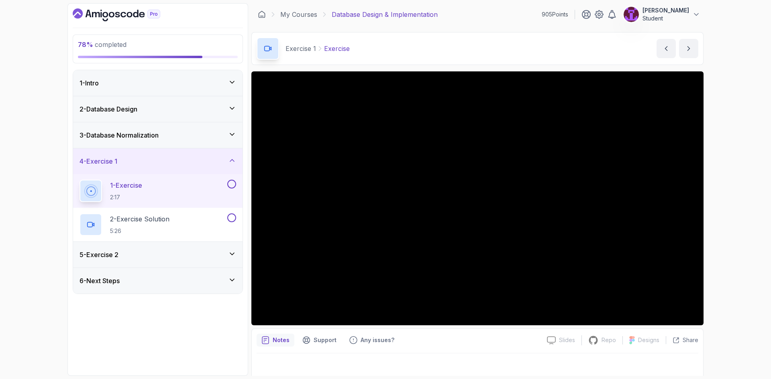
click at [222, 142] on div "3 - Database Normalization" at bounding box center [157, 135] width 169 height 26
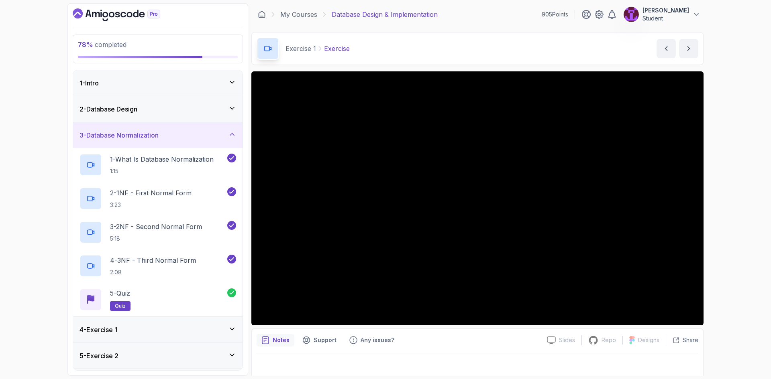
click at [222, 142] on div "3 - Database Normalization" at bounding box center [157, 135] width 169 height 26
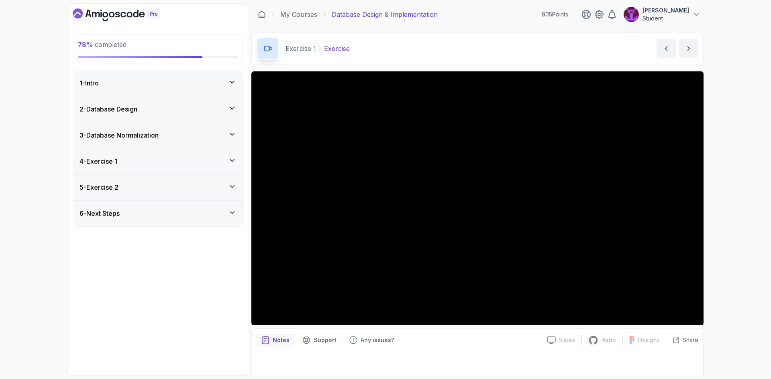
click at [224, 177] on div "5 - Exercise 2" at bounding box center [157, 188] width 169 height 26
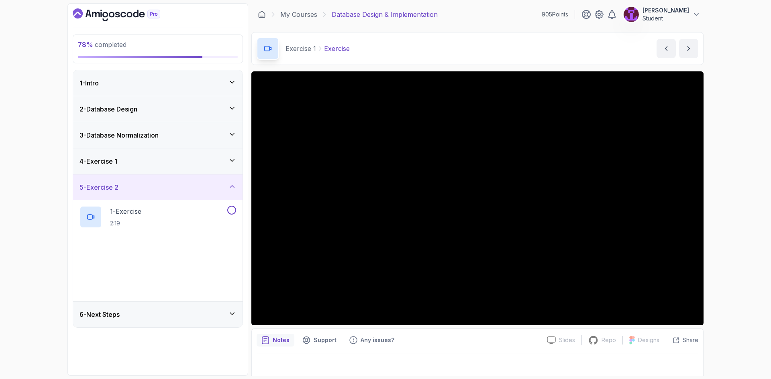
click at [226, 168] on div "4 - Exercise 1" at bounding box center [157, 162] width 169 height 26
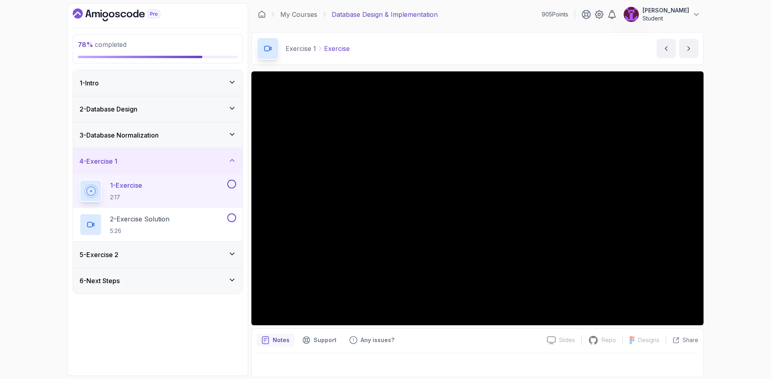
click at [230, 183] on button at bounding box center [231, 184] width 9 height 9
click at [231, 218] on button at bounding box center [231, 218] width 9 height 9
click at [219, 163] on div "4 - Exercise 1" at bounding box center [157, 162] width 157 height 10
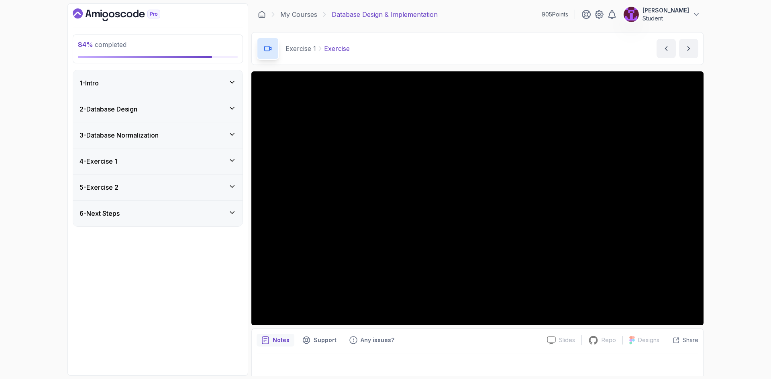
click at [214, 183] on div "5 - Exercise 2" at bounding box center [157, 188] width 169 height 26
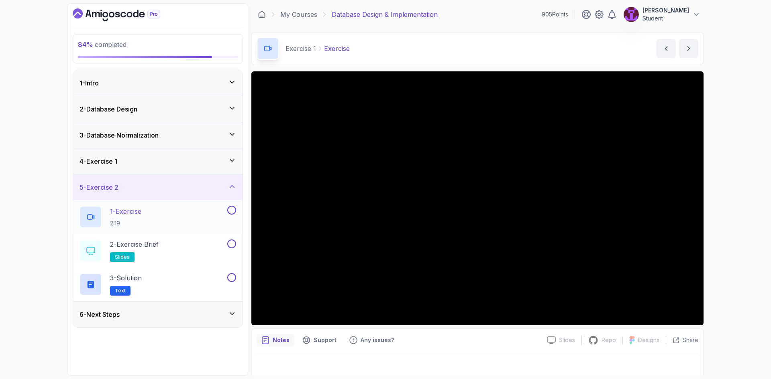
click at [233, 207] on button at bounding box center [231, 210] width 9 height 9
click at [234, 248] on button "2 - Exercise Brief slides" at bounding box center [157, 251] width 157 height 22
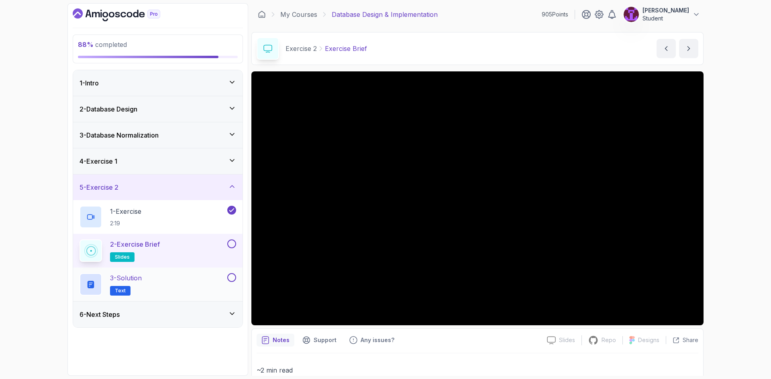
click at [233, 280] on div at bounding box center [231, 277] width 10 height 9
click at [232, 279] on button at bounding box center [231, 277] width 9 height 9
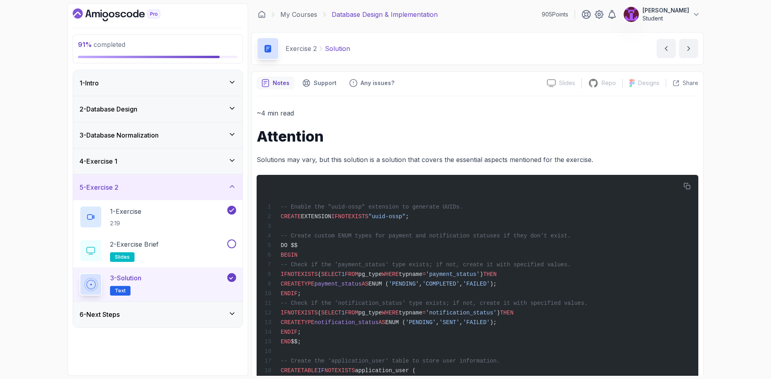
drag, startPoint x: 232, startPoint y: 243, endPoint x: 234, endPoint y: 286, distance: 43.0
click at [232, 244] on button at bounding box center [231, 244] width 9 height 9
click at [234, 307] on div "6 - Next Steps" at bounding box center [157, 315] width 169 height 26
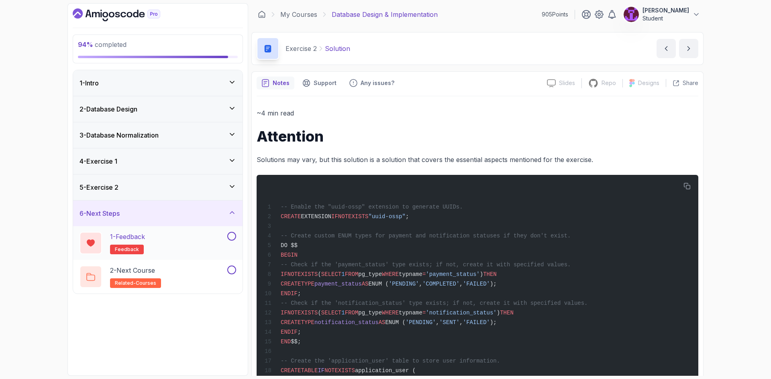
click at [228, 235] on button at bounding box center [231, 236] width 9 height 9
click at [234, 273] on button at bounding box center [231, 270] width 9 height 9
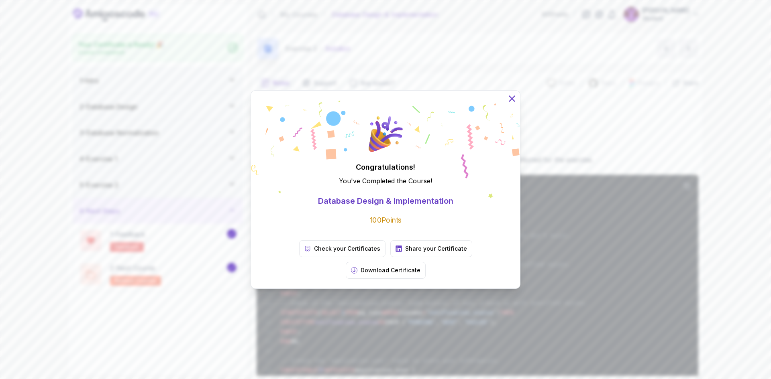
click at [513, 104] on icon at bounding box center [512, 99] width 10 height 10
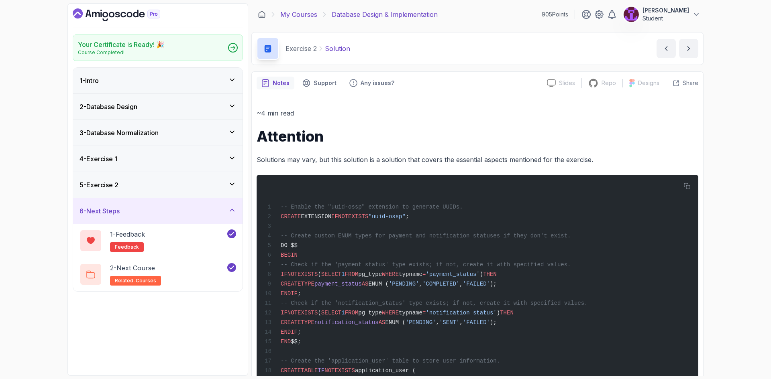
click at [308, 16] on link "My Courses" at bounding box center [298, 15] width 37 height 10
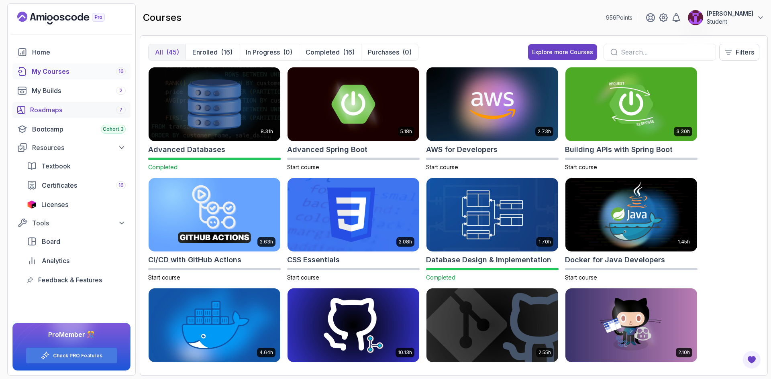
click at [92, 112] on div "Roadmaps 7" at bounding box center [78, 110] width 96 height 10
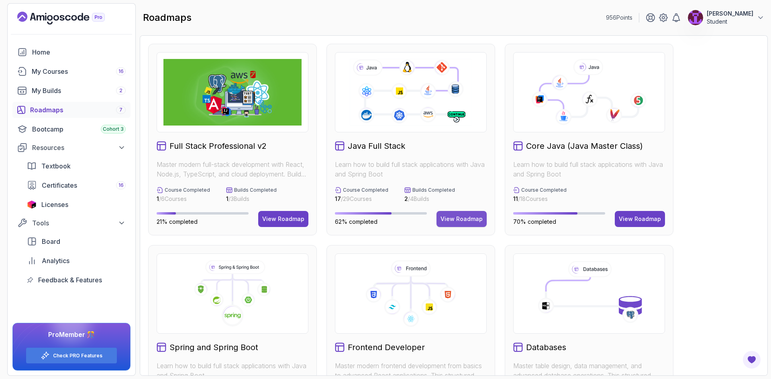
click at [464, 224] on button "View Roadmap" at bounding box center [461, 219] width 50 height 16
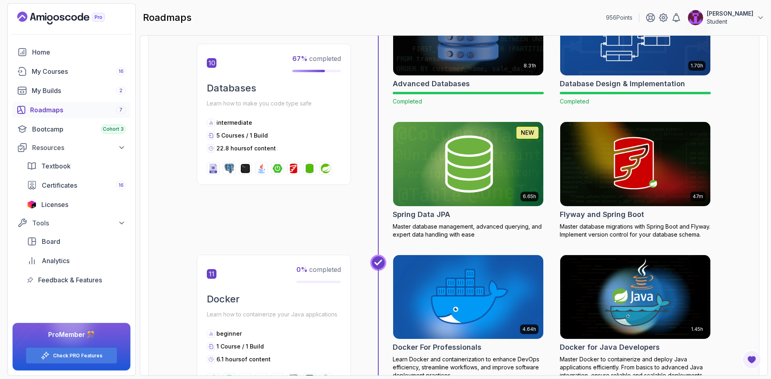
scroll to position [1967, 0]
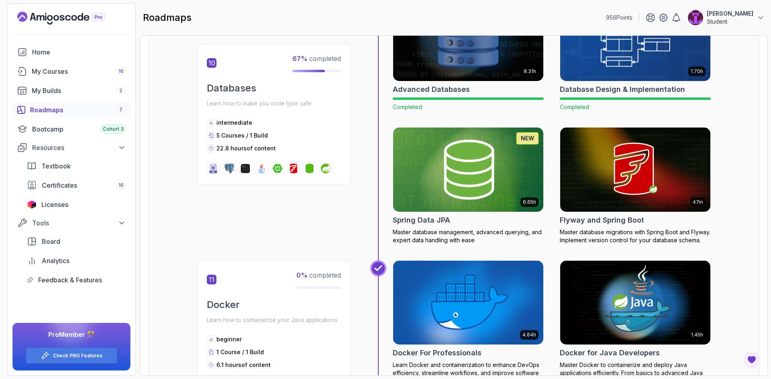
click at [456, 176] on img at bounding box center [468, 170] width 158 height 88
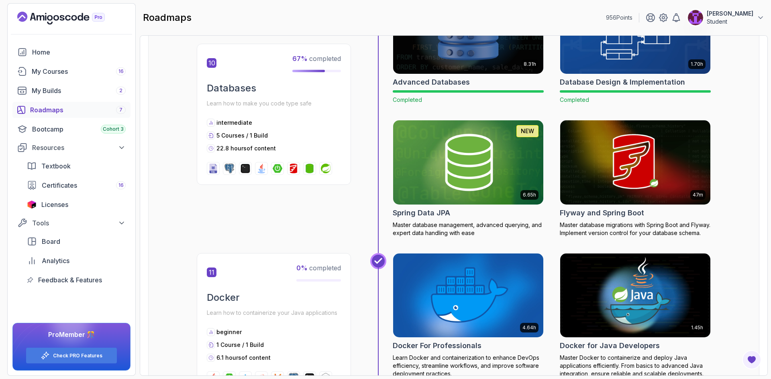
scroll to position [1967, 0]
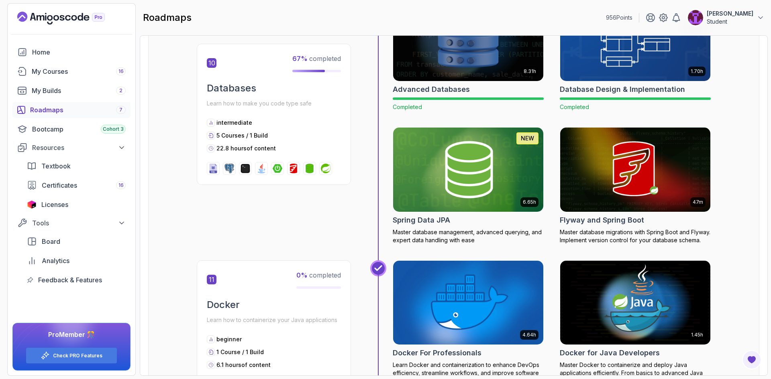
click at [633, 175] on img at bounding box center [635, 170] width 158 height 88
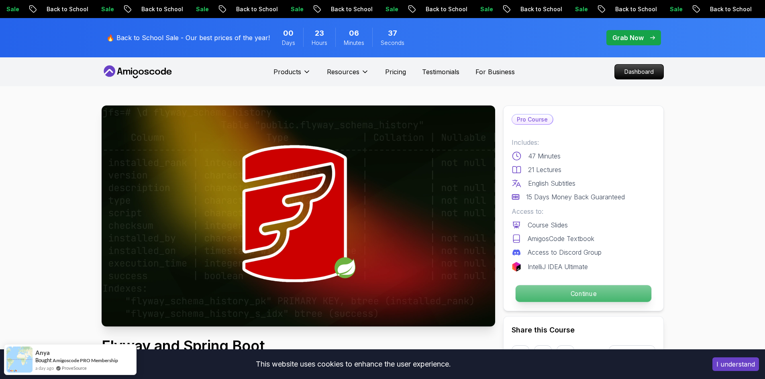
click at [573, 292] on p "Continue" at bounding box center [583, 293] width 136 height 17
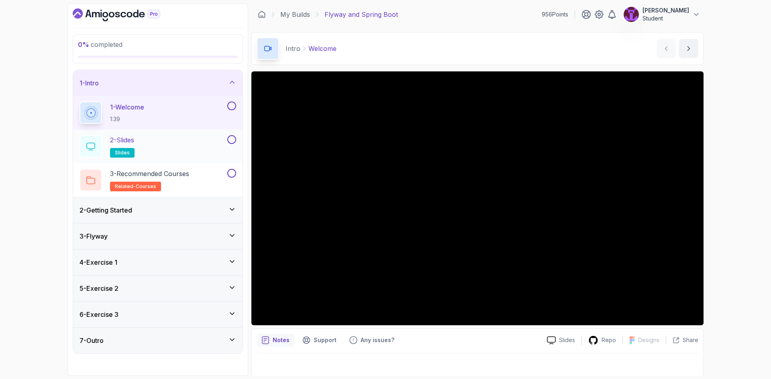
click at [234, 138] on button at bounding box center [231, 139] width 9 height 9
click at [233, 104] on button at bounding box center [231, 106] width 9 height 9
drag, startPoint x: 231, startPoint y: 173, endPoint x: 229, endPoint y: 198, distance: 25.4
click at [231, 172] on button at bounding box center [231, 173] width 9 height 9
click at [230, 206] on icon at bounding box center [232, 210] width 8 height 8
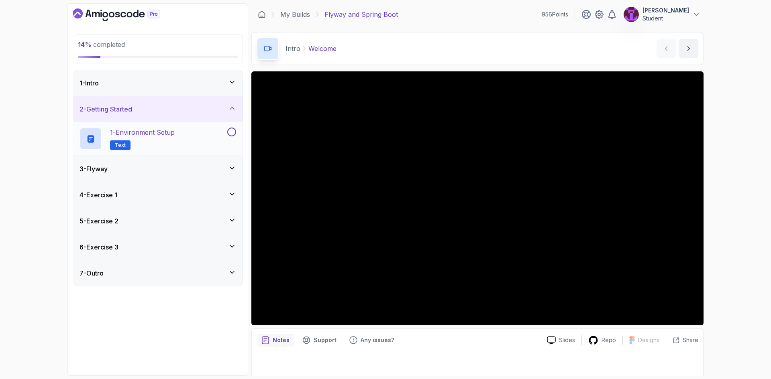
click at [173, 141] on h2 "1 - Environment Setup Text" at bounding box center [142, 139] width 65 height 22
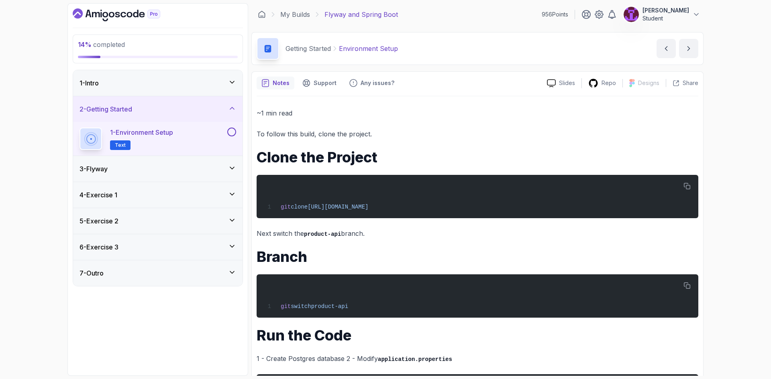
click at [230, 130] on button at bounding box center [231, 132] width 9 height 9
click at [233, 163] on div "3 - Flyway" at bounding box center [157, 169] width 169 height 26
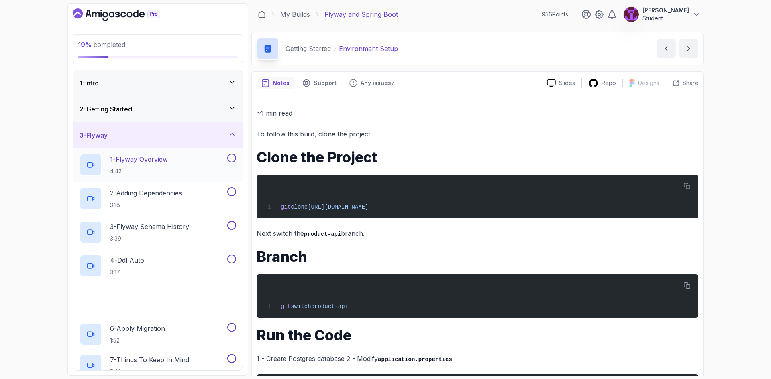
click at [191, 161] on div "1 - Flyway Overview 4:42" at bounding box center [152, 165] width 146 height 22
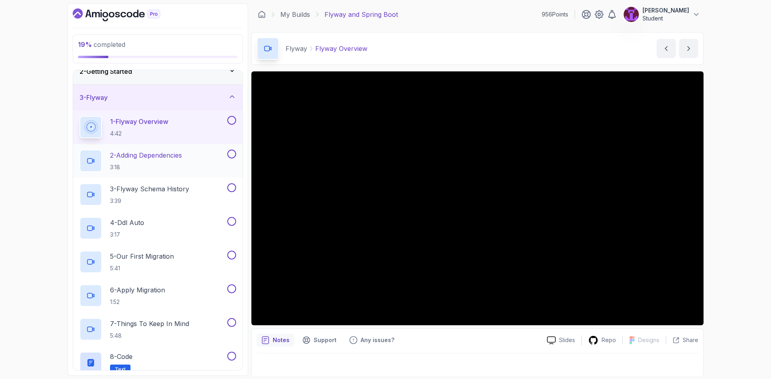
scroll to position [31, 0]
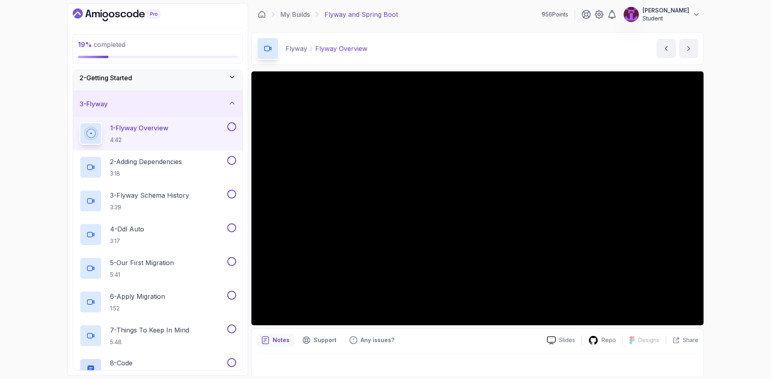
click at [232, 126] on button at bounding box center [231, 126] width 9 height 9
click at [192, 158] on div "2 - Adding Dependencies 3:18" at bounding box center [152, 167] width 146 height 22
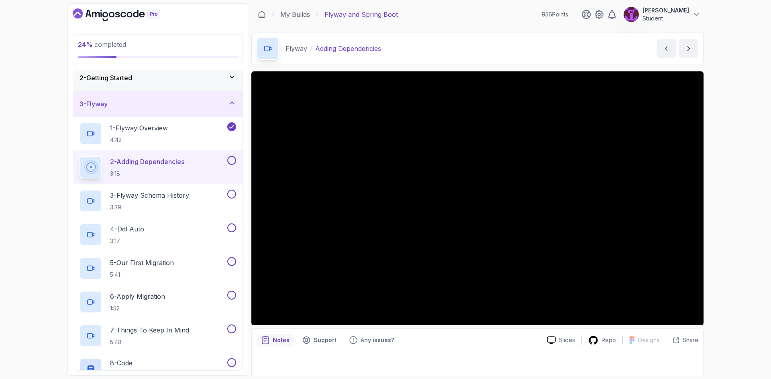
click at [232, 160] on button at bounding box center [231, 160] width 9 height 9
click at [180, 194] on p "3 - Flyway Schema History" at bounding box center [149, 196] width 79 height 10
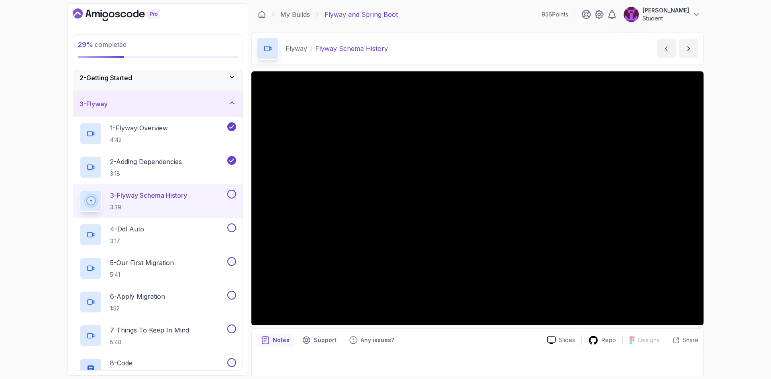
click at [235, 195] on button at bounding box center [231, 194] width 9 height 9
click at [231, 229] on button at bounding box center [231, 228] width 9 height 9
click at [208, 258] on div "5 - Our First Migration 5:41" at bounding box center [152, 268] width 146 height 22
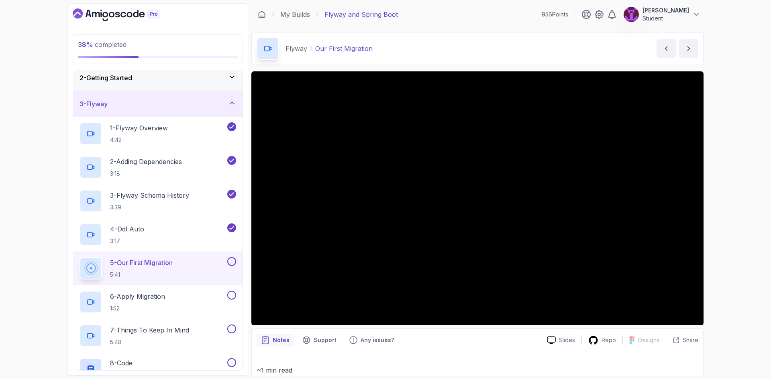
click at [230, 260] on button at bounding box center [231, 261] width 9 height 9
click at [194, 311] on div "6 - Apply Migration 1:52" at bounding box center [152, 302] width 146 height 22
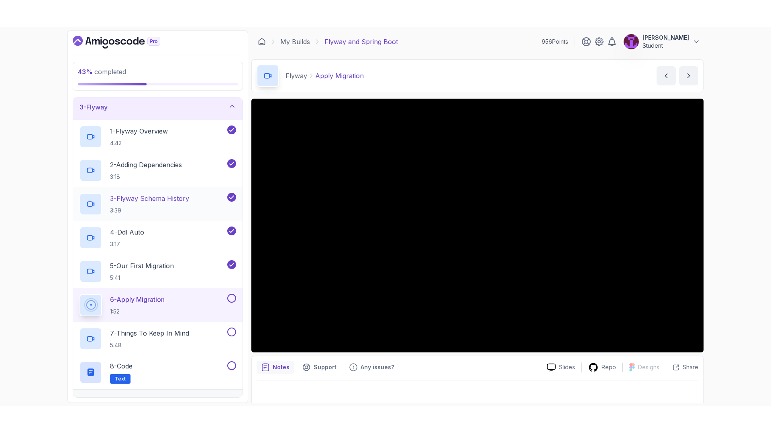
scroll to position [112, 0]
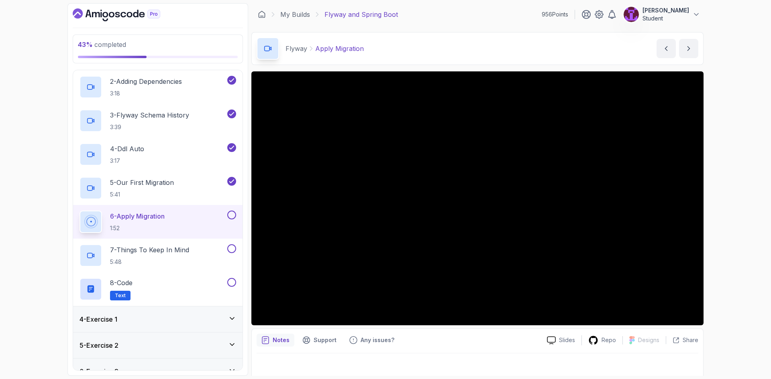
click at [232, 216] on button at bounding box center [231, 215] width 9 height 9
click at [201, 249] on div "7 - Things To Keep In Mind 5:48" at bounding box center [152, 255] width 146 height 22
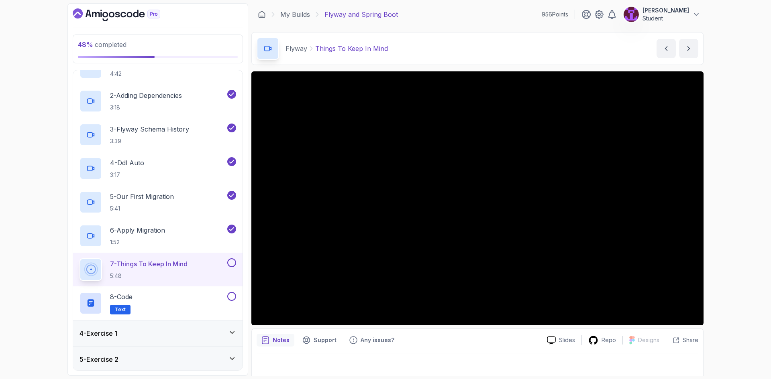
scroll to position [112, 0]
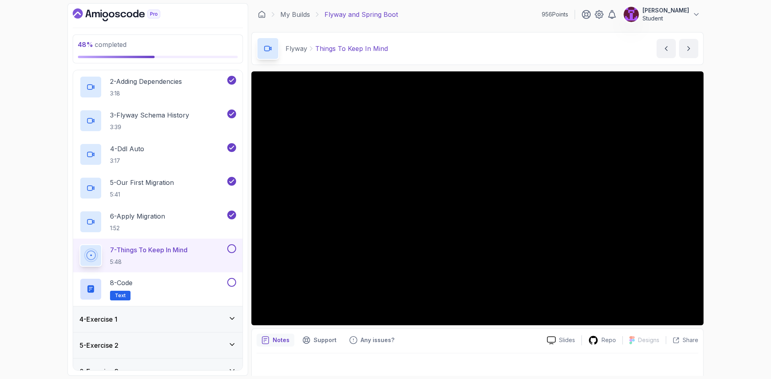
click at [231, 244] on button at bounding box center [231, 248] width 9 height 9
click at [230, 284] on button at bounding box center [231, 282] width 9 height 9
click at [209, 329] on div "4 - Exercise 1" at bounding box center [157, 320] width 169 height 26
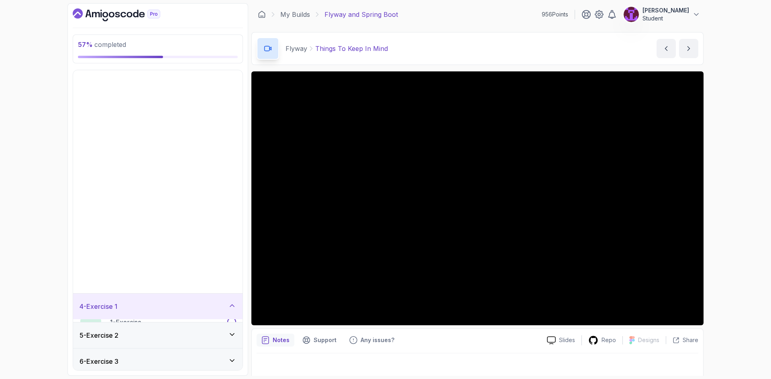
scroll to position [0, 0]
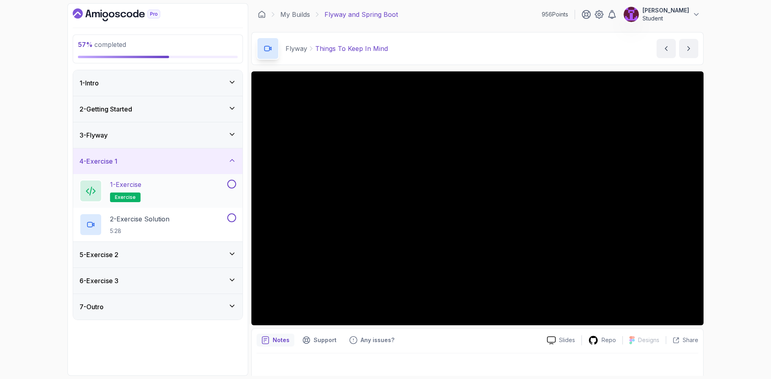
click at [234, 184] on button at bounding box center [231, 184] width 9 height 9
click at [230, 216] on button at bounding box center [231, 218] width 9 height 9
click at [222, 258] on div "5 - Exercise 2" at bounding box center [157, 255] width 157 height 10
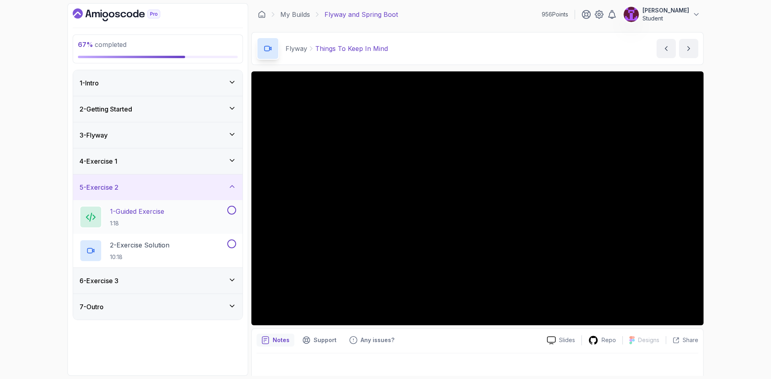
click at [232, 213] on button at bounding box center [231, 210] width 9 height 9
click at [232, 242] on button at bounding box center [231, 244] width 9 height 9
click at [215, 287] on div "6 - Exercise 3" at bounding box center [157, 281] width 169 height 26
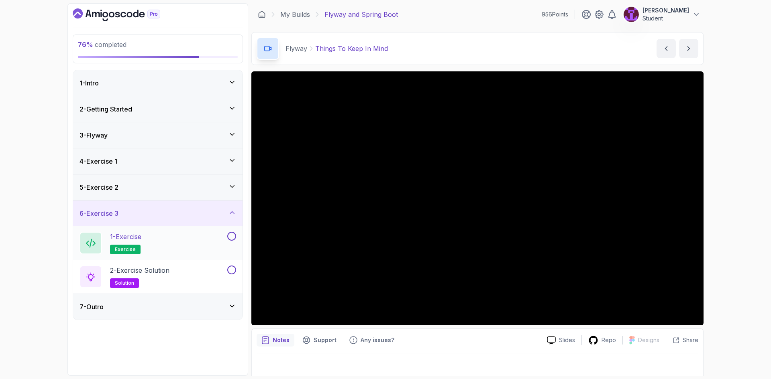
click at [236, 236] on div "1 - Exercise exercise" at bounding box center [157, 243] width 169 height 34
click at [232, 270] on button at bounding box center [231, 270] width 9 height 9
click at [235, 239] on button at bounding box center [231, 236] width 9 height 9
click at [231, 298] on div "7 - Outro" at bounding box center [157, 307] width 169 height 26
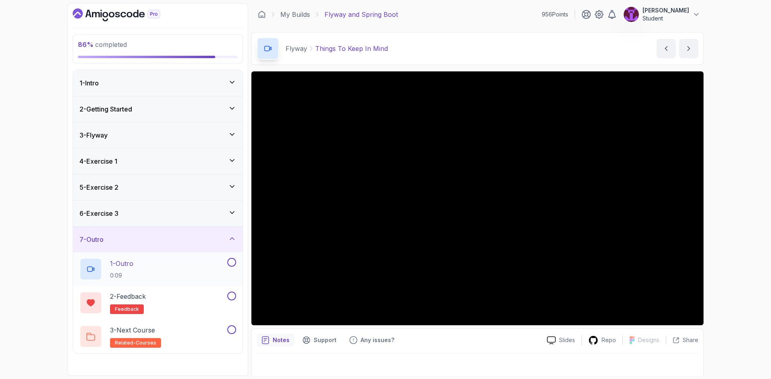
click at [230, 263] on button at bounding box center [231, 262] width 9 height 9
click at [232, 297] on button at bounding box center [231, 296] width 9 height 9
click at [235, 332] on button at bounding box center [231, 330] width 9 height 9
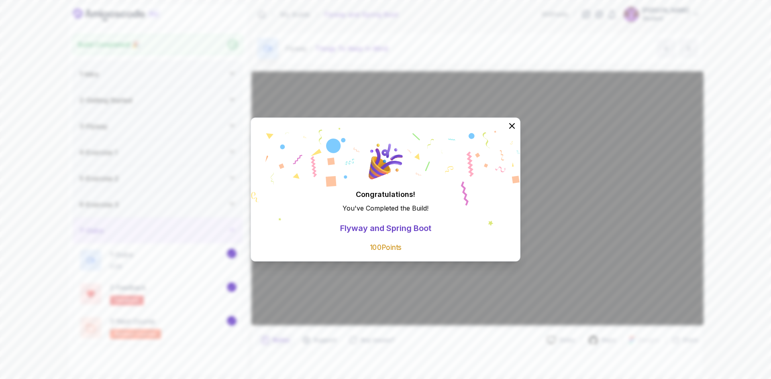
click at [507, 129] on icon at bounding box center [512, 126] width 10 height 10
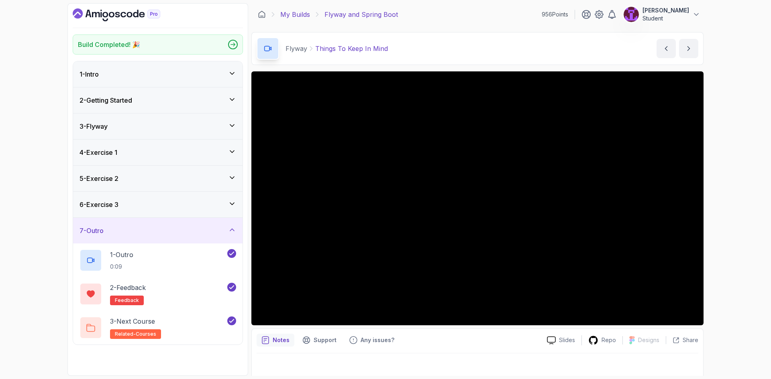
click at [306, 18] on link "My Builds" at bounding box center [295, 15] width 30 height 10
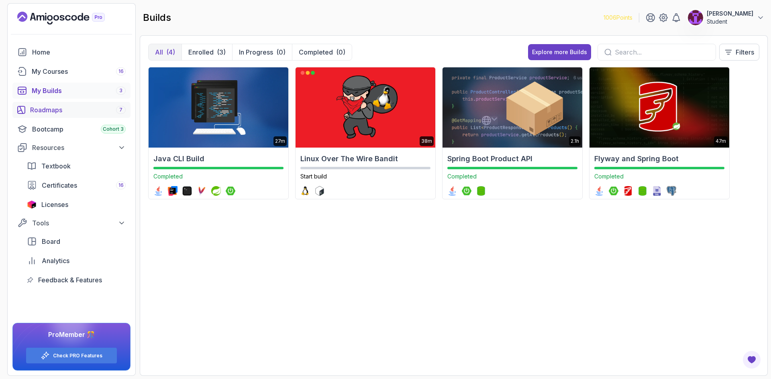
click at [87, 108] on div "Roadmaps 7" at bounding box center [78, 110] width 96 height 10
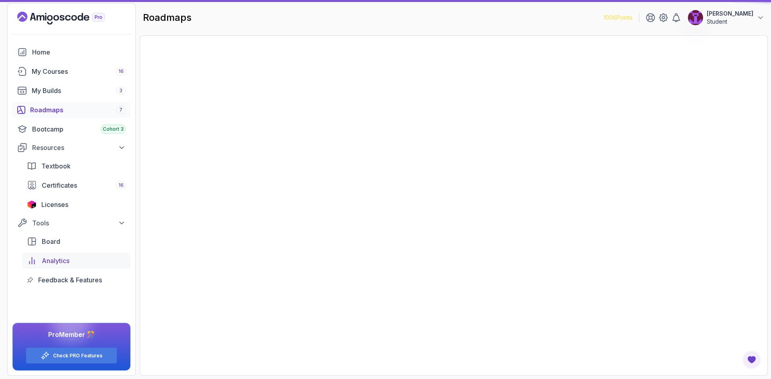
click at [98, 281] on span "Feedback & Features" at bounding box center [70, 280] width 64 height 10
click at [57, 261] on span "Analytics" at bounding box center [56, 261] width 28 height 10
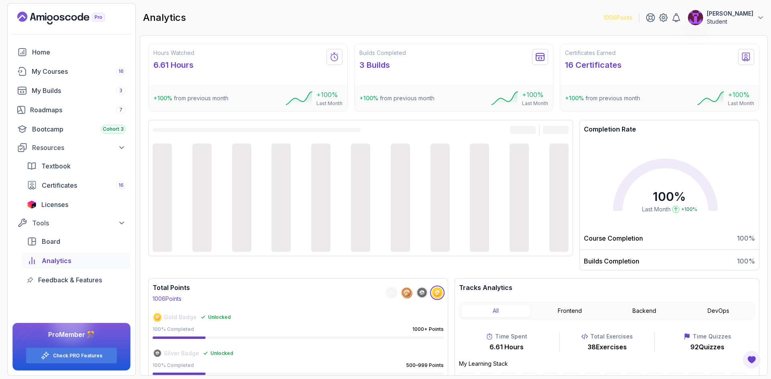
click at [241, 98] on div "+100 % from previous month +100 % Last Month" at bounding box center [248, 98] width 199 height 26
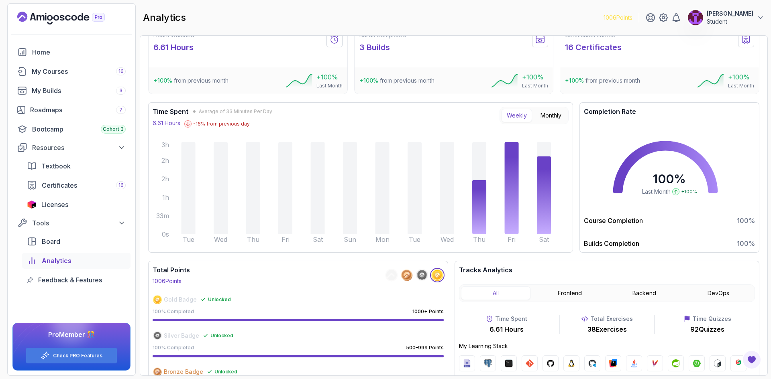
scroll to position [40, 0]
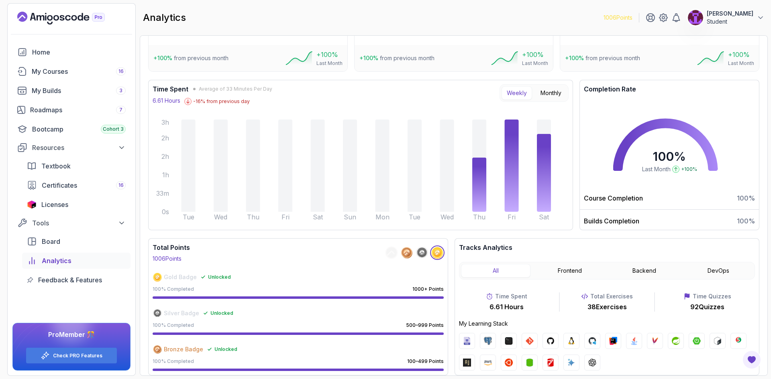
click at [562, 280] on div "Tracks Analytics All Frontend Backend DevOps Time Spent 6.61 Hours Total Exerci…" at bounding box center [607, 277] width 296 height 69
click at [565, 276] on button "Frontend" at bounding box center [569, 271] width 69 height 14
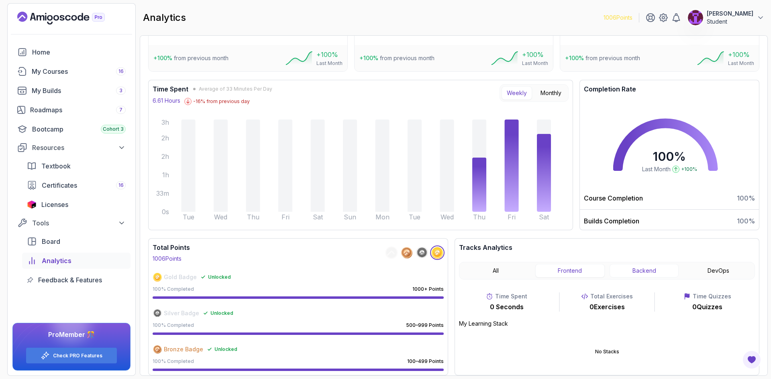
click at [639, 272] on button "Backend" at bounding box center [643, 271] width 69 height 14
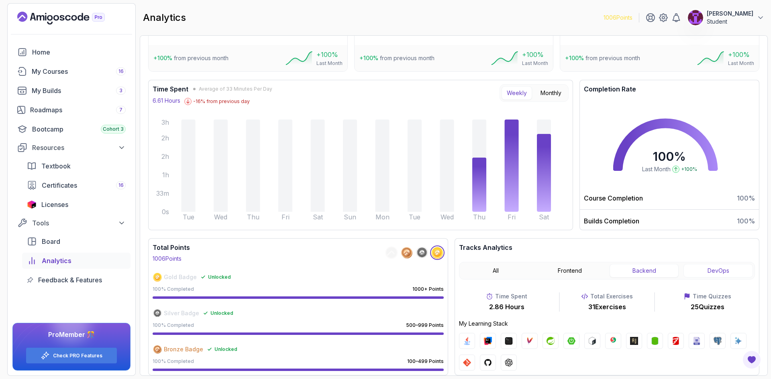
click at [710, 273] on button "DevOps" at bounding box center [717, 271] width 69 height 14
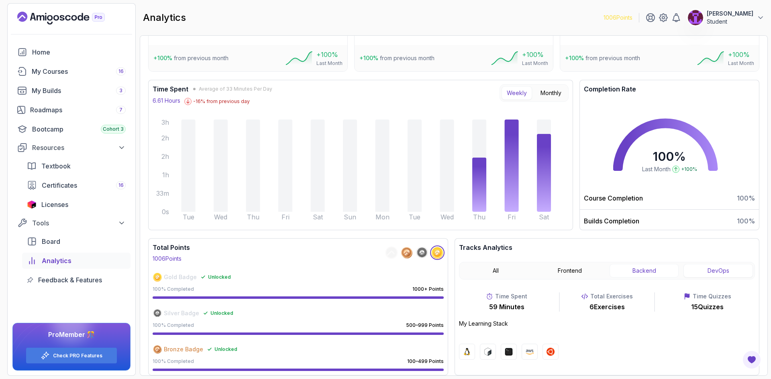
click at [654, 272] on button "Backend" at bounding box center [643, 271] width 69 height 14
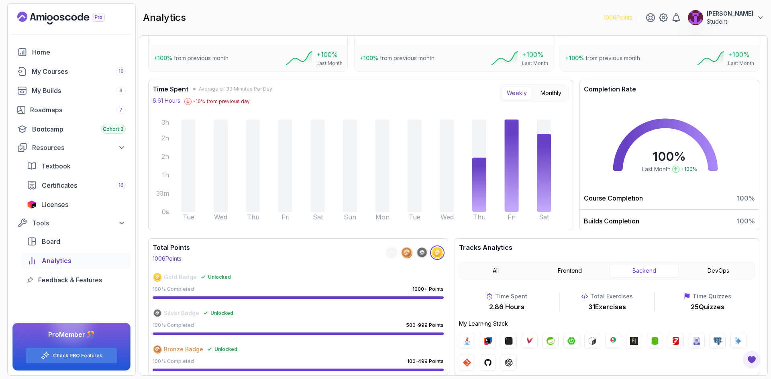
click at [708, 279] on div "All Frontend Backend DevOps" at bounding box center [607, 271] width 296 height 18
click at [707, 275] on button "DevOps" at bounding box center [717, 271] width 69 height 14
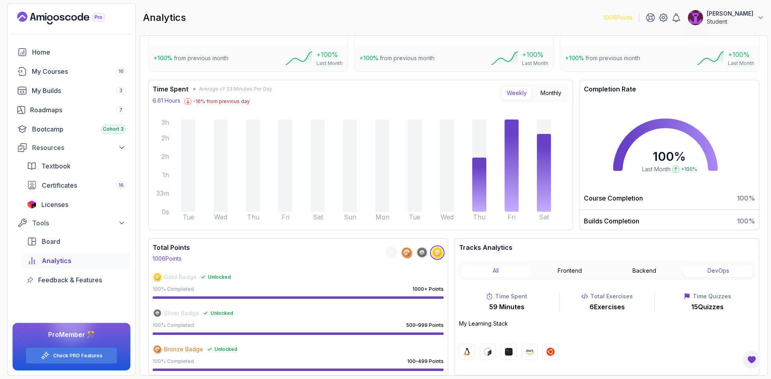
click at [505, 270] on button "All" at bounding box center [495, 271] width 69 height 14
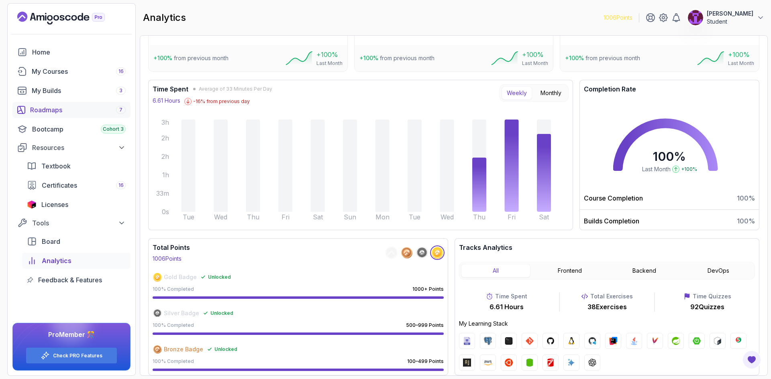
click at [89, 112] on div "Roadmaps 7" at bounding box center [78, 110] width 96 height 10
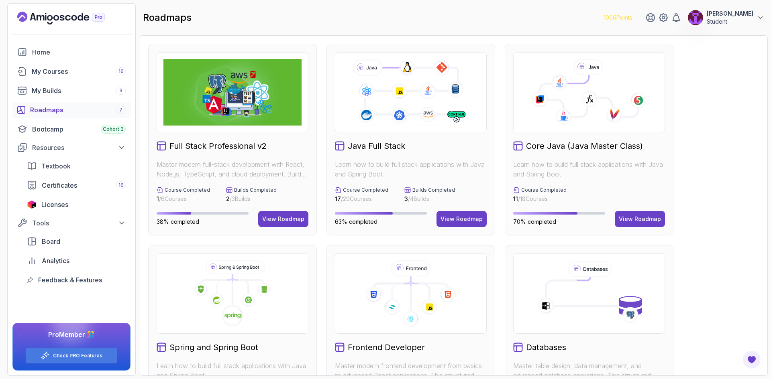
scroll to position [80, 0]
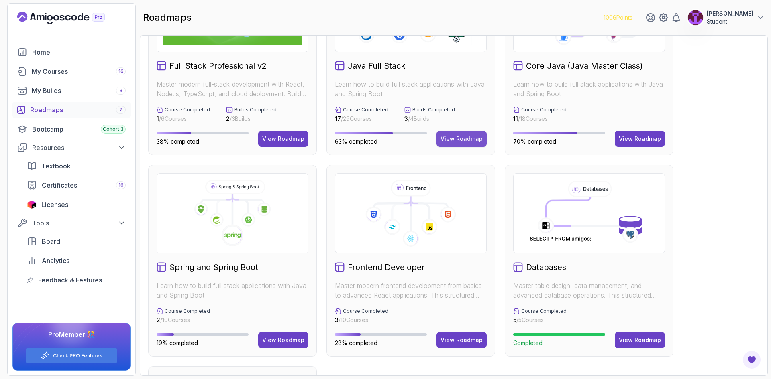
click at [476, 139] on div "View Roadmap" at bounding box center [461, 139] width 42 height 8
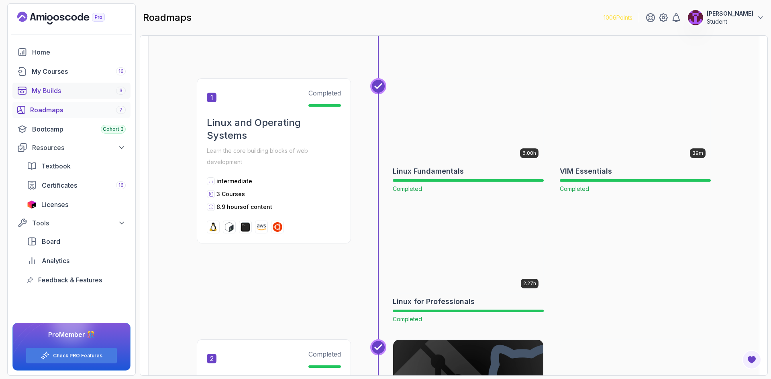
scroll to position [128, 0]
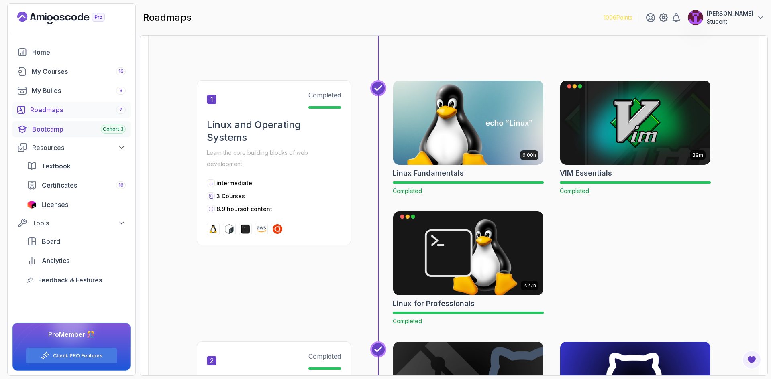
click at [63, 126] on div "Bootcamp Cohort 3" at bounding box center [79, 129] width 94 height 10
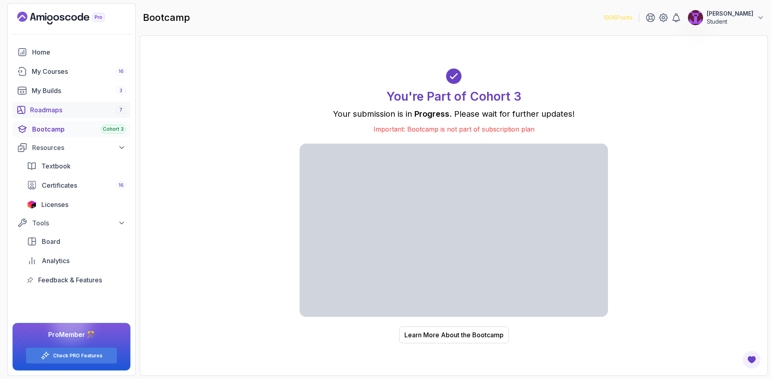
click at [92, 101] on div "Home My Courses 16 My Builds 3 Roadmaps 7 Bootcamp Cohort 3 Resources Textbook …" at bounding box center [71, 166] width 118 height 244
click at [96, 110] on div "Roadmaps 7" at bounding box center [78, 110] width 96 height 10
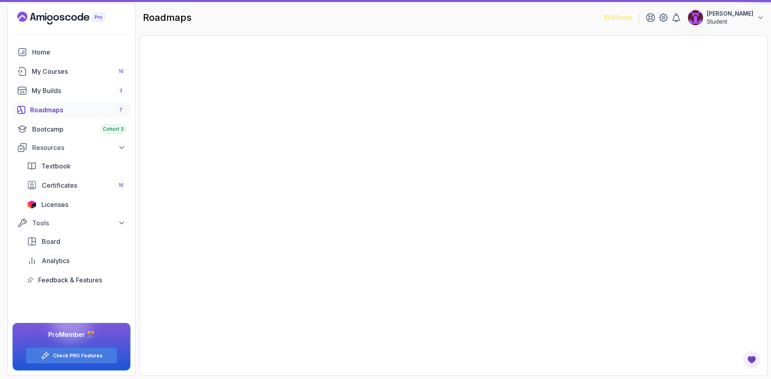
click at [734, 18] on p "Student" at bounding box center [729, 22] width 47 height 8
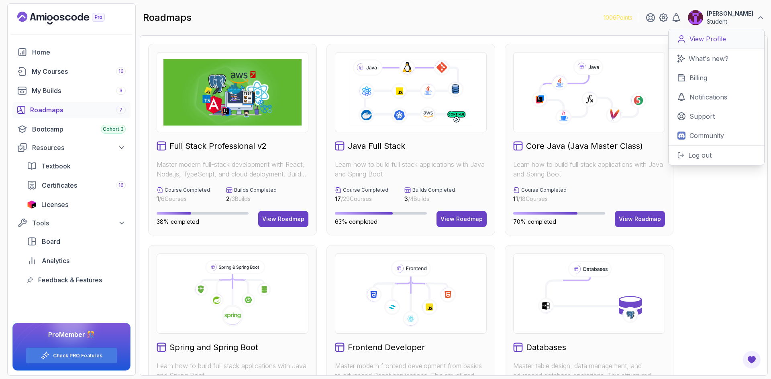
click at [722, 39] on p "View Profile" at bounding box center [707, 39] width 37 height 10
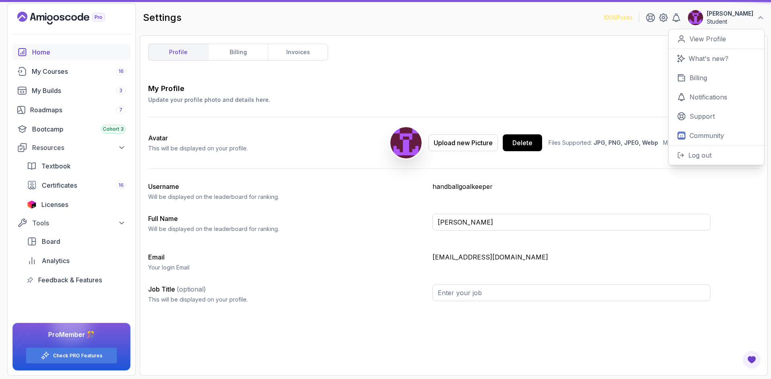
type input "Student"
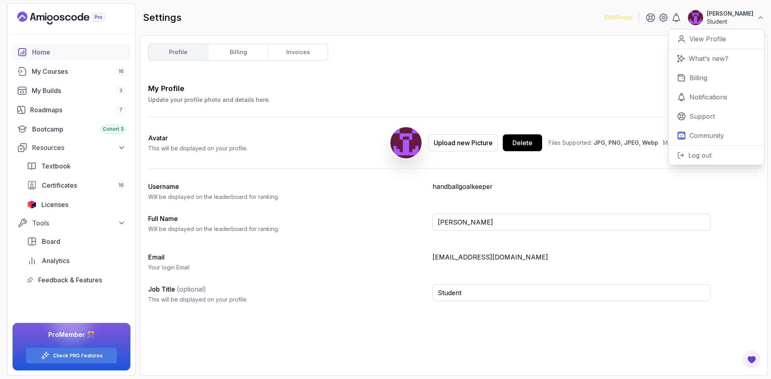
click at [55, 53] on div "Home" at bounding box center [79, 52] width 94 height 10
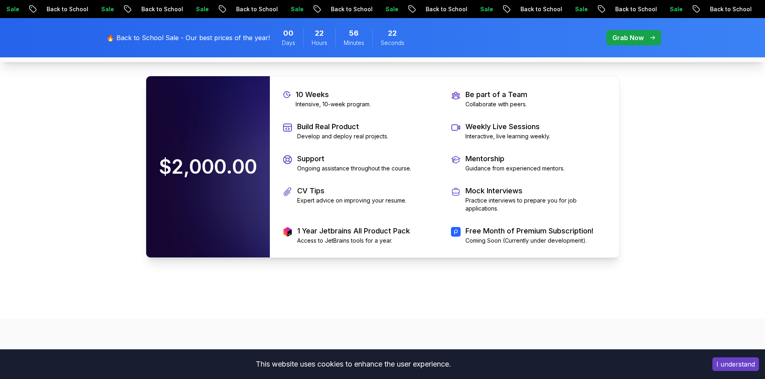
scroll to position [1846, 0]
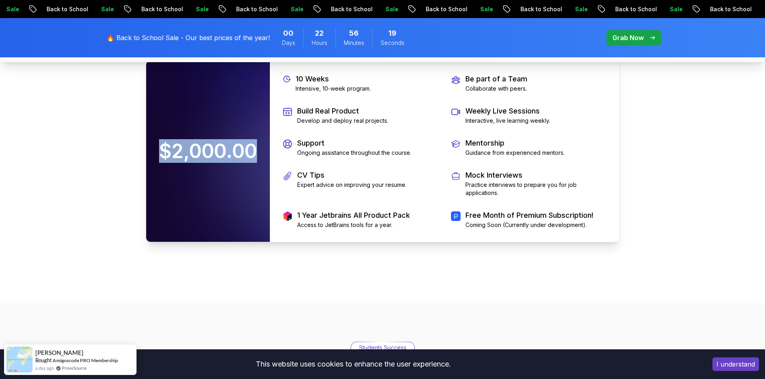
drag, startPoint x: 165, startPoint y: 152, endPoint x: 260, endPoint y: 150, distance: 95.1
click at [260, 150] on p "$2,000.00" at bounding box center [208, 151] width 114 height 35
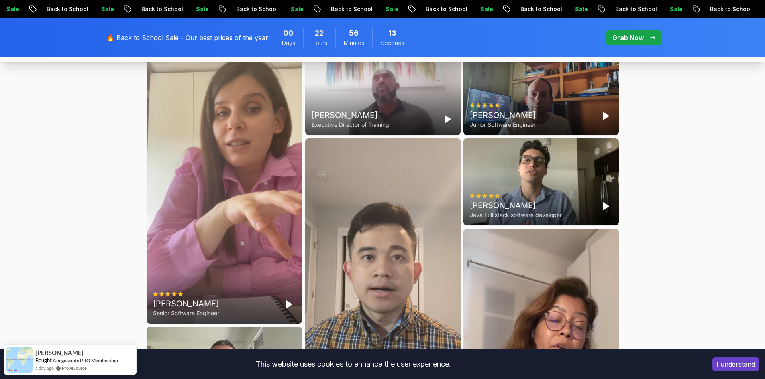
scroll to position [2208, 0]
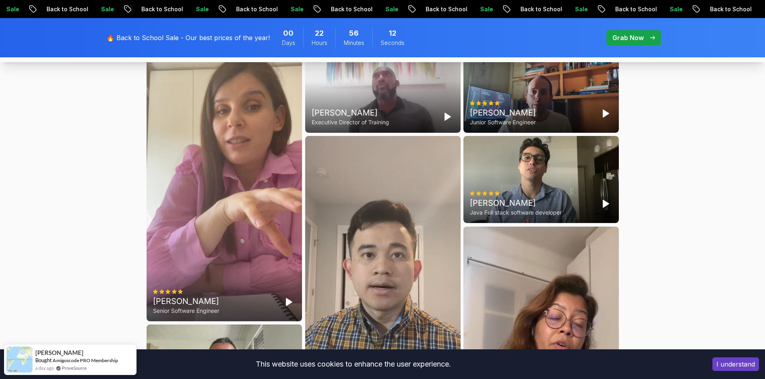
click at [448, 112] on icon "Play" at bounding box center [447, 117] width 10 height 10
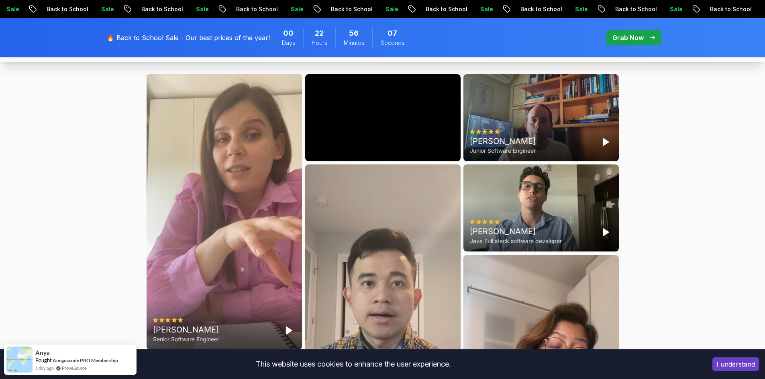
scroll to position [2167, 0]
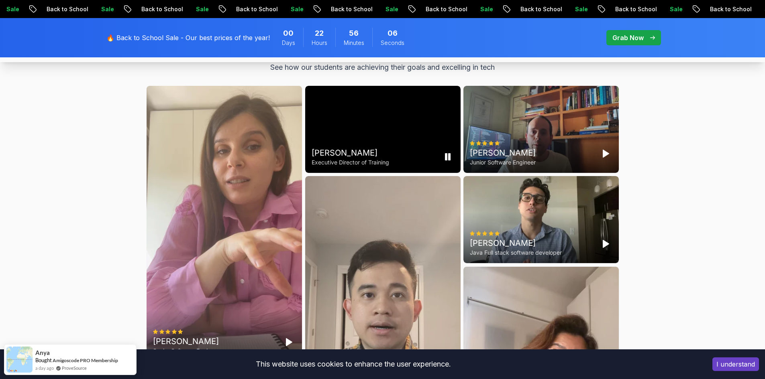
click at [450, 156] on icon "Pause" at bounding box center [447, 157] width 10 height 10
click at [445, 158] on polygon "Play" at bounding box center [447, 156] width 6 height 7
click at [448, 157] on icon "Pause" at bounding box center [447, 157] width 10 height 10
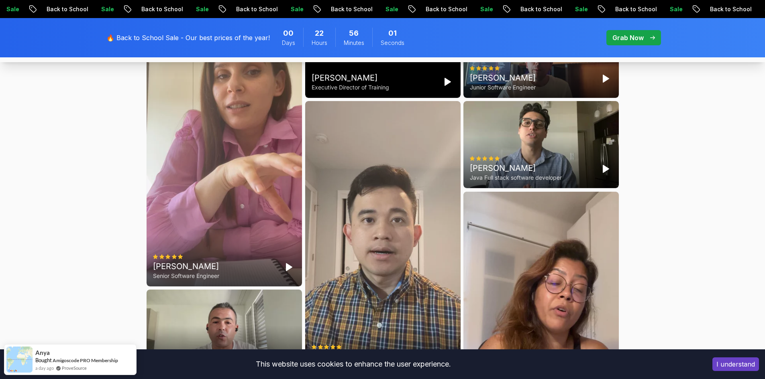
scroll to position [2248, 0]
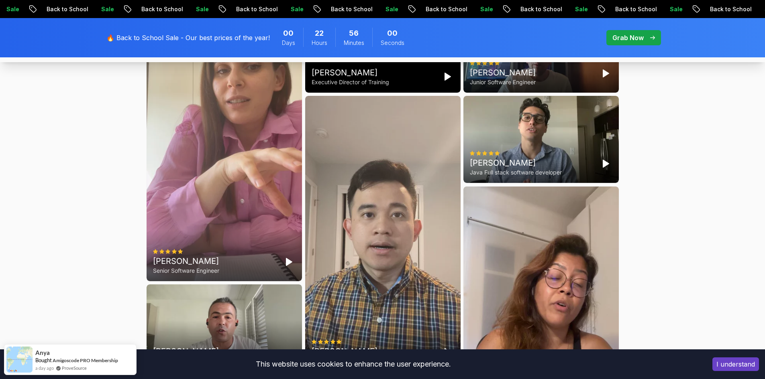
click at [287, 264] on polygon "Play" at bounding box center [289, 261] width 6 height 7
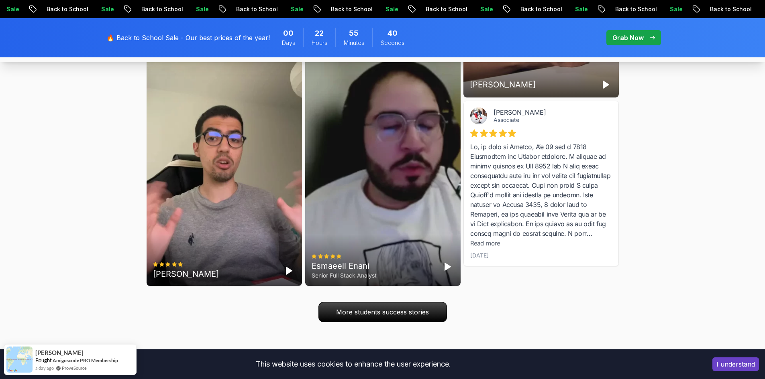
scroll to position [2609, 0]
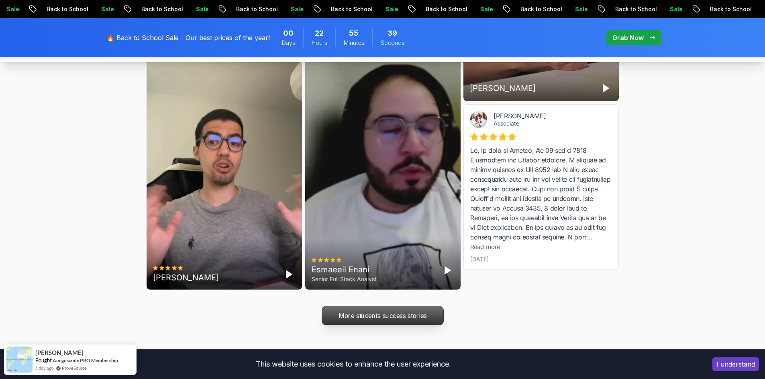
click at [382, 322] on p "More students success stories" at bounding box center [382, 316] width 121 height 18
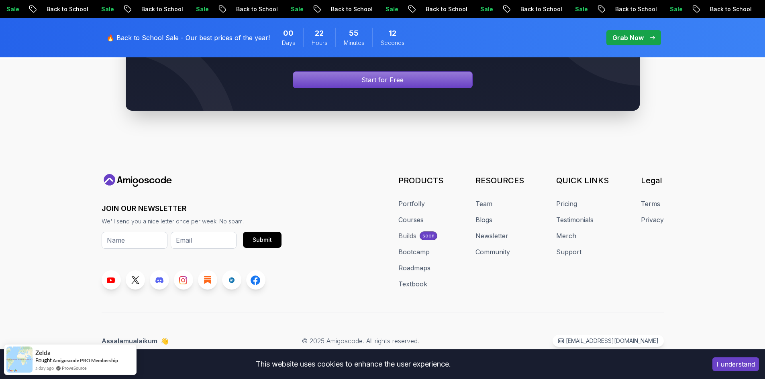
scroll to position [3372, 0]
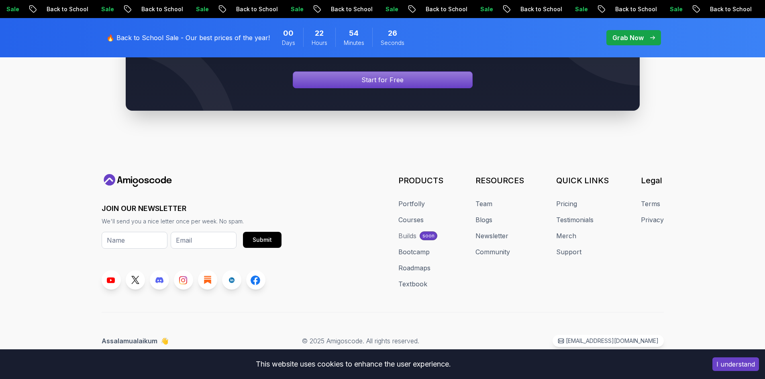
scroll to position [4443, 0]
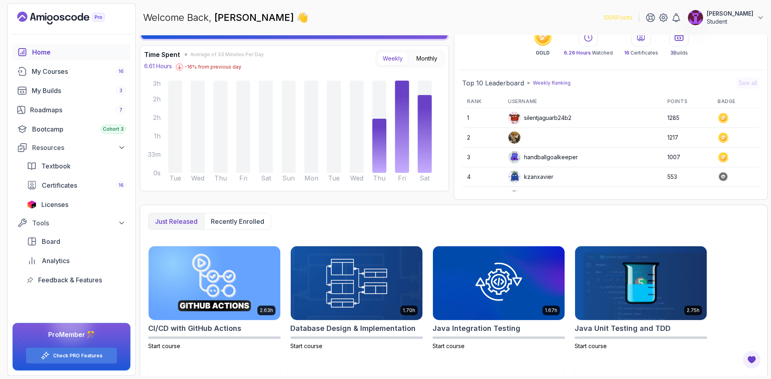
scroll to position [40, 0]
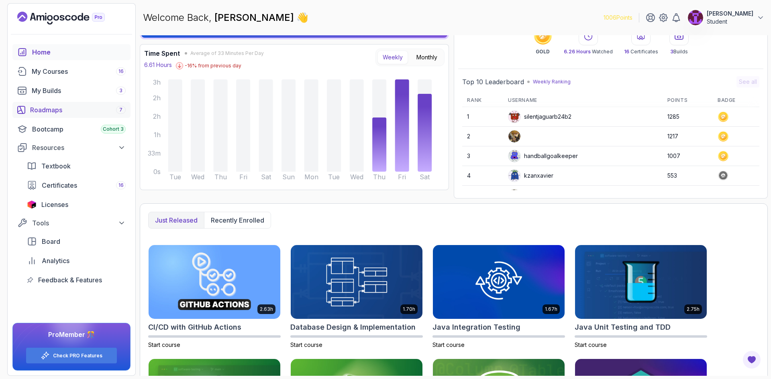
click at [52, 108] on div "Roadmaps 7" at bounding box center [78, 110] width 96 height 10
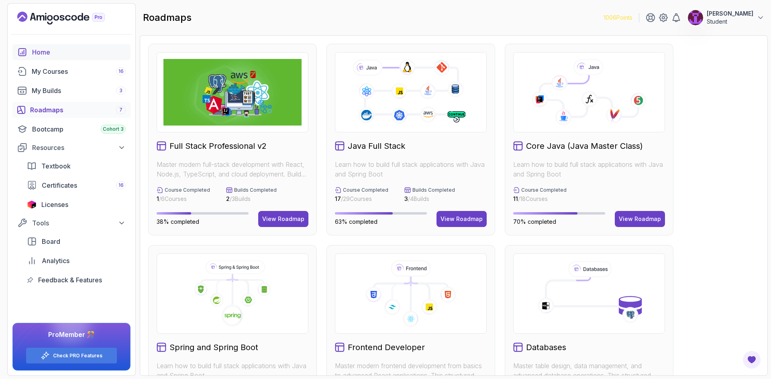
scroll to position [271, 0]
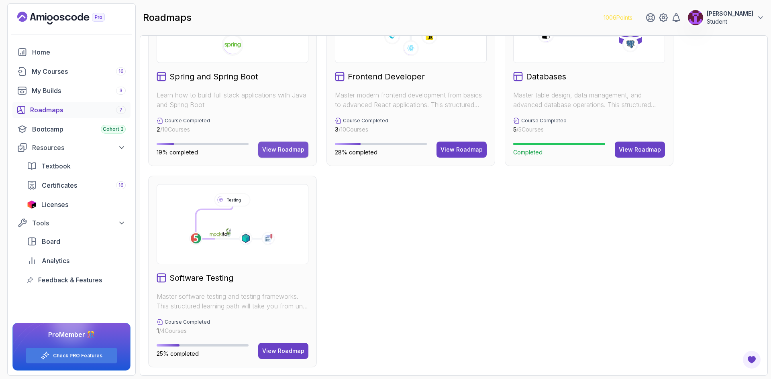
click at [277, 149] on div "View Roadmap" at bounding box center [283, 150] width 42 height 8
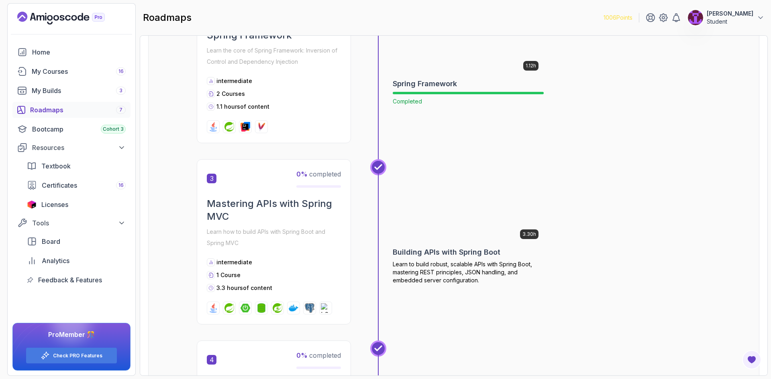
scroll to position [401, 0]
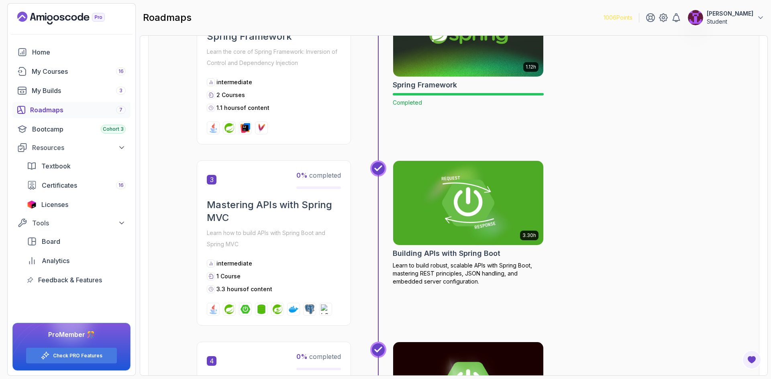
click at [464, 217] on img at bounding box center [468, 203] width 158 height 88
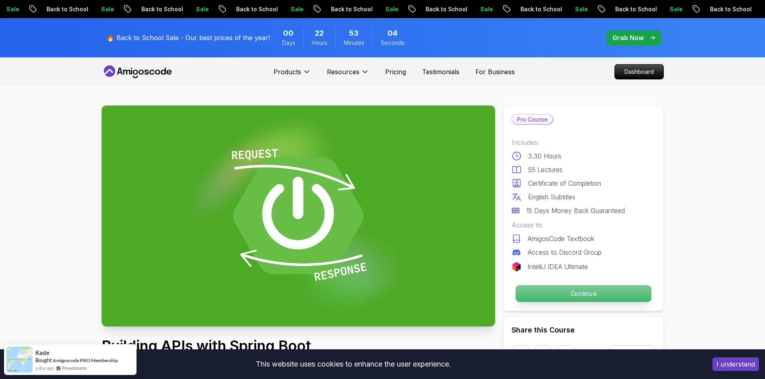
click at [559, 294] on p "Continue" at bounding box center [583, 293] width 136 height 17
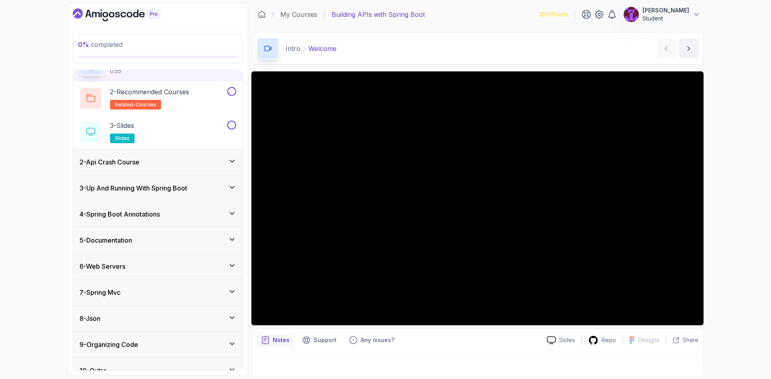
scroll to position [61, 0]
